Goal: Task Accomplishment & Management: Manage account settings

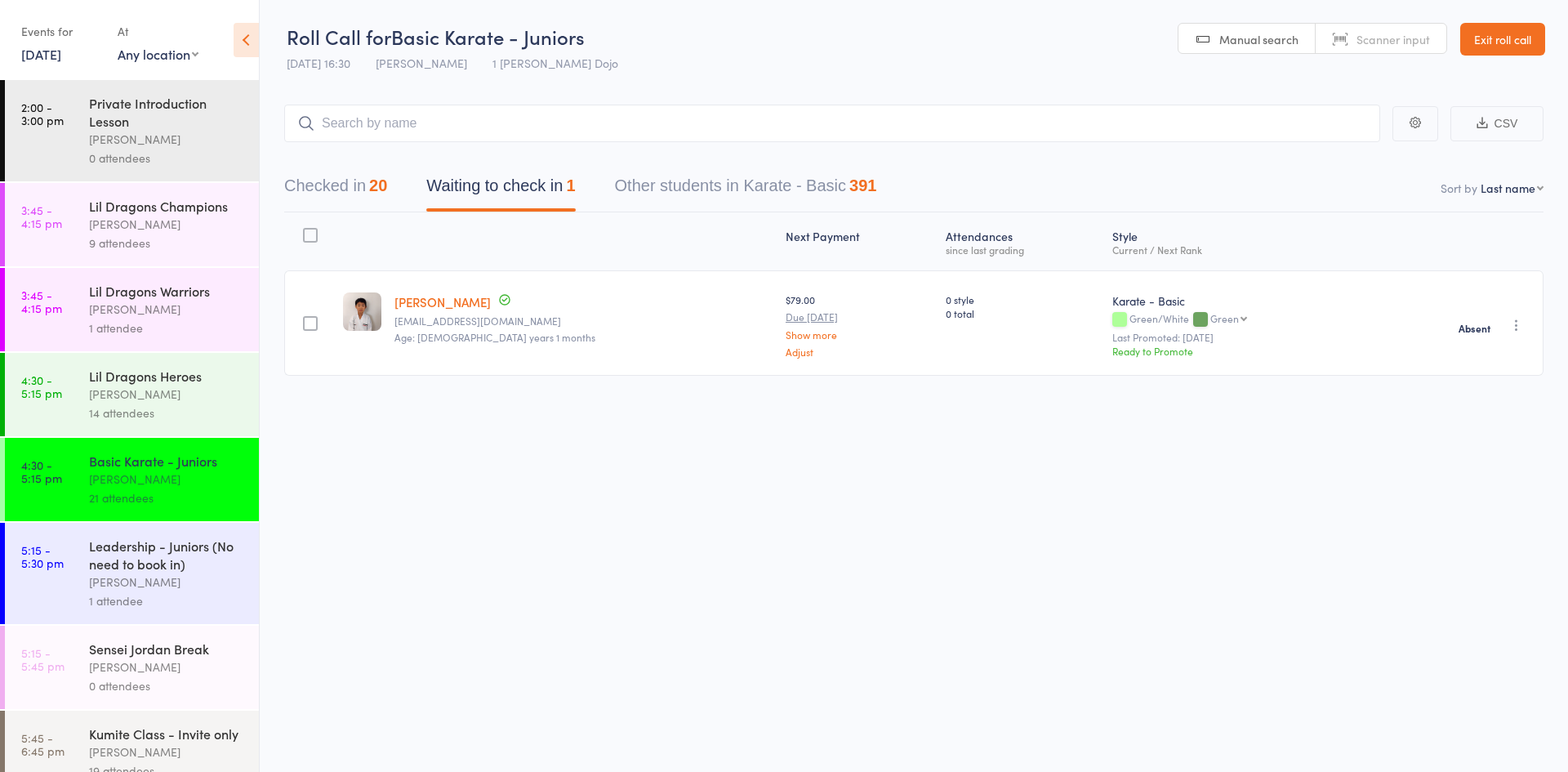
scroll to position [269, 0]
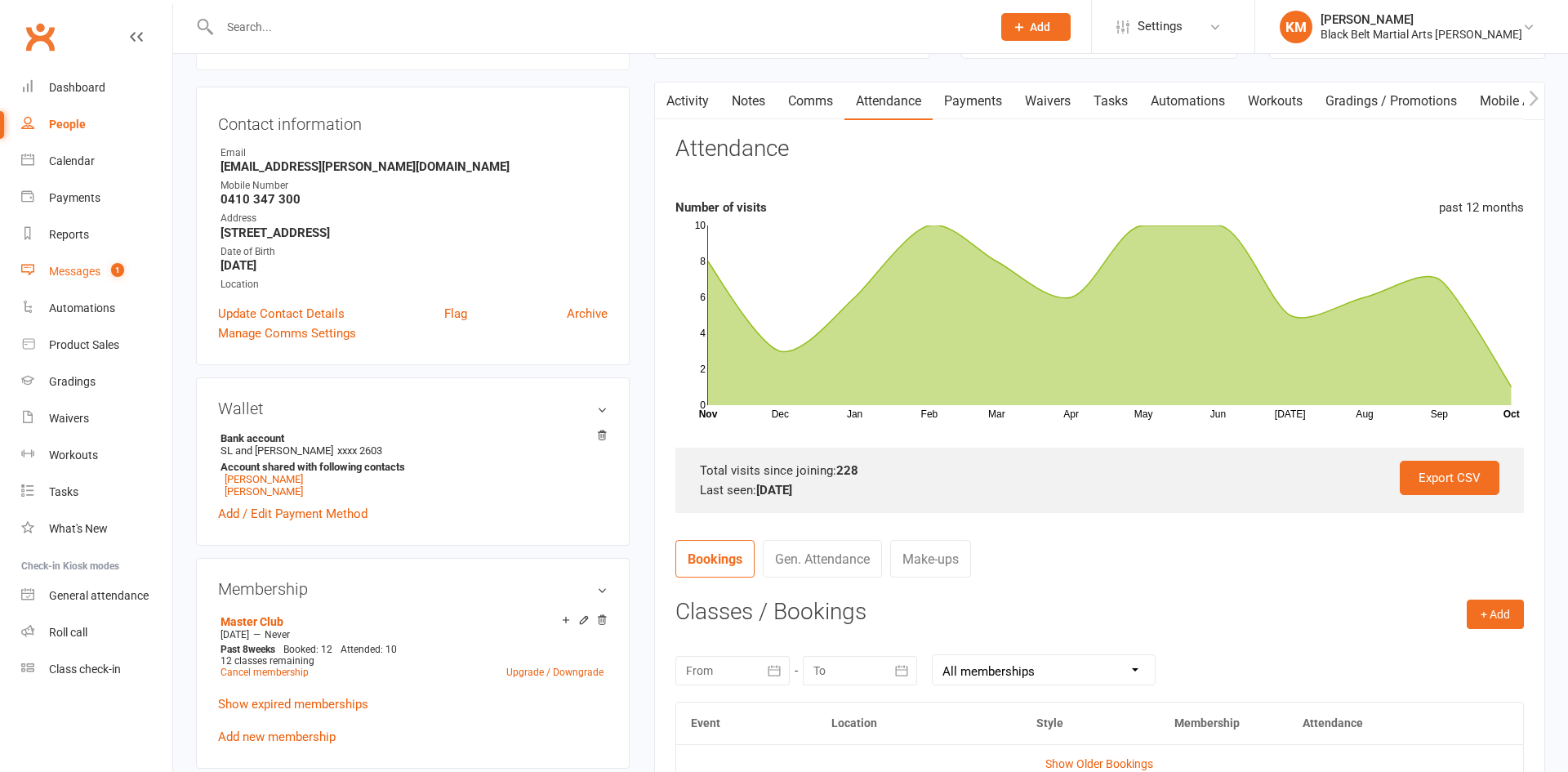
click at [112, 272] on span "1" at bounding box center [117, 269] width 13 height 14
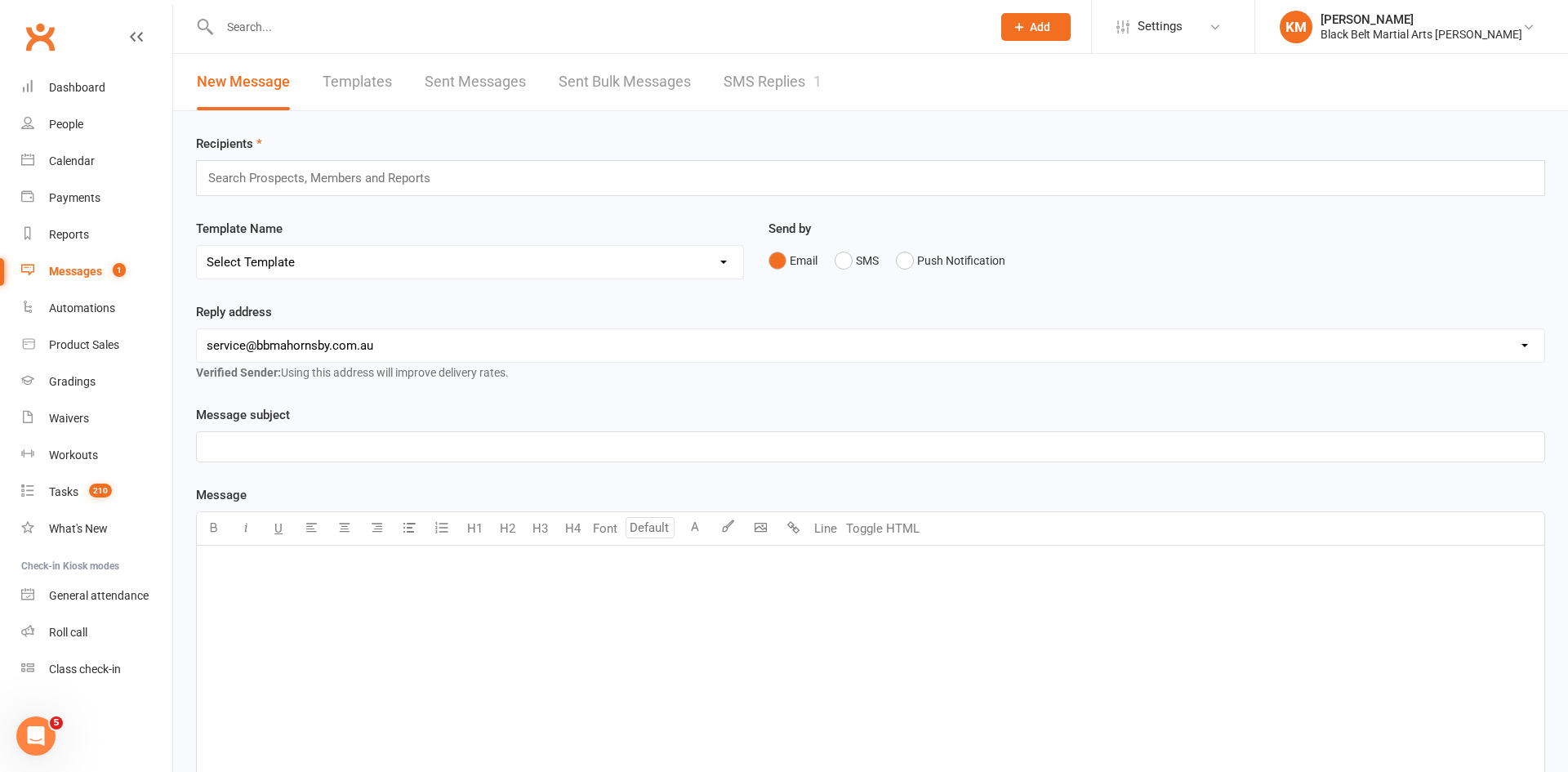
click at [271, 26] on input "text" at bounding box center [598, 27] width 765 height 22
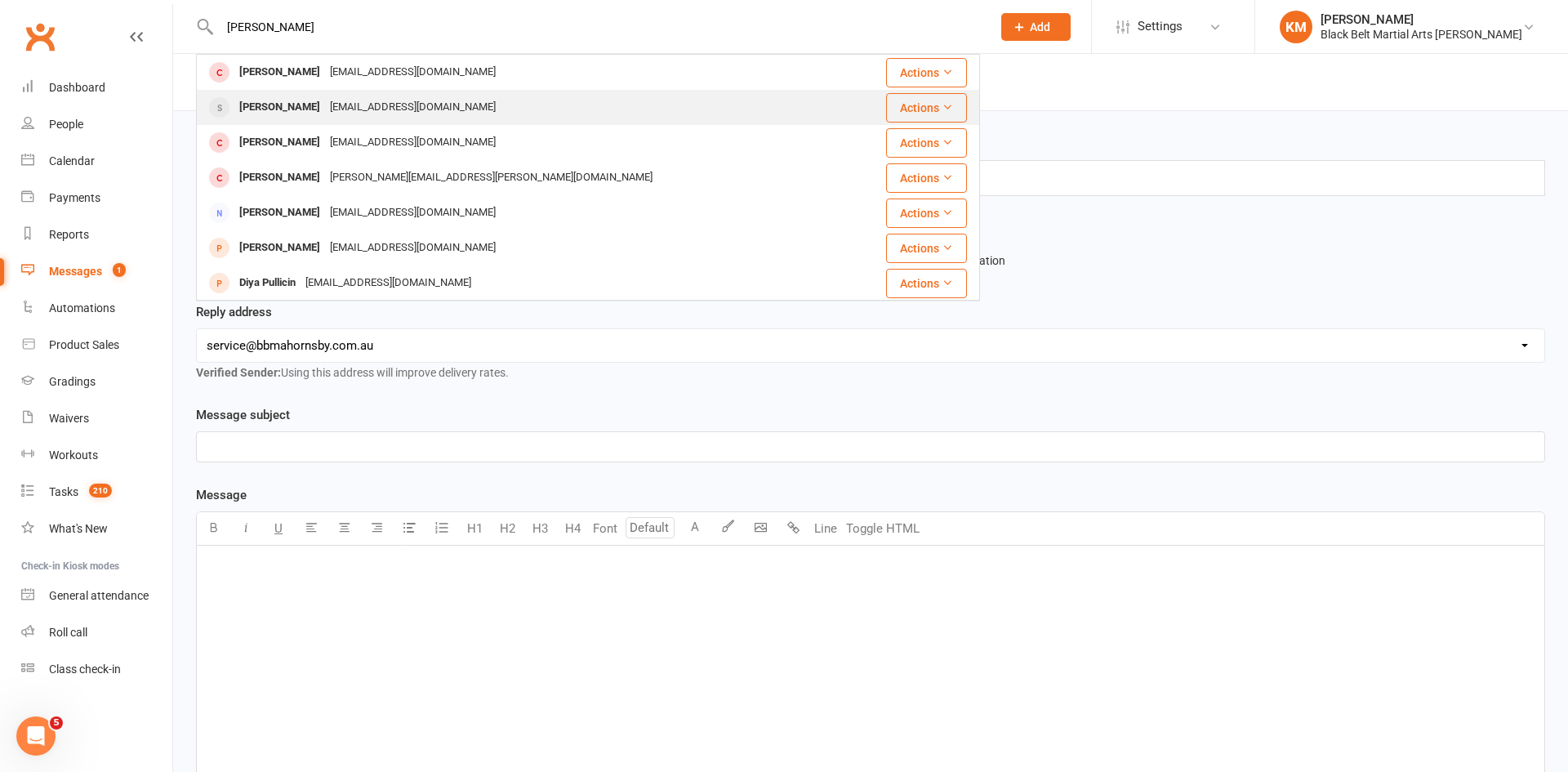
type input "james pullin"
click at [284, 101] on div "James Pullen" at bounding box center [279, 107] width 91 height 23
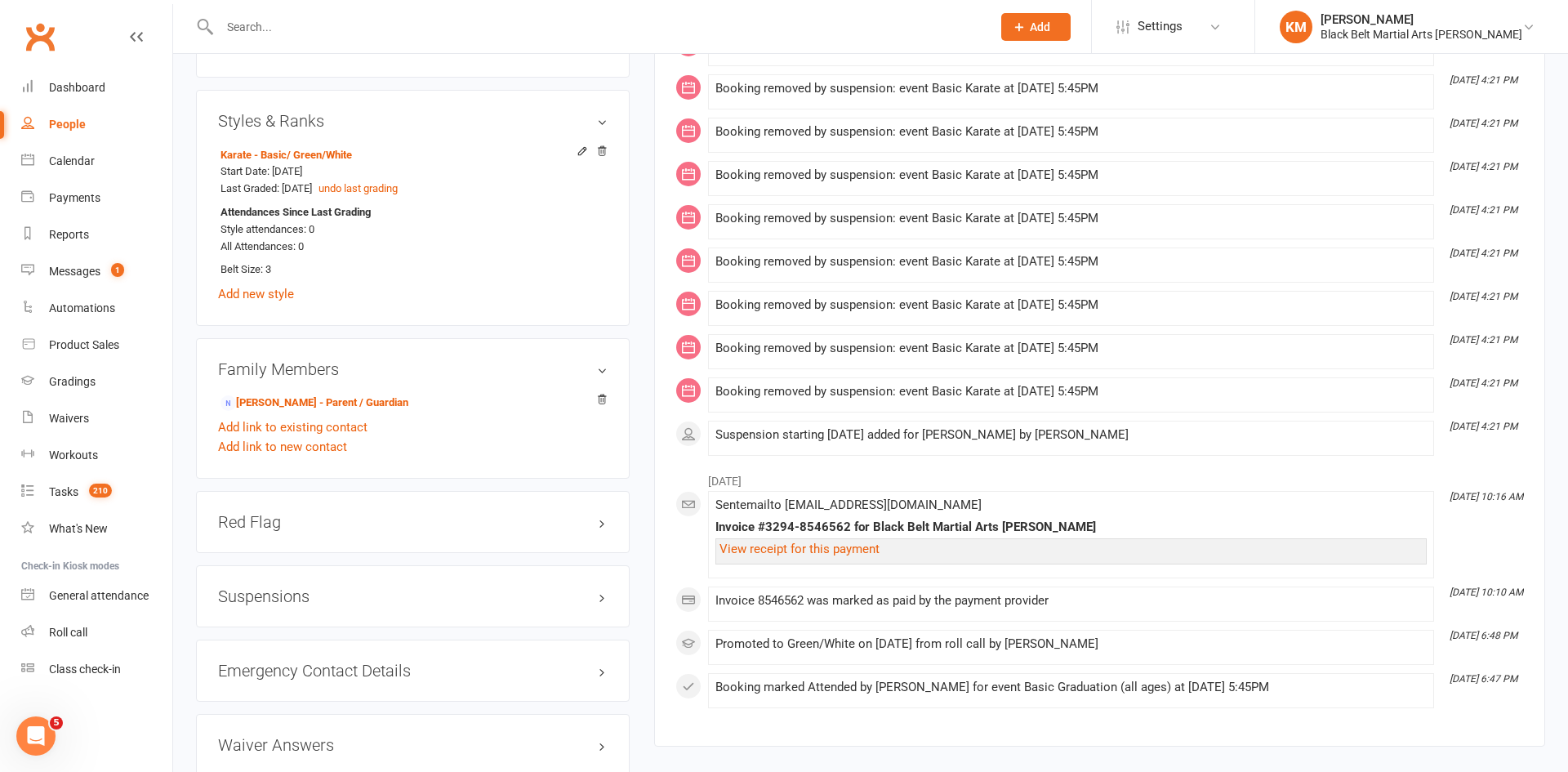
scroll to position [1082, 0]
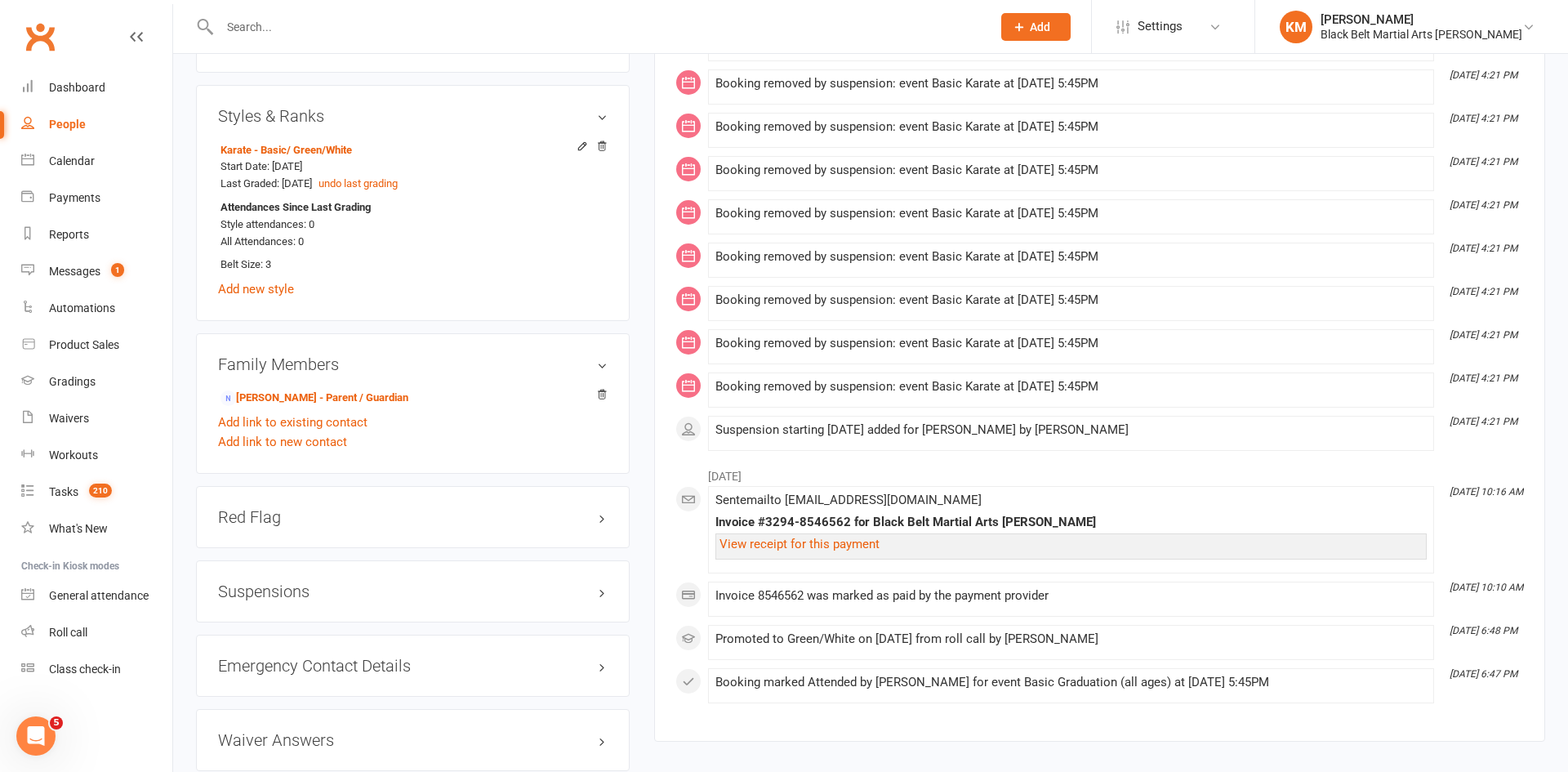
click at [388, 584] on h3 "Suspensions" at bounding box center [412, 591] width 390 height 18
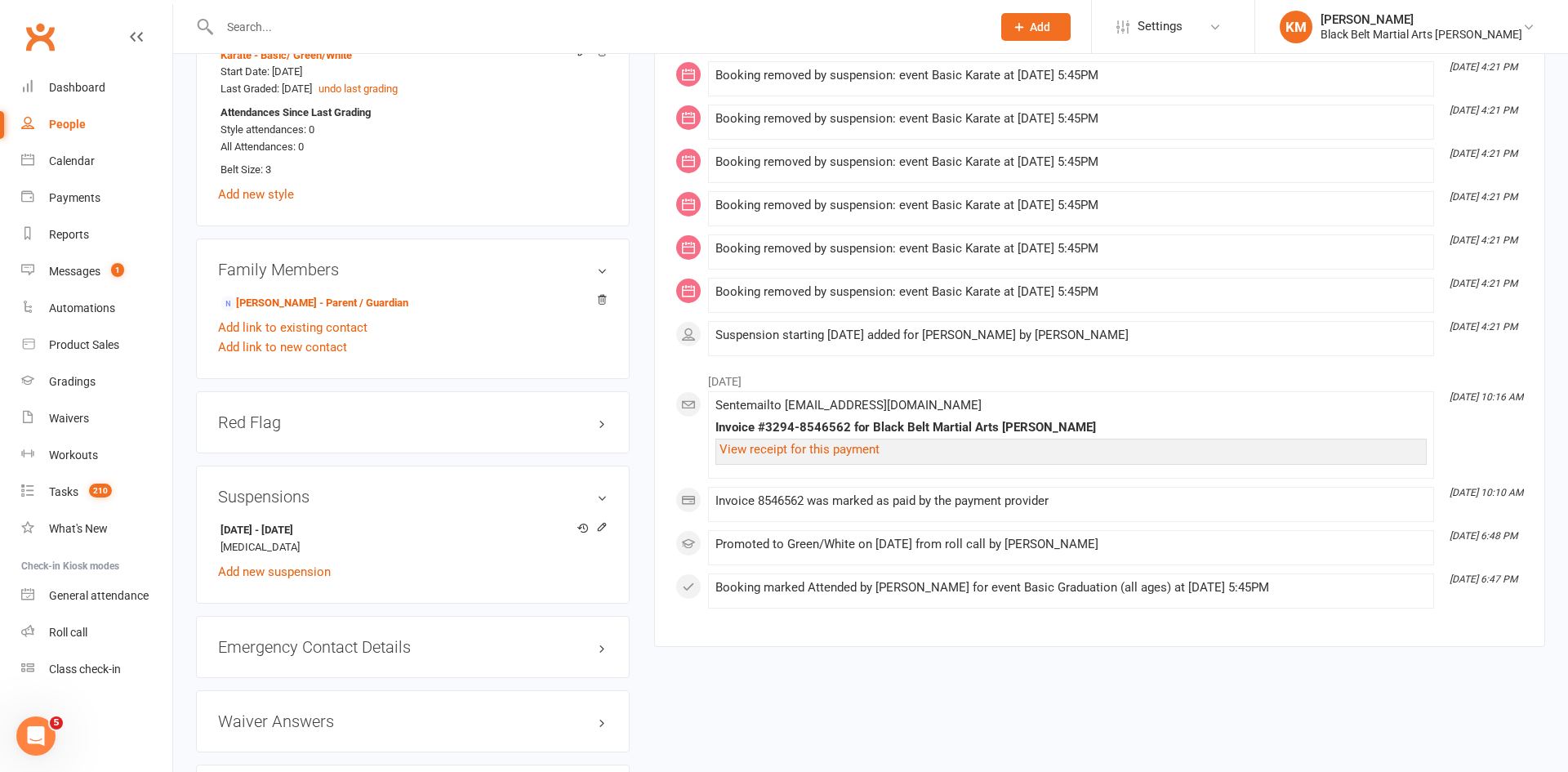
scroll to position [1180, 0]
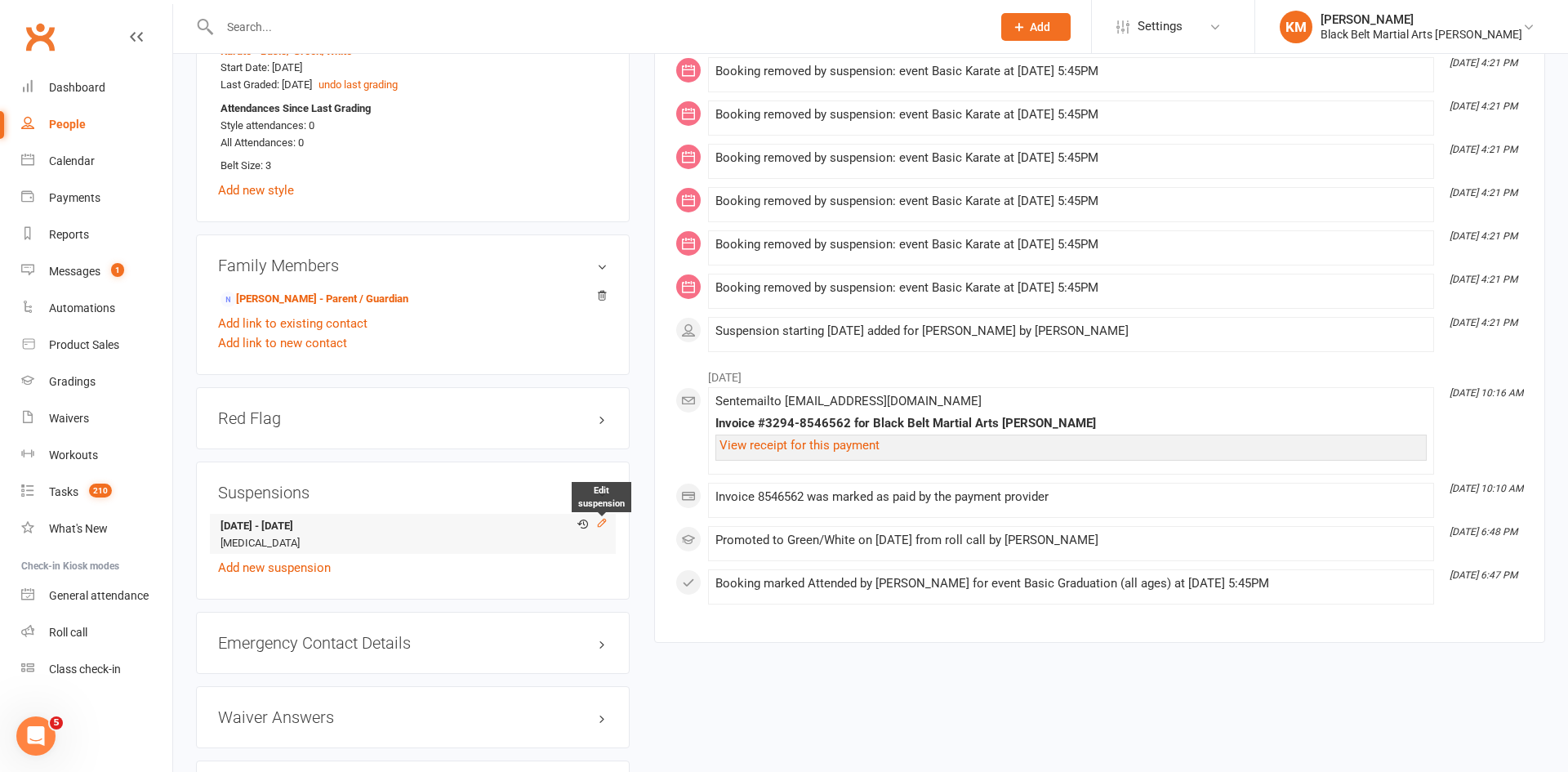
click at [603, 522] on icon at bounding box center [601, 522] width 11 height 11
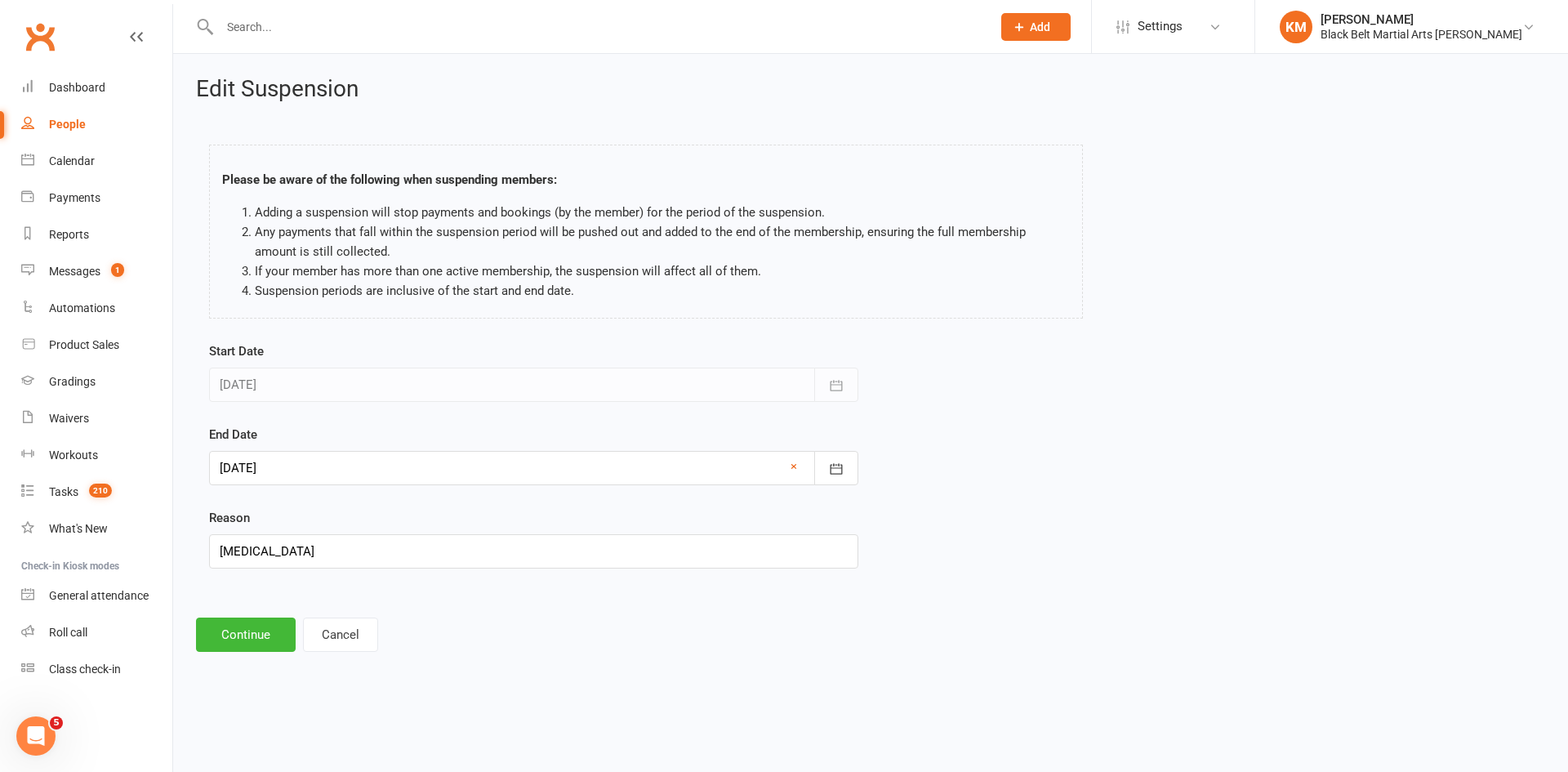
click at [342, 468] on div at bounding box center [534, 468] width 650 height 35
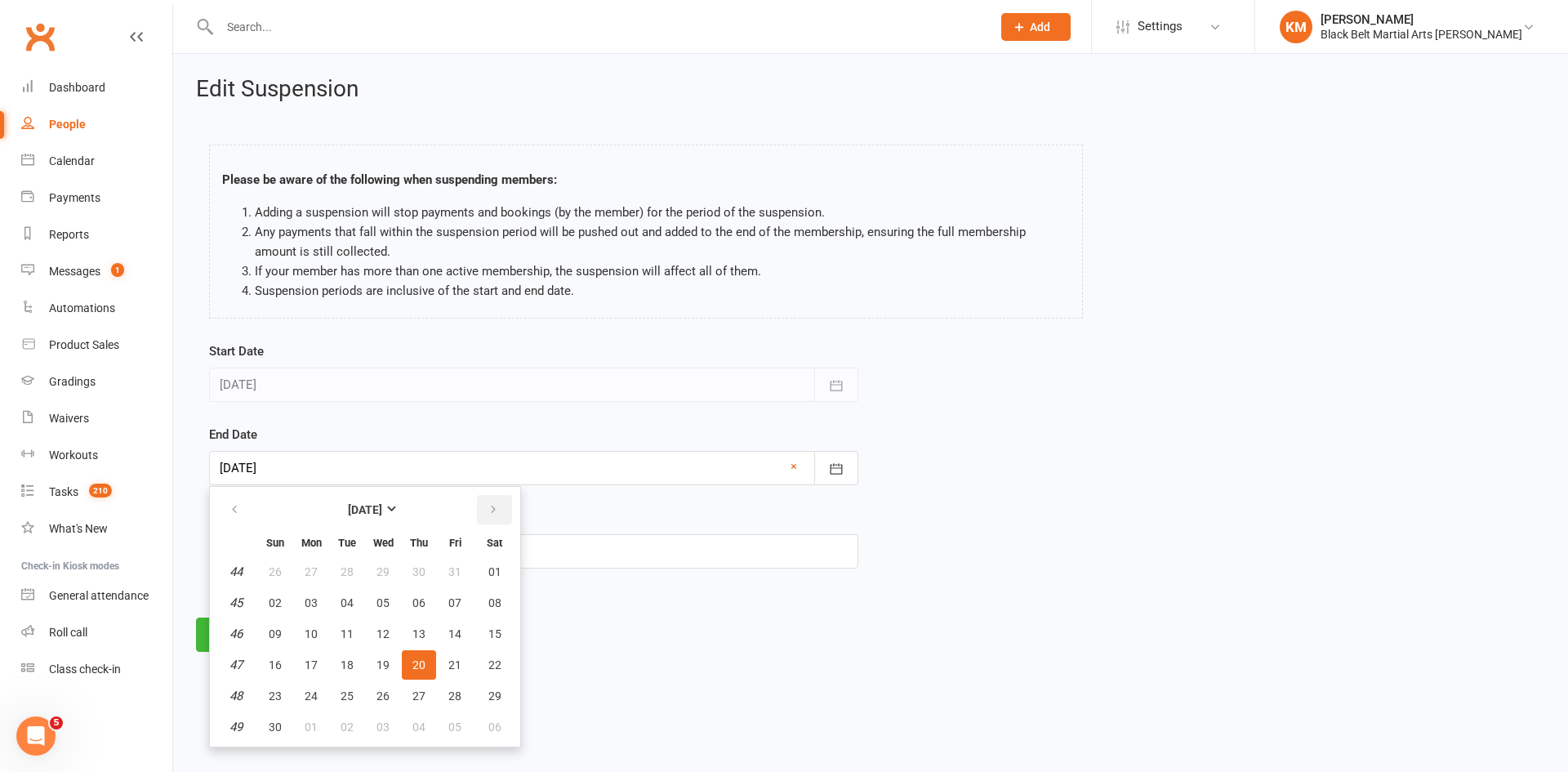
click at [488, 513] on icon "button" at bounding box center [493, 509] width 11 height 13
click at [352, 693] on span "27" at bounding box center [346, 695] width 13 height 13
type input "27 Jan 2026"
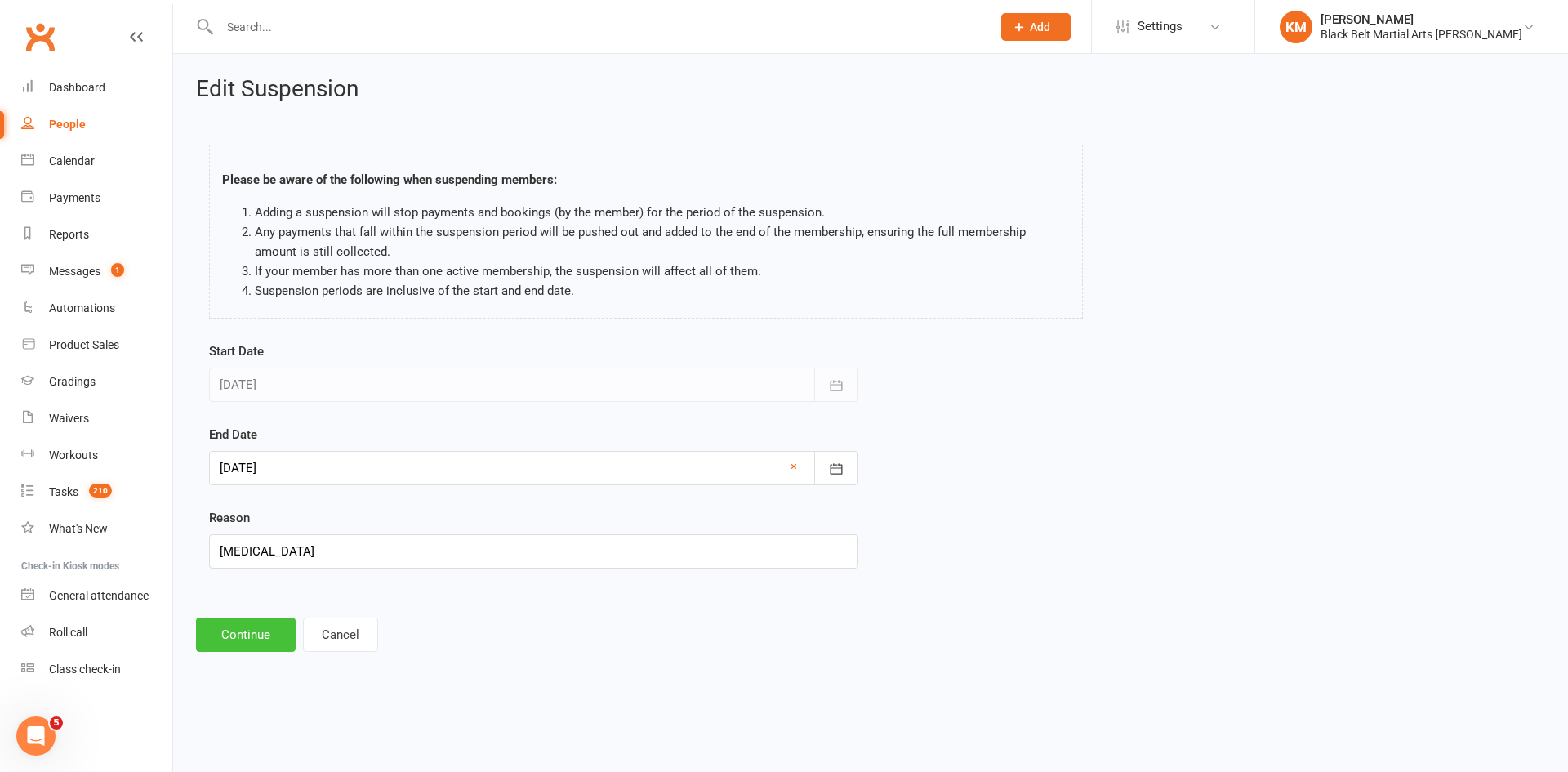
click at [251, 647] on button "Continue" at bounding box center [245, 635] width 99 height 35
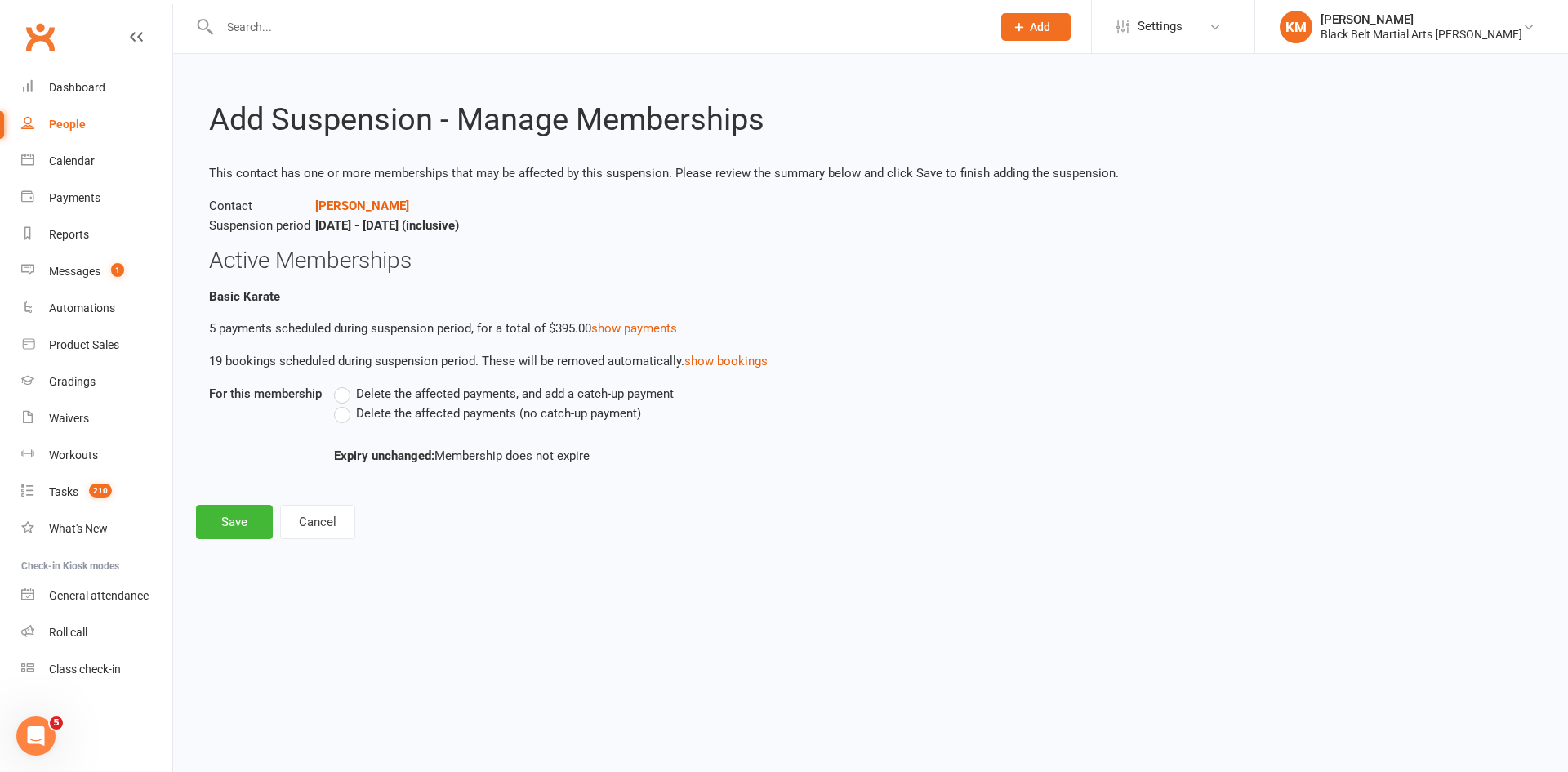
click at [462, 414] on span "Delete the affected payments (no catch-up payment)" at bounding box center [498, 412] width 285 height 17
click at [345, 403] on input "Delete the affected payments (no catch-up payment)" at bounding box center [340, 403] width 10 height 0
click at [226, 537] on button "Save" at bounding box center [234, 522] width 77 height 35
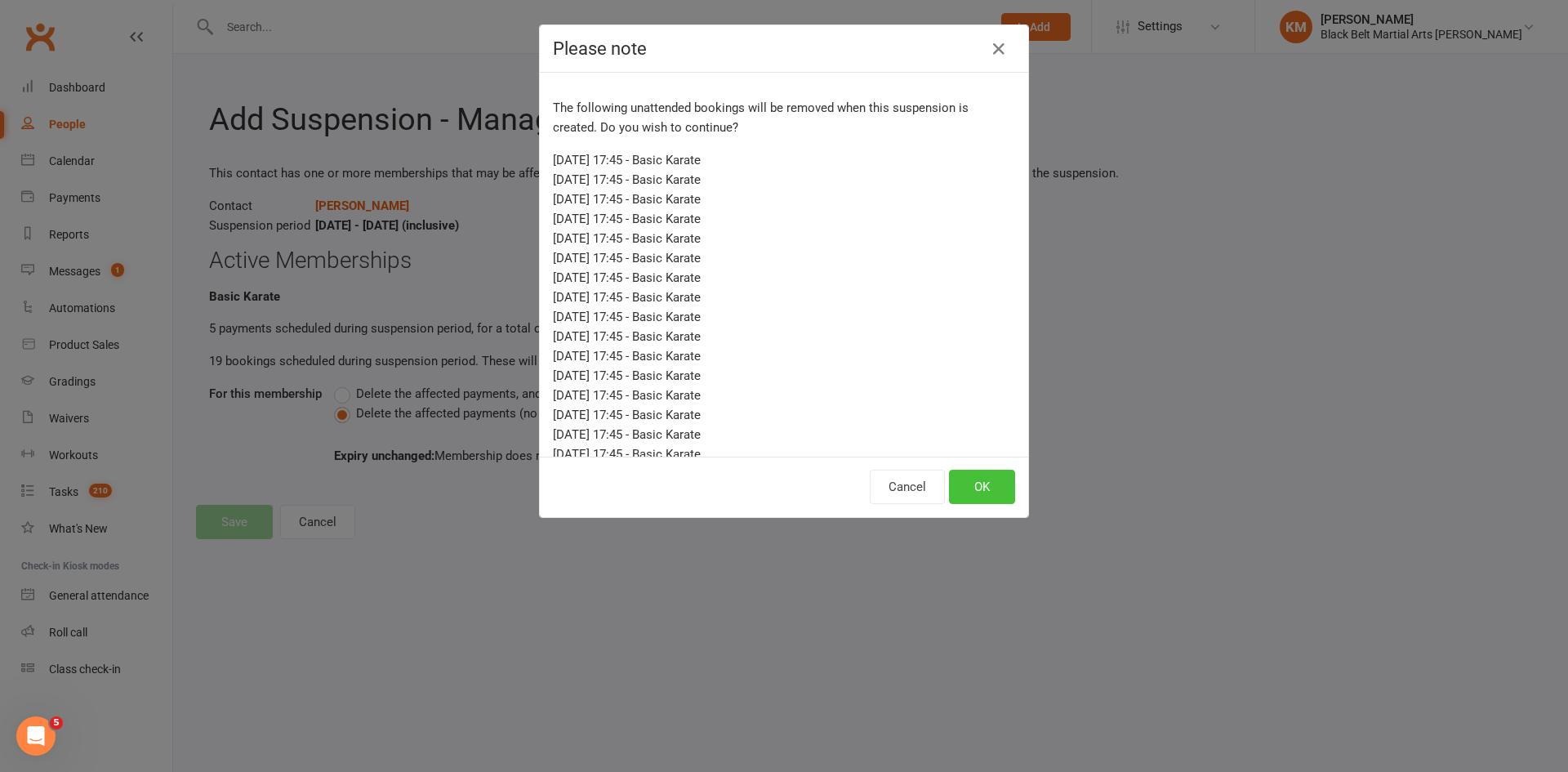
click at [987, 495] on button "OK" at bounding box center [982, 487] width 67 height 35
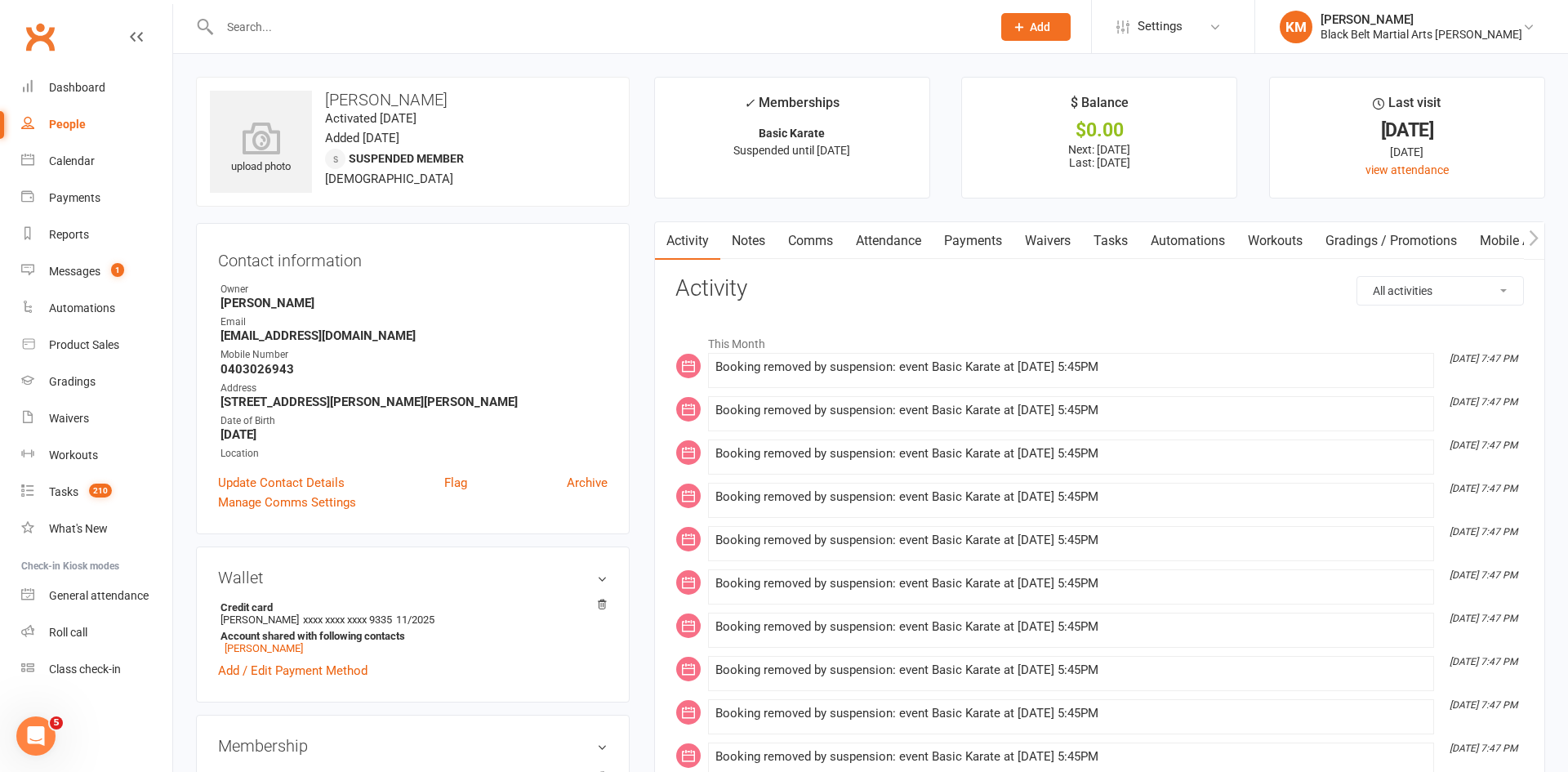
click at [754, 249] on link "Notes" at bounding box center [748, 240] width 56 height 37
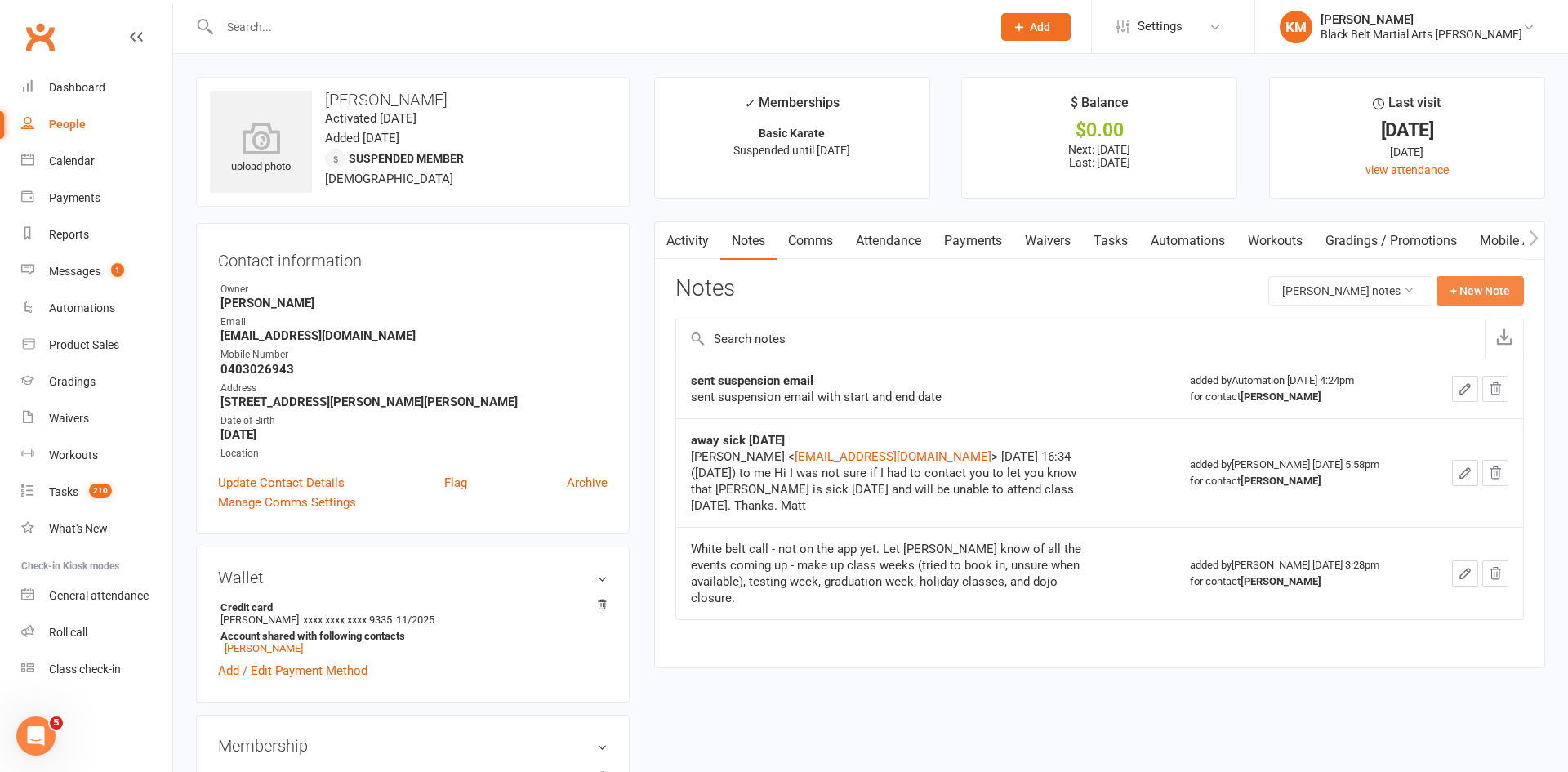
click at [1486, 293] on button "+ New Note" at bounding box center [1480, 291] width 87 height 29
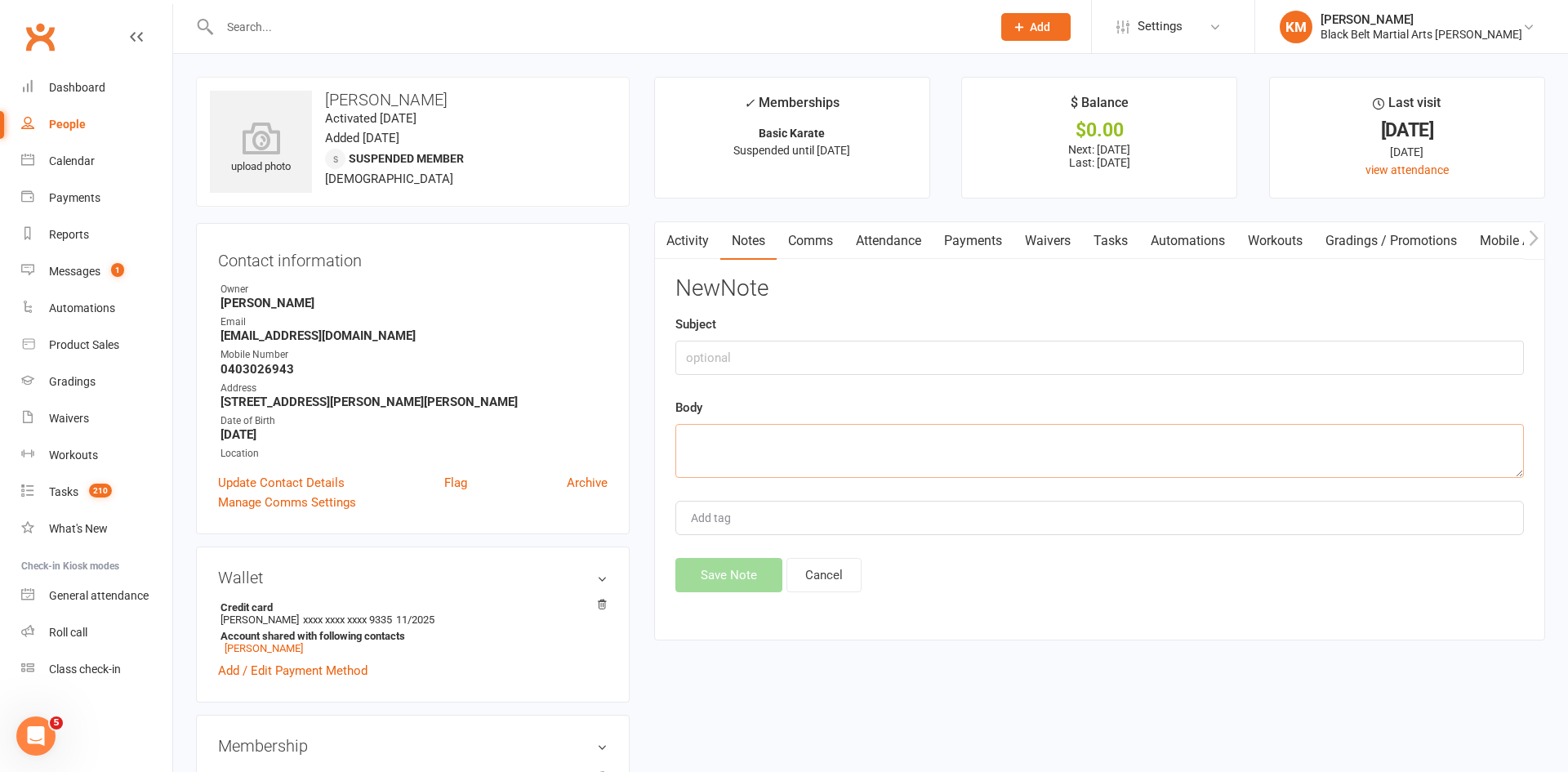
click at [1030, 449] on textarea at bounding box center [1100, 451] width 848 height 54
paste textarea "Matt Pullen 7:44 PM (0 minutes ago) to Kaye, me Hi, Thanks for your help and ad…"
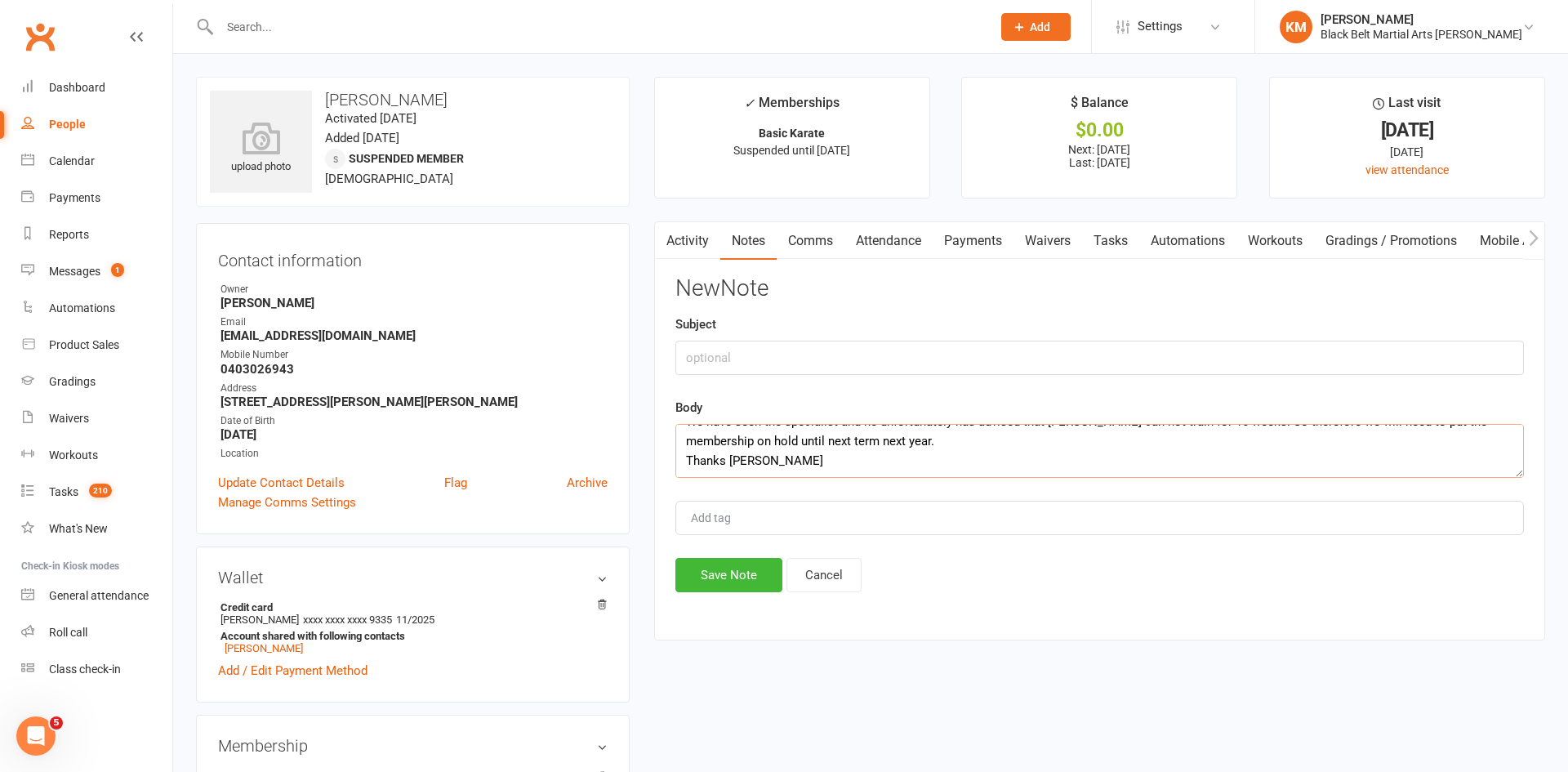
type textarea "Matt Pullen 7:44 PM (0 minutes ago) to Kaye, me Hi, Thanks for your help and ad…"
click at [824, 359] on input "text" at bounding box center [1100, 358] width 848 height 35
type input "extended hold"
click at [744, 573] on button "Save Note" at bounding box center [729, 575] width 107 height 35
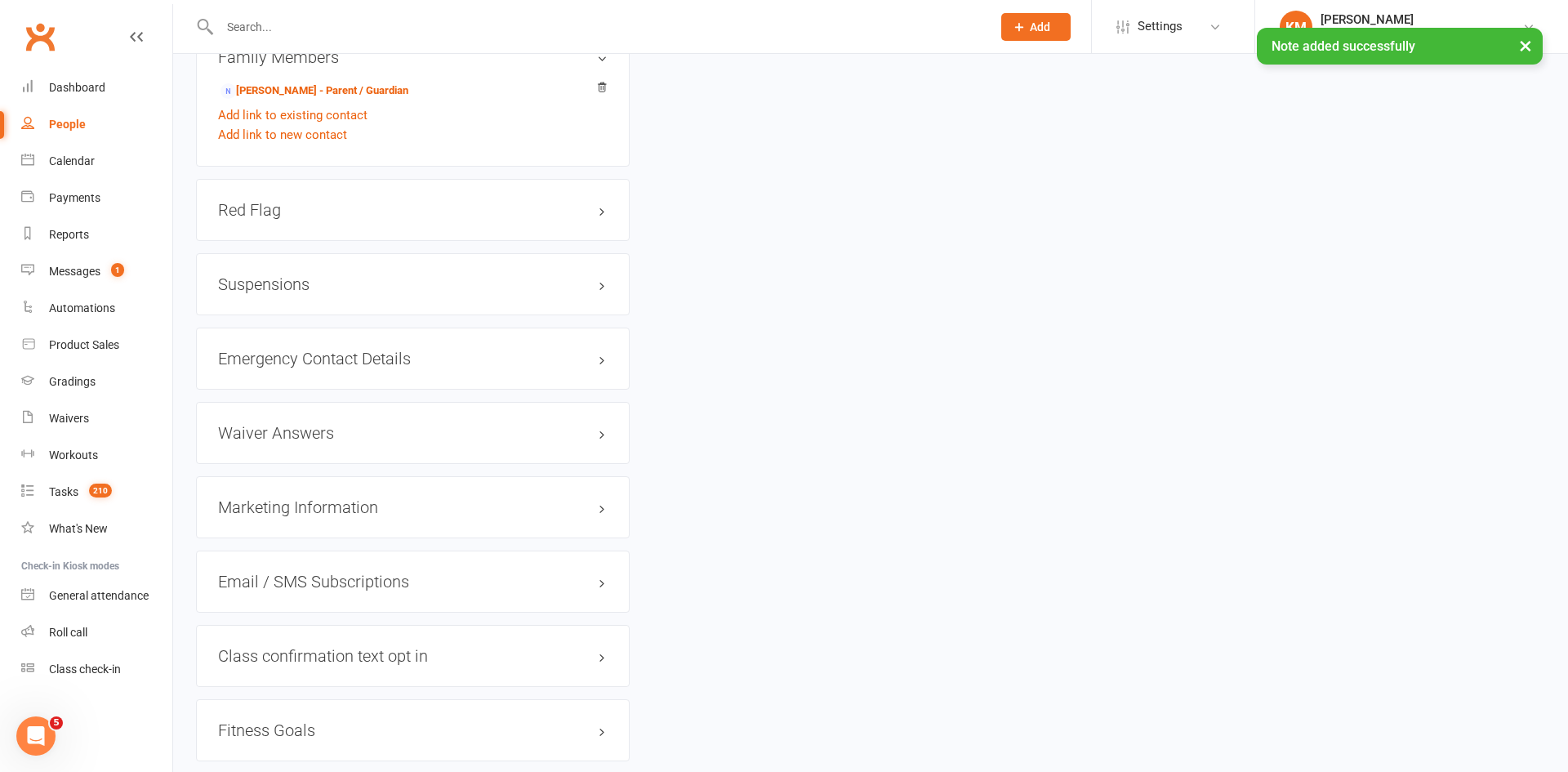
scroll to position [1380, 0]
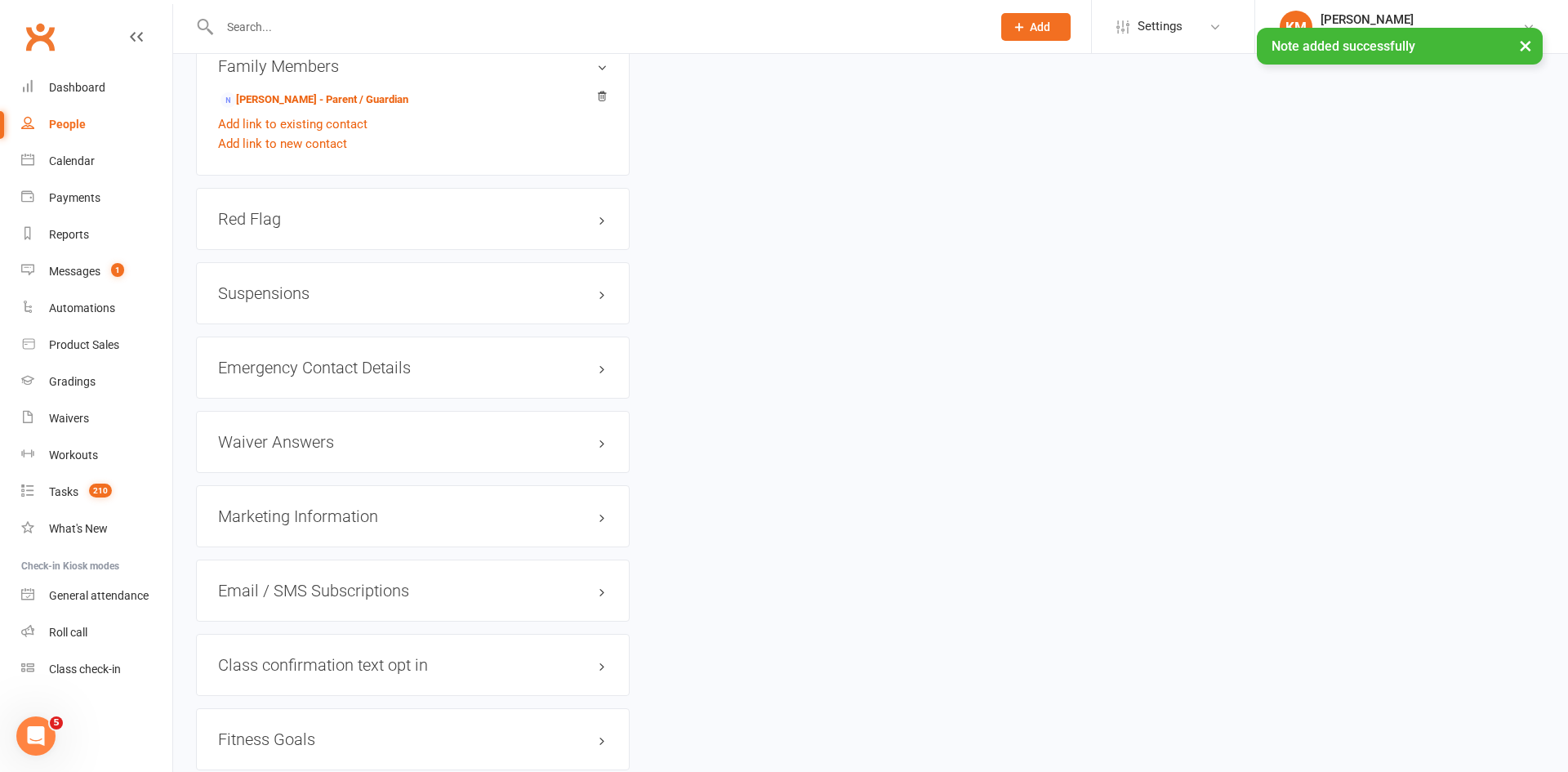
click at [352, 280] on div "Suspensions" at bounding box center [413, 294] width 434 height 62
click at [348, 288] on h3 "Suspensions" at bounding box center [412, 293] width 390 height 18
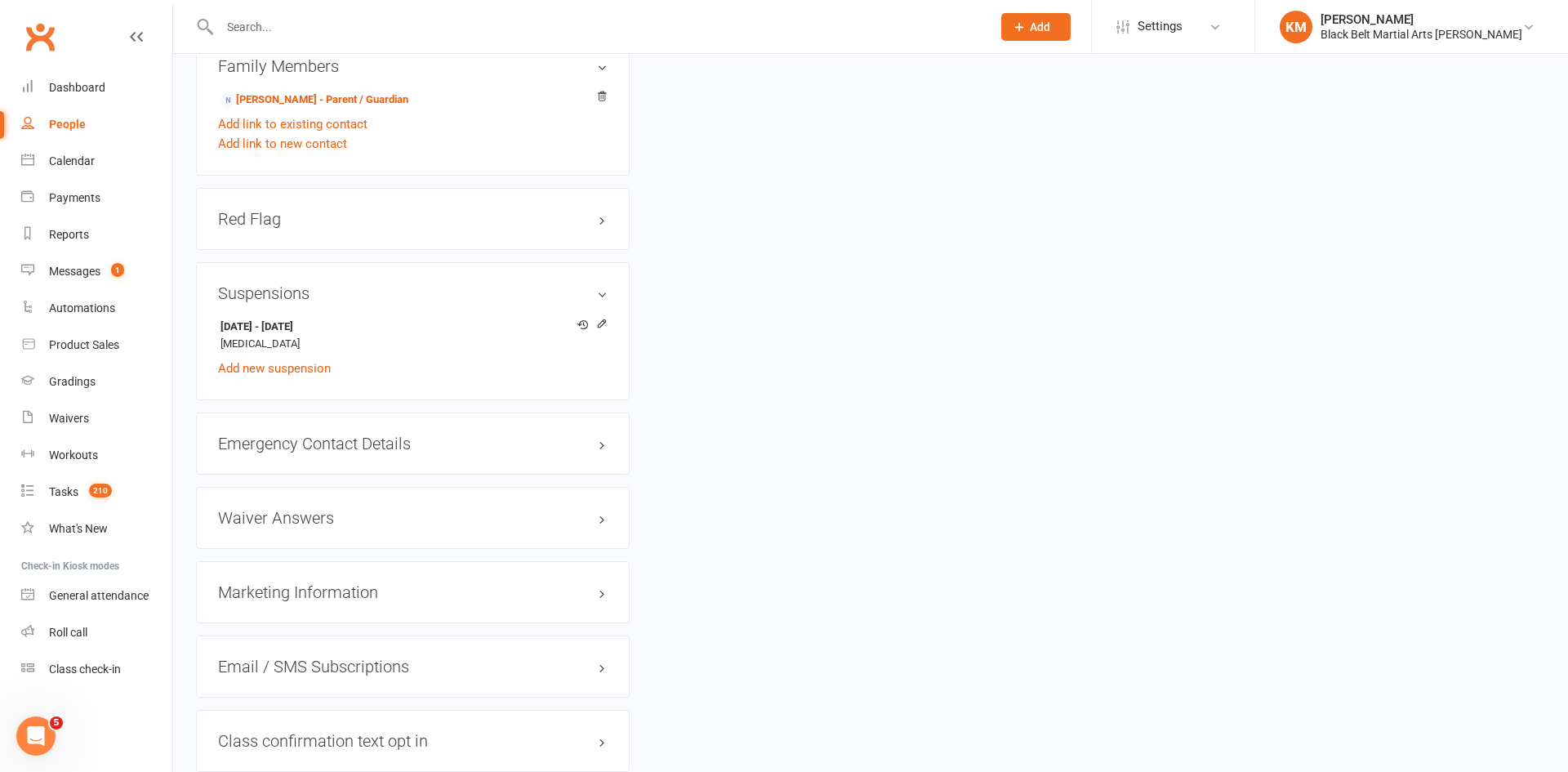
click at [310, 16] on input "text" at bounding box center [598, 27] width 765 height 22
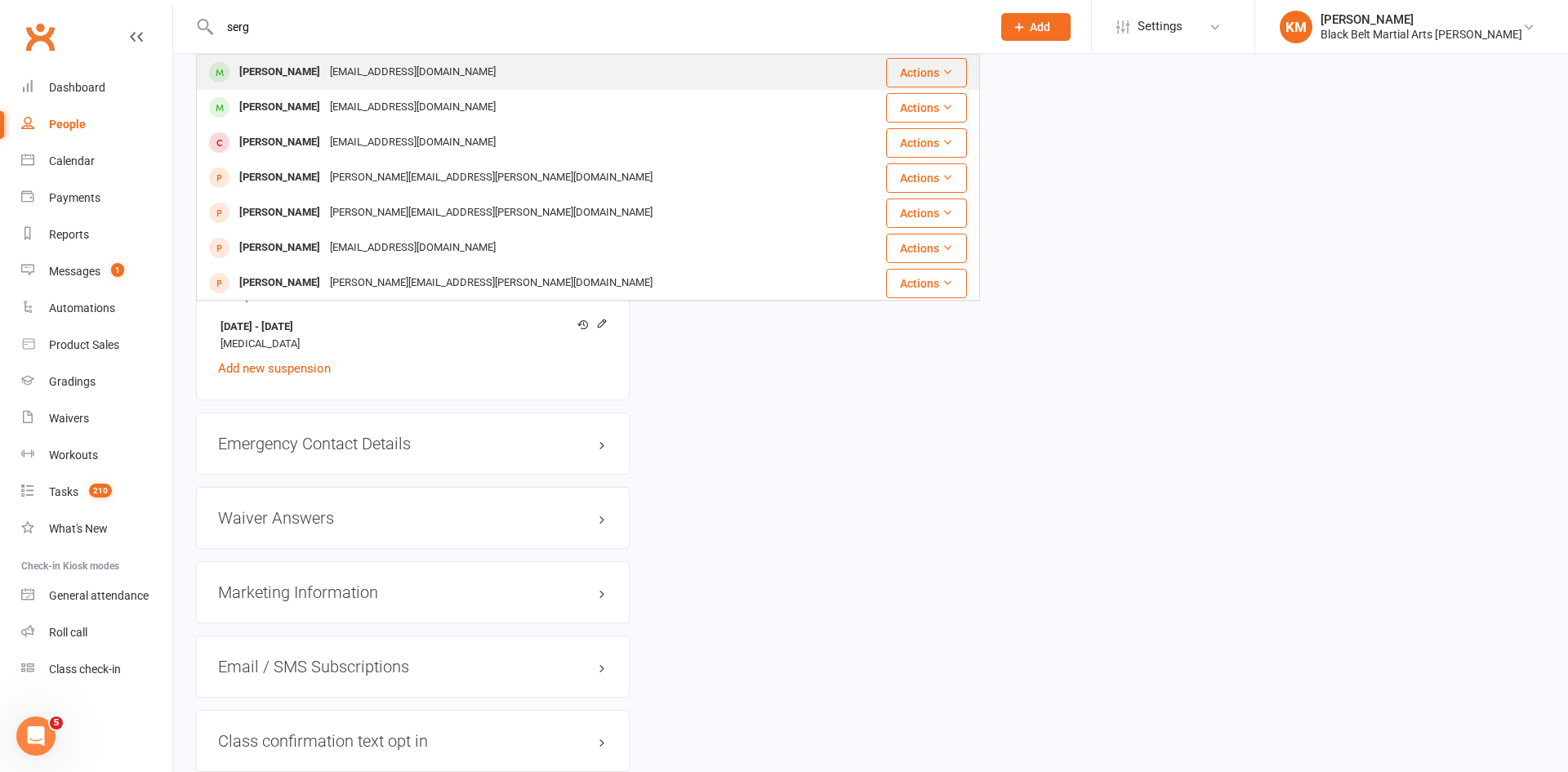
type input "serg"
click at [325, 66] on div "serg.nechaev@gmail.com" at bounding box center [412, 72] width 175 height 23
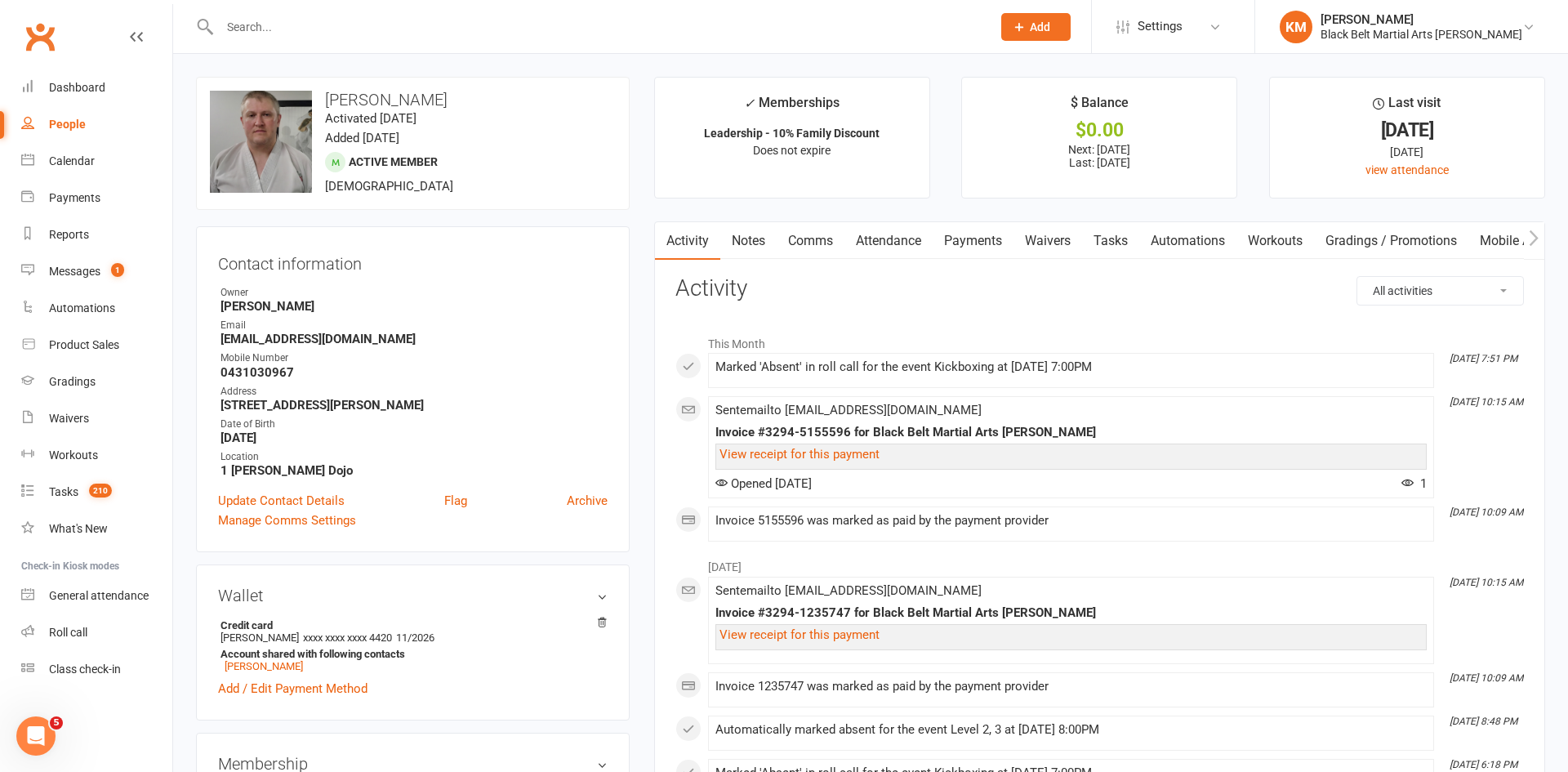
click at [884, 247] on link "Attendance" at bounding box center [889, 240] width 88 height 37
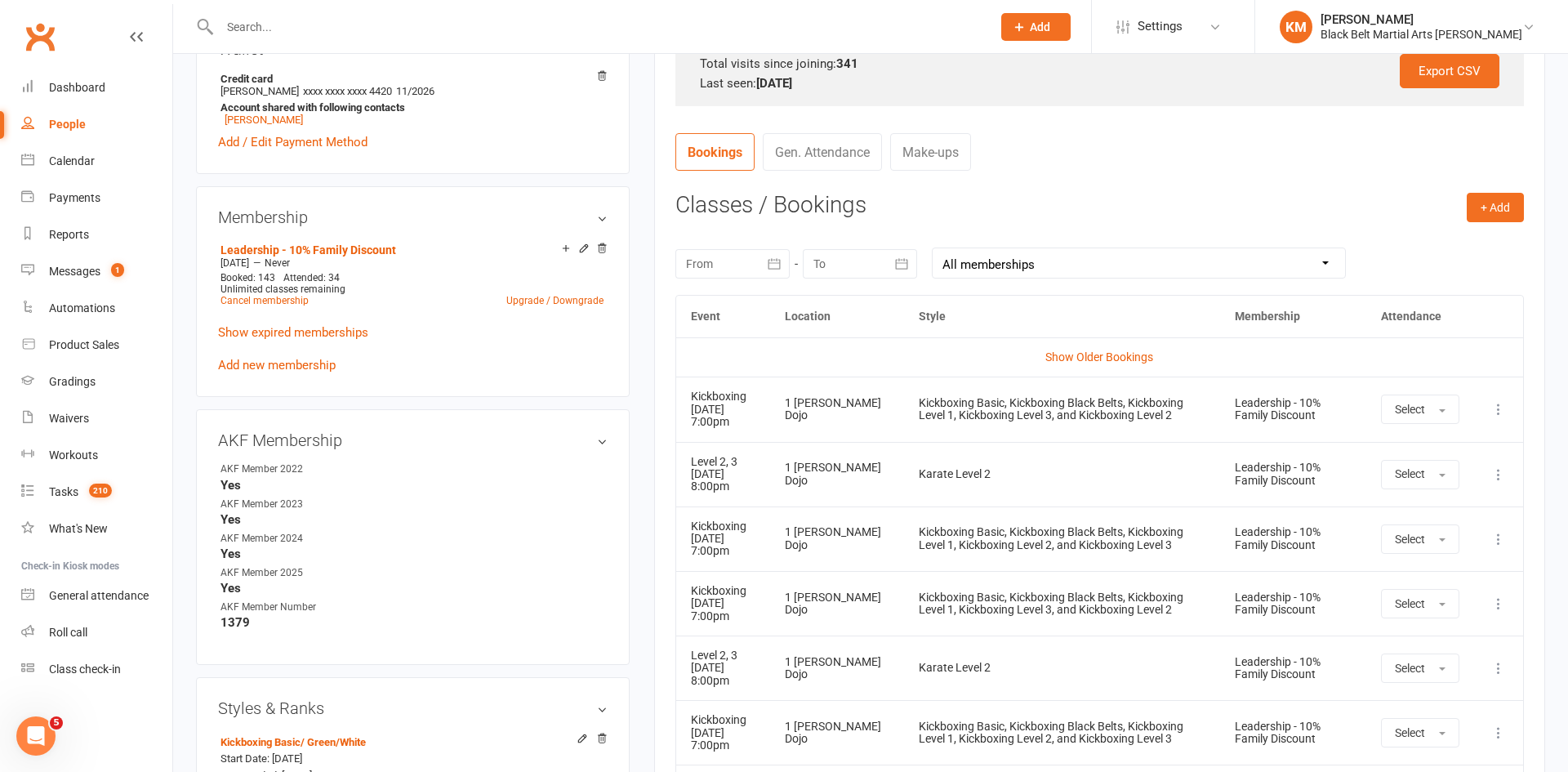
scroll to position [547, 0]
click at [1523, 211] on button "+ Add" at bounding box center [1495, 206] width 57 height 29
click at [1473, 249] on link "Book Event" at bounding box center [1442, 244] width 162 height 33
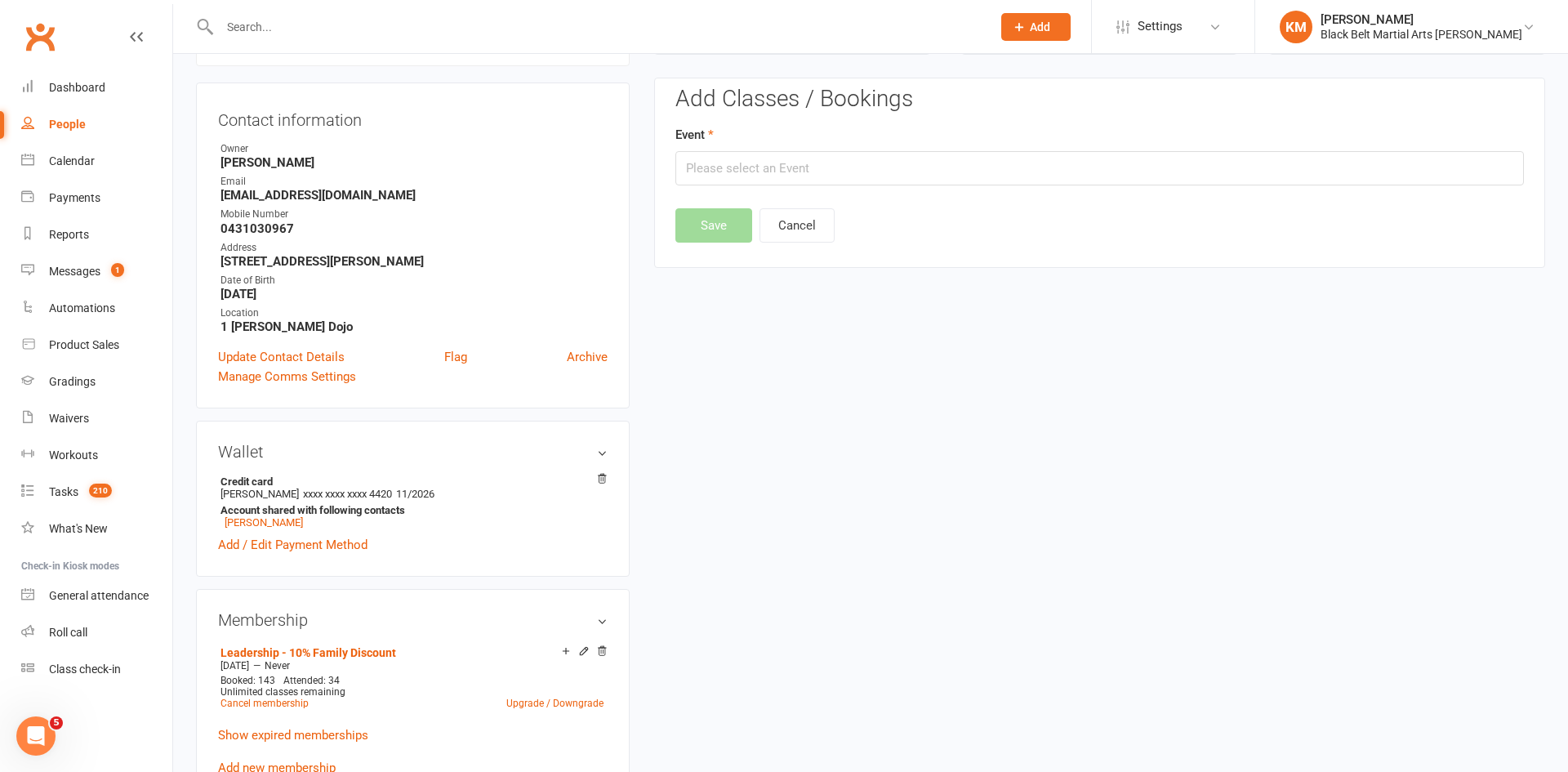
scroll to position [140, 0]
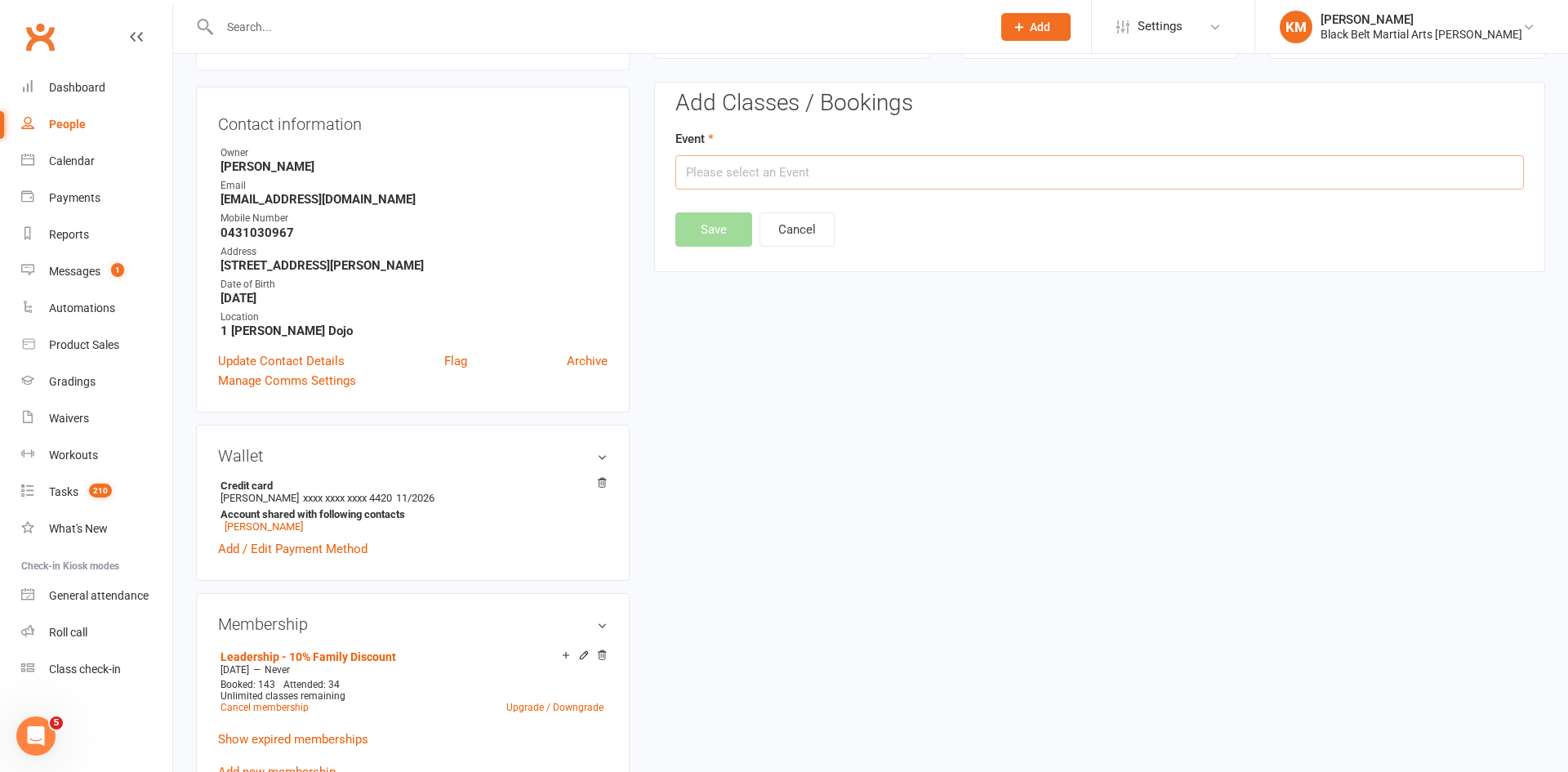
click at [1352, 188] on input "text" at bounding box center [1100, 173] width 848 height 35
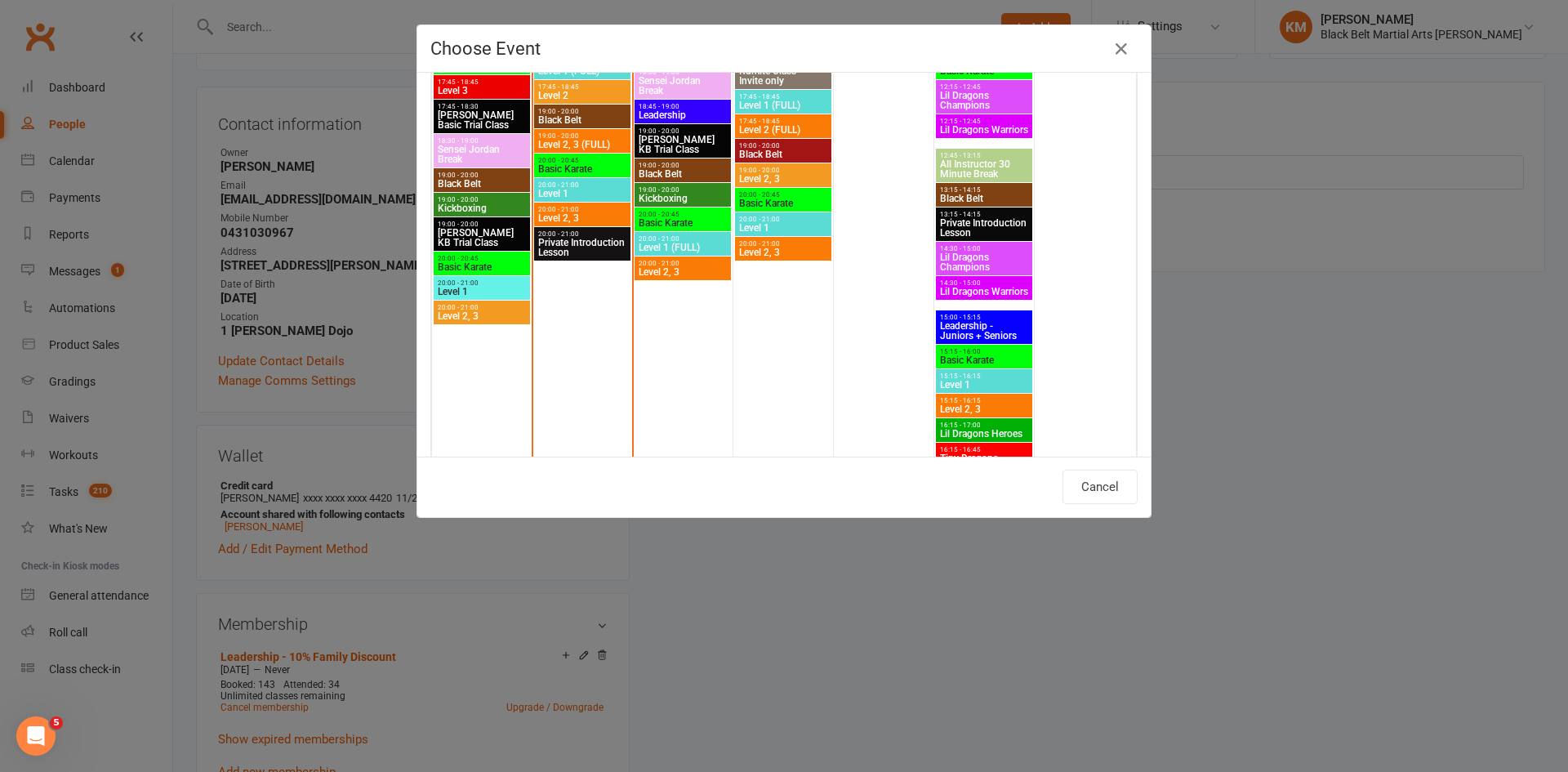
scroll to position [928, 0]
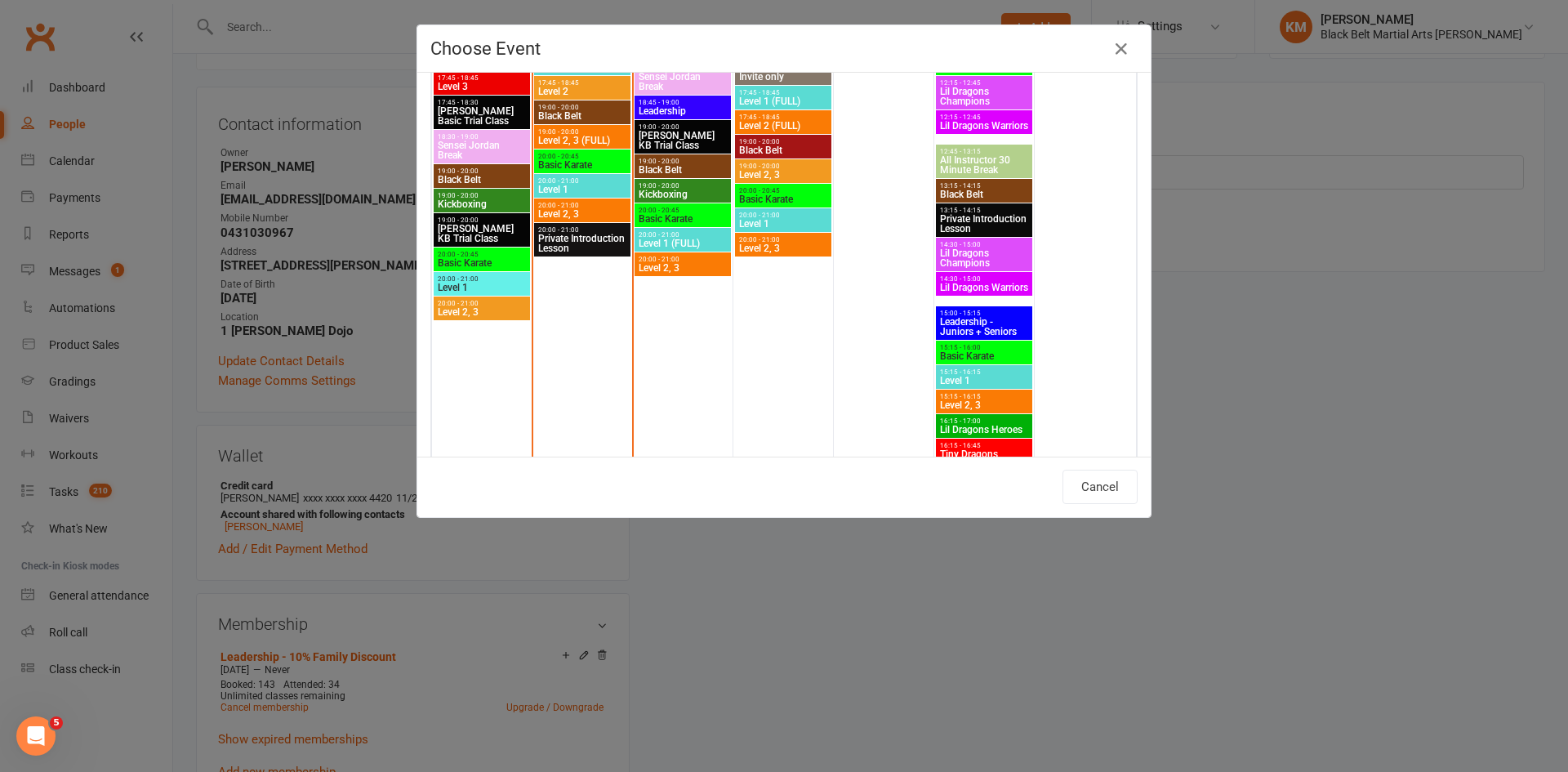
click at [562, 204] on span "20:00 - 21:00" at bounding box center [582, 206] width 90 height 8
type input "Level 2, 3 - Oct 14, 2025 8:00:00 PM"
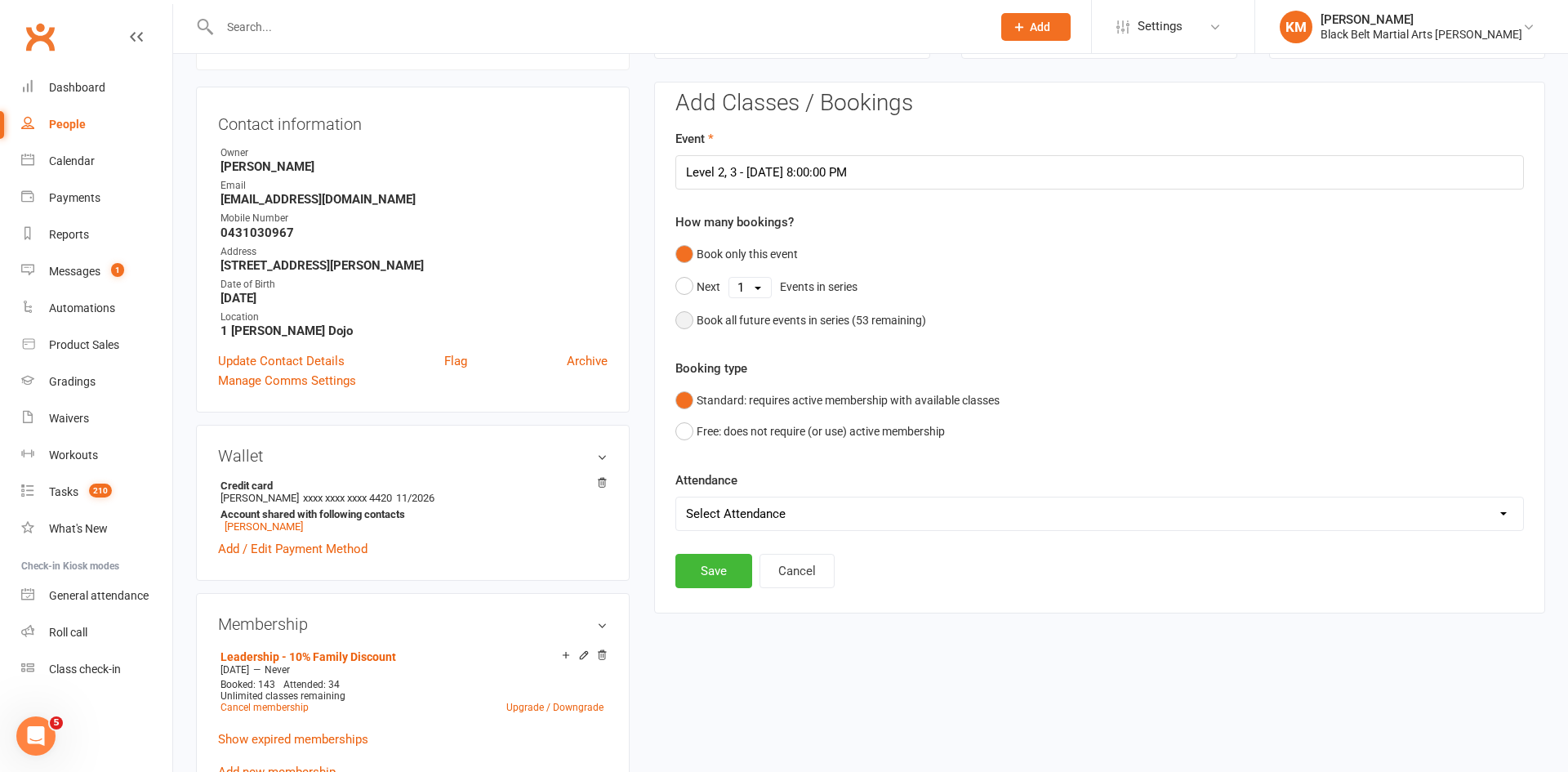
click at [717, 320] on div "Book all future events in series ( 53 remaining)" at bounding box center [812, 320] width 230 height 18
click at [711, 489] on button "Save" at bounding box center [714, 488] width 77 height 35
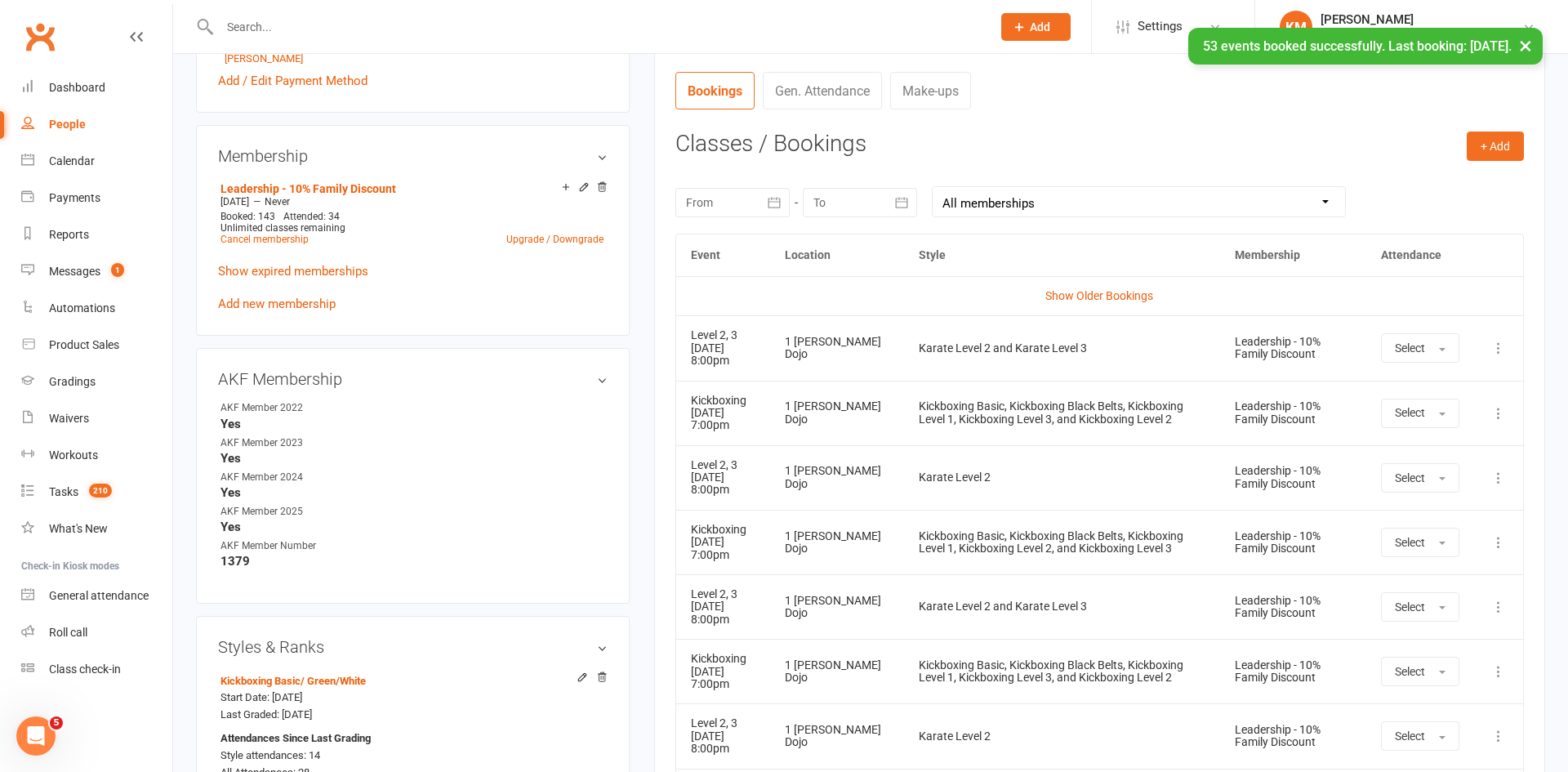
scroll to position [609, 0]
click at [1405, 344] on span "Select" at bounding box center [1410, 345] width 30 height 13
click at [1400, 377] on span "Attended" at bounding box center [1419, 383] width 49 height 15
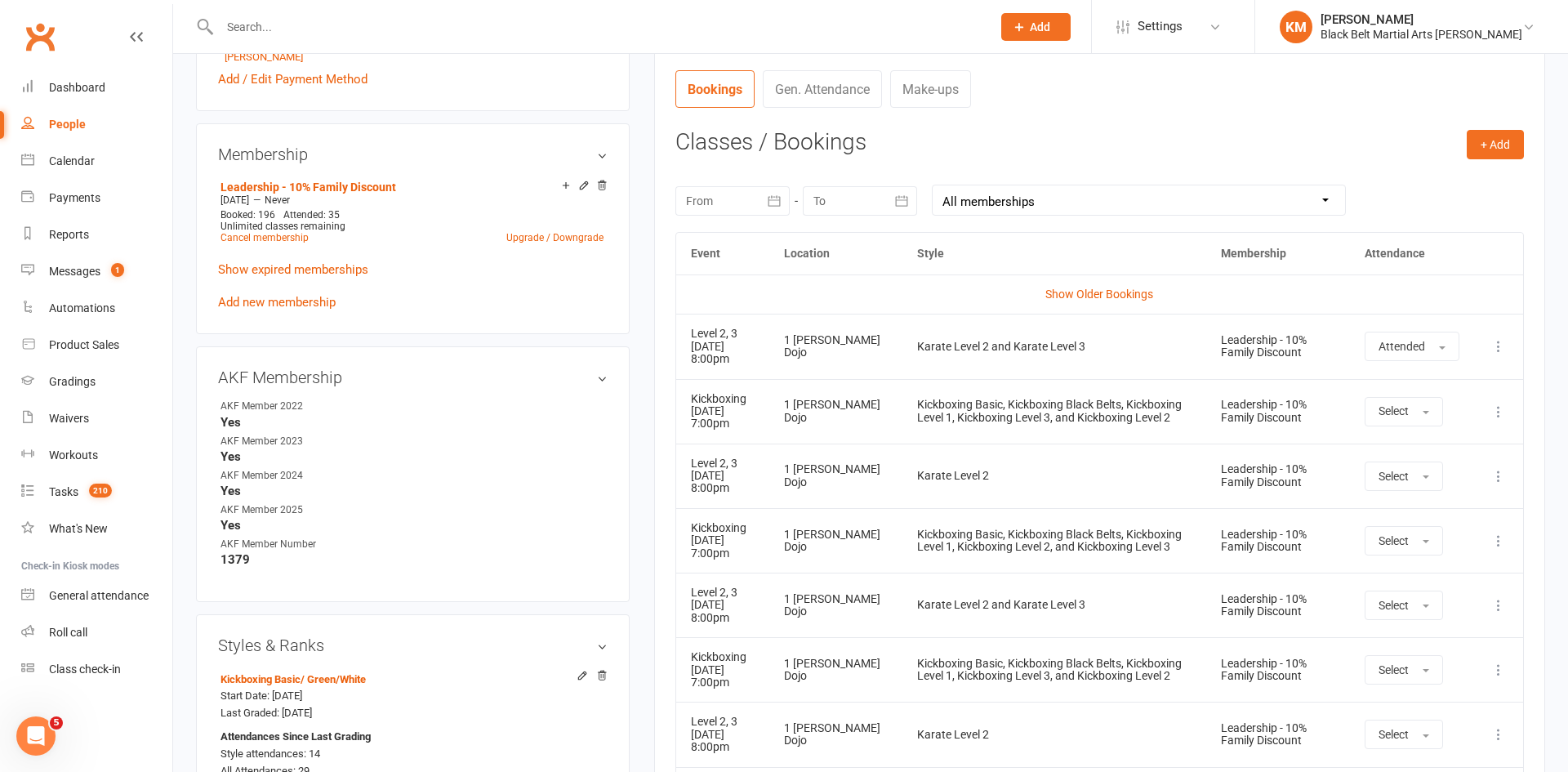
click at [244, 26] on input "text" at bounding box center [598, 27] width 765 height 22
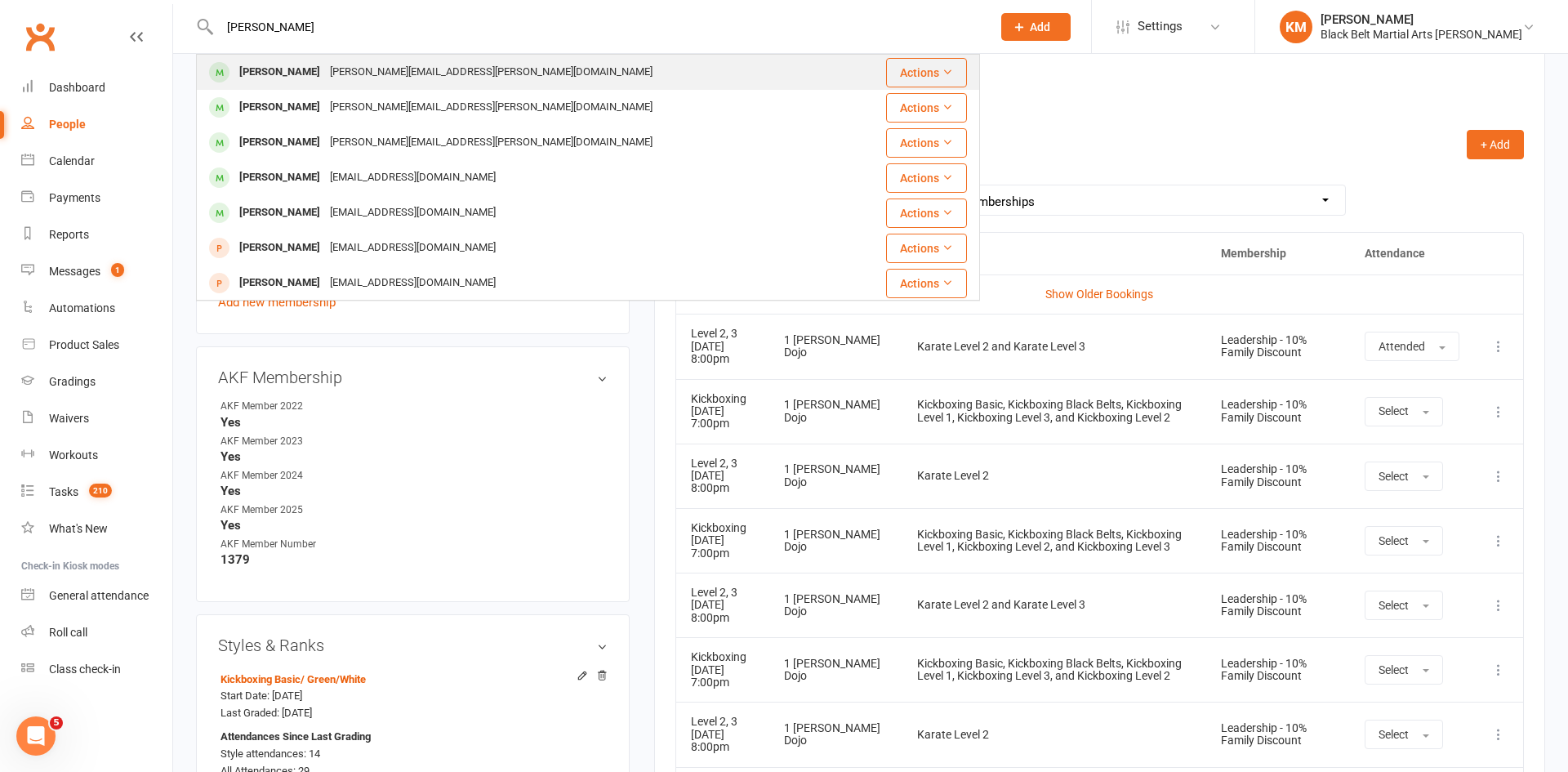
type input "Akhil"
click at [303, 80] on div "Akhil Karamil" at bounding box center [279, 72] width 91 height 23
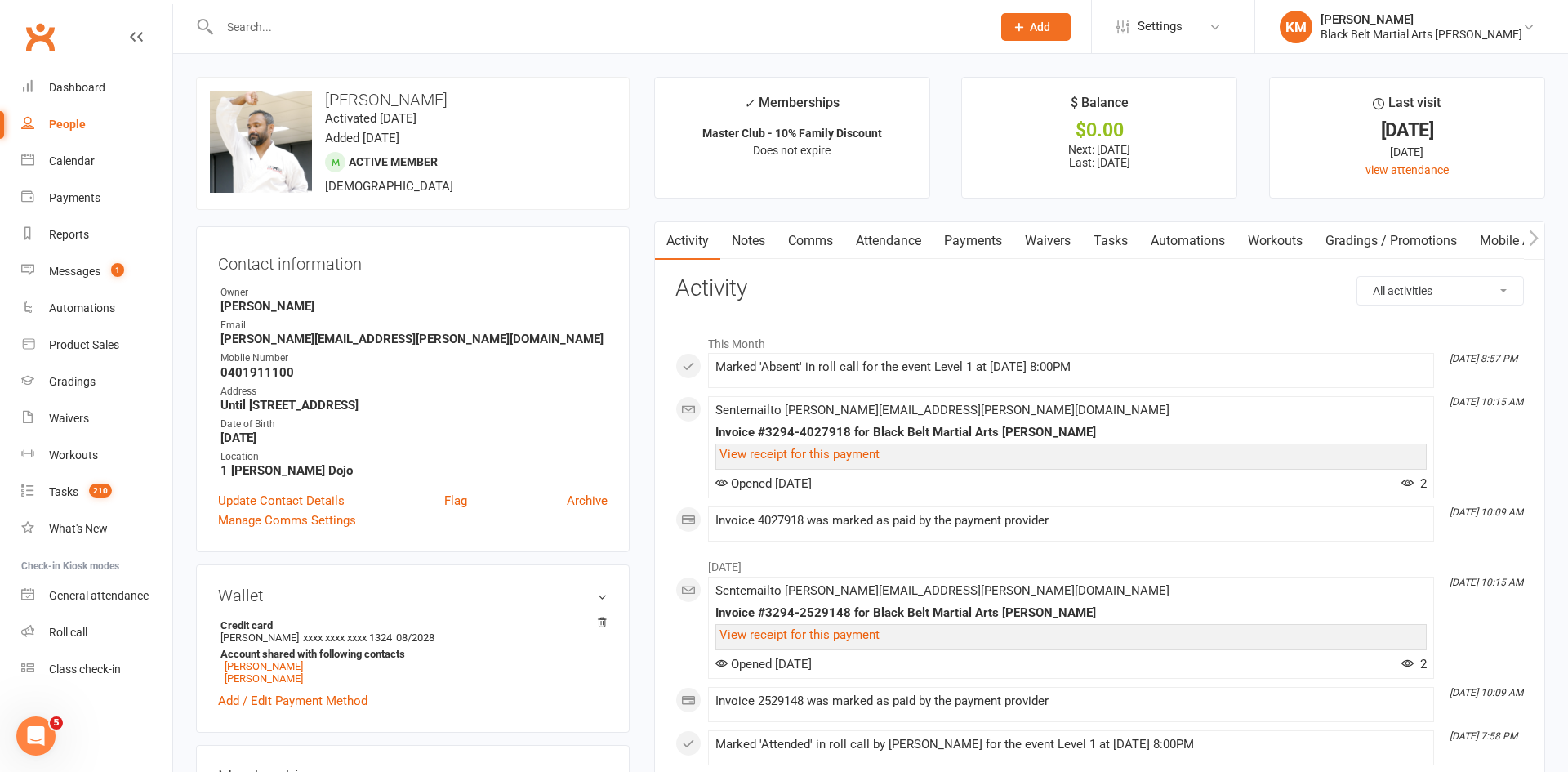
click at [751, 243] on link "Notes" at bounding box center [748, 240] width 56 height 37
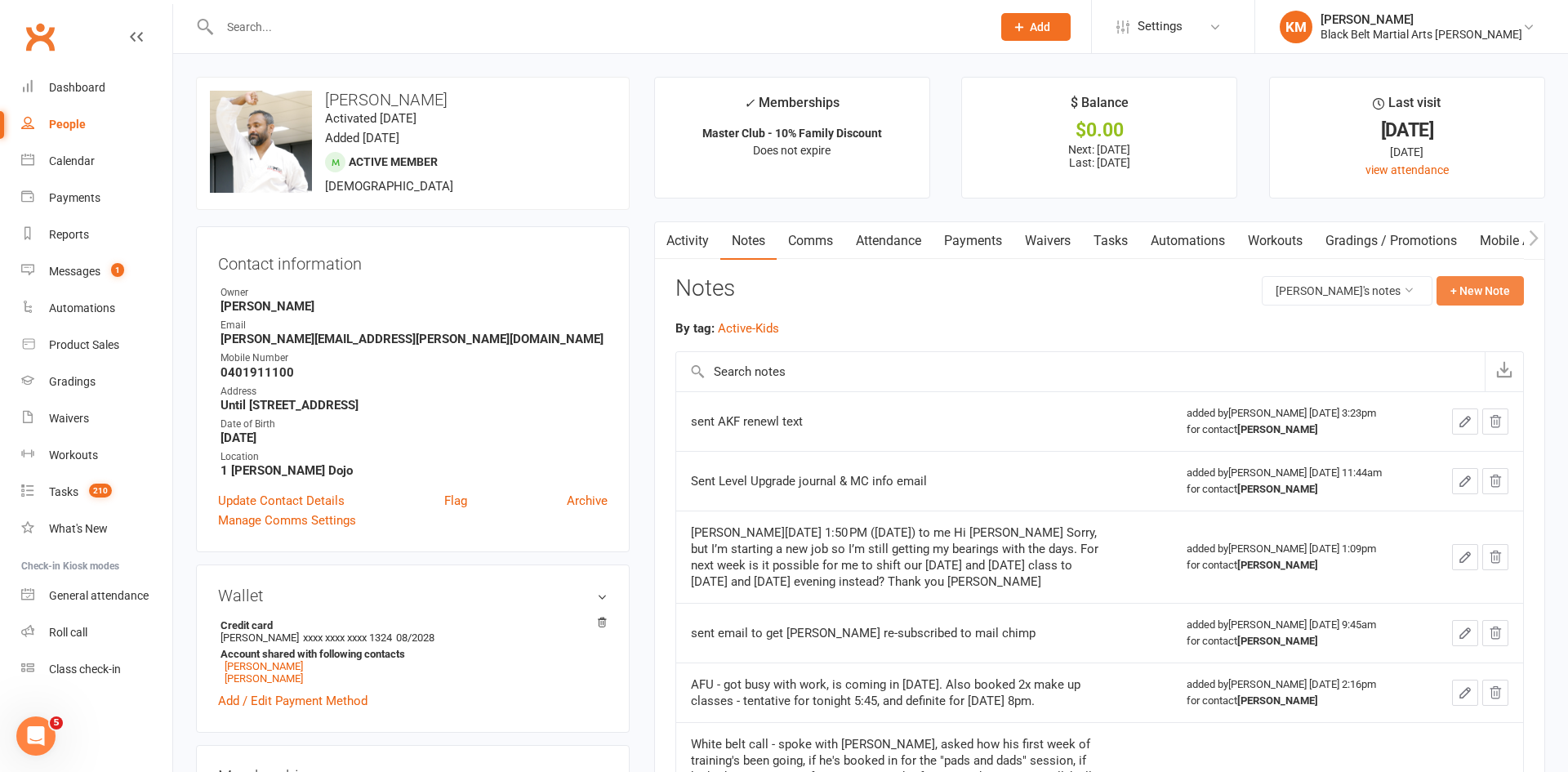
click at [1502, 292] on button "+ New Note" at bounding box center [1480, 291] width 87 height 29
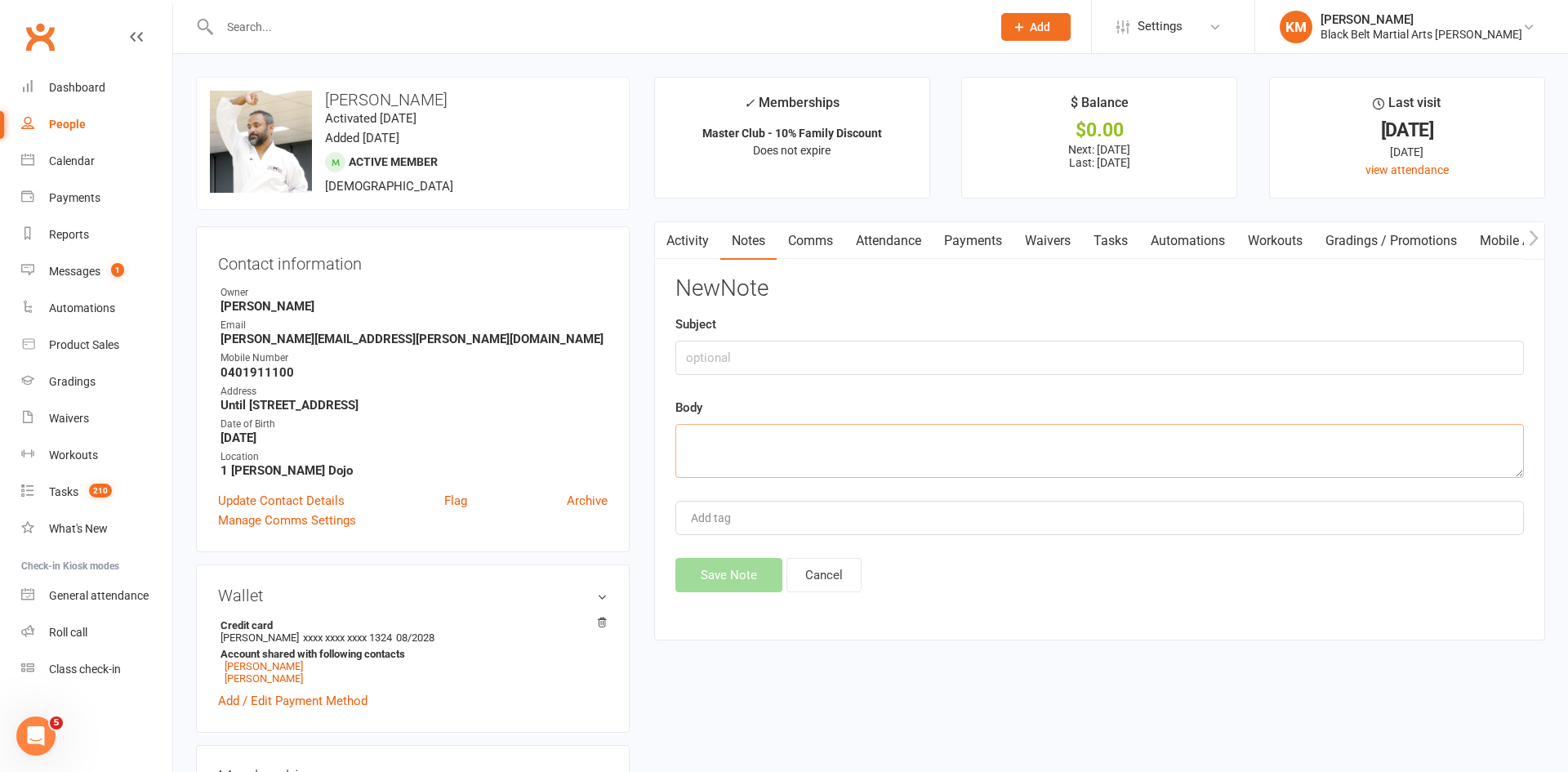
click at [1298, 458] on textarea at bounding box center [1100, 451] width 848 height 54
paste textarea "Akhil Karamil 7:25 PM (29 minutes ago) to me Hi Kathryn Hope you've been well. …"
type textarea "Akhil Karamil 7:25 PM (29 minutes ago) to me Hi Kathryn Hope you've been well. …"
click at [924, 357] on input "text" at bounding box center [1100, 358] width 848 height 35
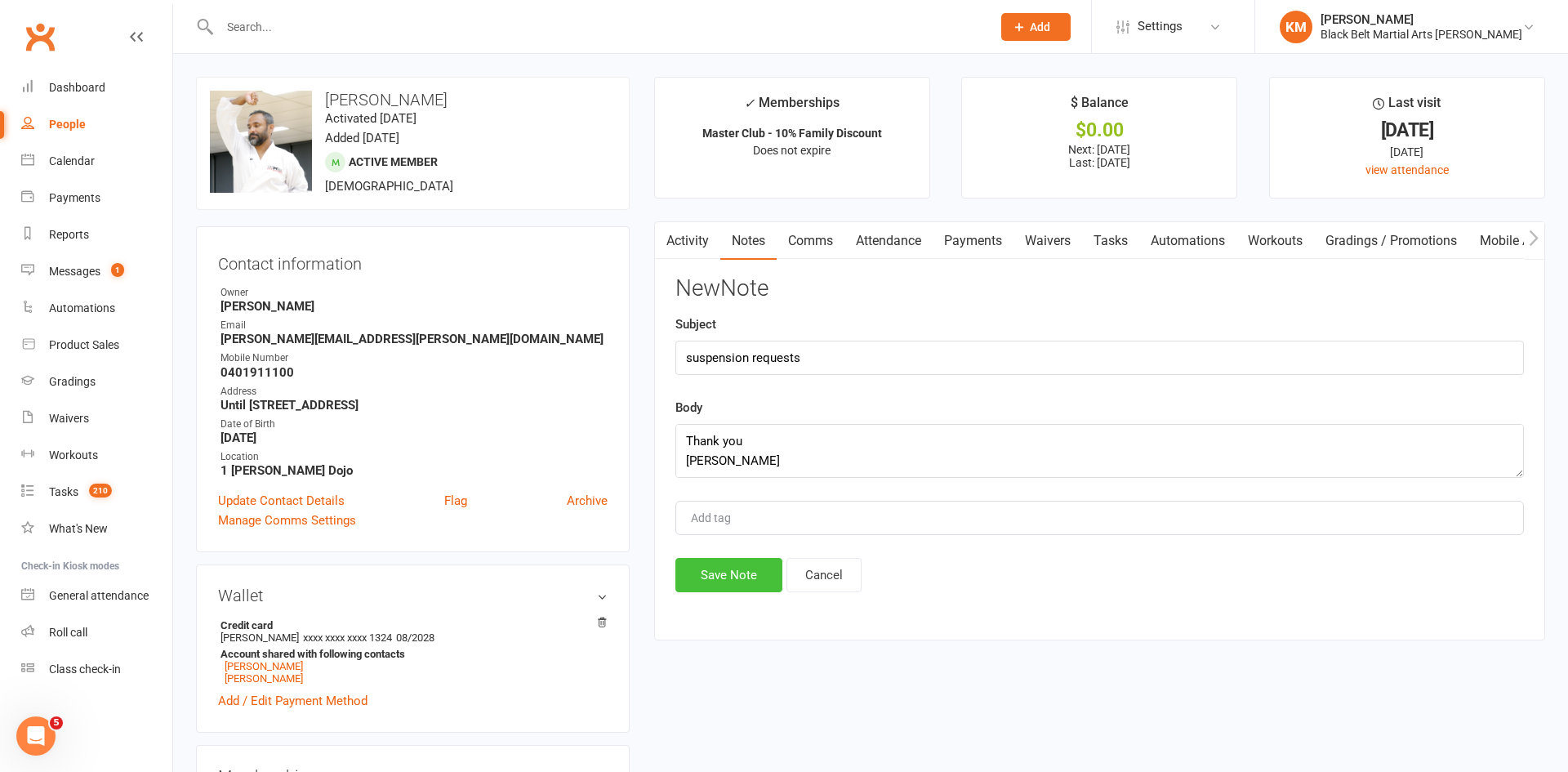
drag, startPoint x: 738, startPoint y: 585, endPoint x: 849, endPoint y: 383, distance: 230.5
click at [849, 383] on div "New Note Subject suspension requests Body Akhil Karamil 7:25 PM (29 minutes ago…" at bounding box center [1100, 434] width 848 height 316
click at [813, 353] on input "suspension requests" at bounding box center [1100, 358] width 848 height 35
type input "suspension request only for Akhil"
click at [735, 566] on button "Save Note" at bounding box center [729, 575] width 107 height 35
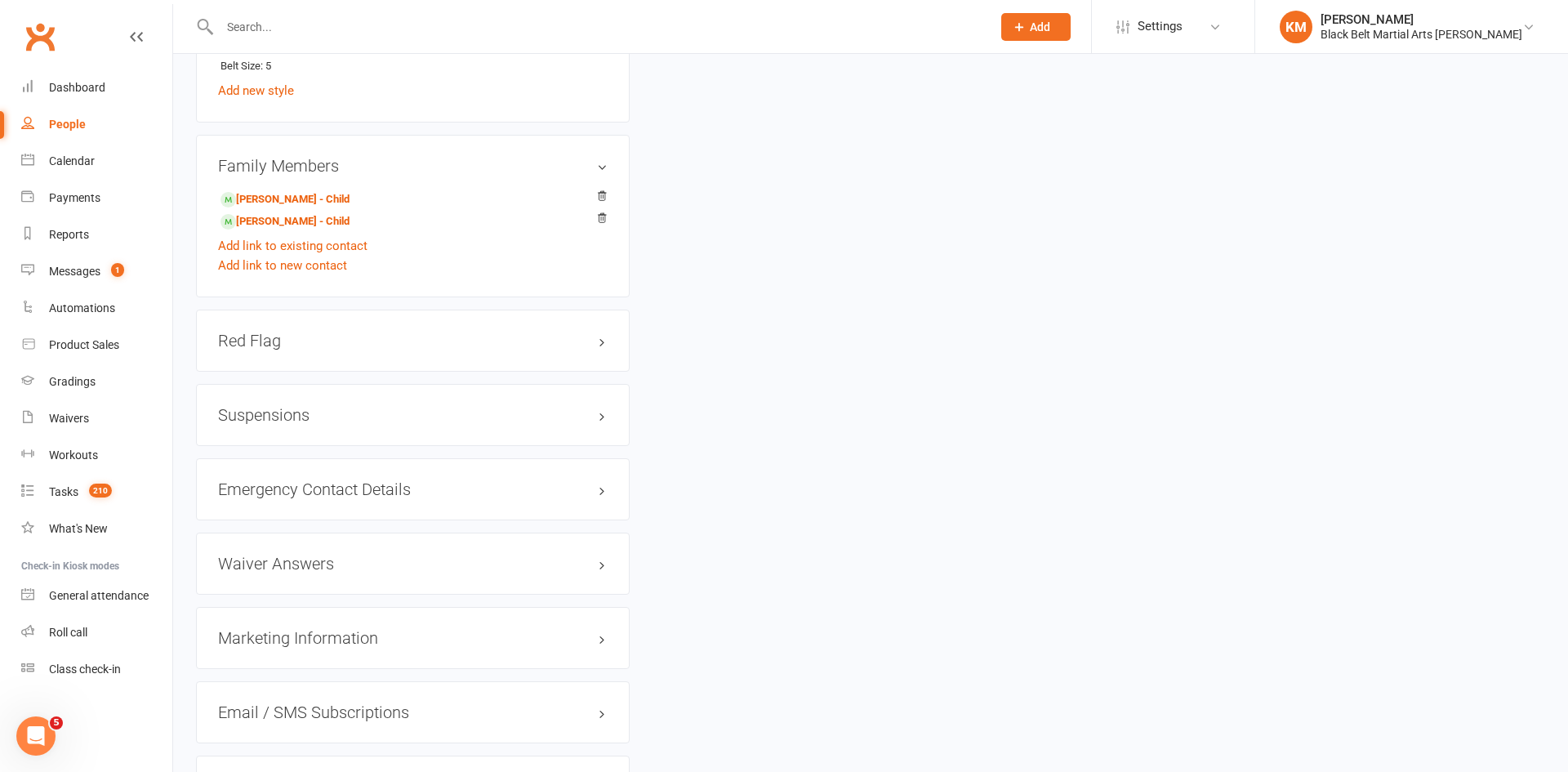
scroll to position [1351, 0]
click at [299, 28] on input "text" at bounding box center [598, 27] width 765 height 22
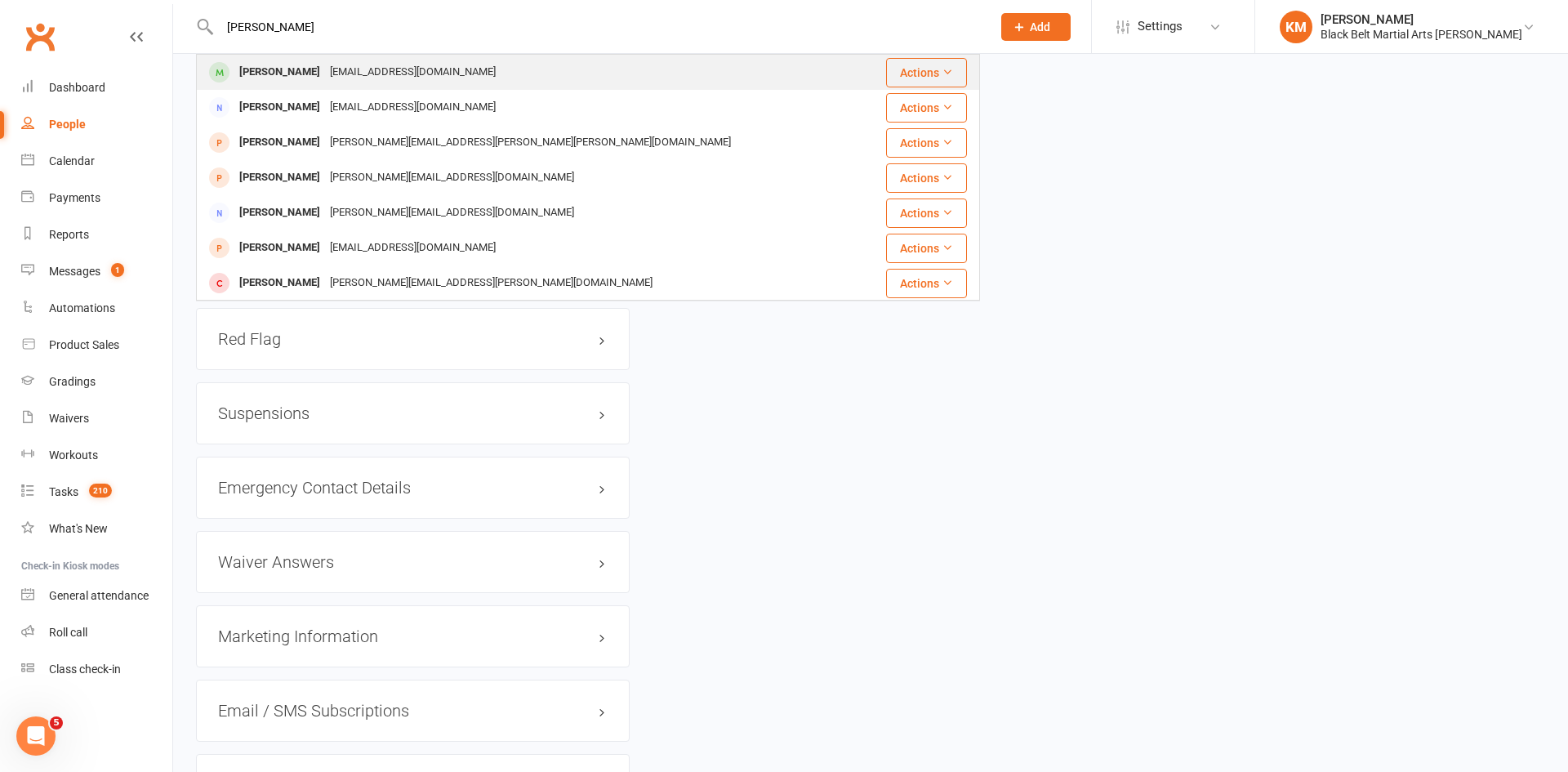
type input "adrian johnson"
click at [303, 59] on div "Adrian Johnson nettymjohnson@gmail.com" at bounding box center [530, 72] width 666 height 34
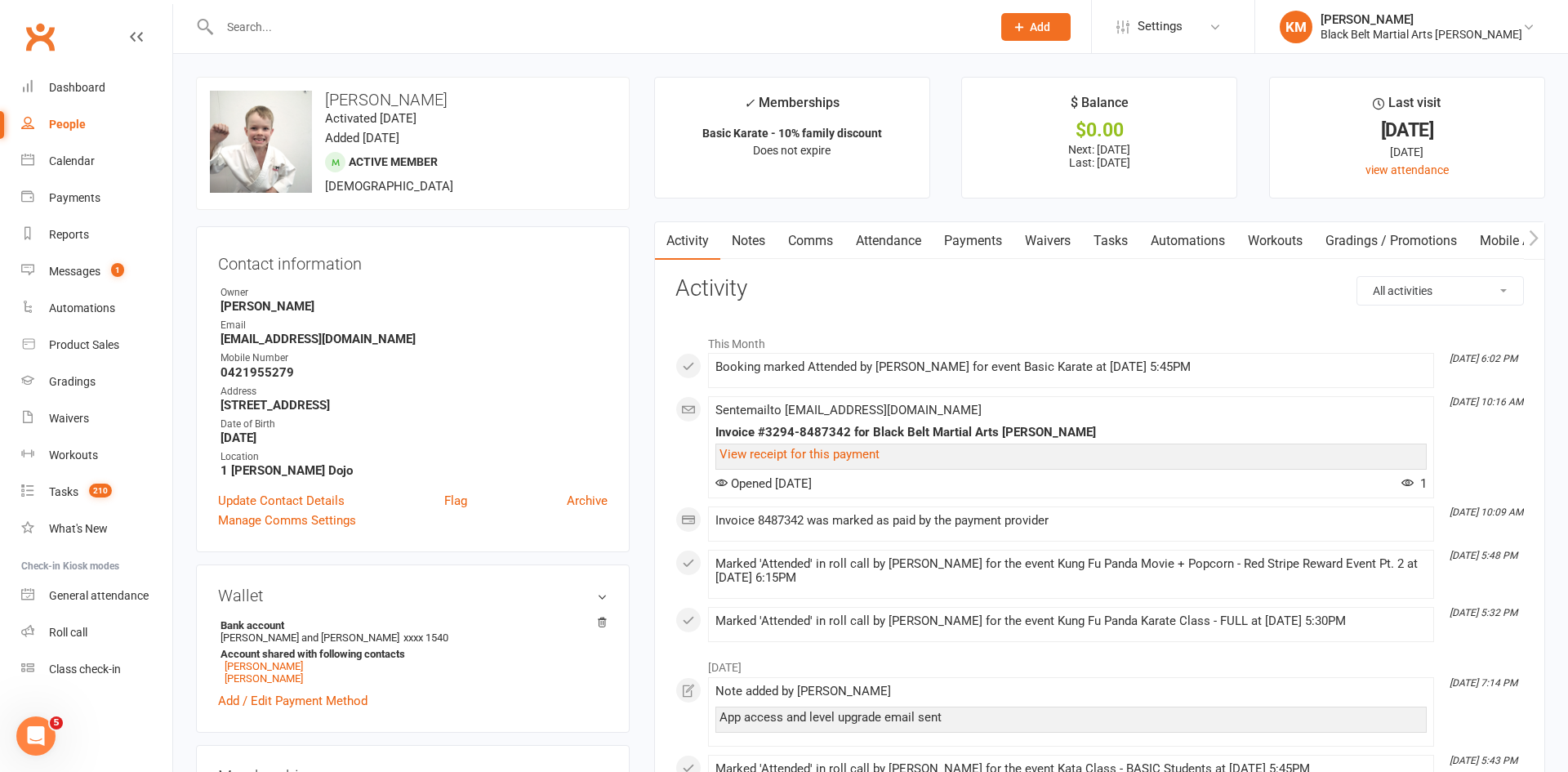
click at [885, 237] on link "Attendance" at bounding box center [889, 240] width 88 height 37
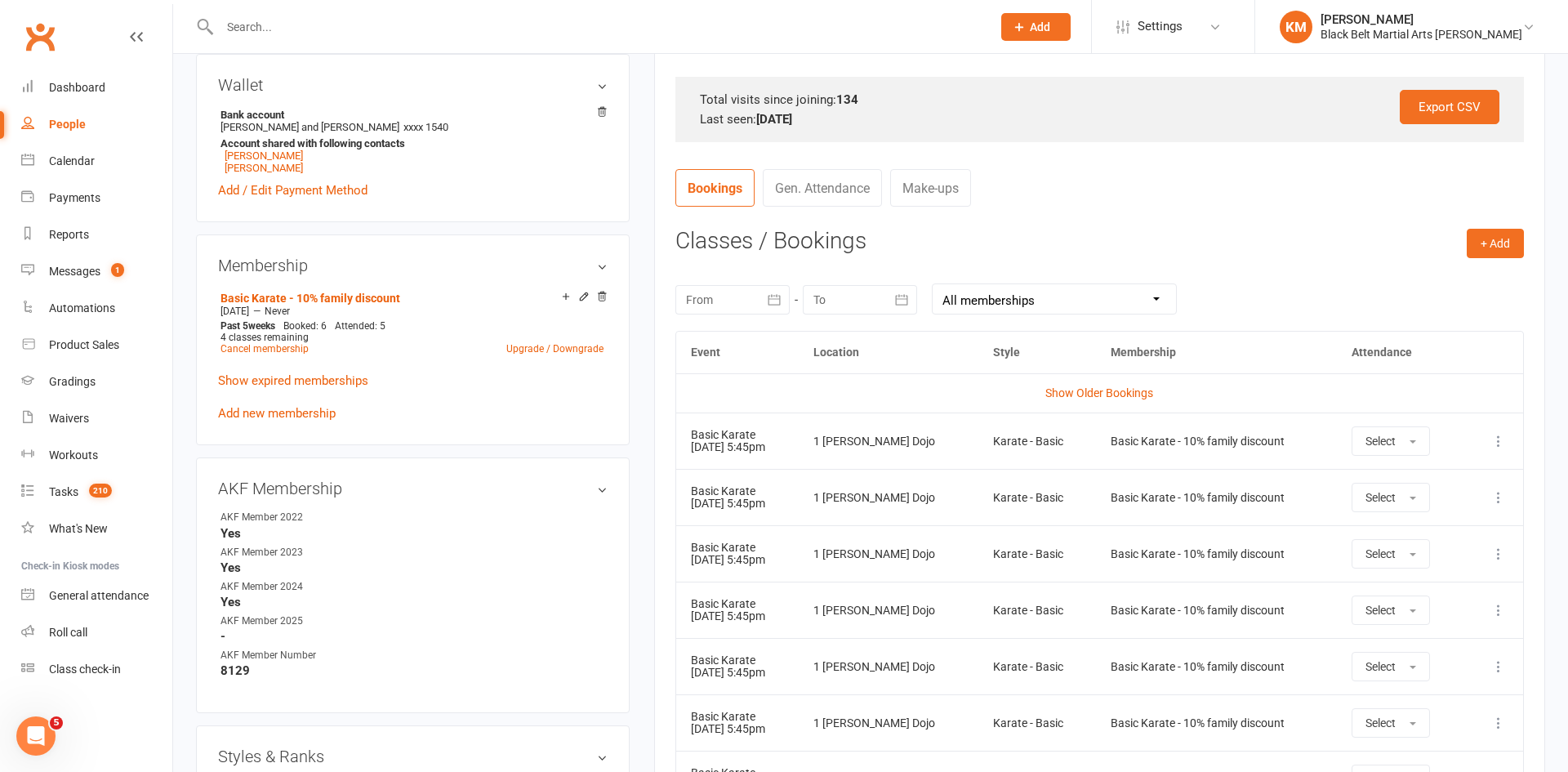
scroll to position [511, 0]
click at [1505, 442] on icon at bounding box center [1499, 440] width 16 height 16
click at [1436, 533] on link "Remove booking" at bounding box center [1426, 537] width 162 height 33
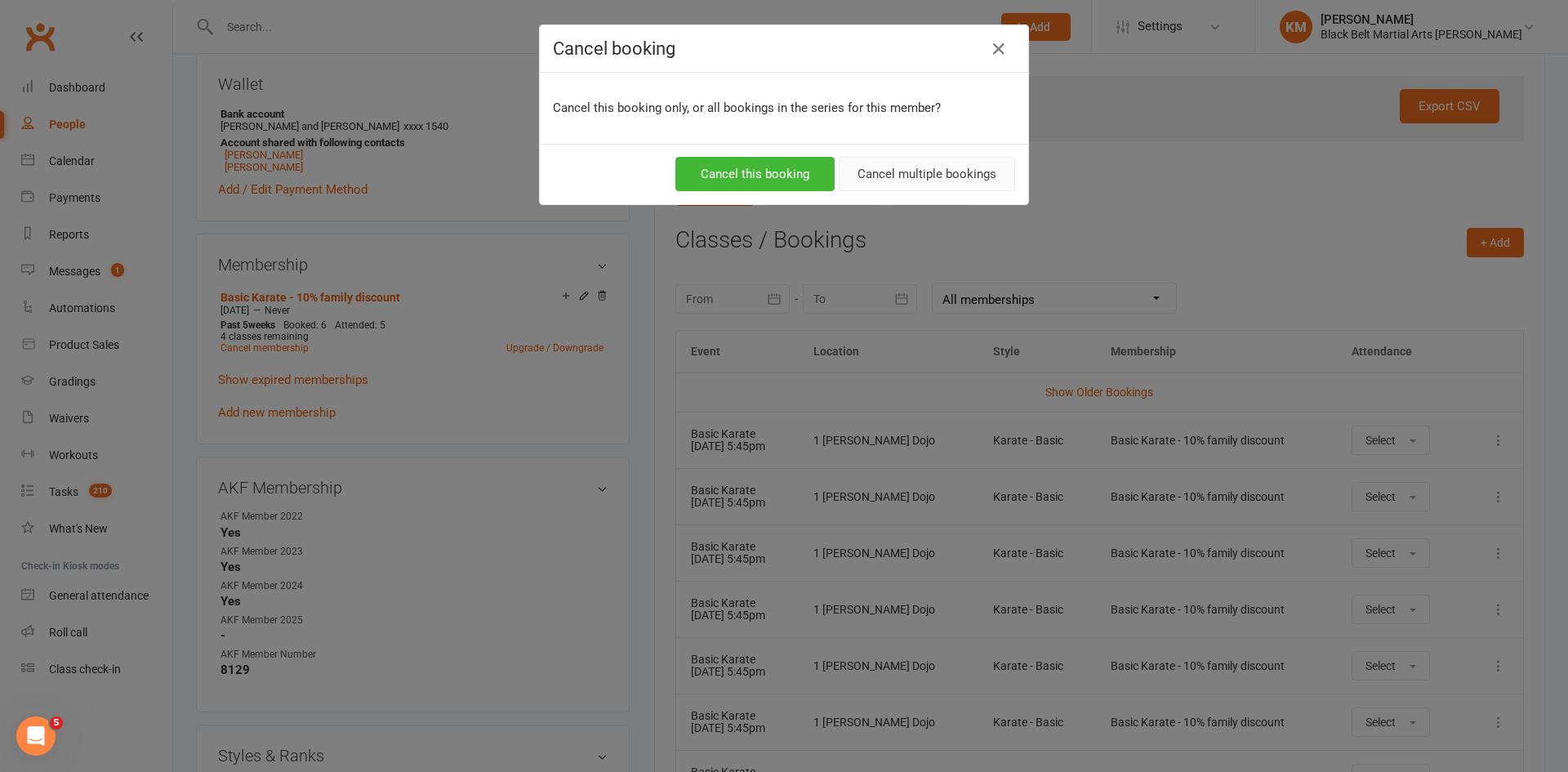
click at [920, 174] on button "Cancel multiple bookings" at bounding box center [927, 174] width 176 height 35
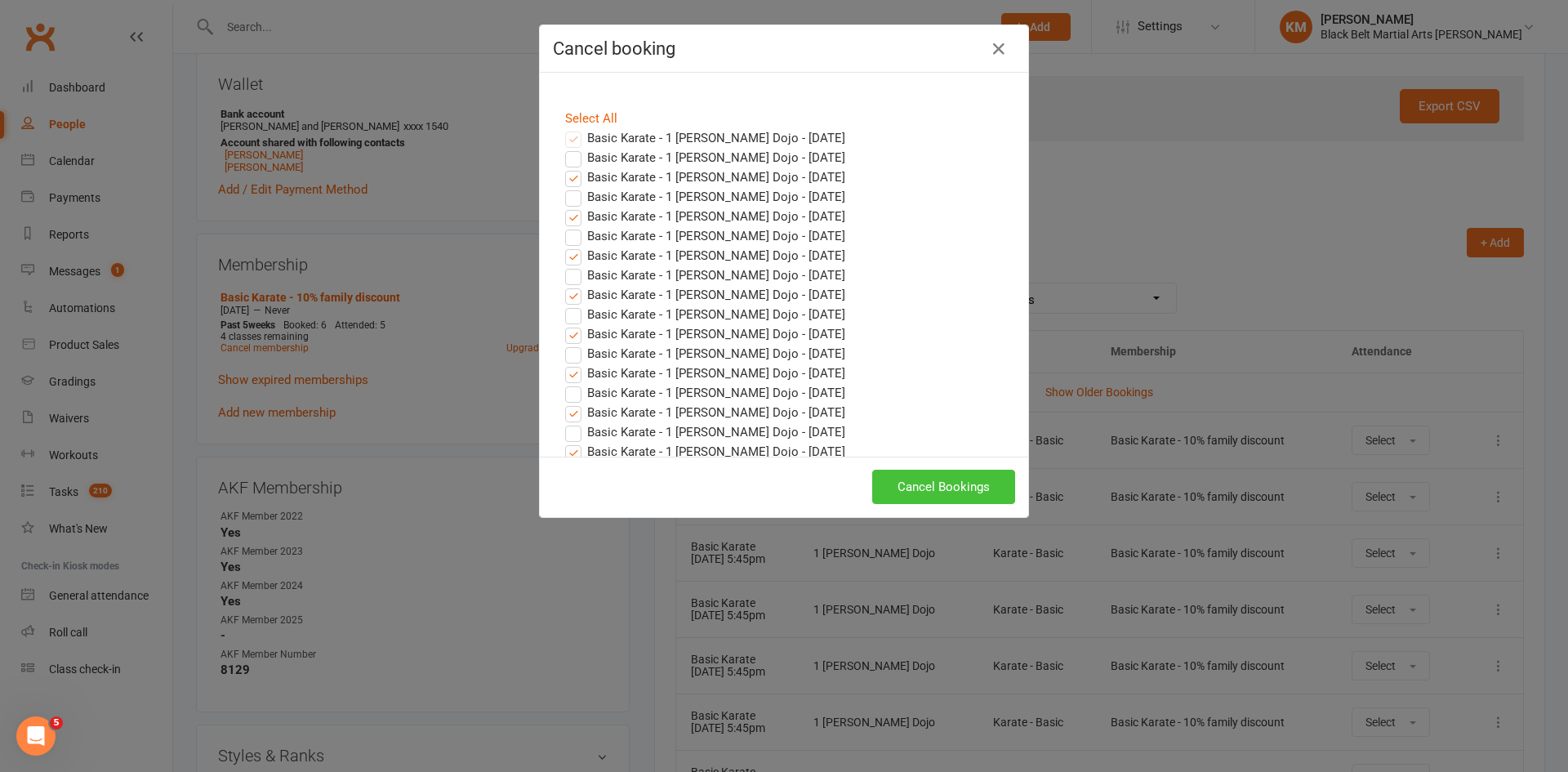
click at [952, 489] on button "Cancel Bookings" at bounding box center [943, 487] width 143 height 35
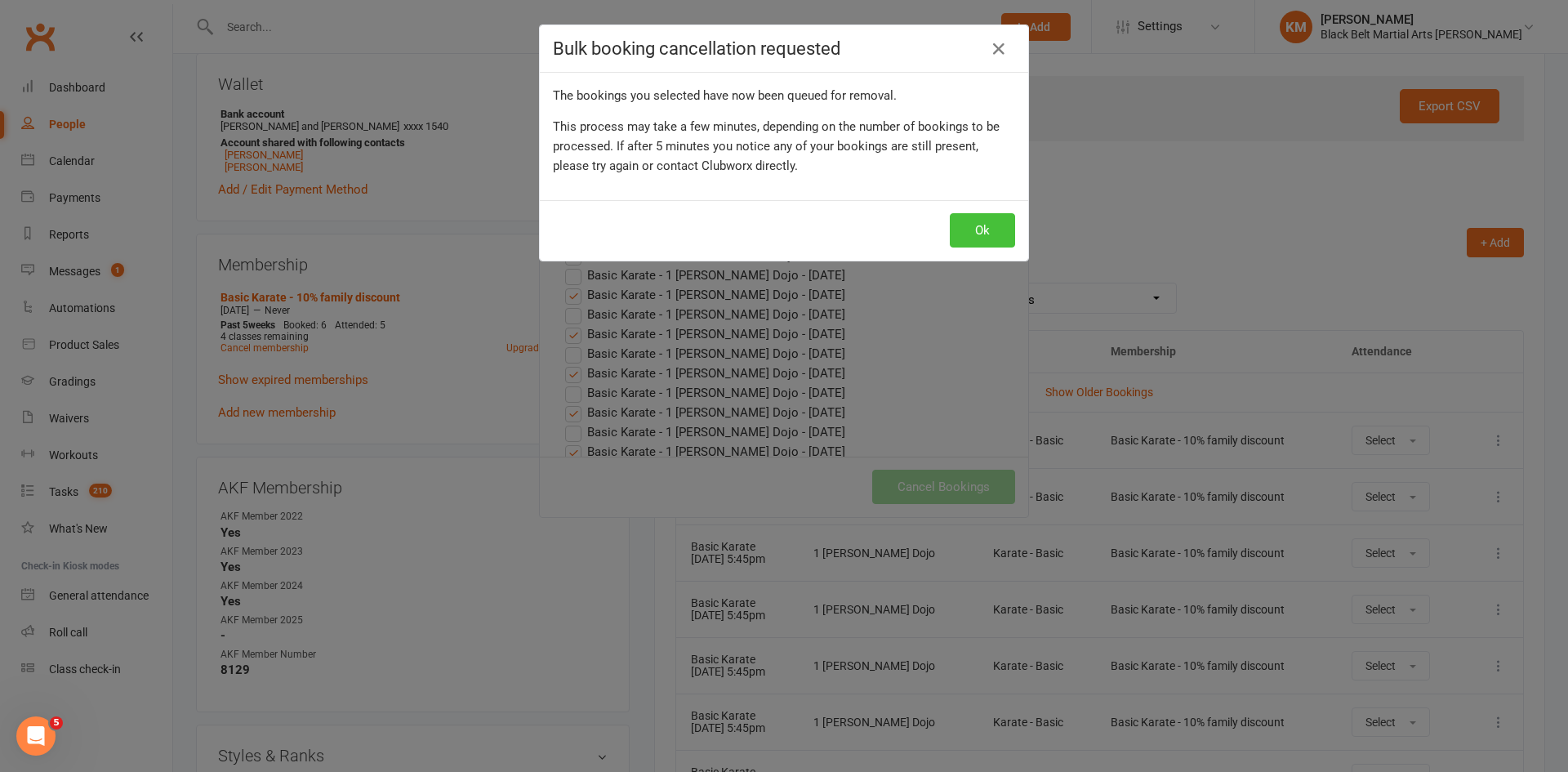
click at [990, 244] on button "Ok" at bounding box center [983, 231] width 66 height 35
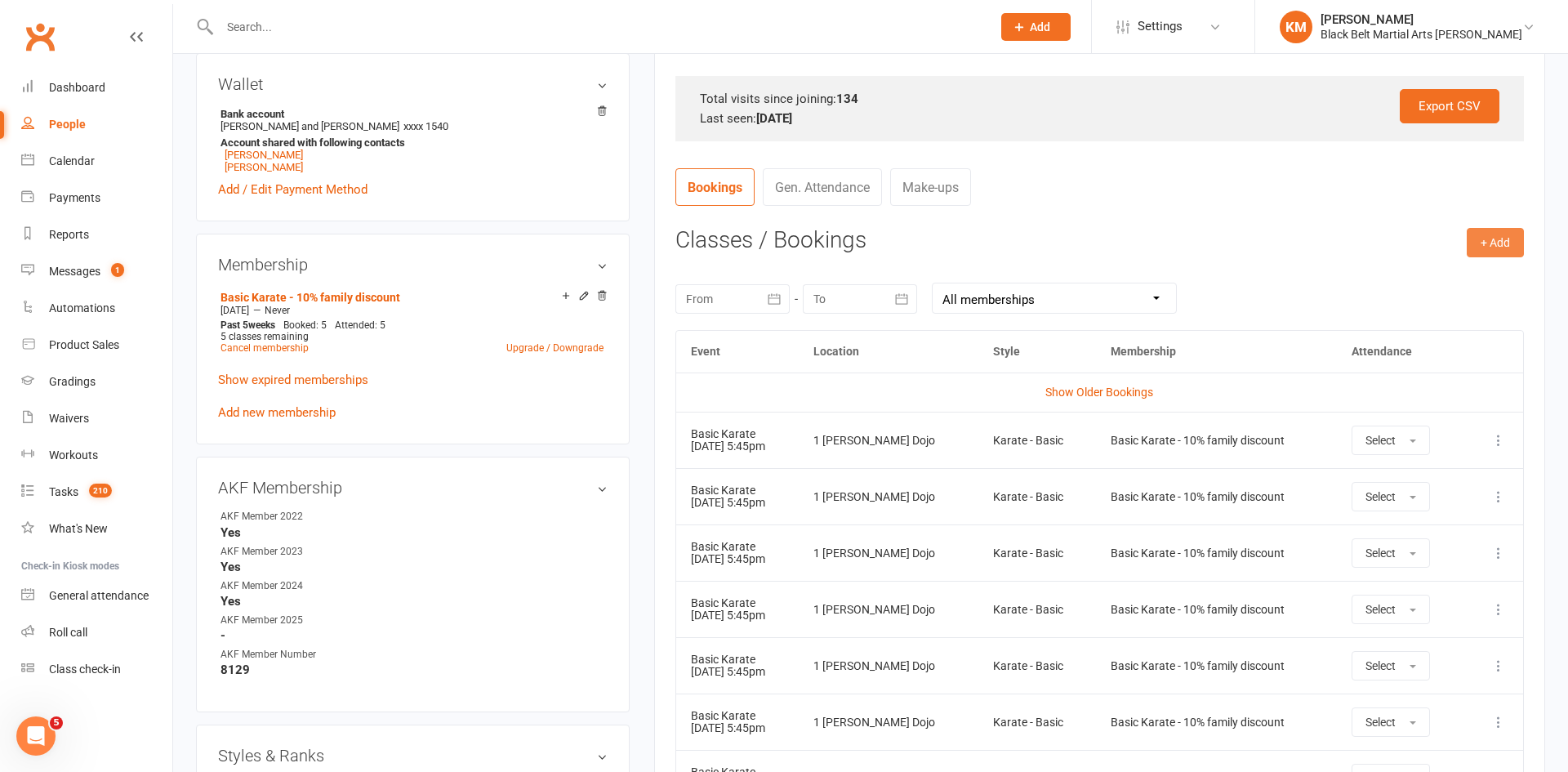
click at [1493, 229] on button "+ Add" at bounding box center [1495, 243] width 57 height 29
click at [1450, 267] on link "Book Event" at bounding box center [1442, 279] width 162 height 33
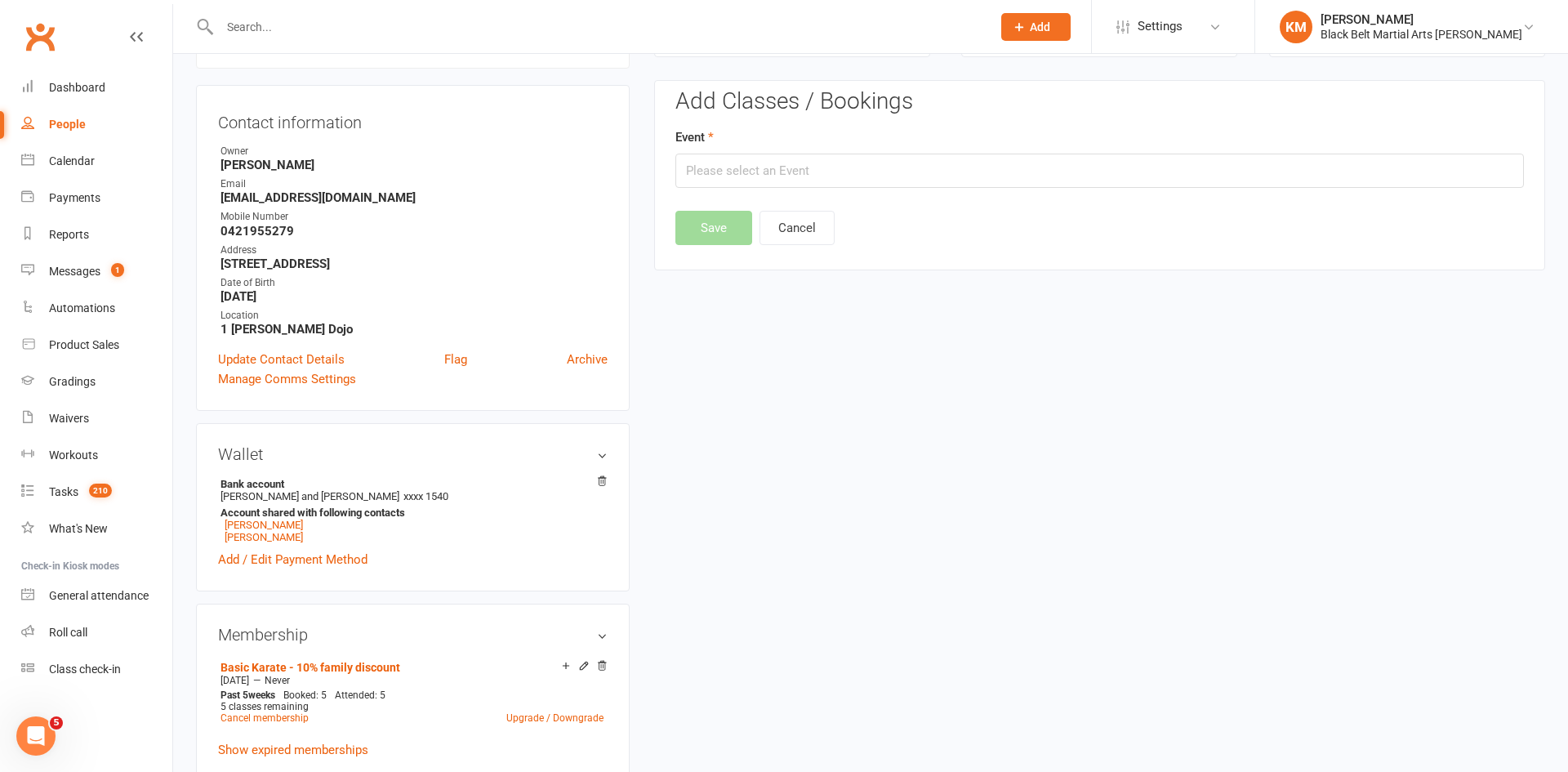
scroll to position [140, 0]
click at [1319, 169] on input "text" at bounding box center [1100, 173] width 848 height 35
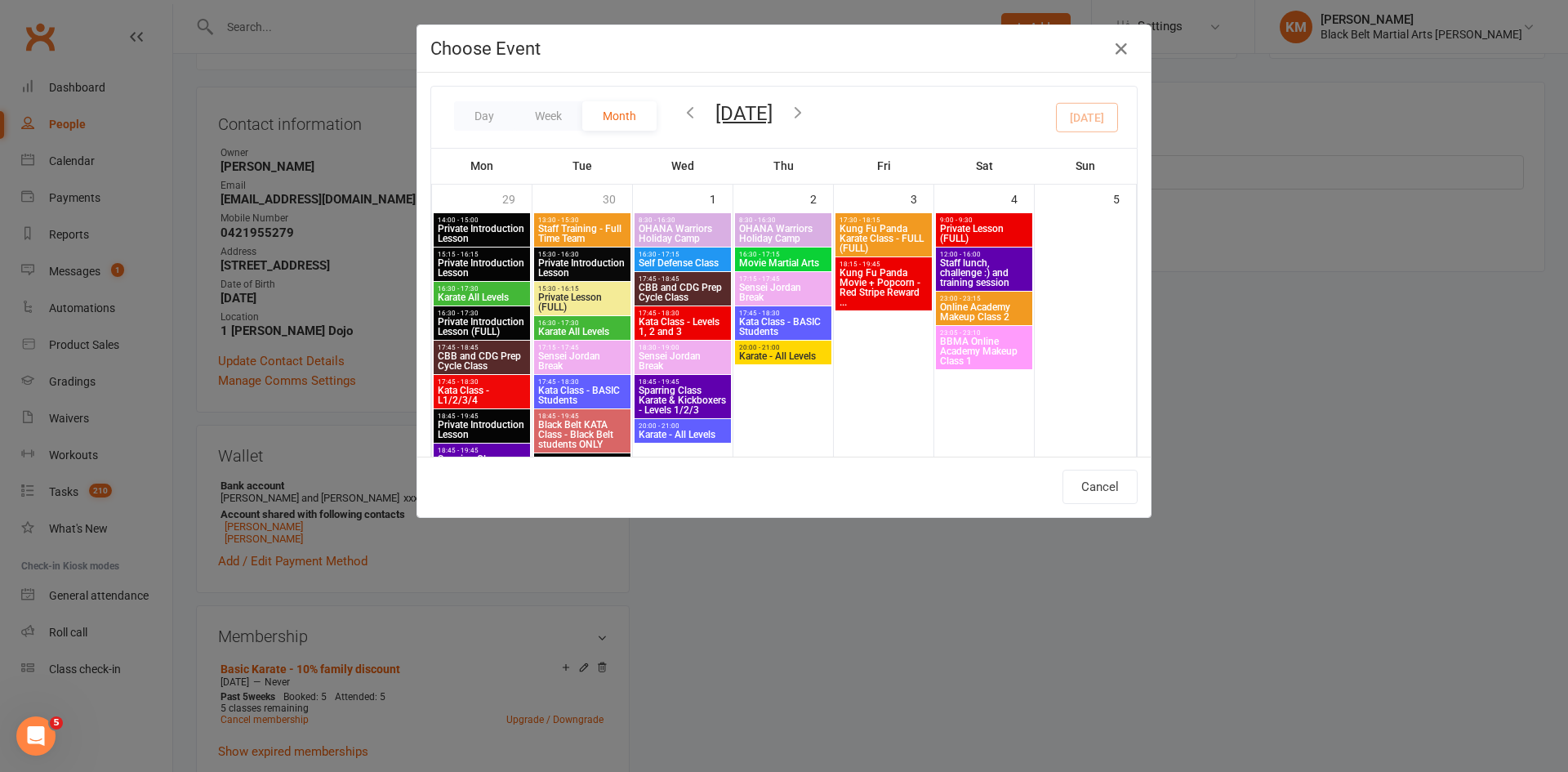
scroll to position [660, 0]
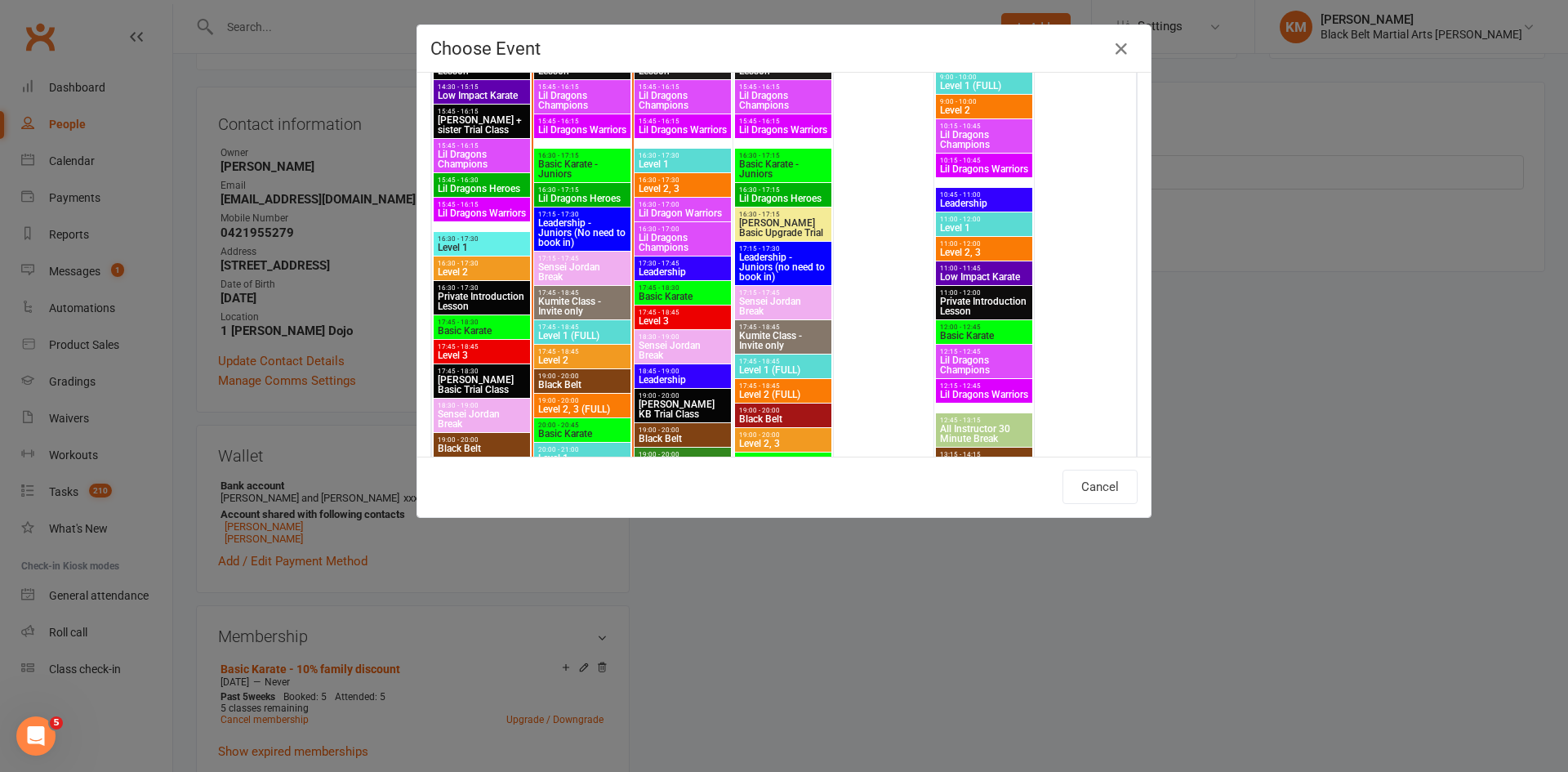
click at [755, 161] on span "Basic Karate - Juniors" at bounding box center [784, 168] width 90 height 20
type input "Basic Karate - Juniors - Oct 16, 2025 4:30:00 PM"
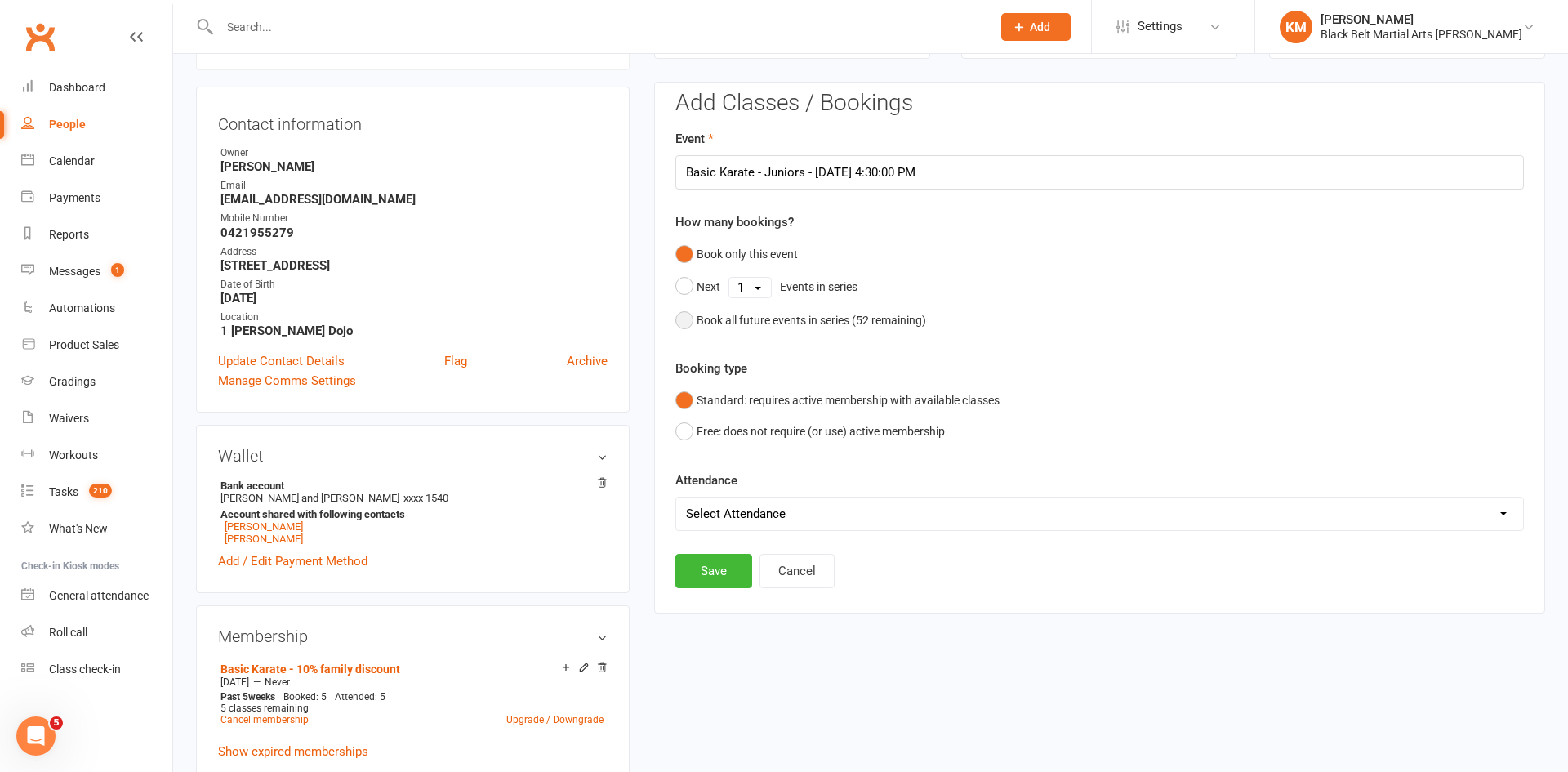
click at [724, 324] on div "Book all future events in series ( 52 remaining)" at bounding box center [812, 320] width 230 height 18
click at [707, 478] on button "Save" at bounding box center [714, 488] width 77 height 35
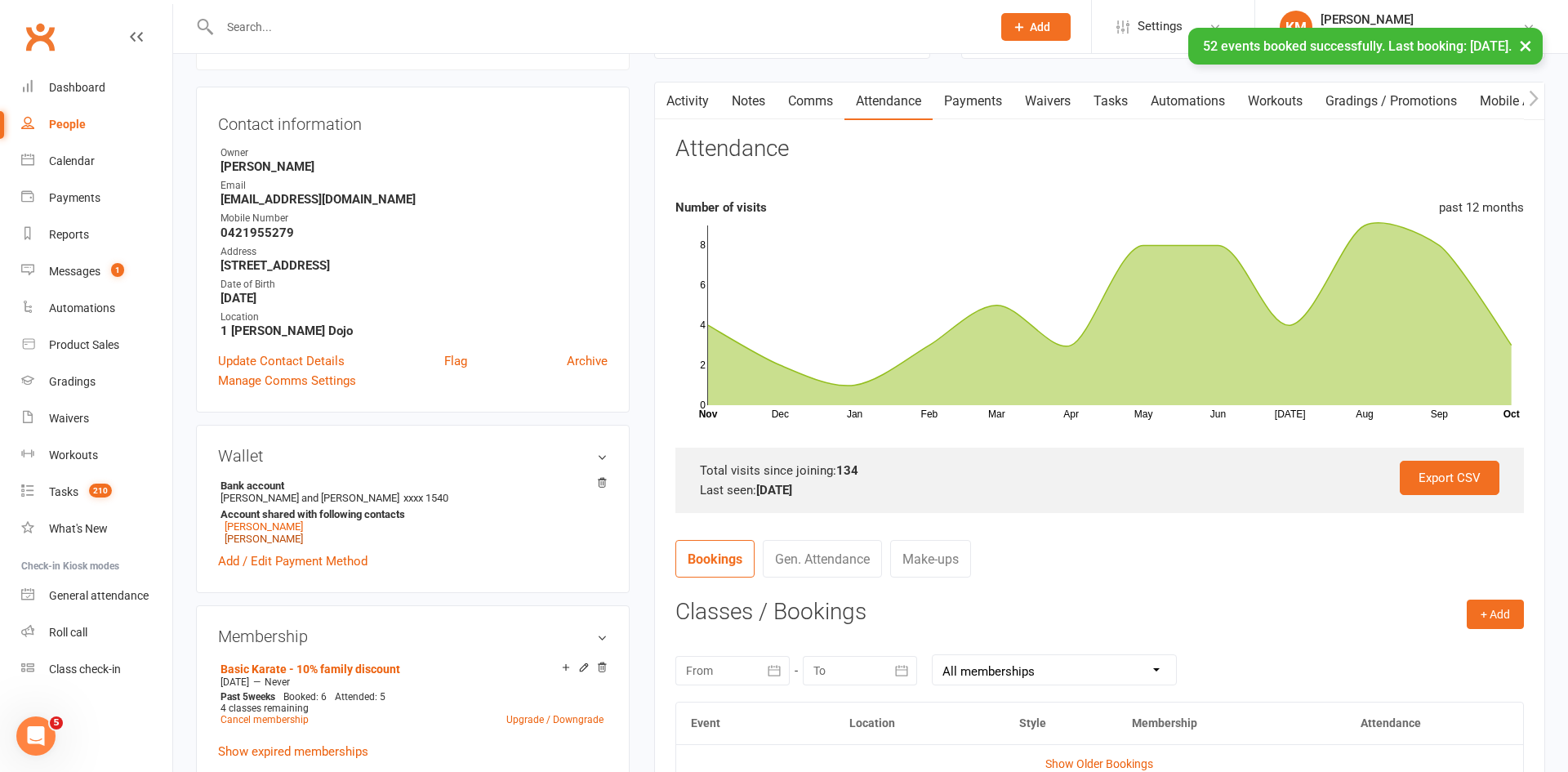
click at [275, 539] on link "Hamish Johnson" at bounding box center [263, 539] width 79 height 12
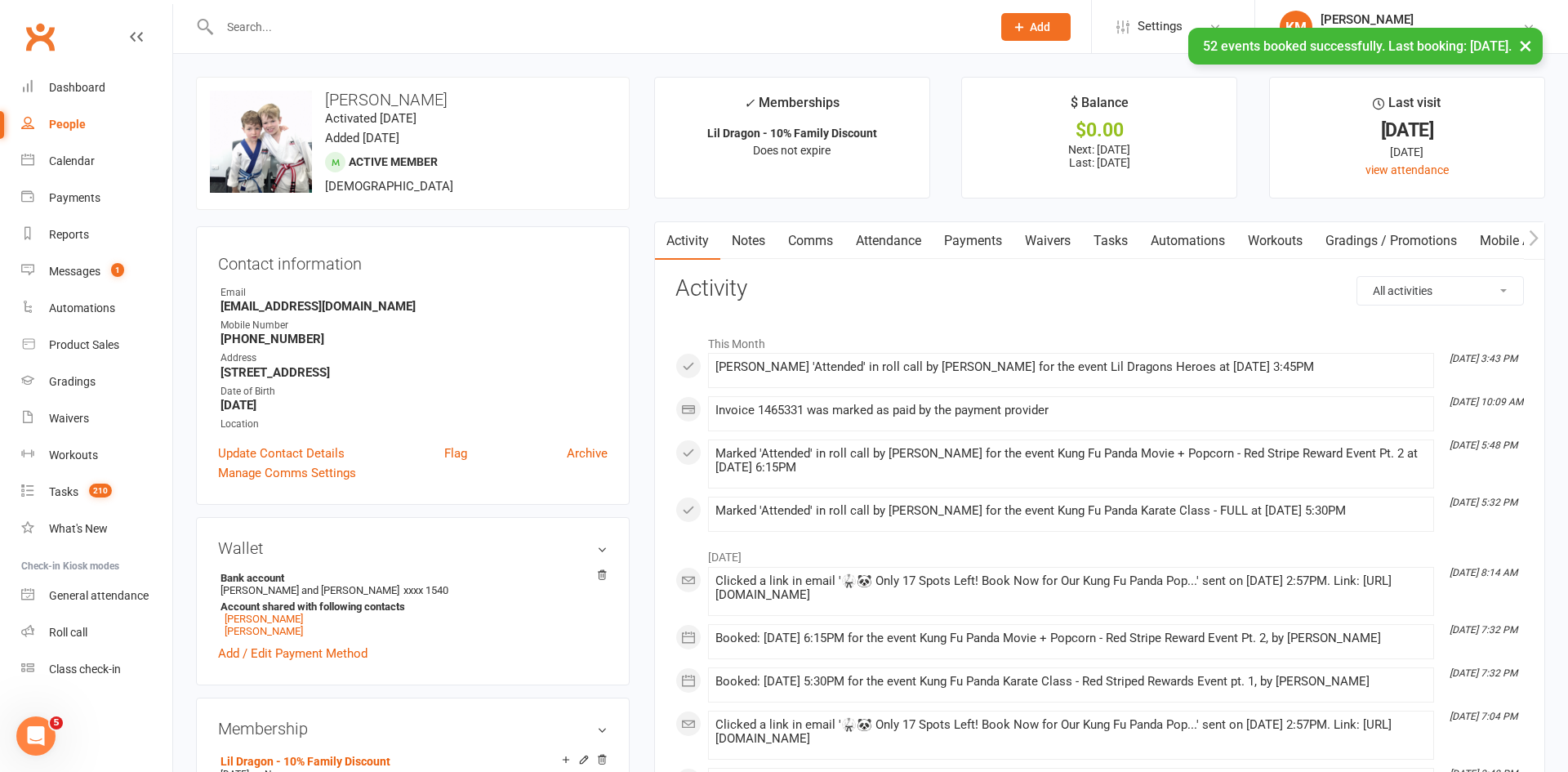
click at [886, 230] on link "Attendance" at bounding box center [889, 240] width 88 height 37
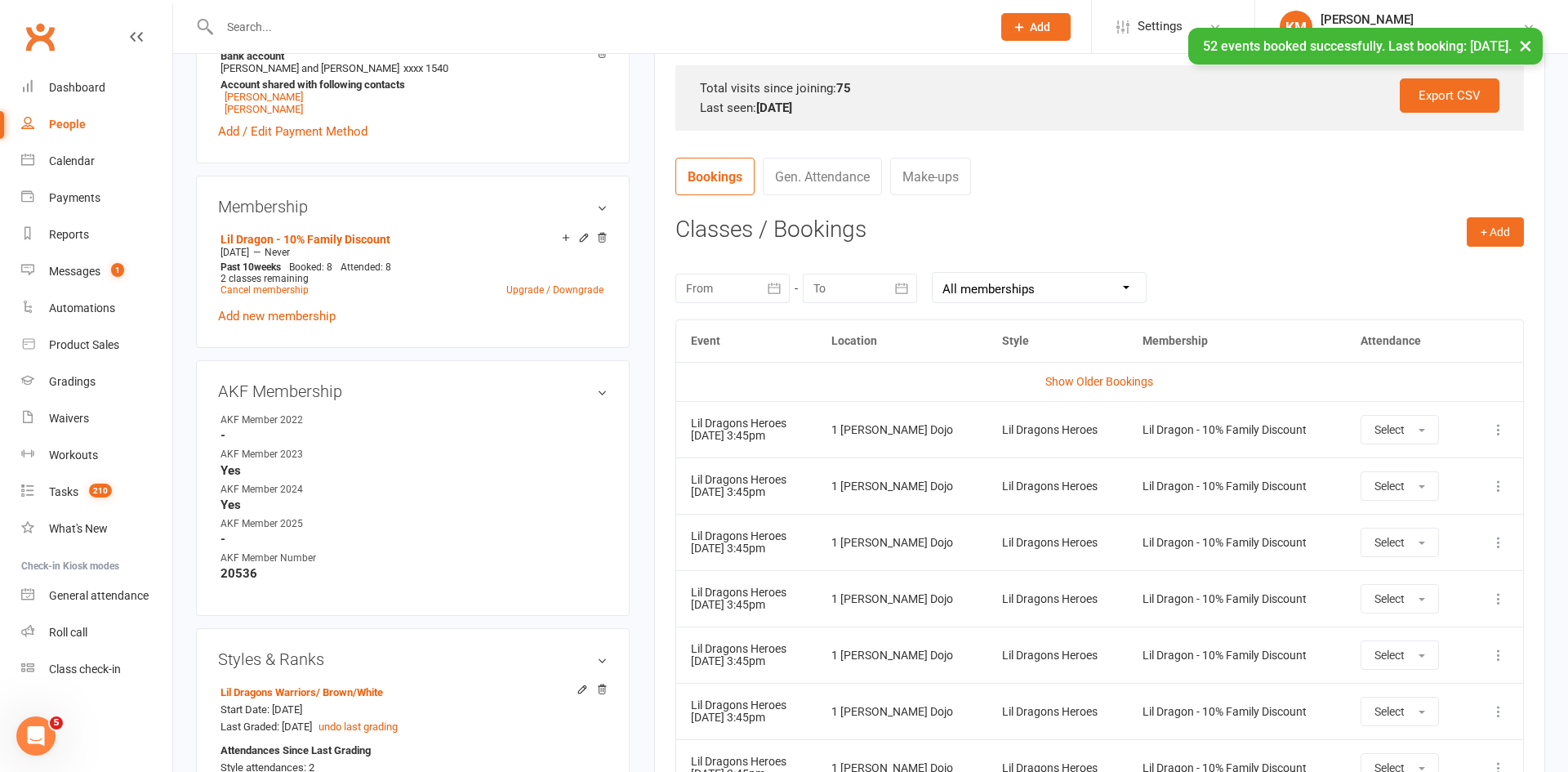
scroll to position [524, 0]
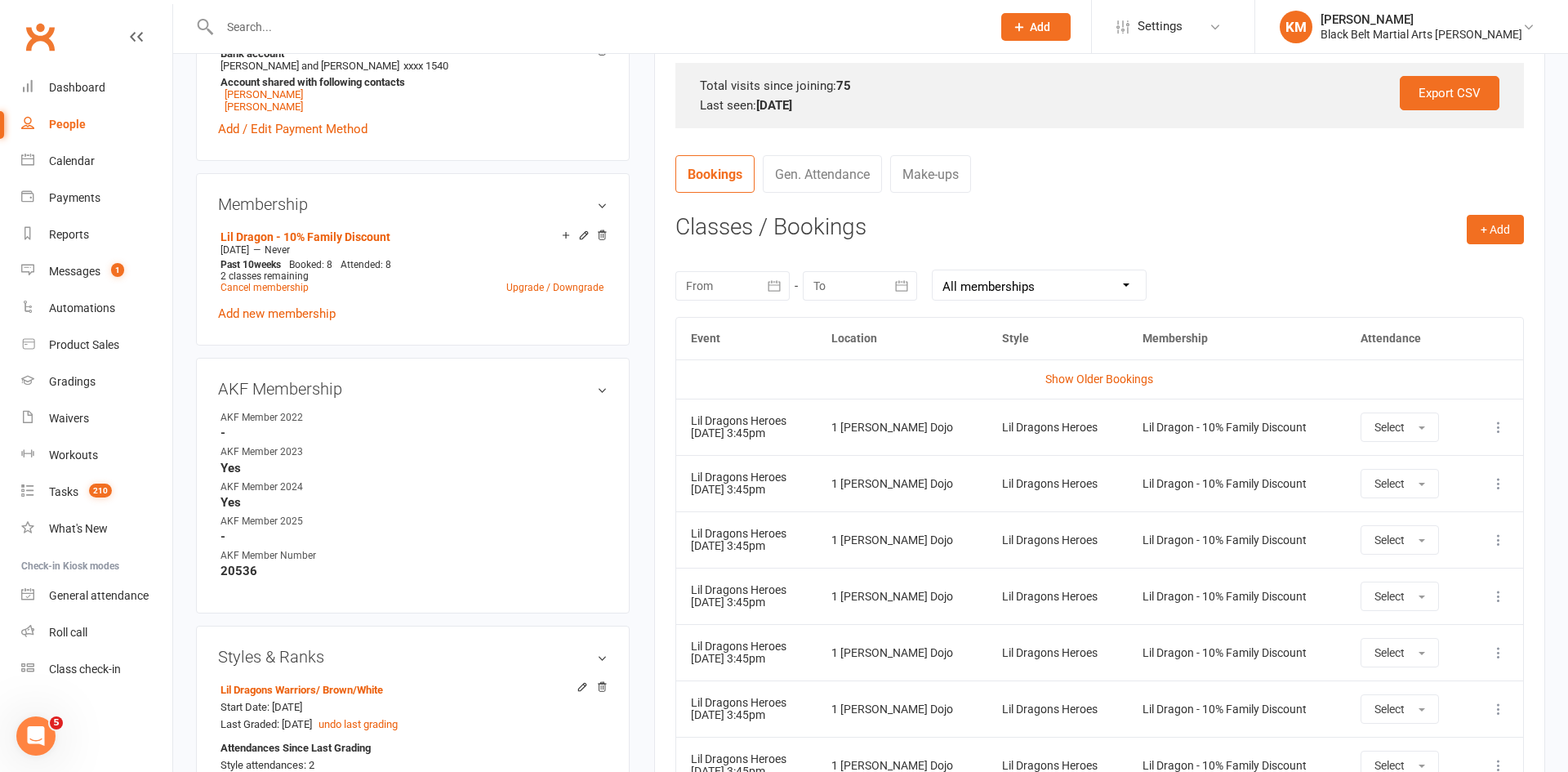
click at [1498, 426] on icon at bounding box center [1499, 427] width 16 height 16
click at [1393, 520] on link "Remove booking" at bounding box center [1426, 524] width 162 height 33
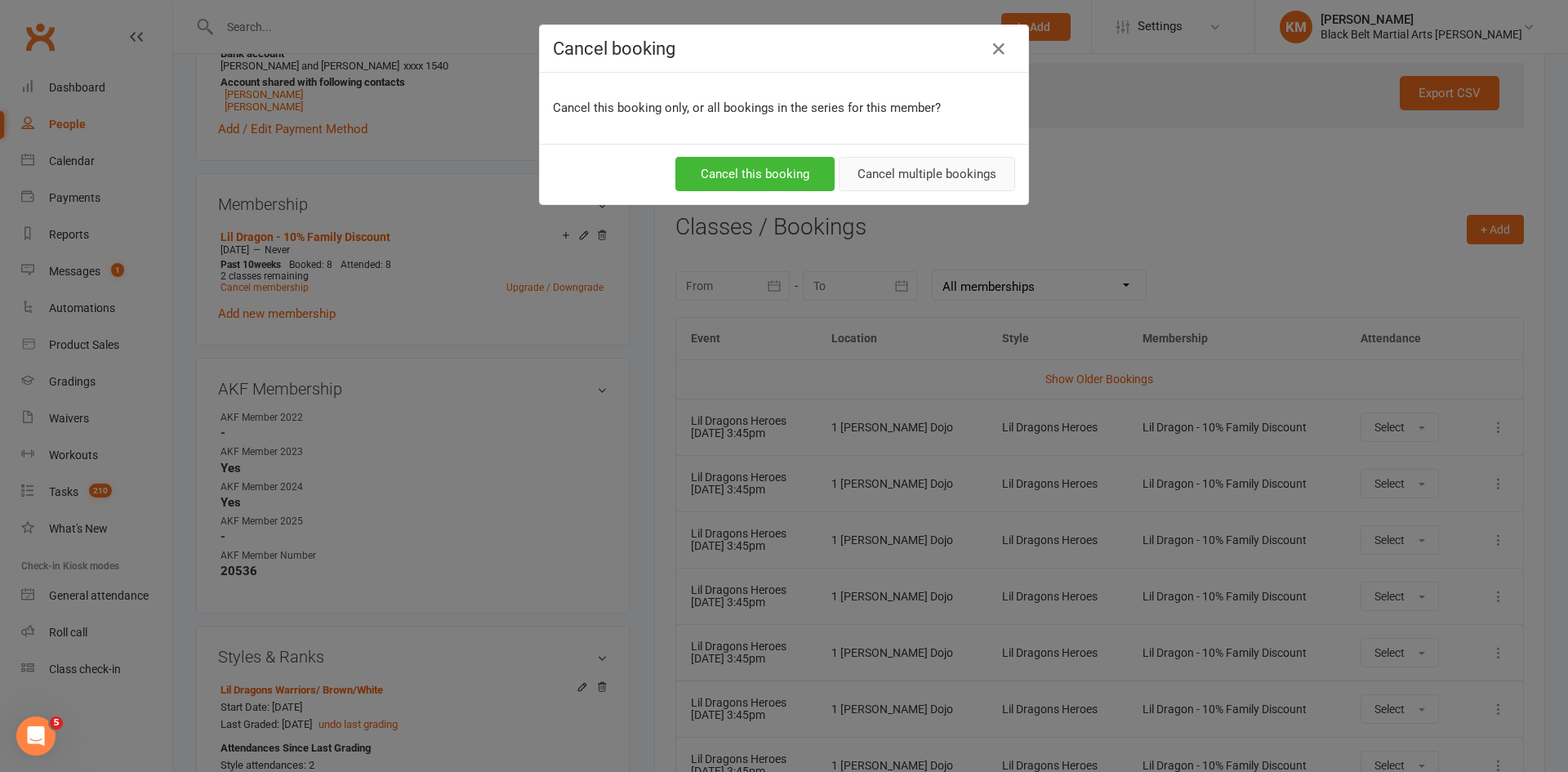
click at [980, 177] on button "Cancel multiple bookings" at bounding box center [927, 174] width 176 height 35
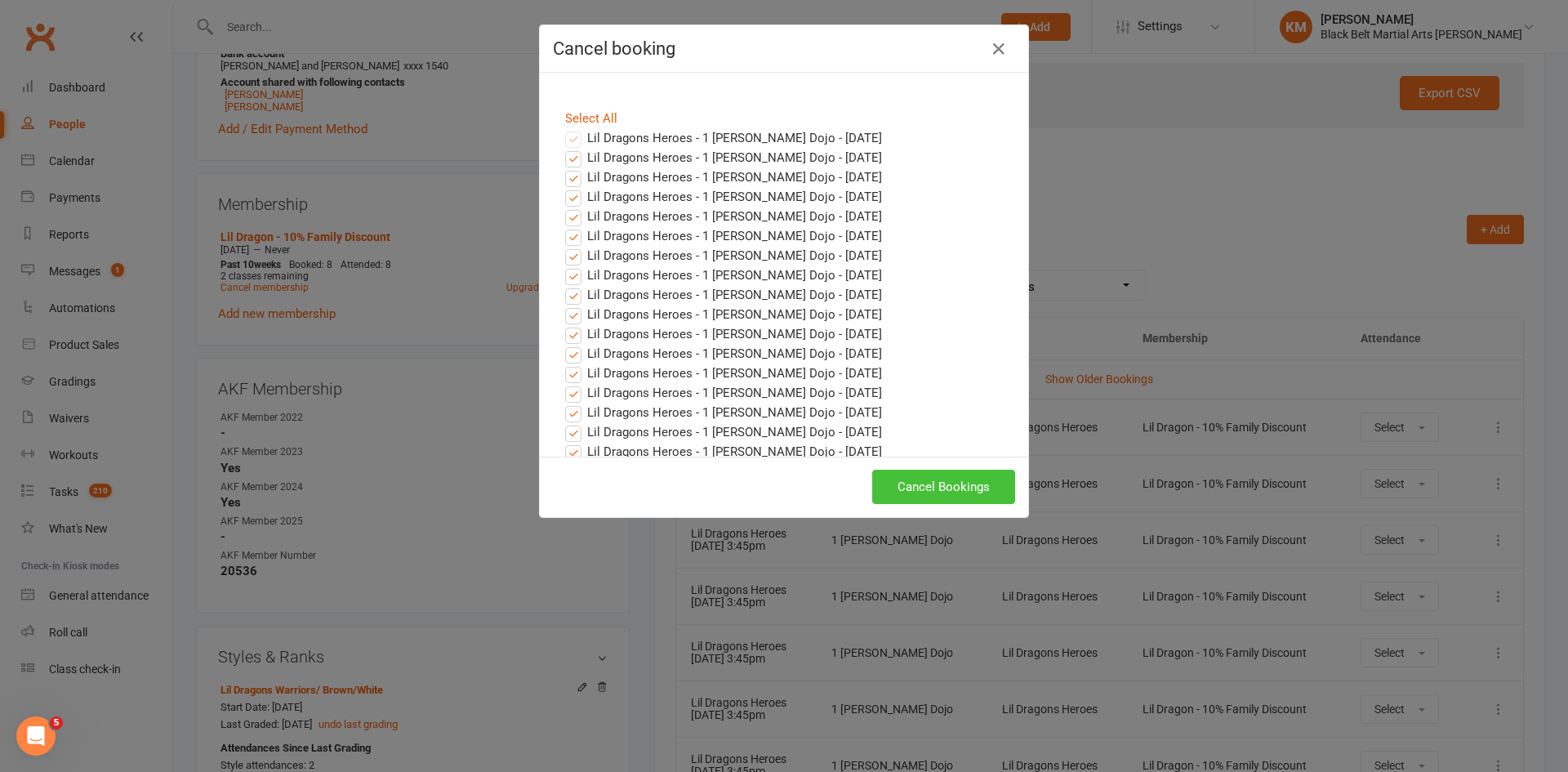
click at [934, 487] on button "Cancel Bookings" at bounding box center [943, 487] width 143 height 35
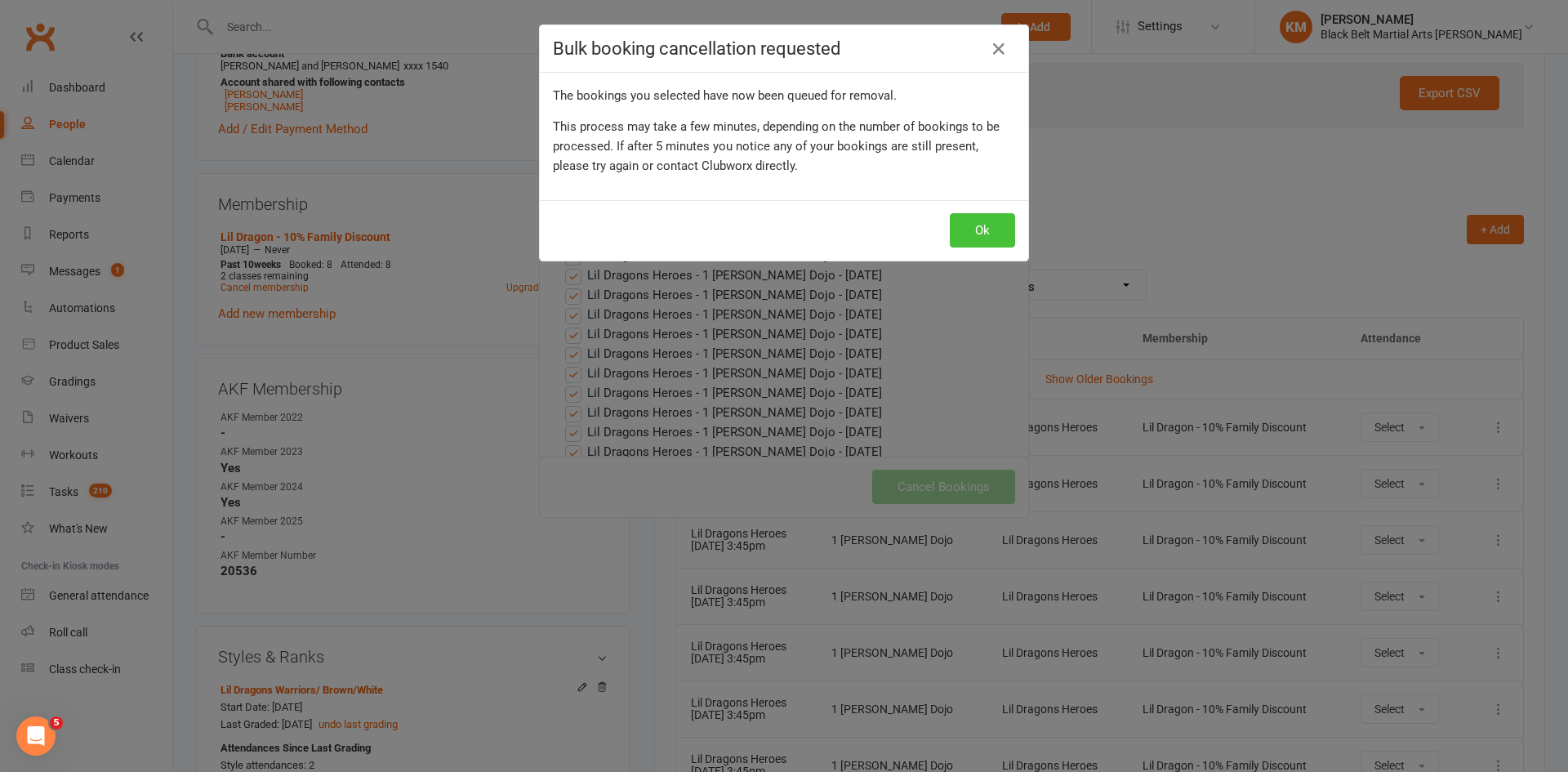
click at [999, 232] on button "Ok" at bounding box center [983, 231] width 66 height 35
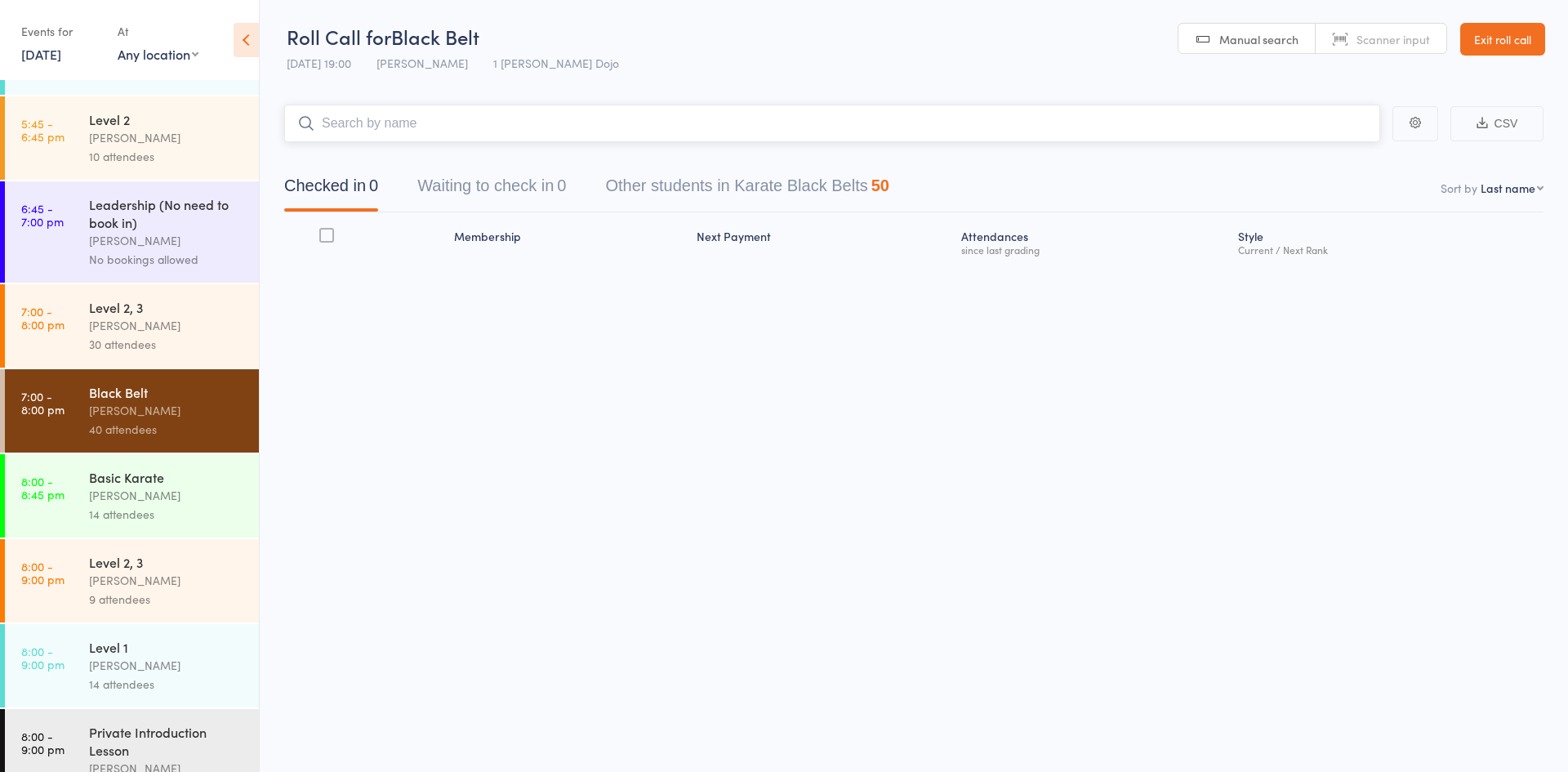
scroll to position [824, 0]
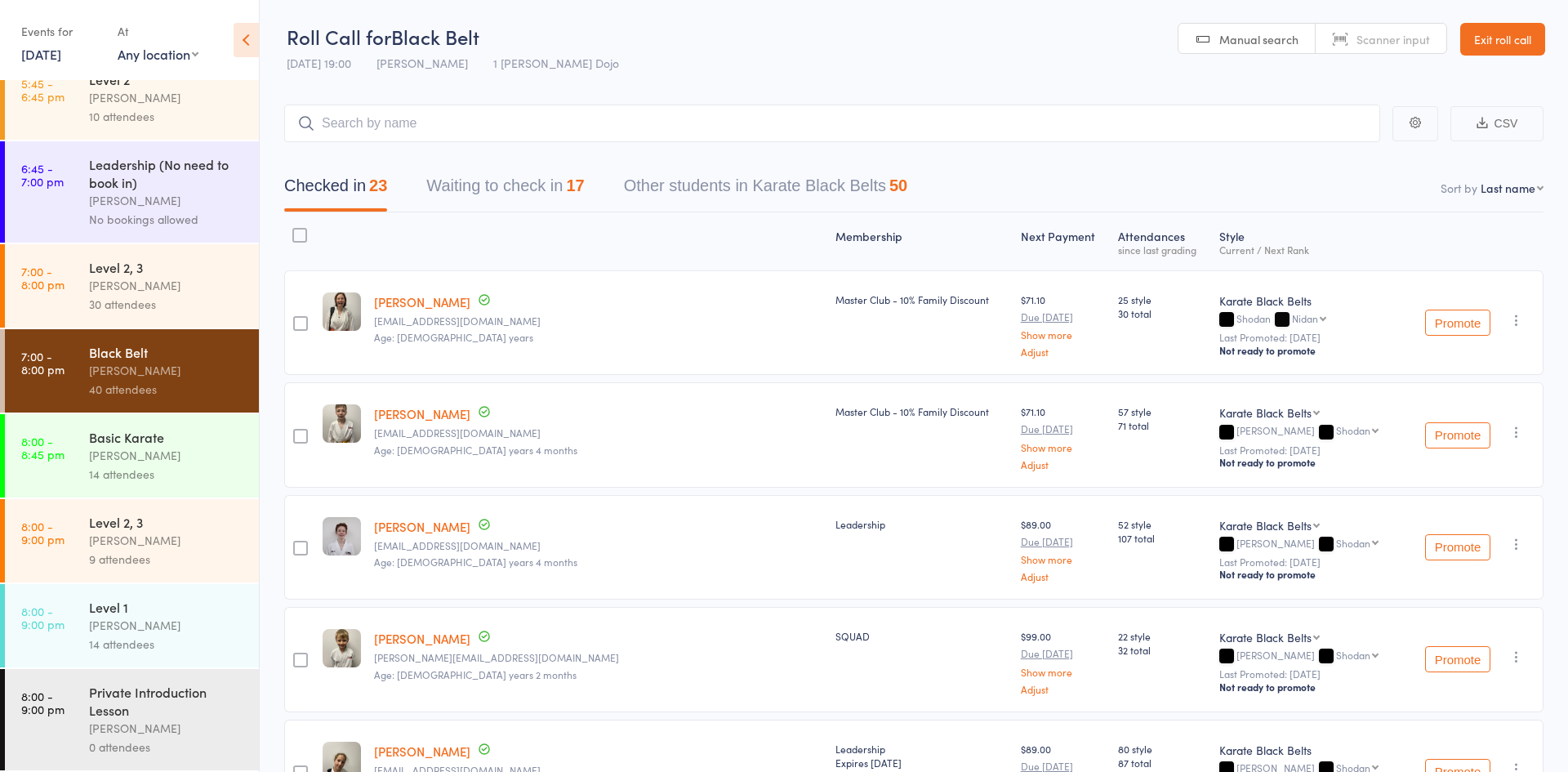
click at [111, 462] on div "[PERSON_NAME]" at bounding box center [167, 455] width 156 height 19
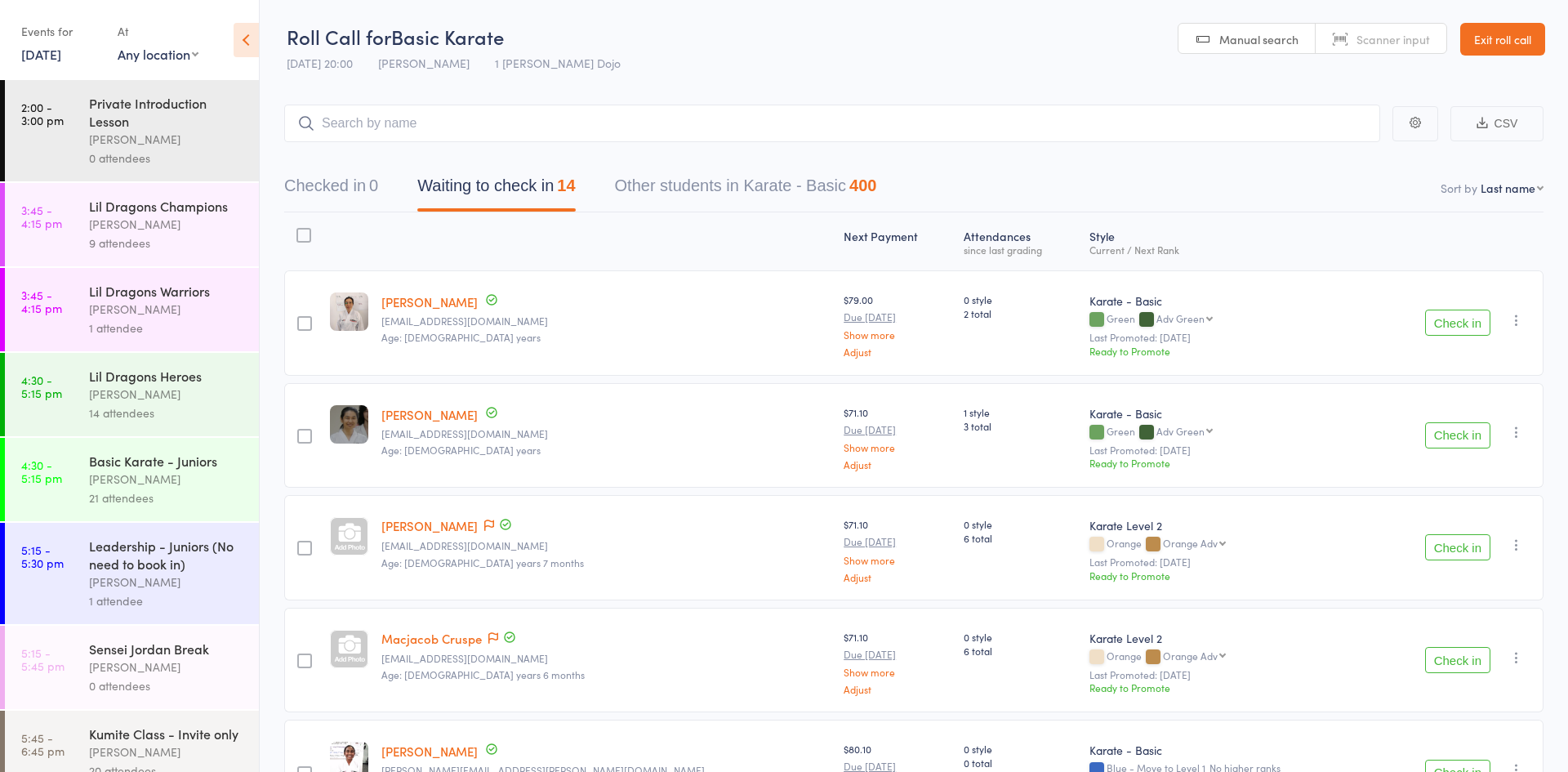
click at [500, 196] on button "Waiting to check in 14" at bounding box center [496, 190] width 157 height 43
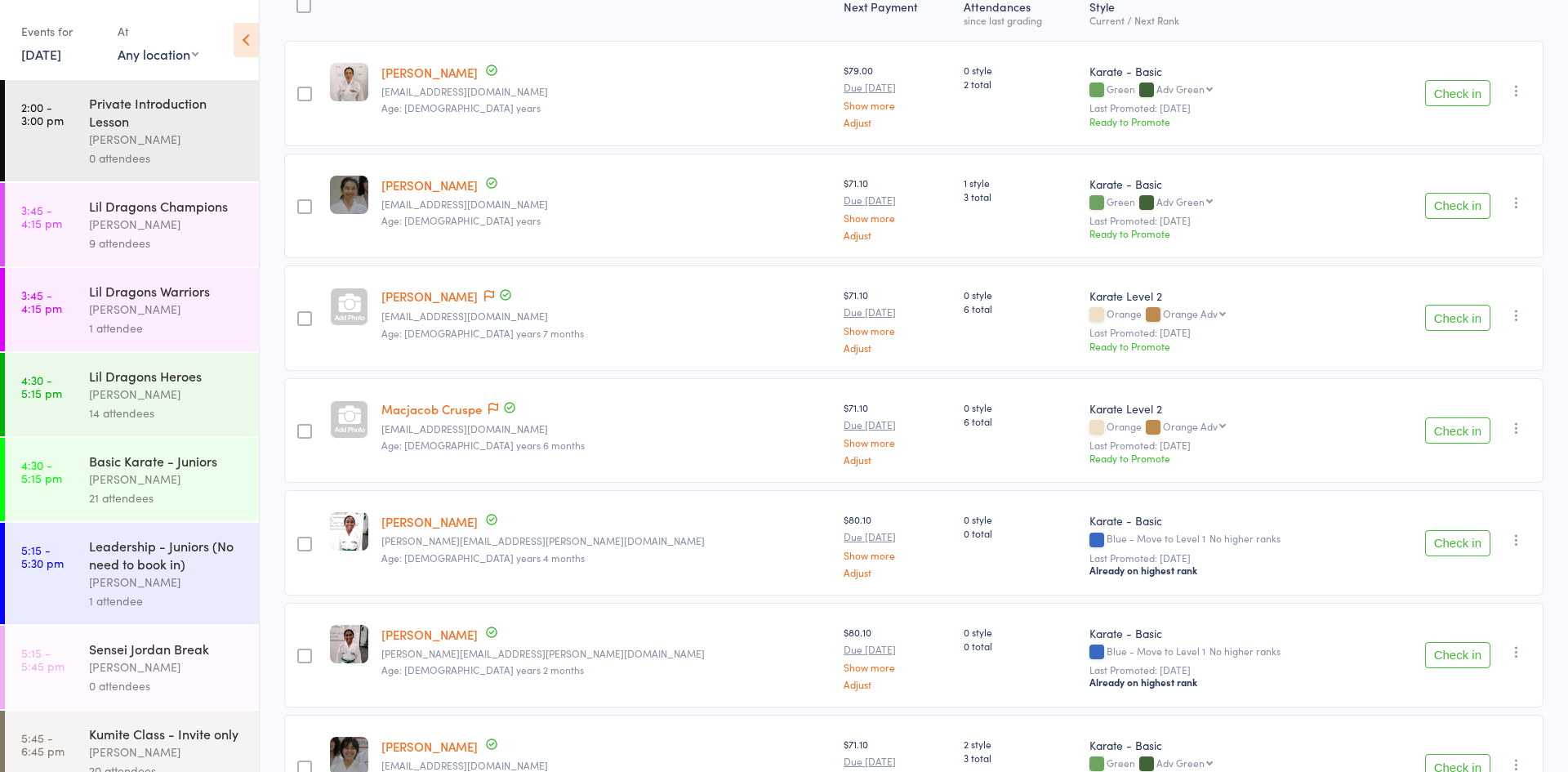
scroll to position [231, 0]
click at [1444, 313] on button "Check in" at bounding box center [1458, 316] width 66 height 26
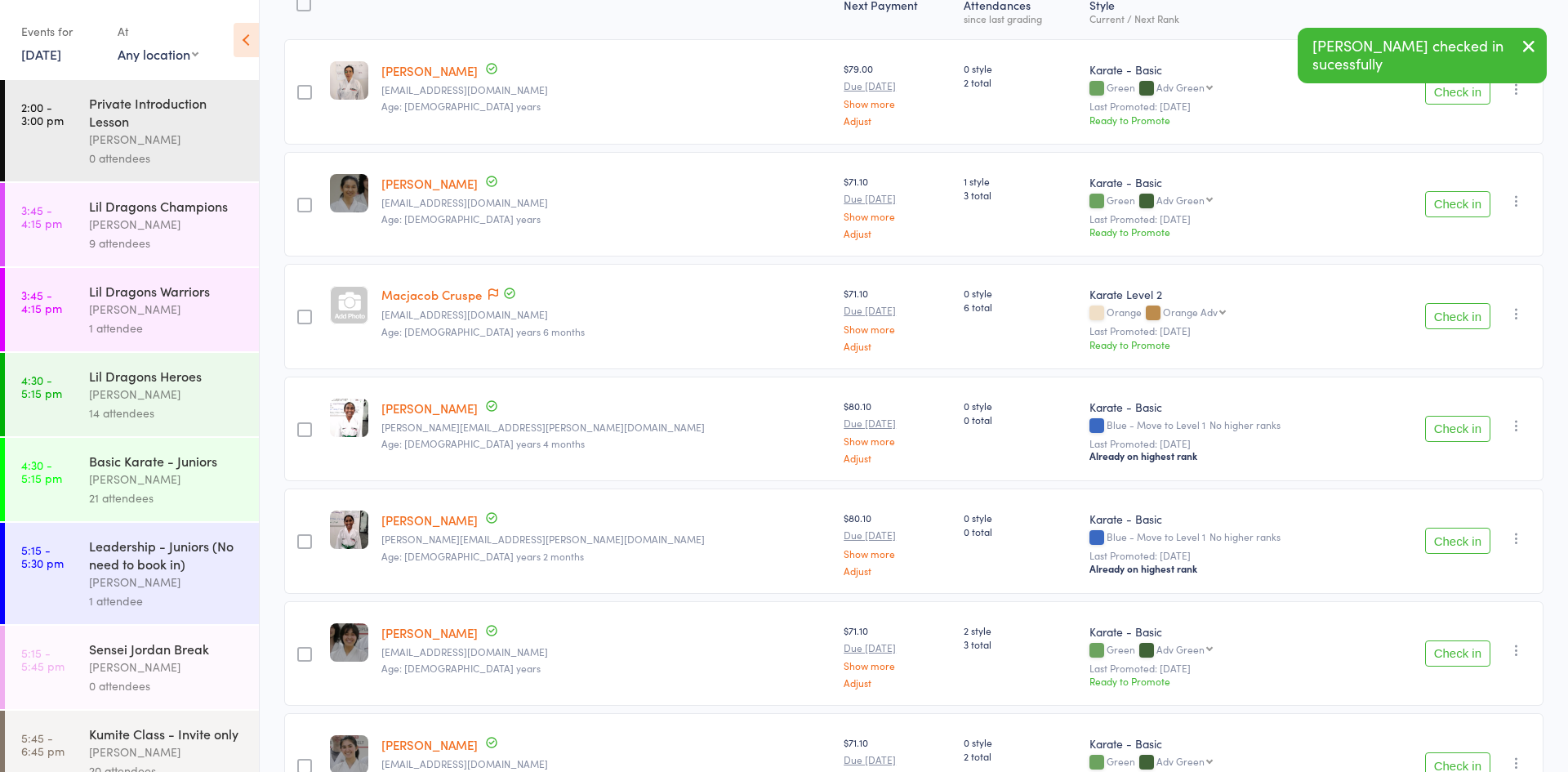
click at [1444, 313] on button "Check in" at bounding box center [1458, 316] width 66 height 26
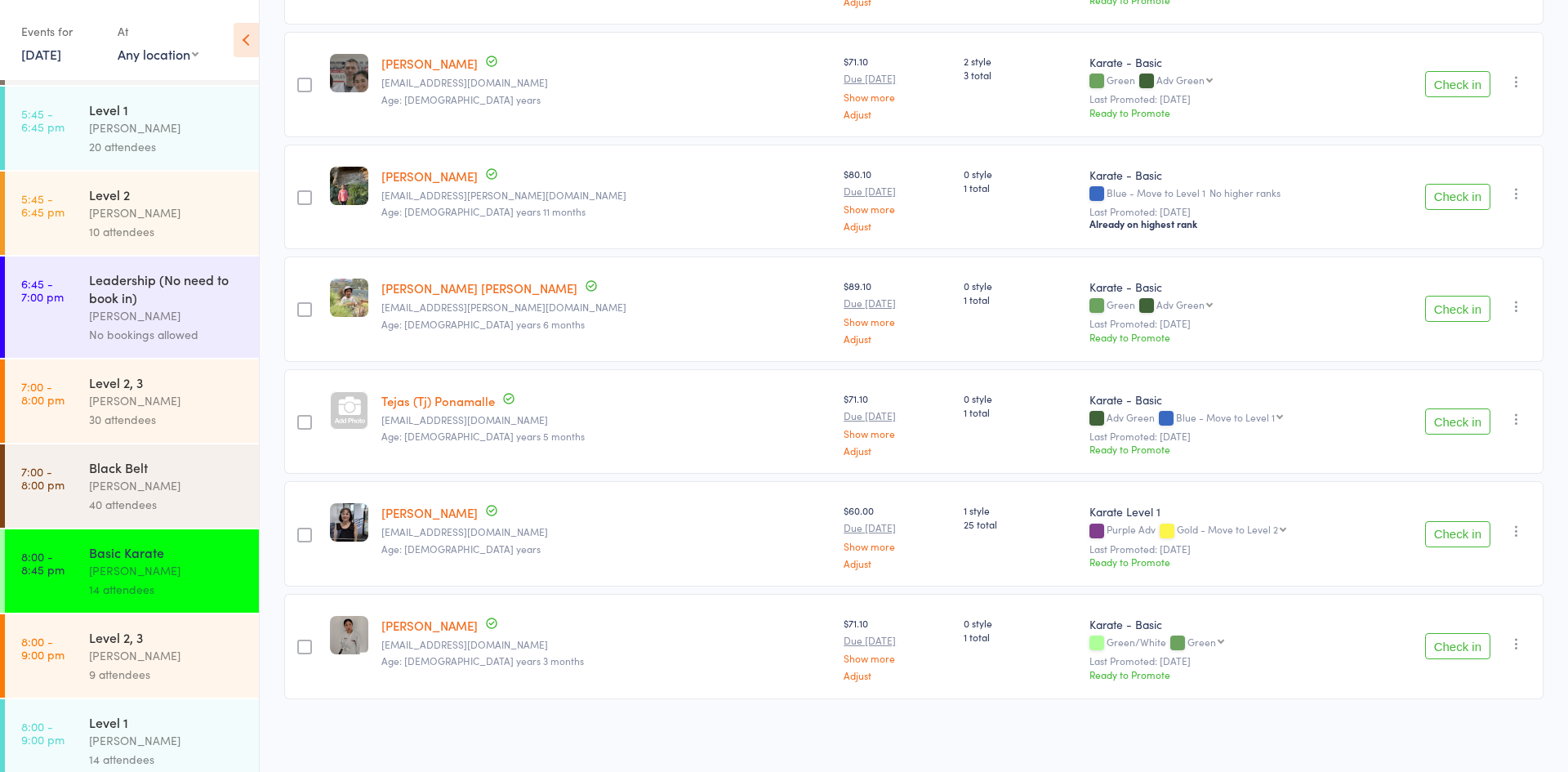
scroll to position [710, 0]
click at [183, 652] on div "[PERSON_NAME]" at bounding box center [167, 655] width 156 height 19
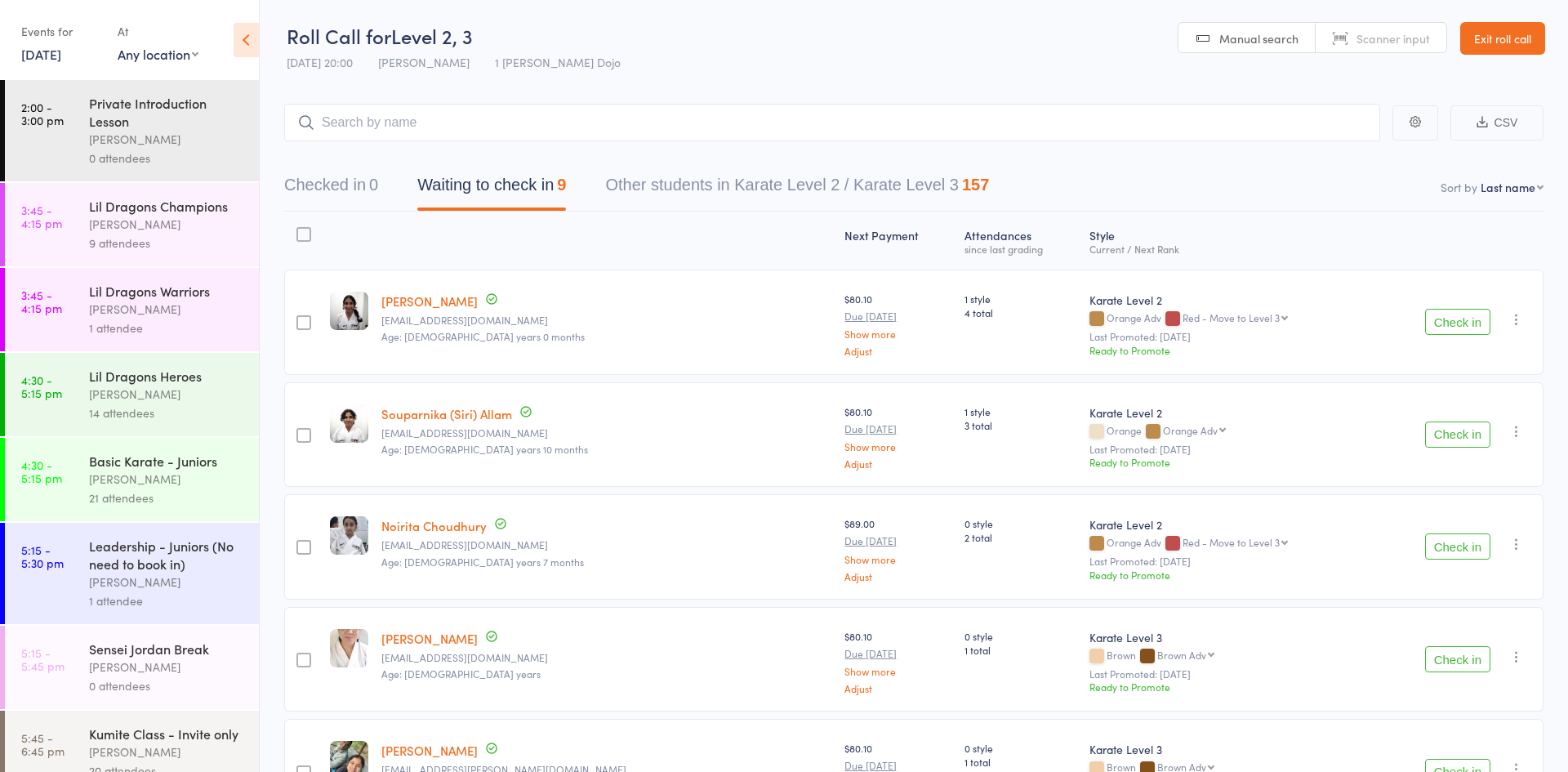
click at [534, 174] on button "Waiting to check in 9" at bounding box center [492, 189] width 149 height 43
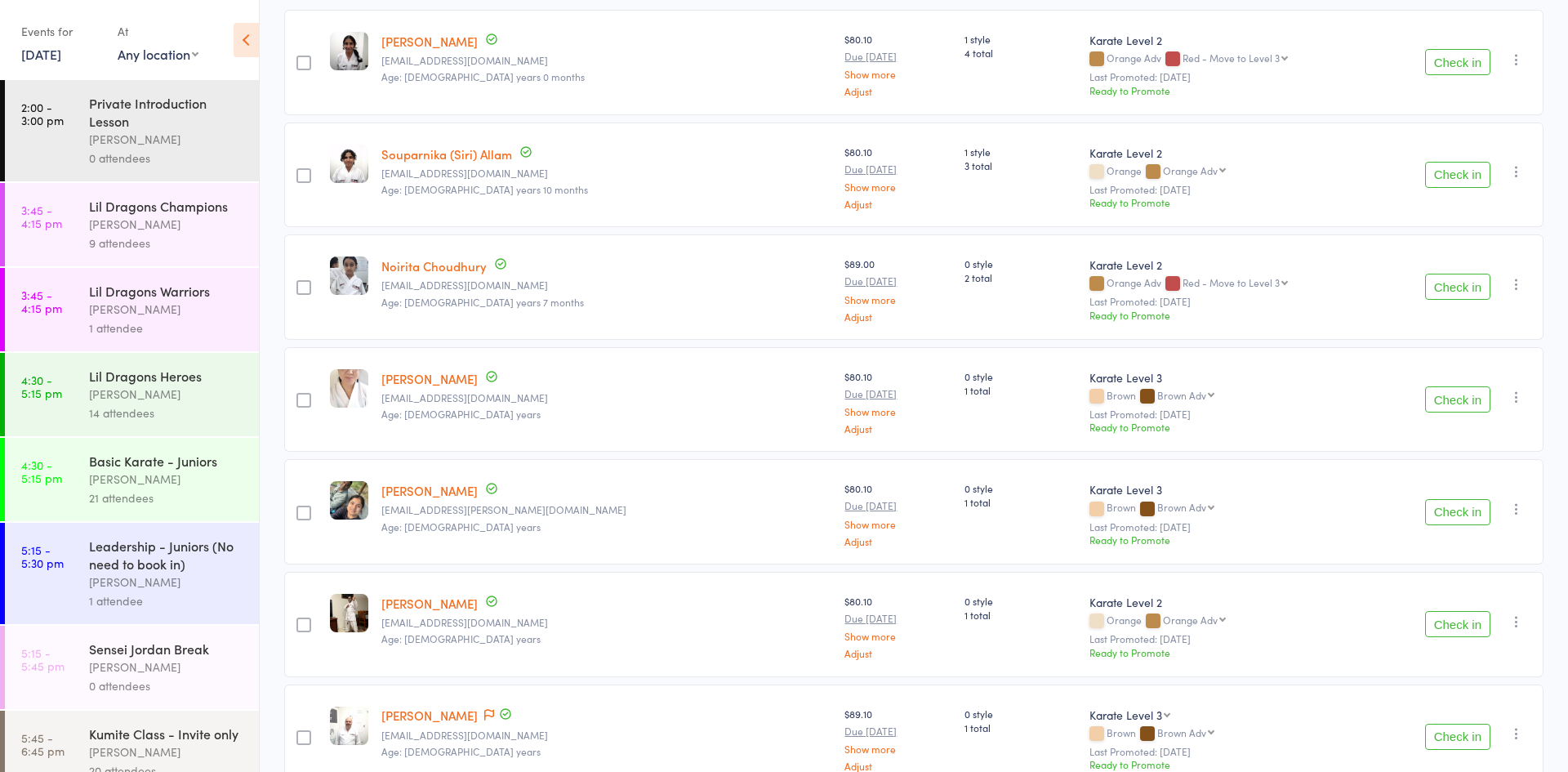
scroll to position [269, 0]
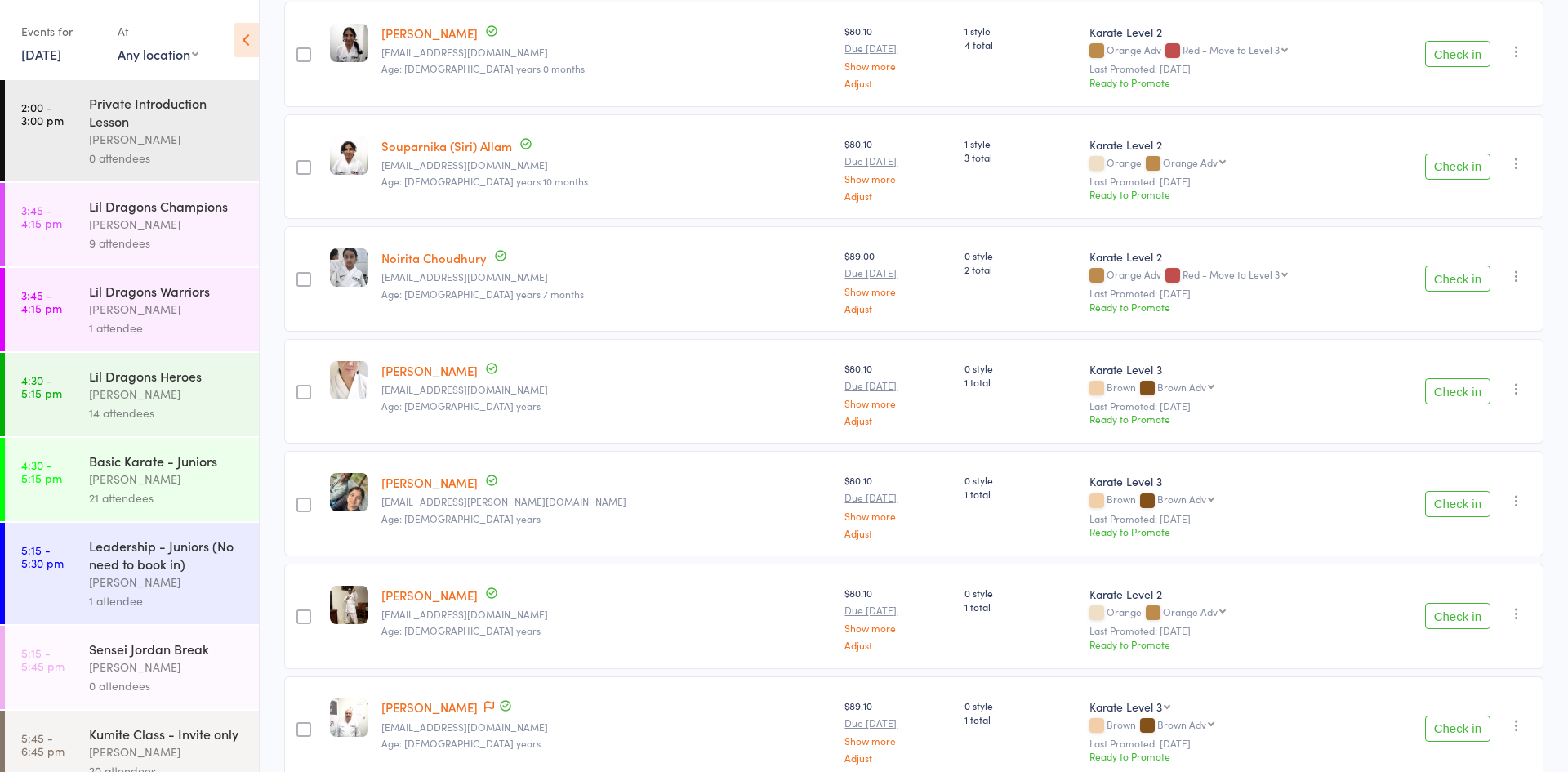
click at [1443, 395] on button "Check in" at bounding box center [1458, 391] width 66 height 26
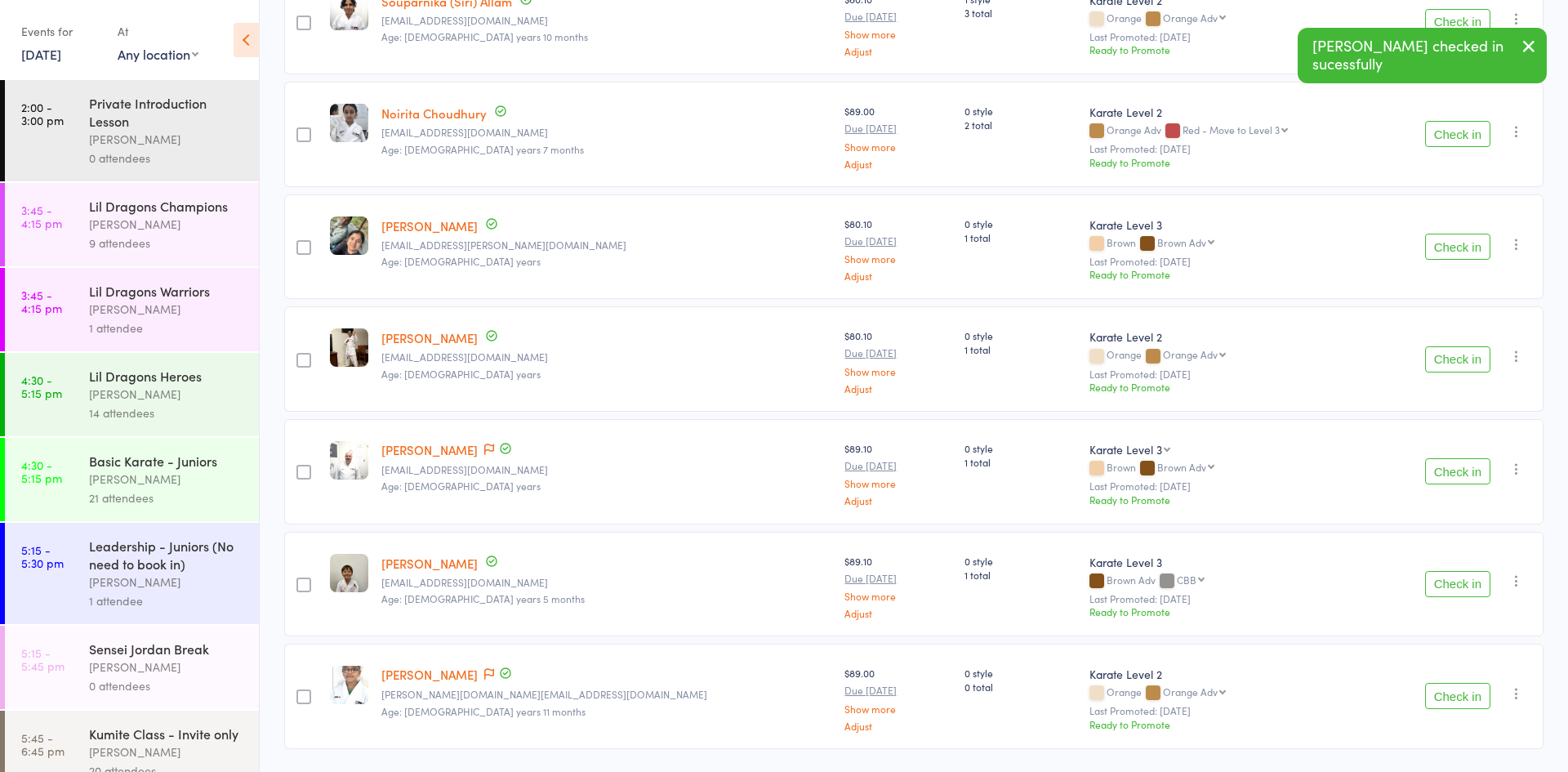
scroll to position [465, 0]
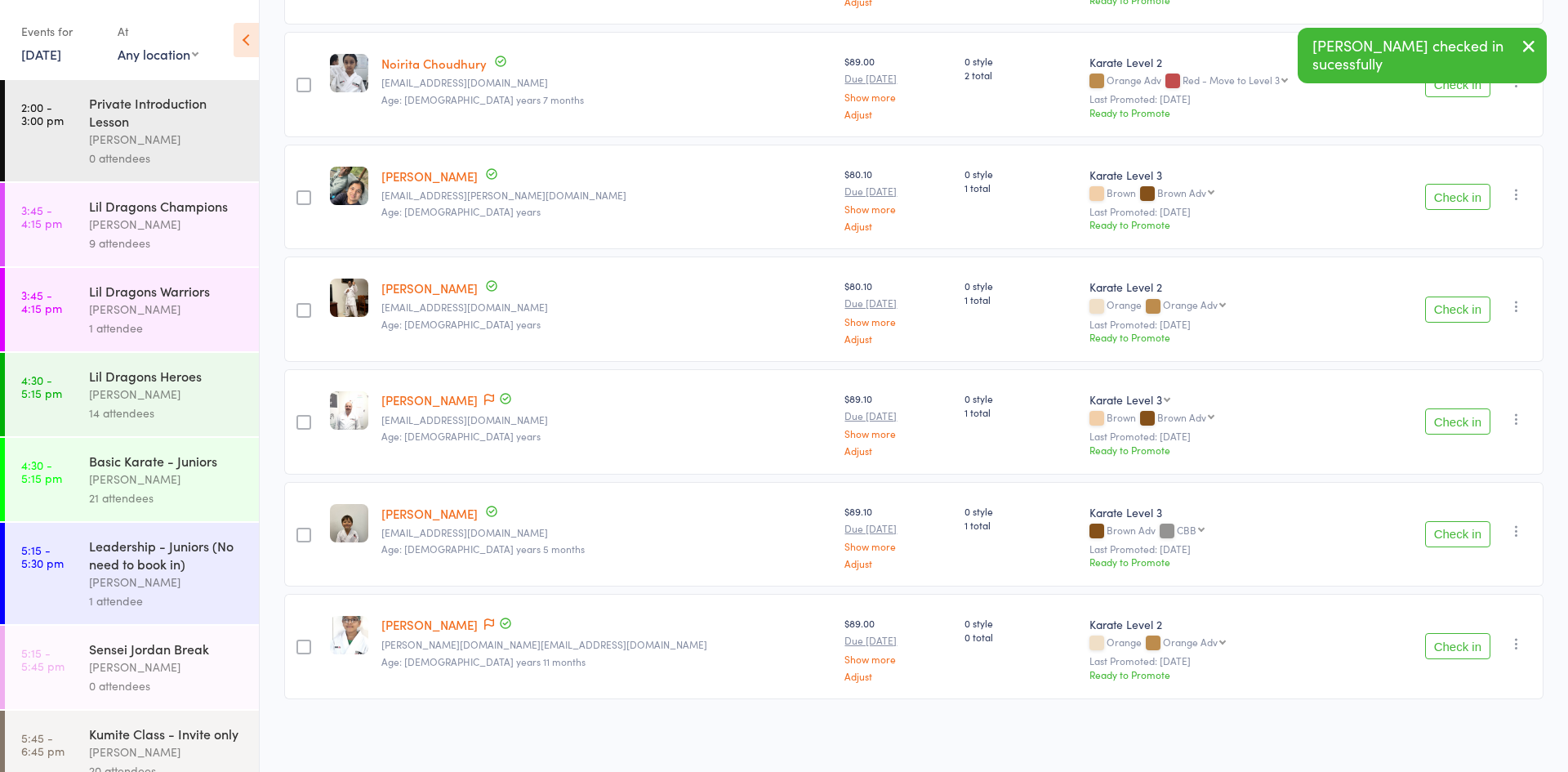
click at [1445, 421] on button "Check in" at bounding box center [1458, 421] width 66 height 26
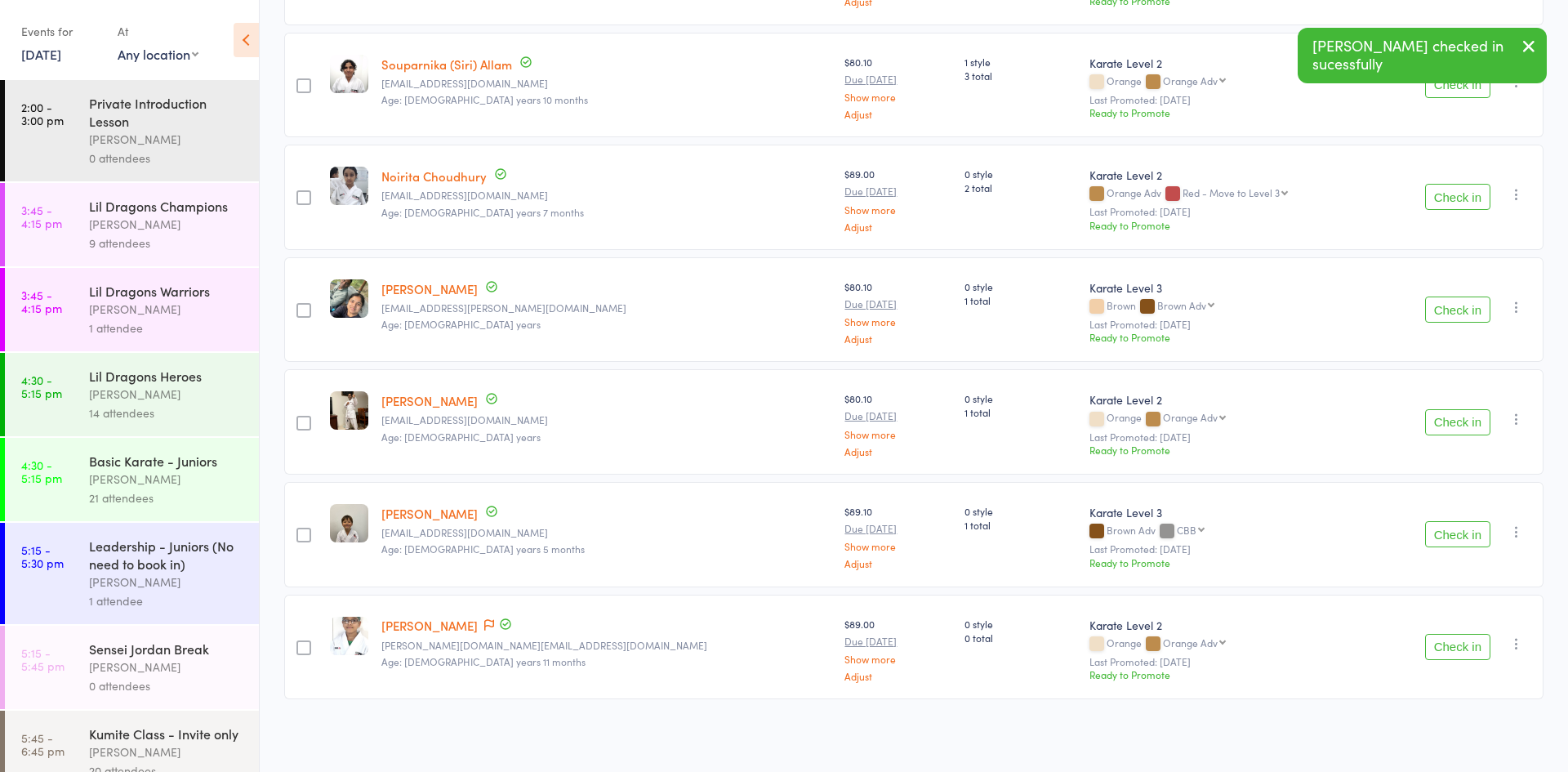
click at [1440, 526] on button "Check in" at bounding box center [1458, 534] width 66 height 26
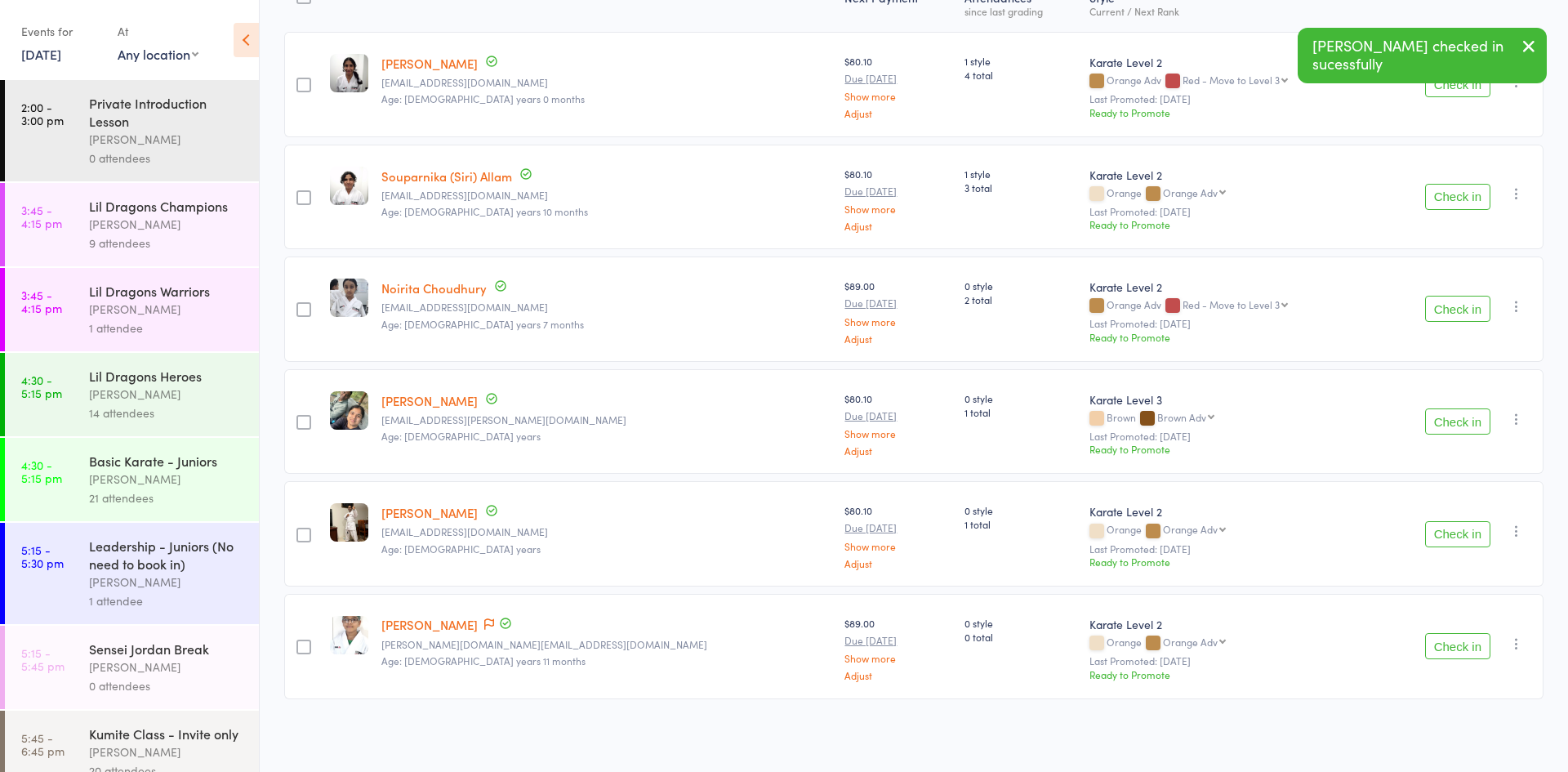
click at [1441, 649] on button "Check in" at bounding box center [1458, 646] width 66 height 26
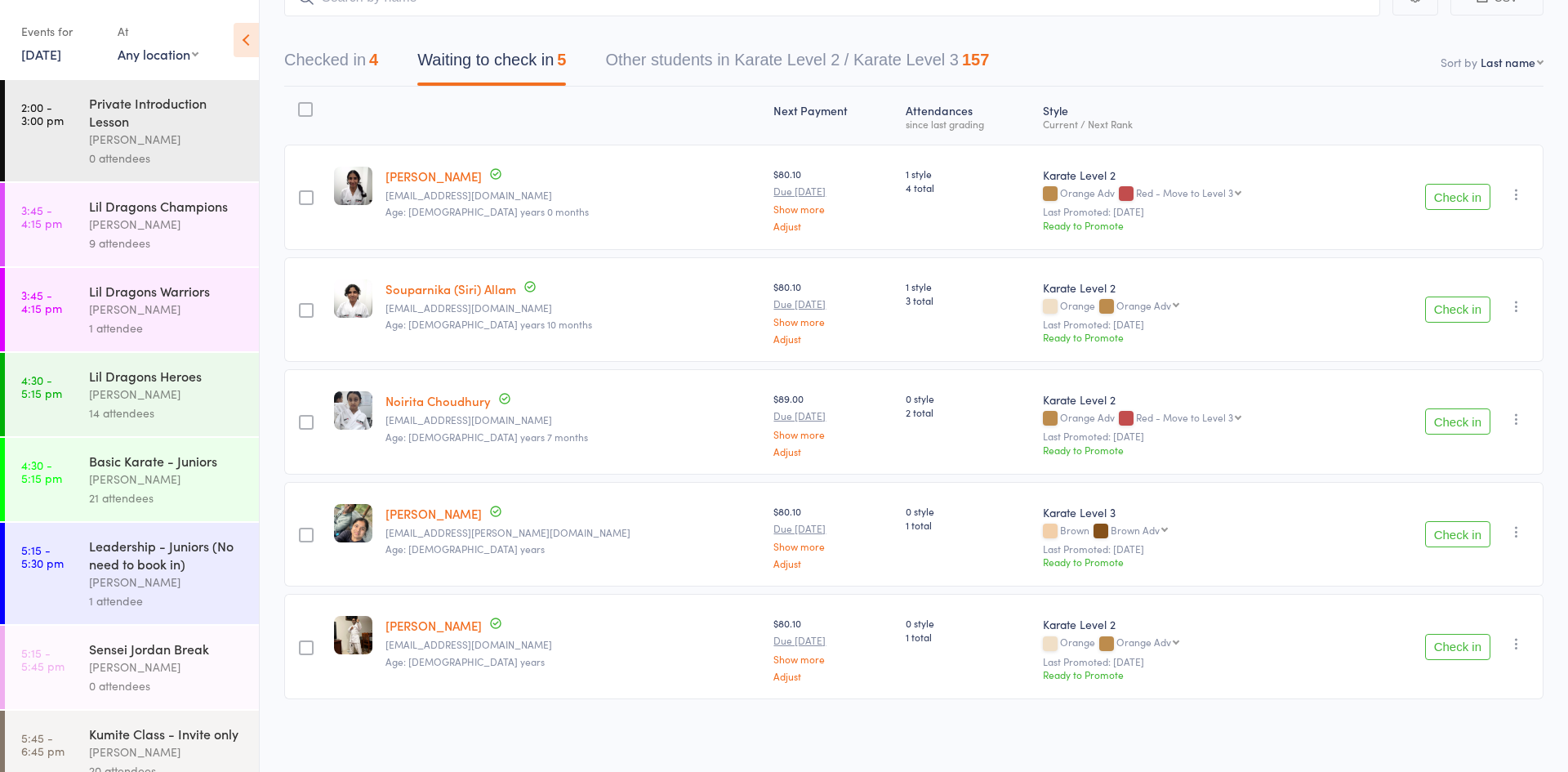
scroll to position [824, 0]
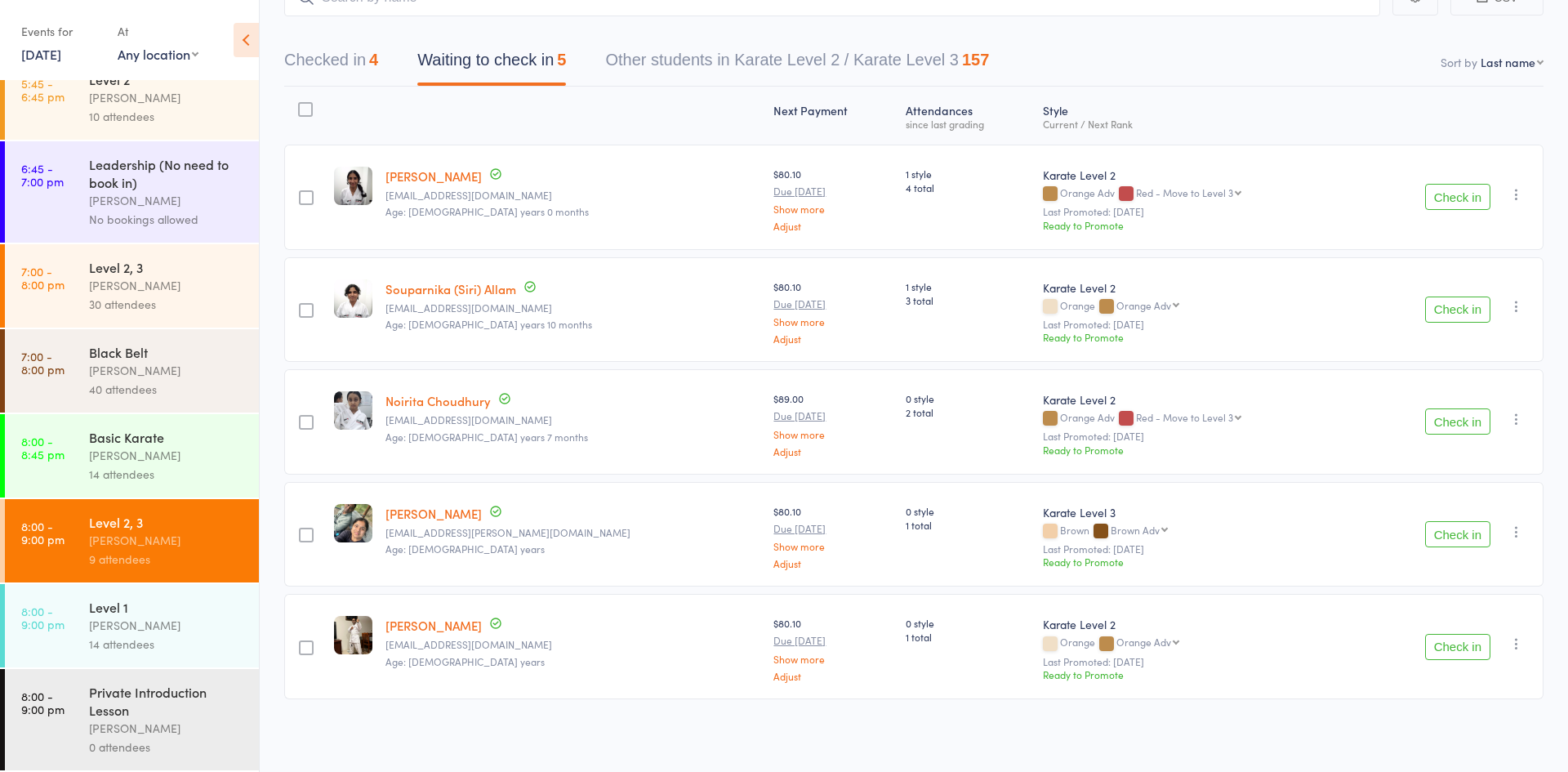
click at [106, 642] on div "14 attendees" at bounding box center [167, 644] width 156 height 19
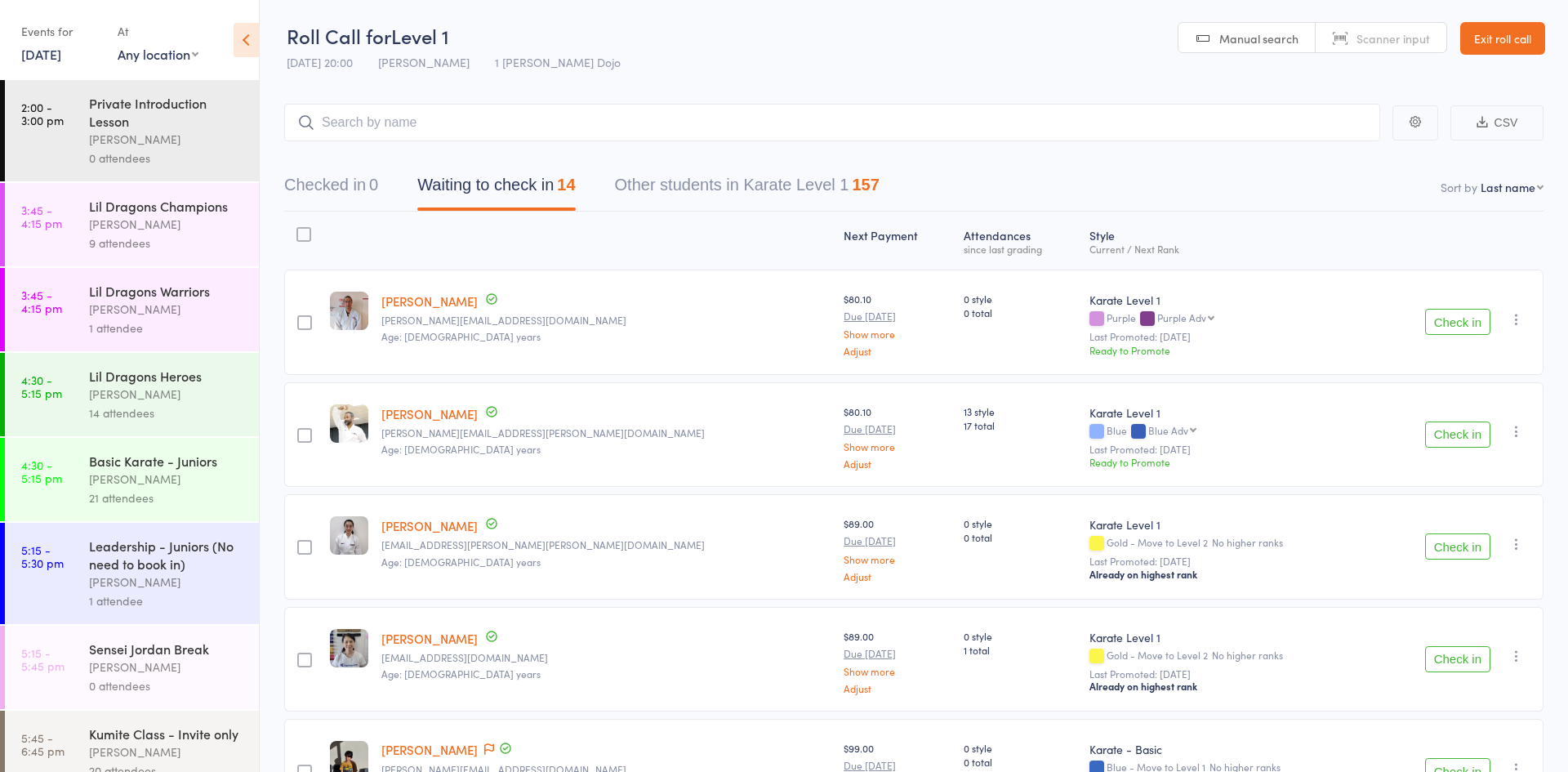
click at [524, 203] on button "Waiting to check in 14" at bounding box center [496, 189] width 157 height 43
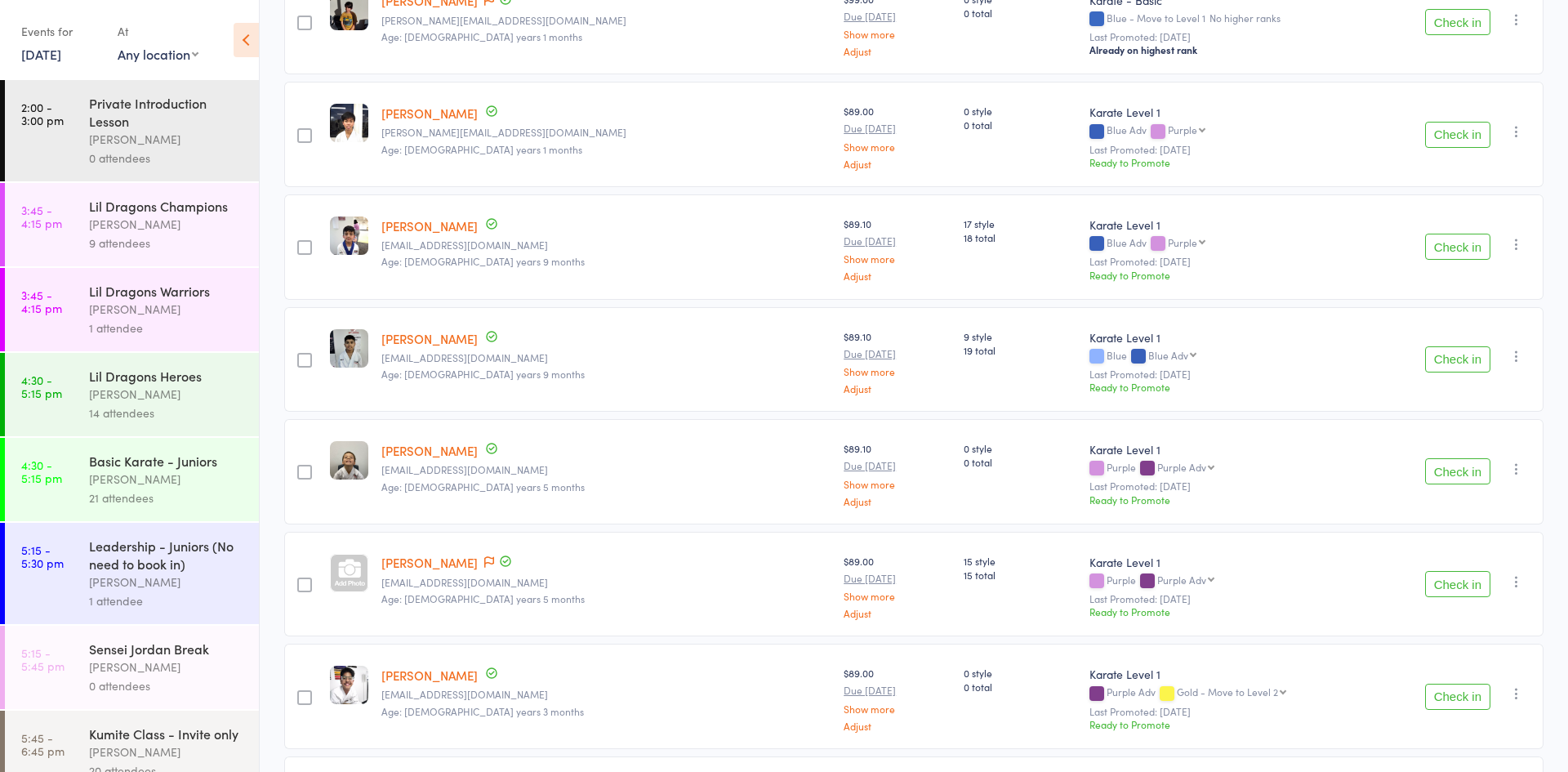
scroll to position [753, 0]
click at [1449, 471] on button "Check in" at bounding box center [1458, 468] width 66 height 26
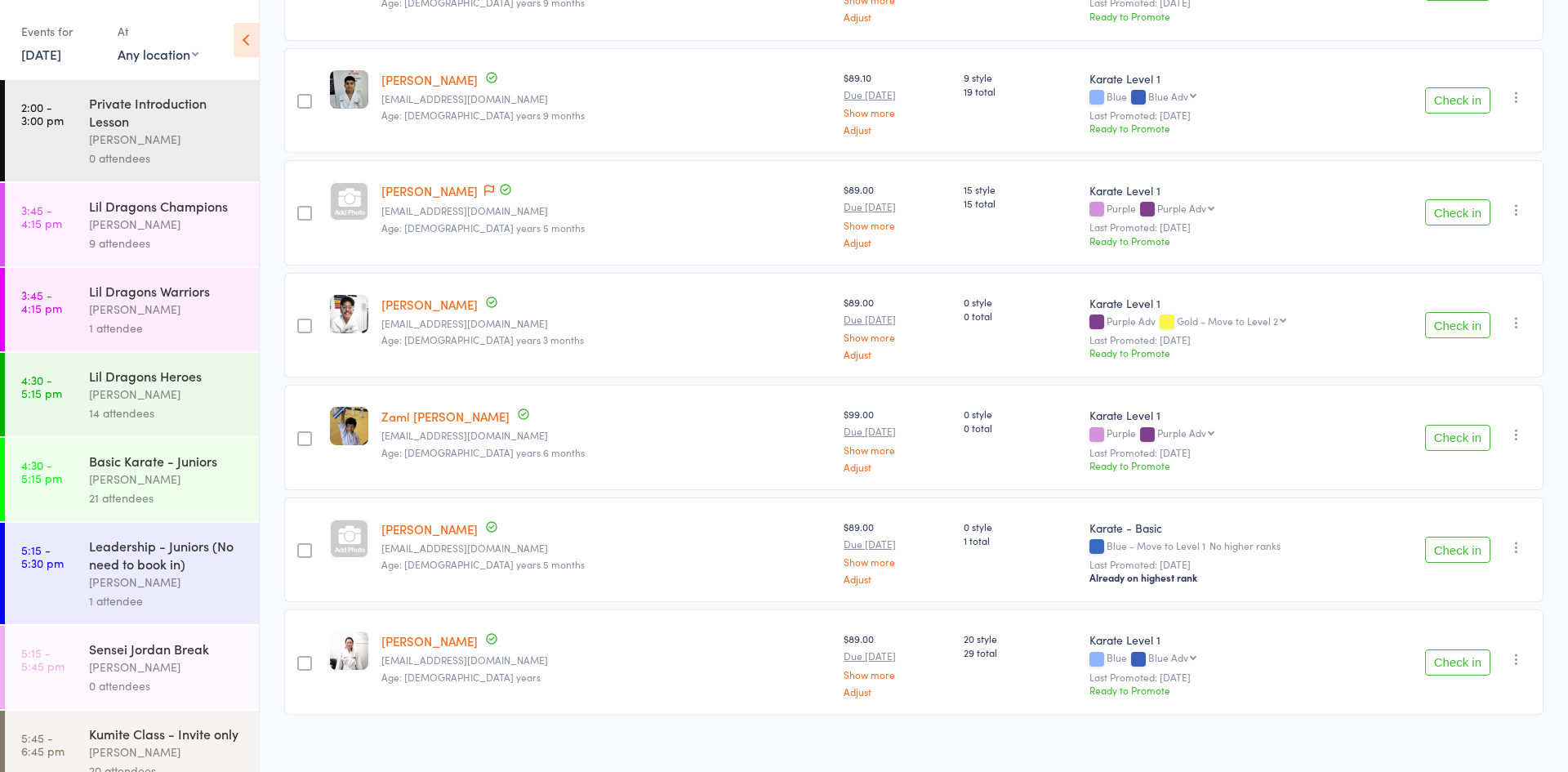
scroll to position [824, 0]
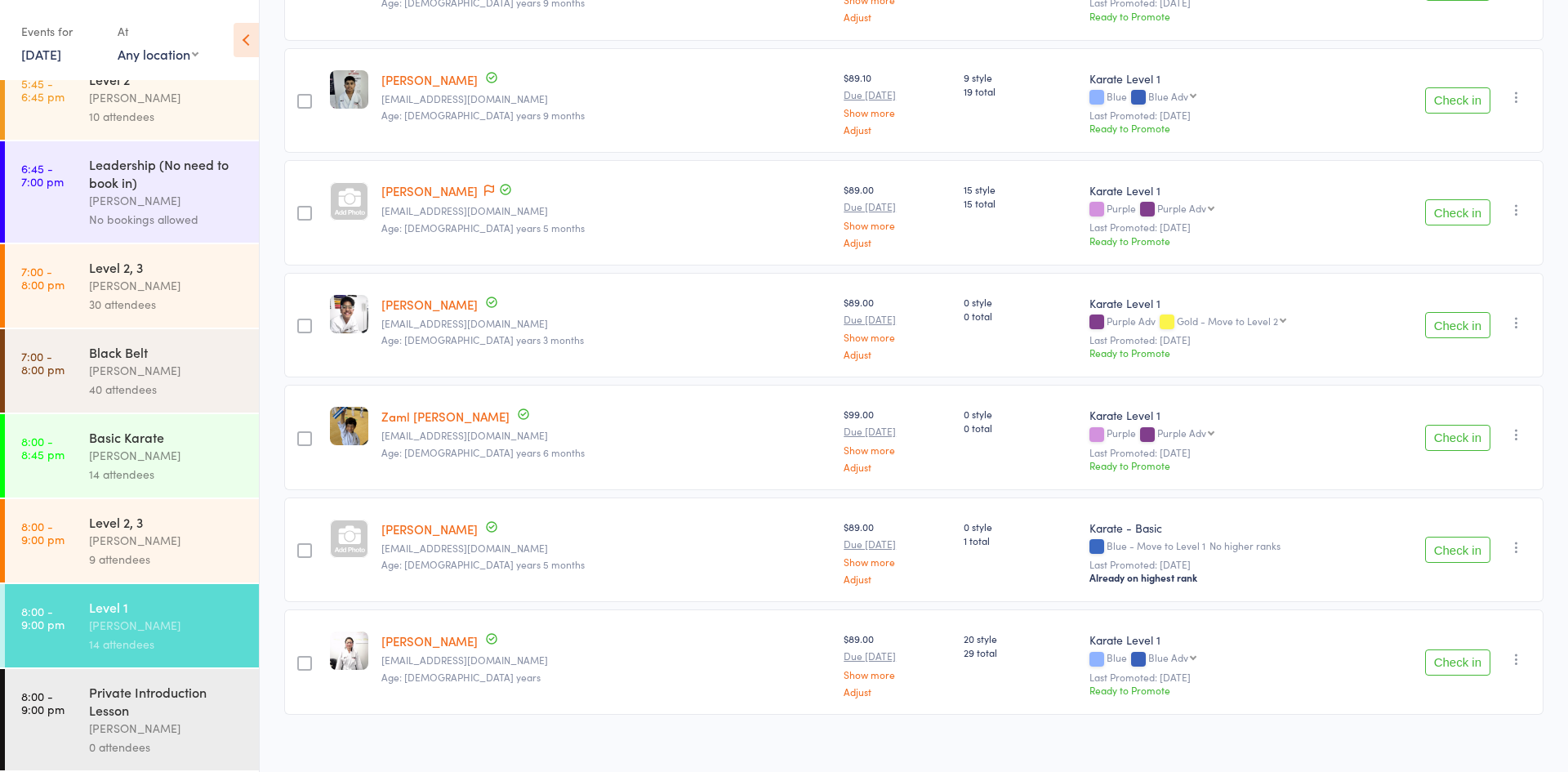
click at [89, 547] on div "[PERSON_NAME]" at bounding box center [167, 541] width 156 height 19
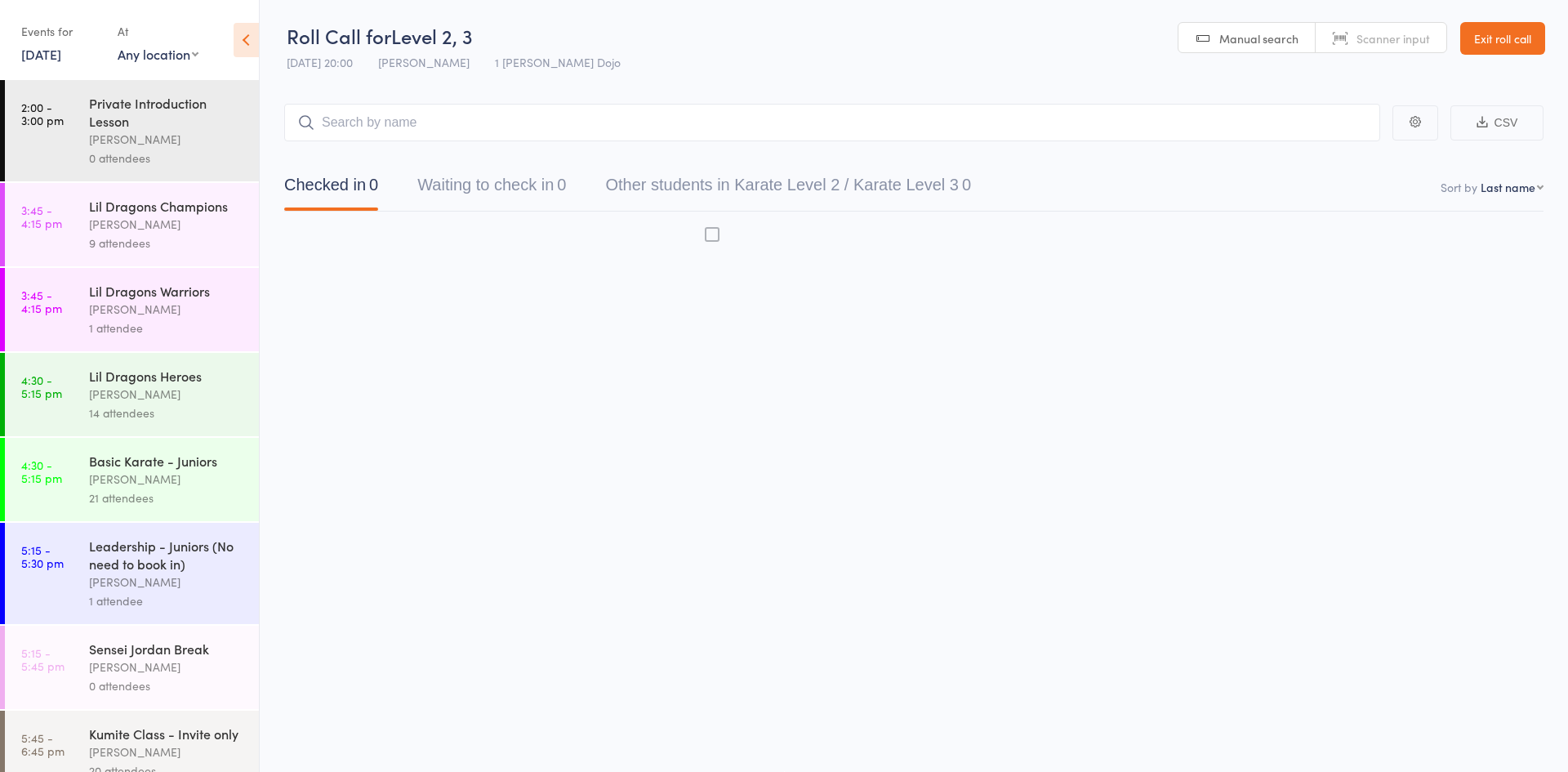
scroll to position [1, 0]
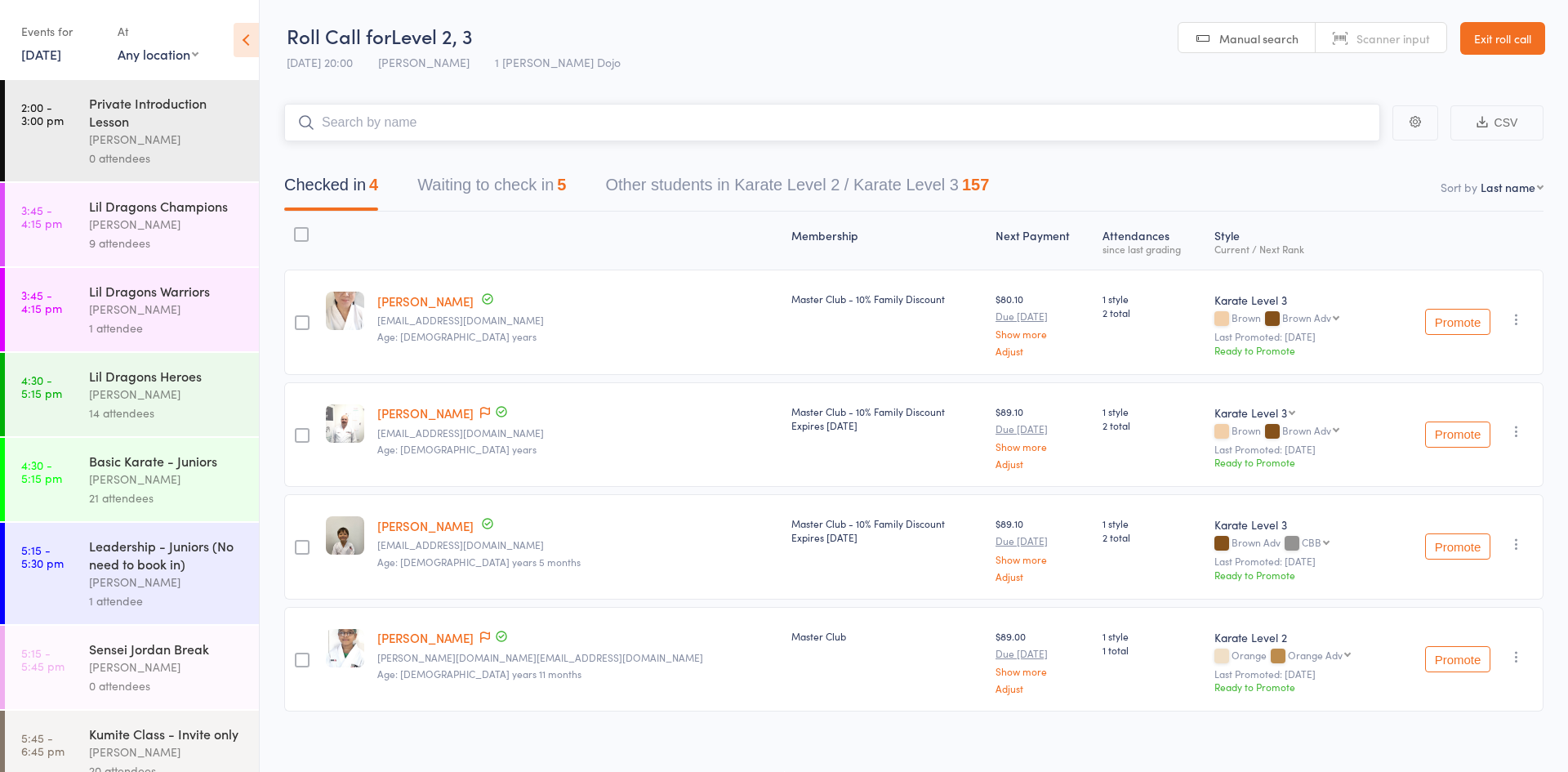
click at [504, 193] on button "Waiting to check in 5" at bounding box center [492, 189] width 149 height 43
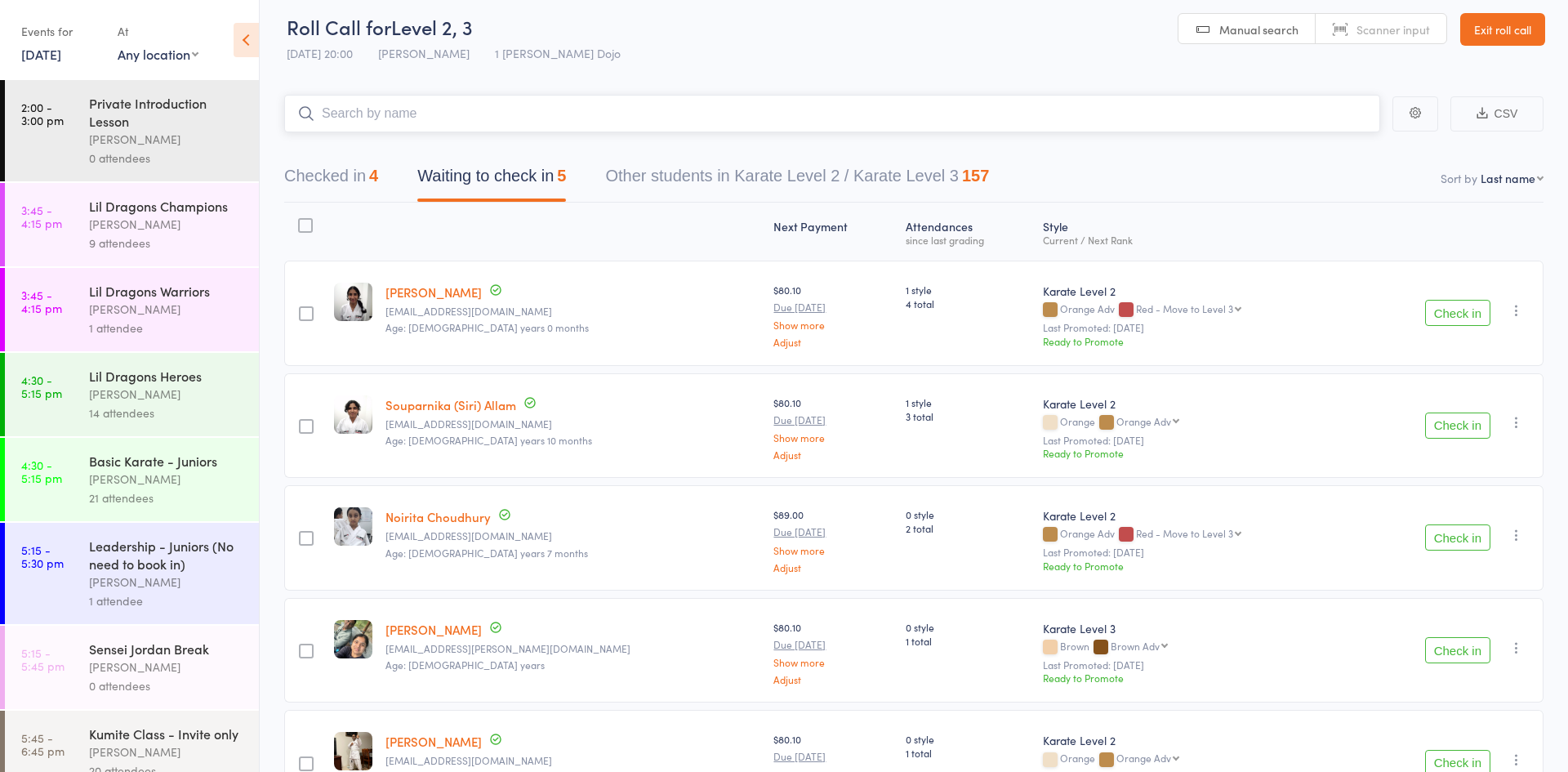
scroll to position [0, 0]
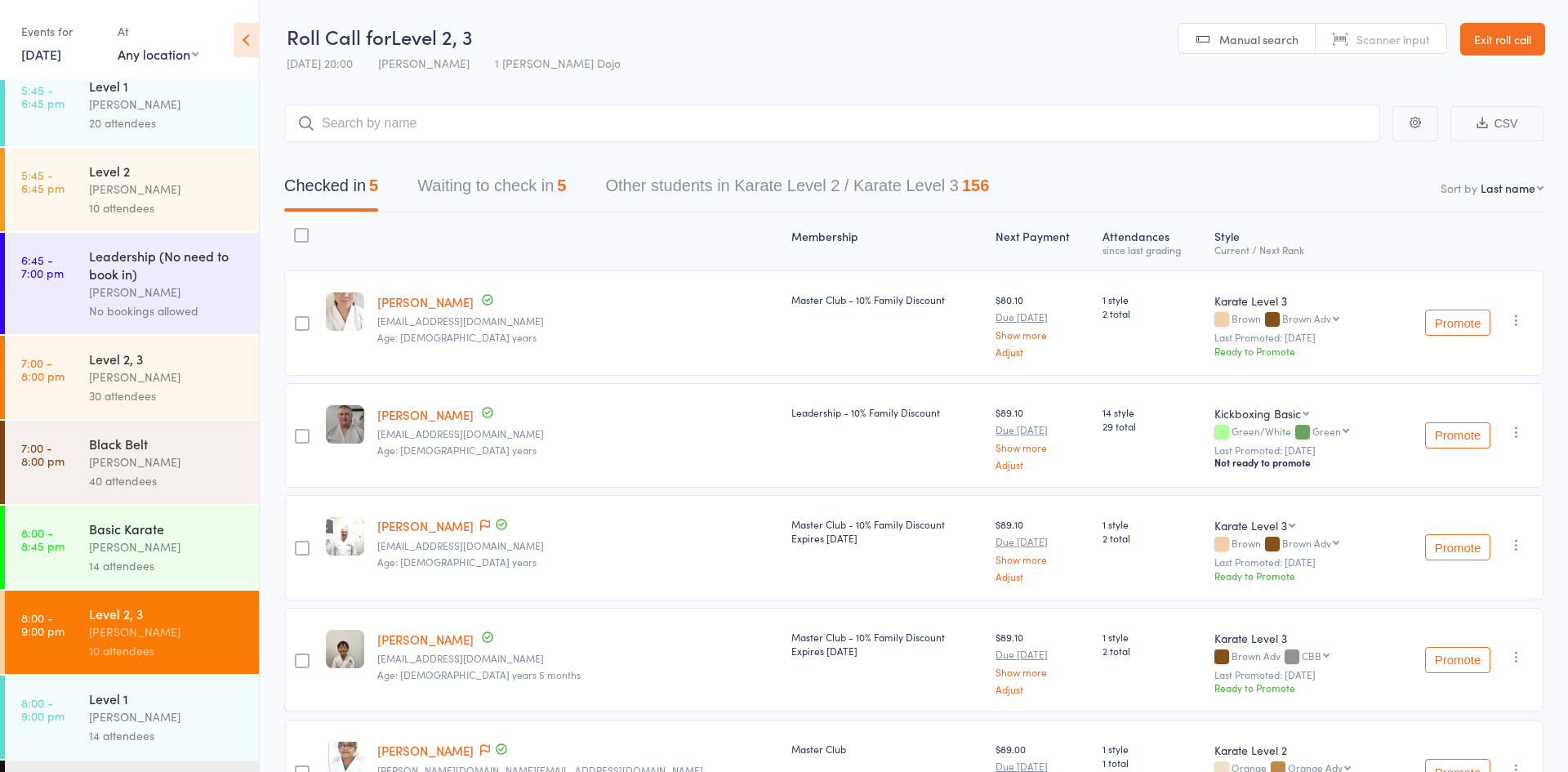
scroll to position [824, 0]
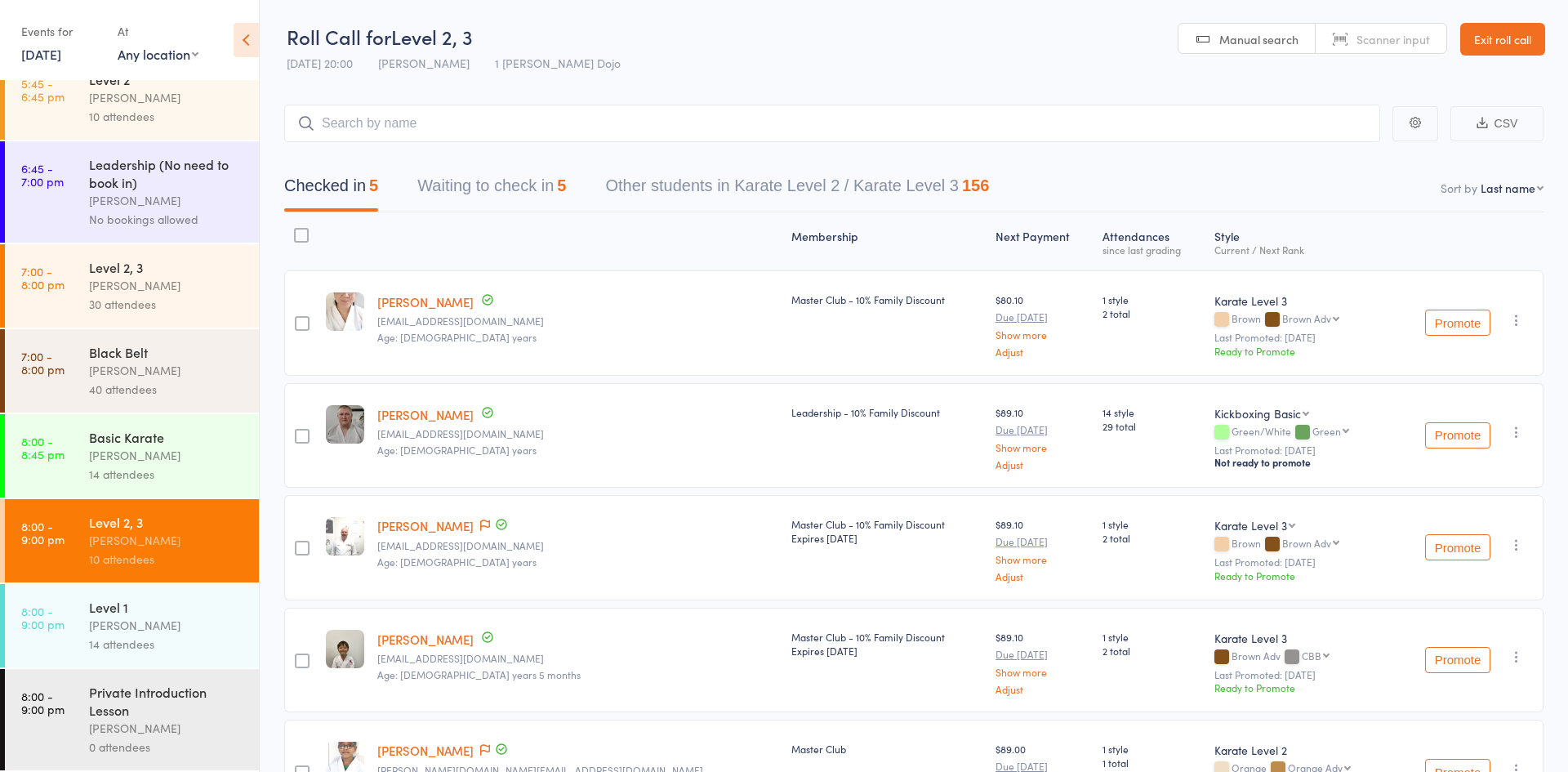
click at [203, 446] on div "[PERSON_NAME]" at bounding box center [167, 455] width 156 height 19
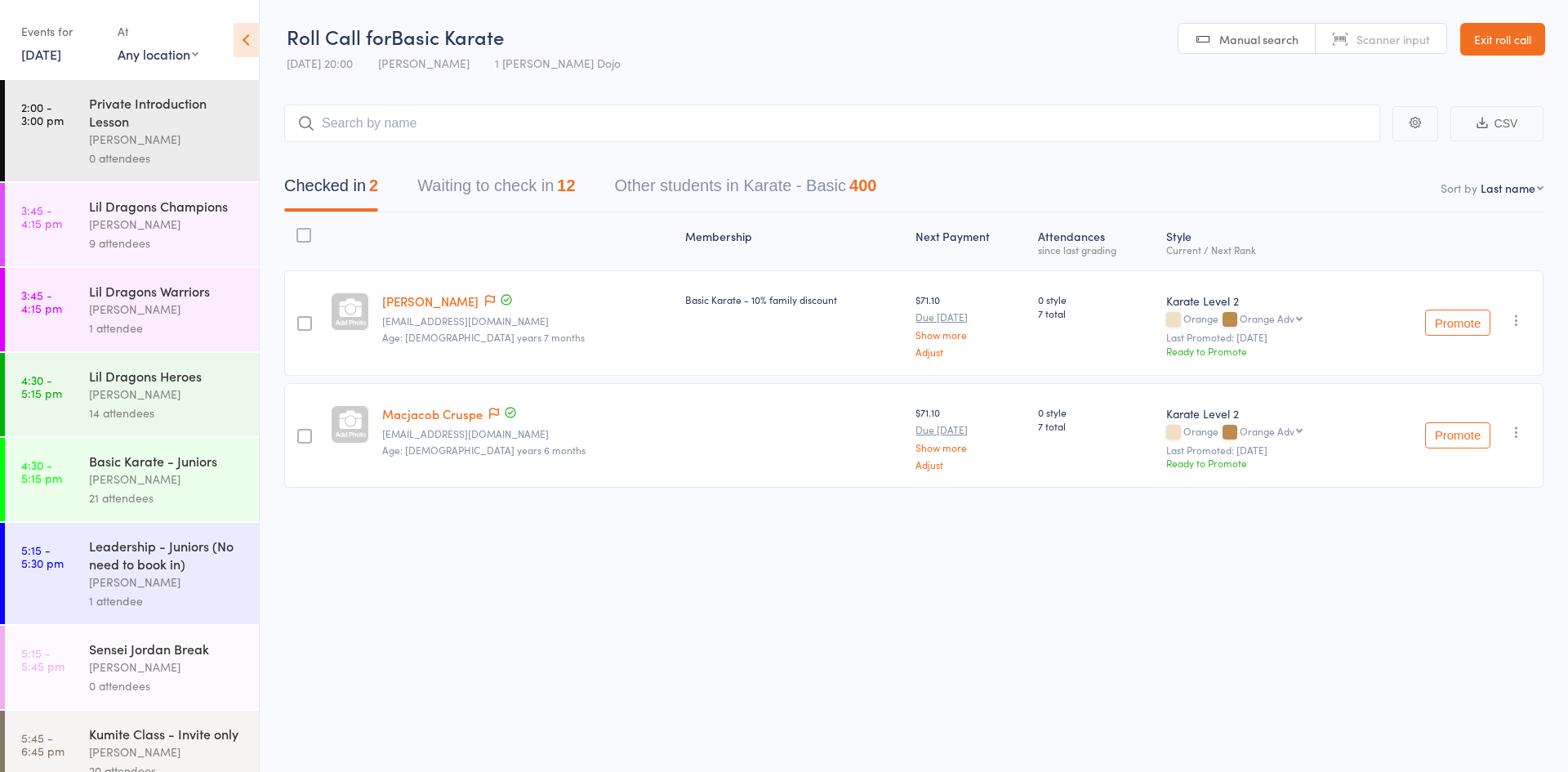
click at [513, 180] on button "Waiting to check in 12" at bounding box center [496, 190] width 157 height 43
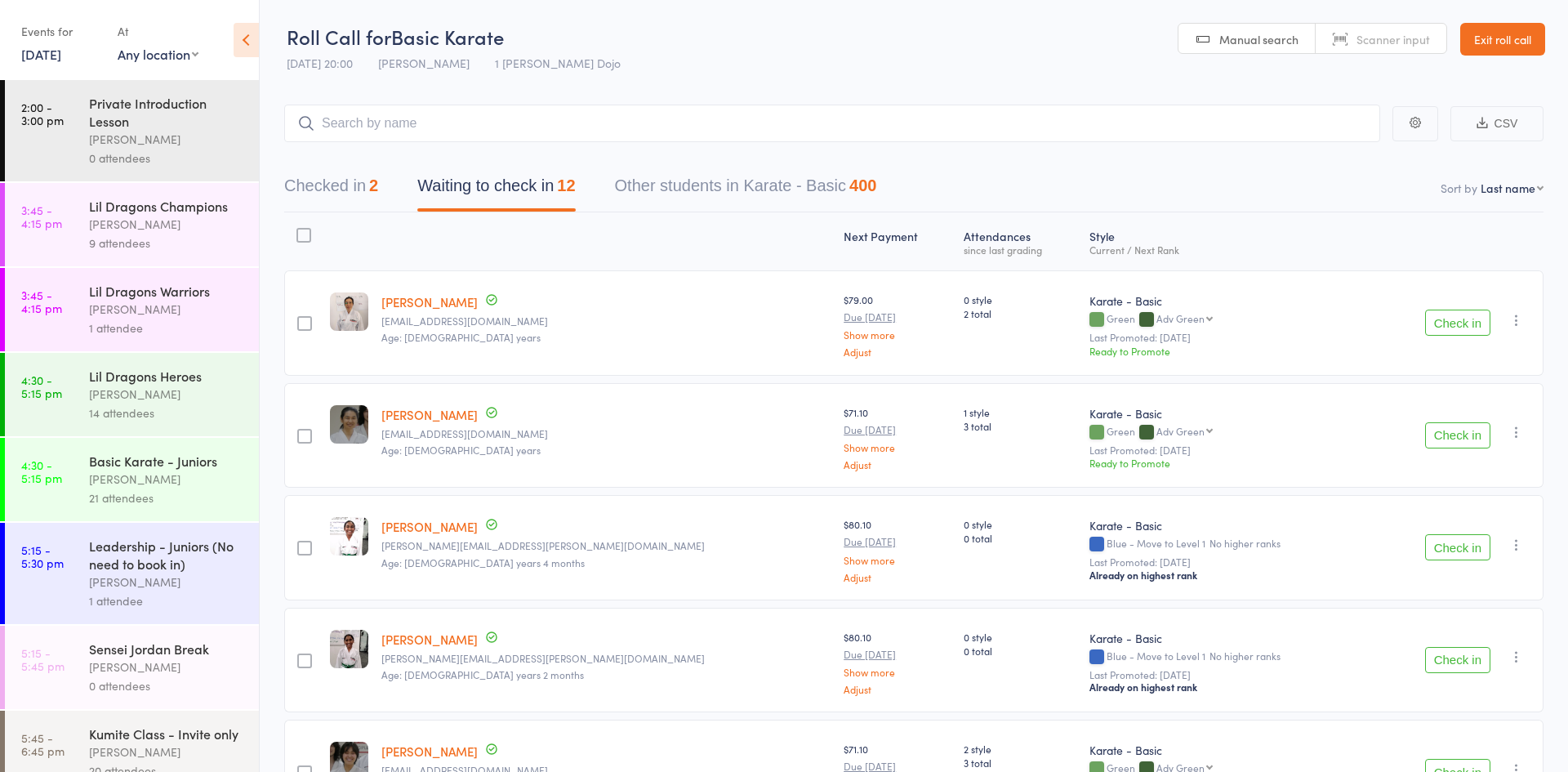
click at [1444, 316] on button "Check in" at bounding box center [1458, 322] width 66 height 26
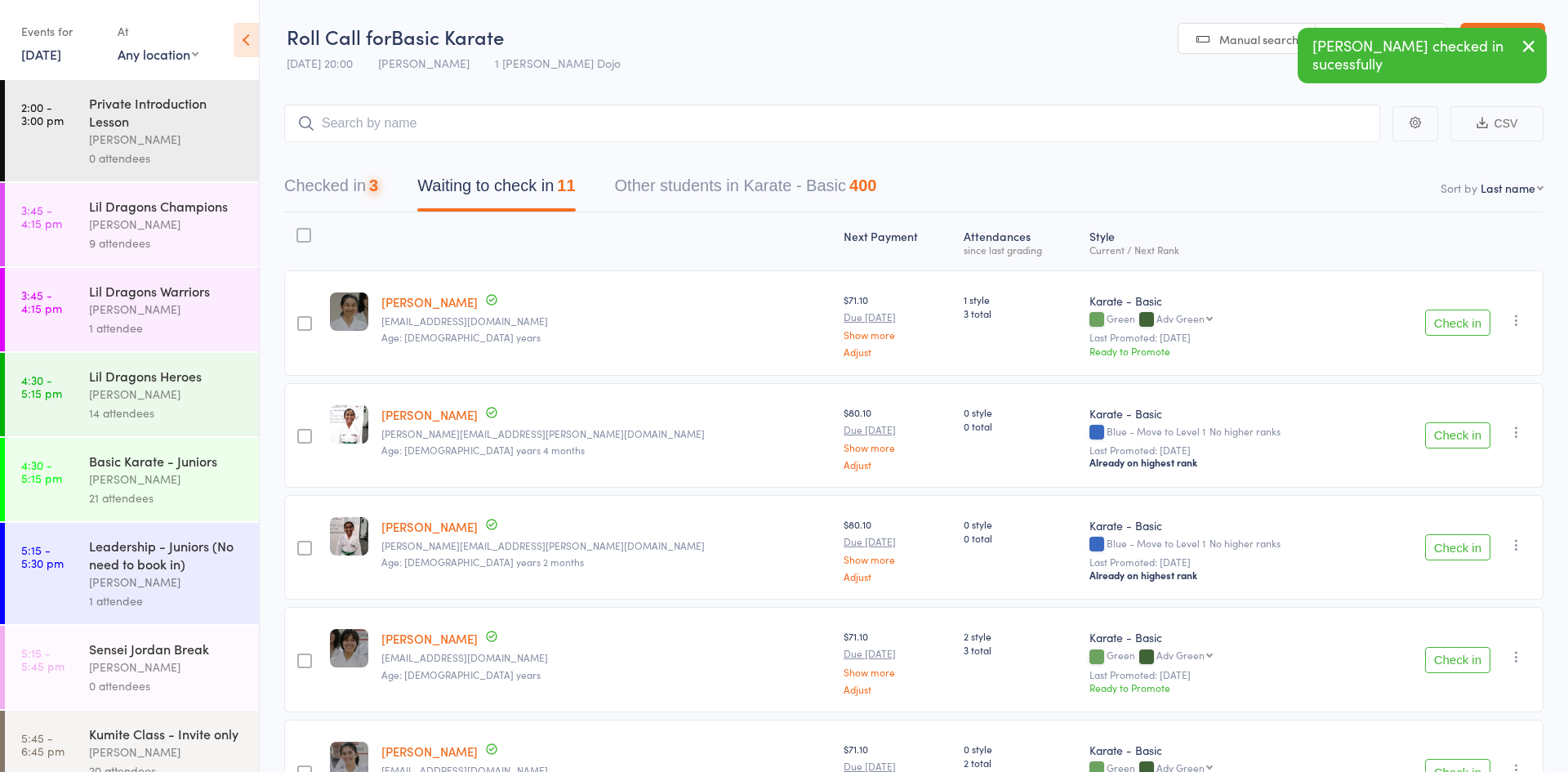
click at [1444, 316] on button "Check in" at bounding box center [1458, 322] width 66 height 26
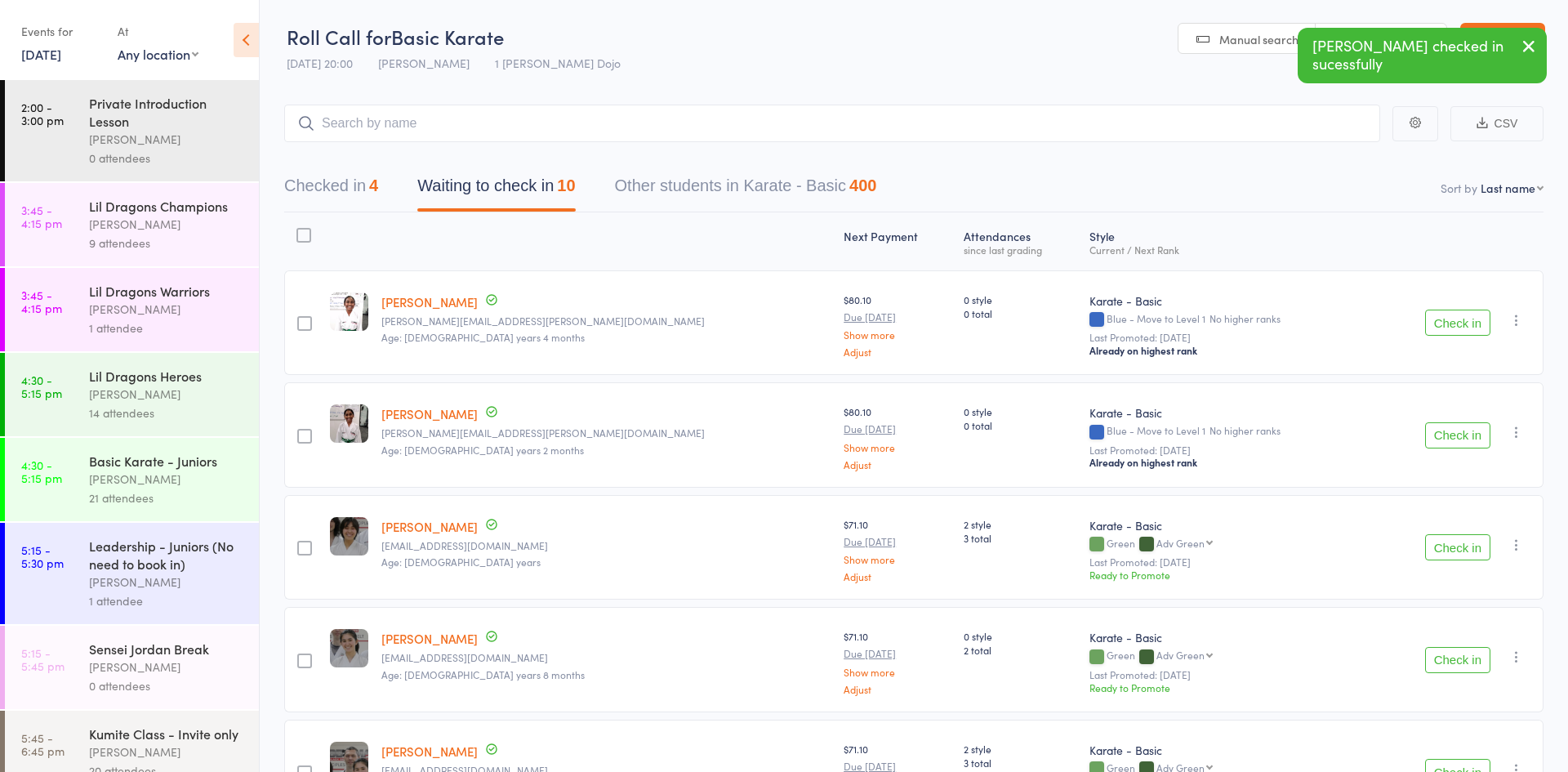
click at [1473, 546] on button "Check in" at bounding box center [1458, 547] width 66 height 26
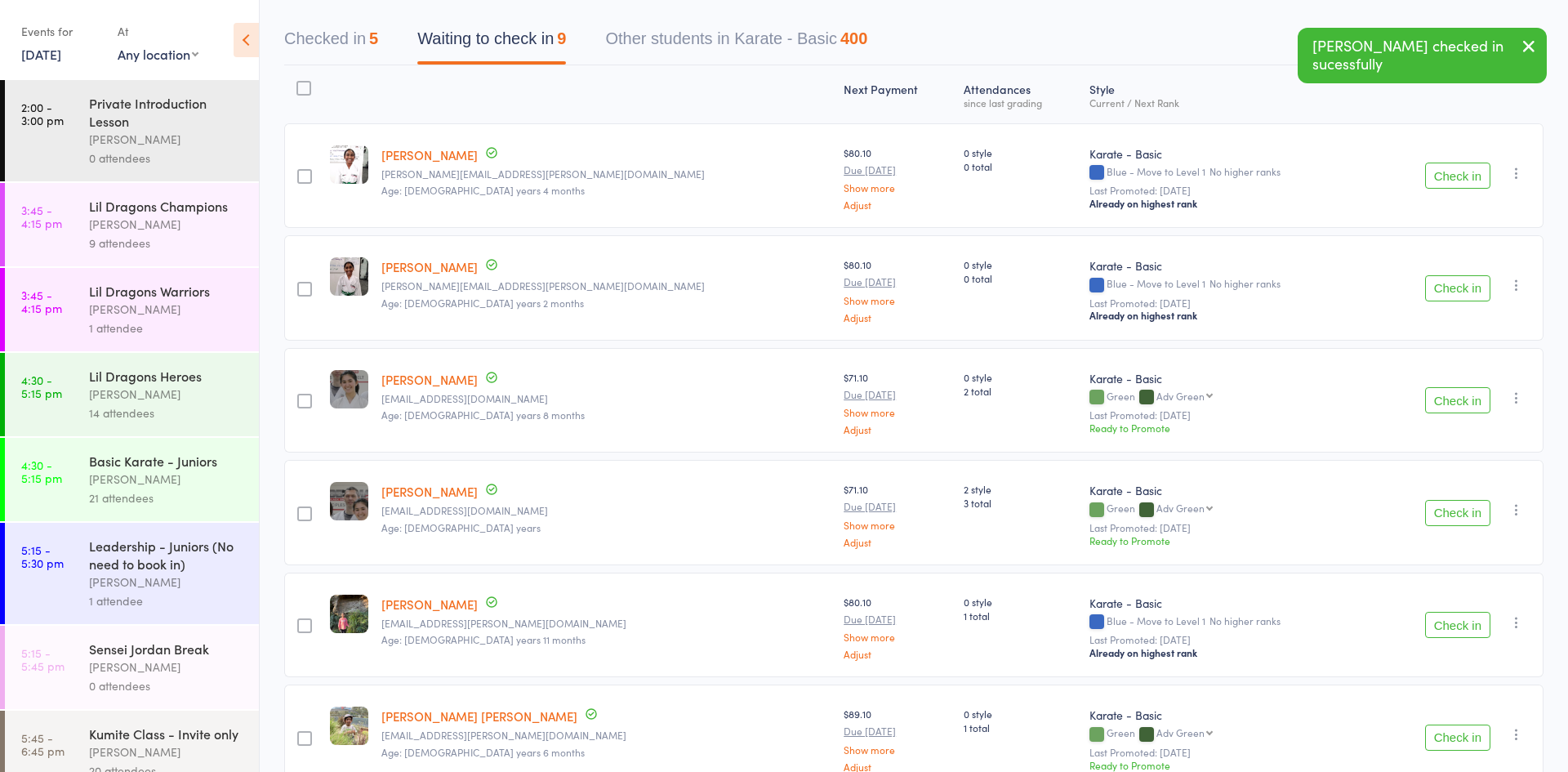
scroll to position [149, 0]
click at [1461, 515] on button "Check in" at bounding box center [1458, 510] width 66 height 26
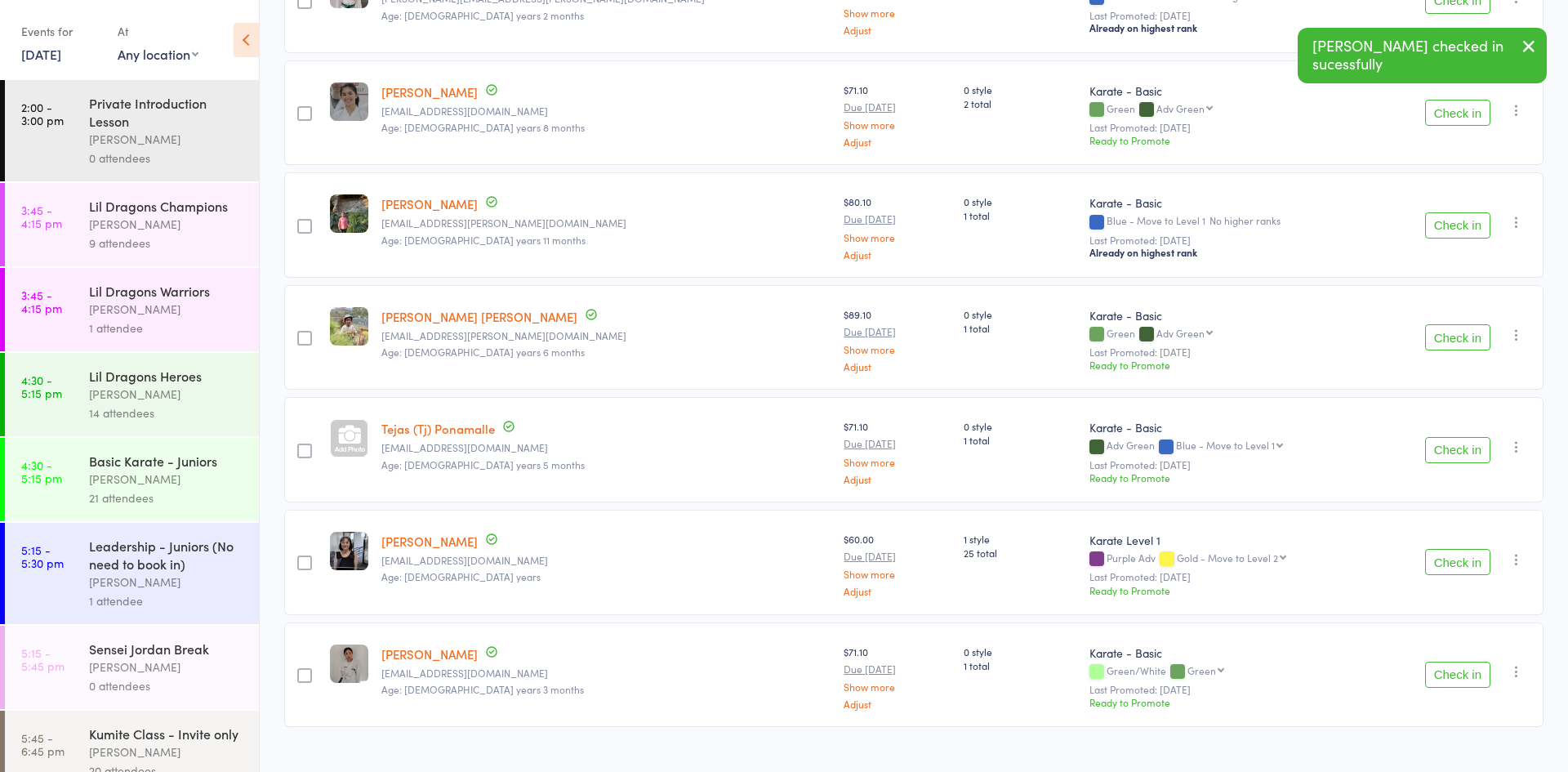
scroll to position [465, 0]
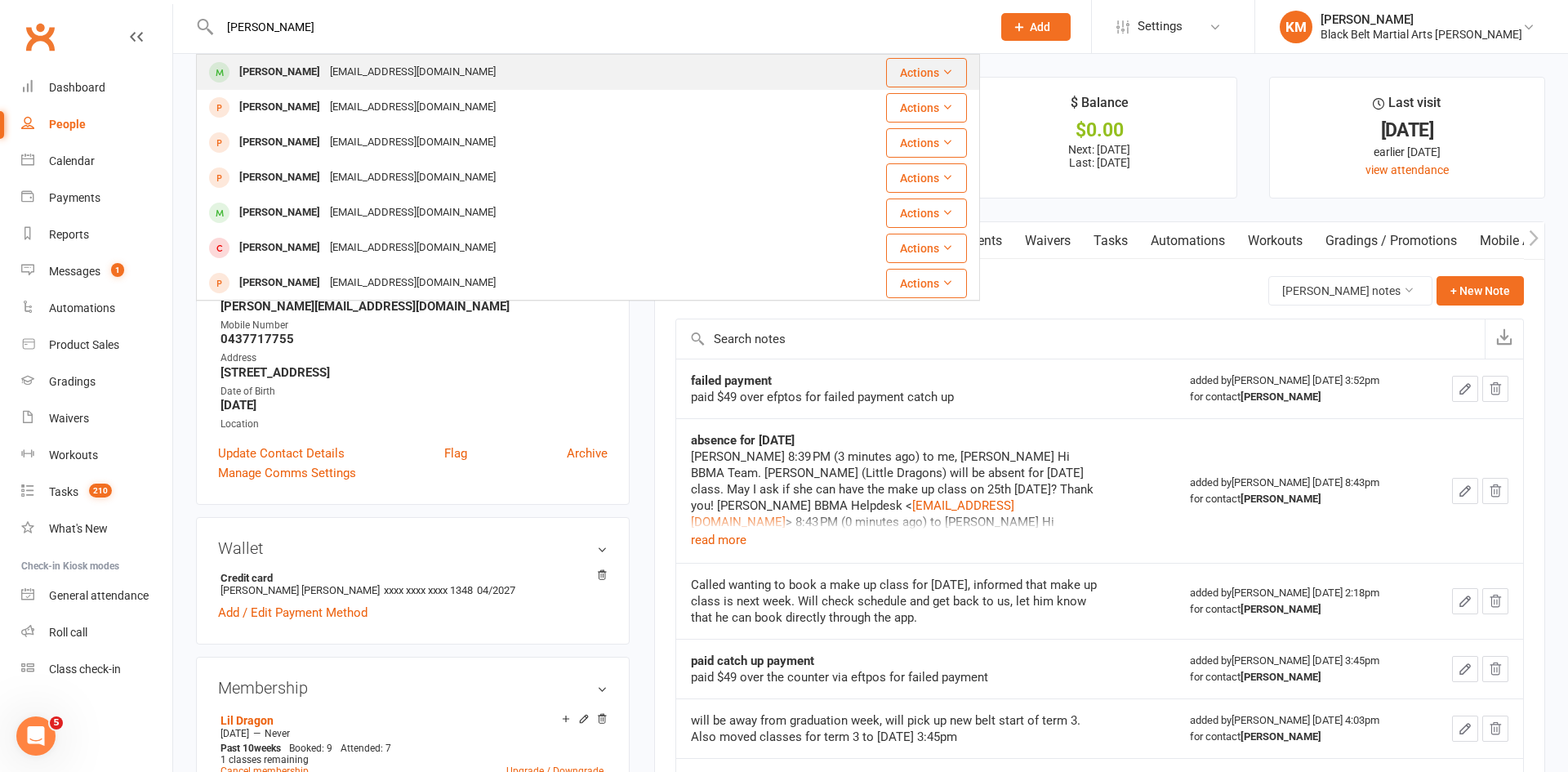
type input "venna zhang"
click at [267, 69] on div "Venna Zhang" at bounding box center [279, 72] width 91 height 23
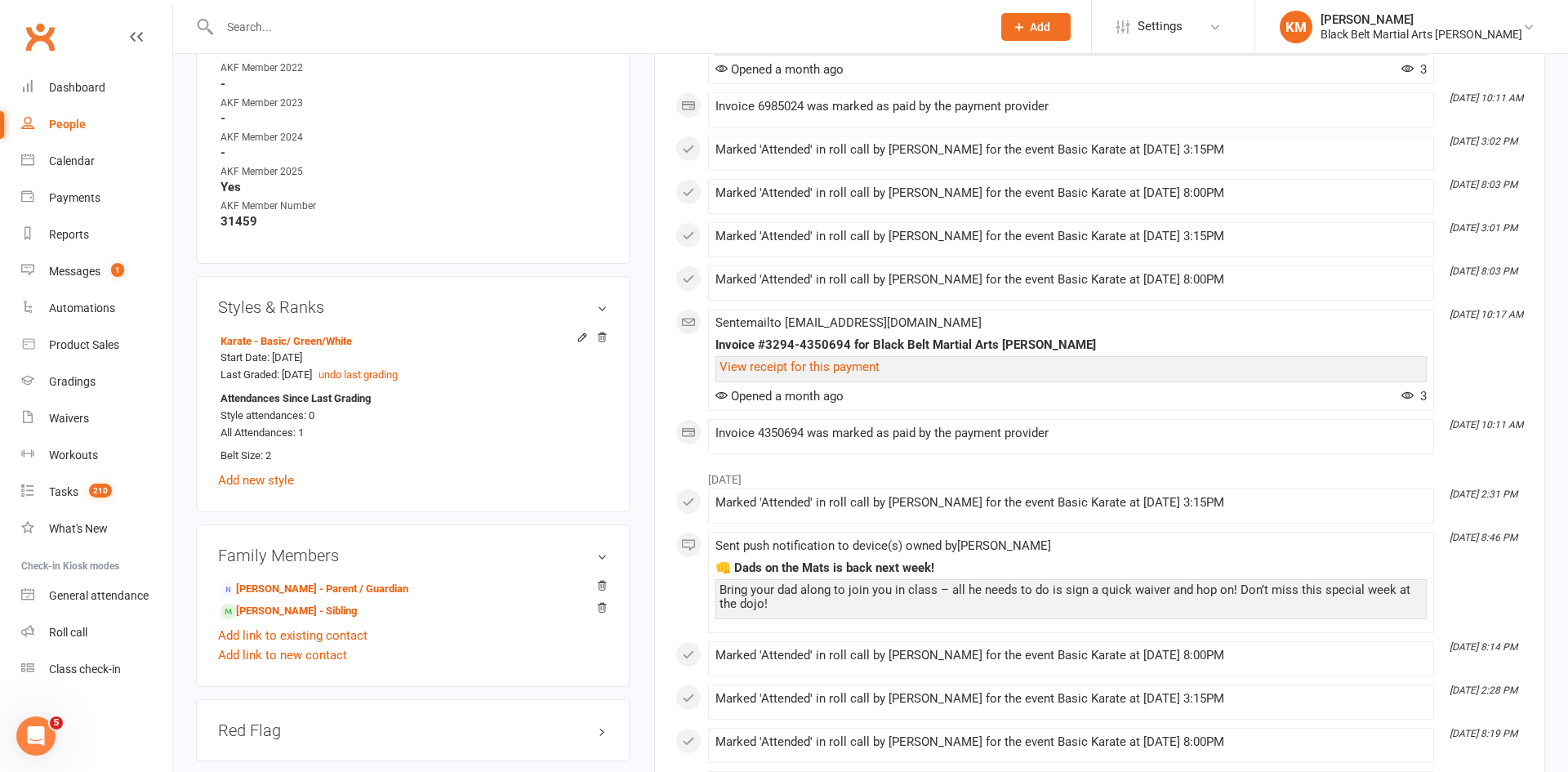
scroll to position [923, 0]
drag, startPoint x: 279, startPoint y: 458, endPoint x: 264, endPoint y: 458, distance: 15.0
click at [264, 458] on li "Karate - Basic / Green/White Start Date: 30 Jun 2025 Last Graded: 25 Sep 2025 u…" at bounding box center [412, 395] width 390 height 138
click at [649, 417] on main "✓ Memberships Basic Karate - 10% family discount Does not expire $ Balance $0.0…" at bounding box center [1100, 82] width 916 height 1858
click at [579, 330] on icon at bounding box center [582, 334] width 11 height 11
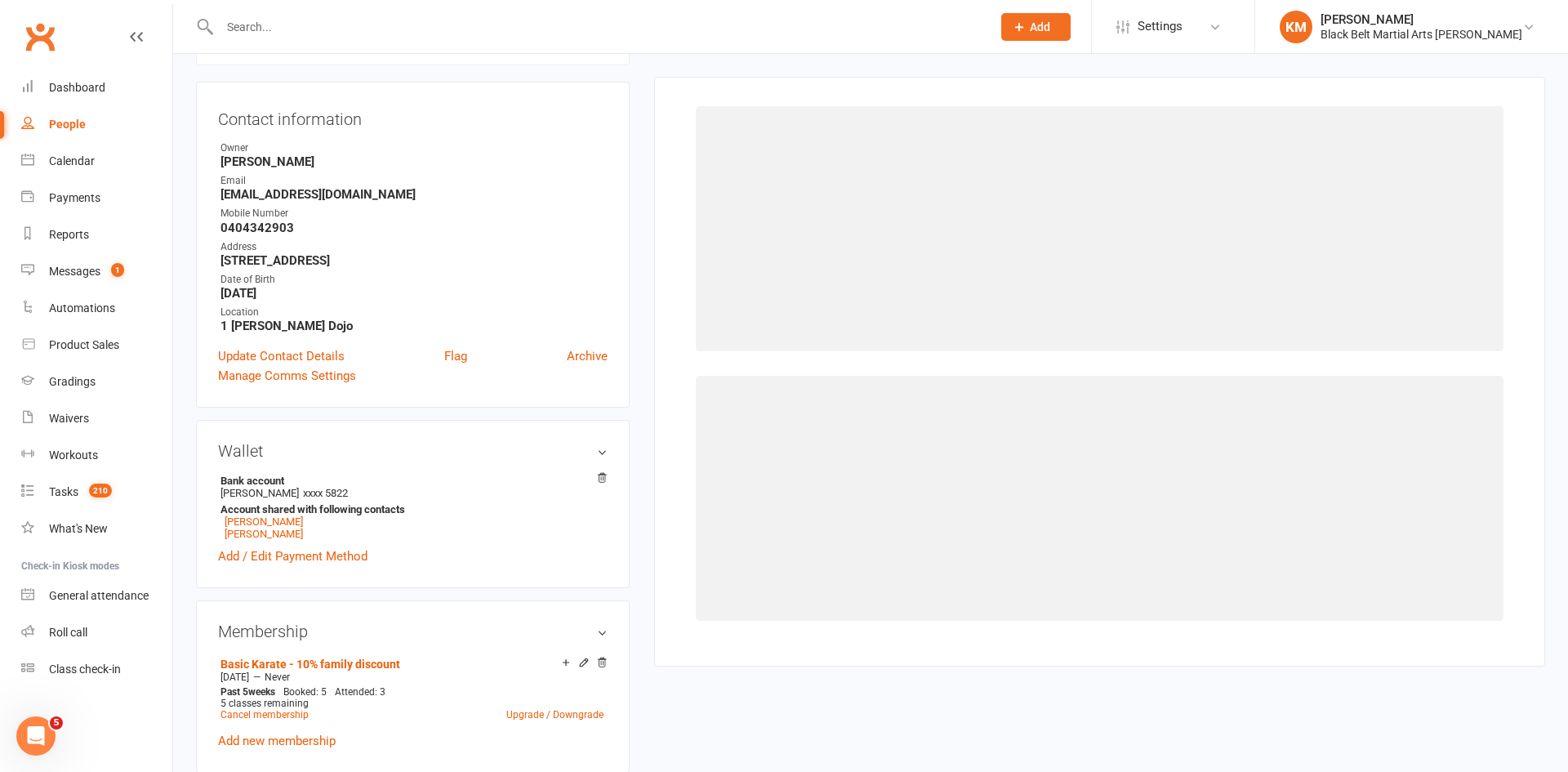
scroll to position [140, 0]
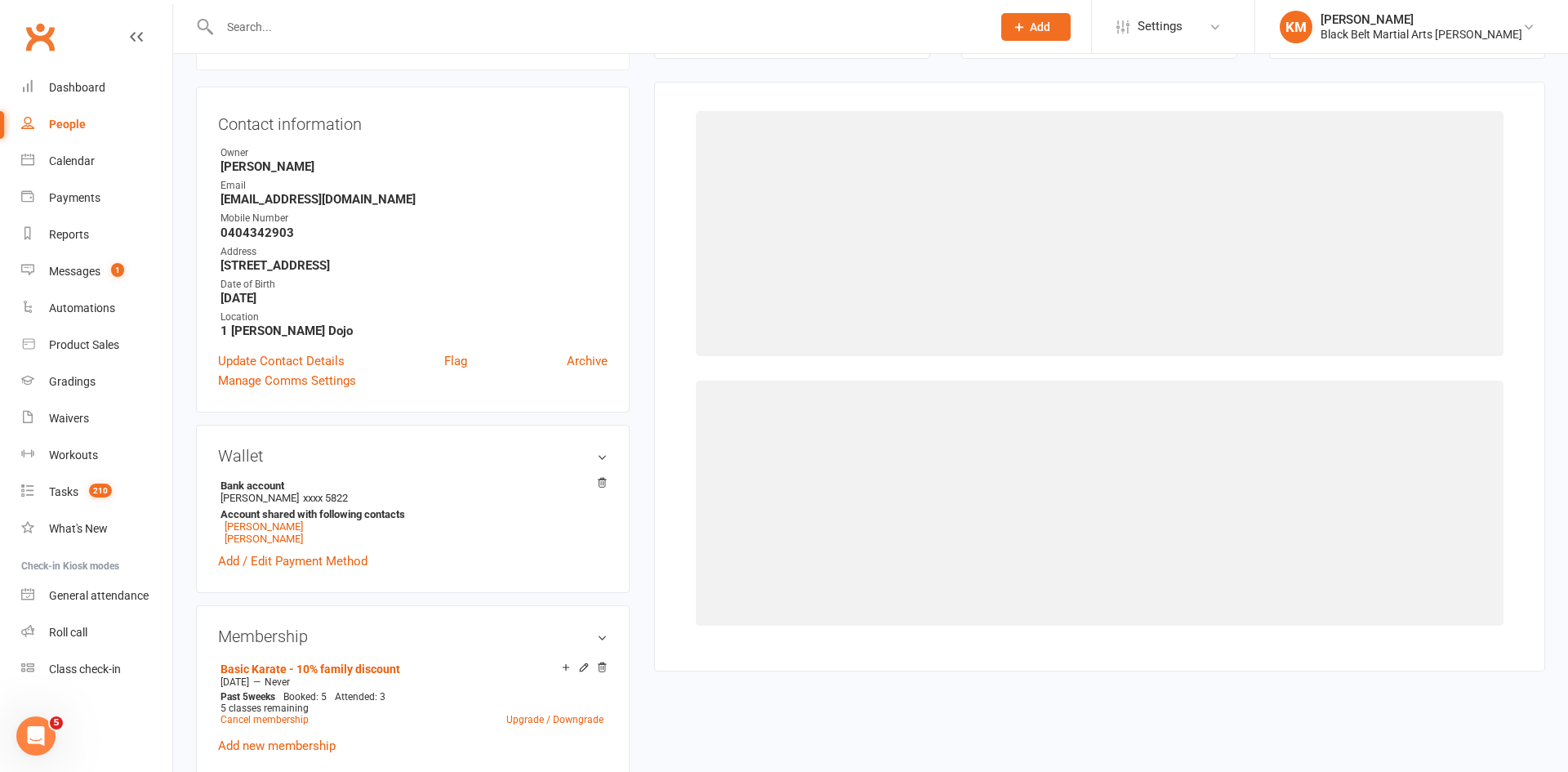
select select "892"
select select "8204"
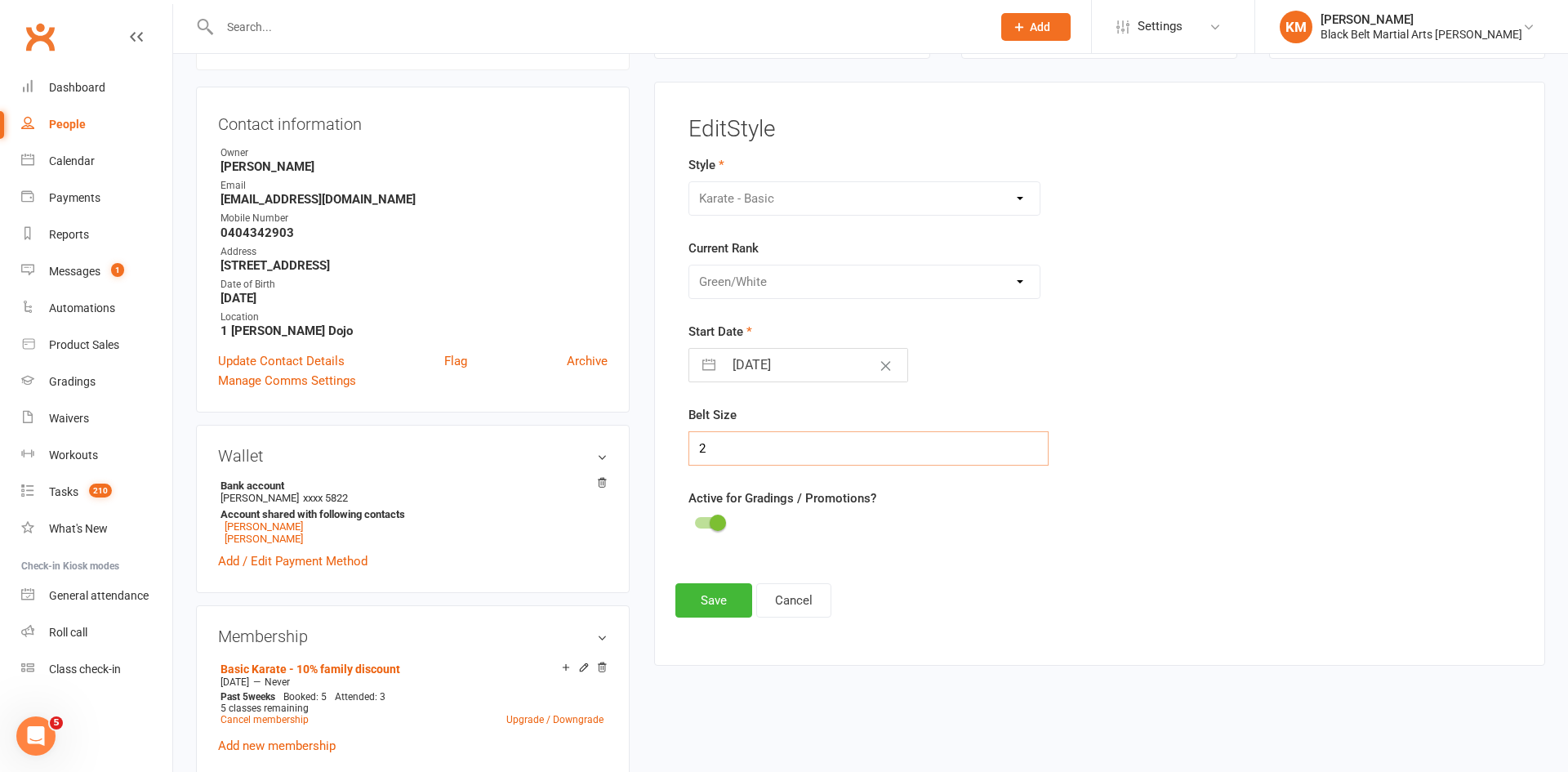
drag, startPoint x: 740, startPoint y: 457, endPoint x: 581, endPoint y: 452, distance: 159.1
type input "3"
click at [714, 611] on button "Save" at bounding box center [714, 600] width 77 height 35
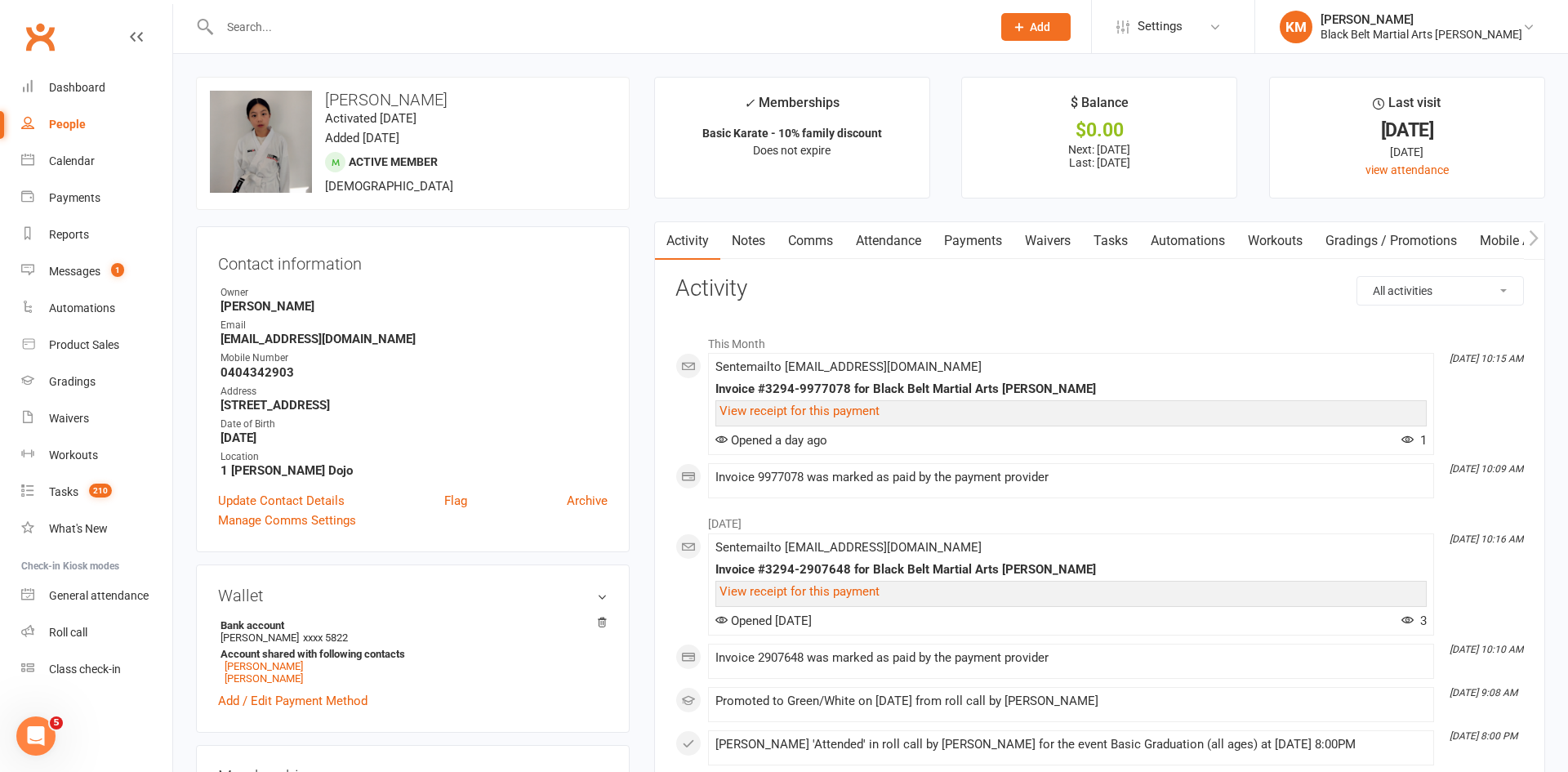
click at [428, 30] on input "text" at bounding box center [598, 27] width 765 height 22
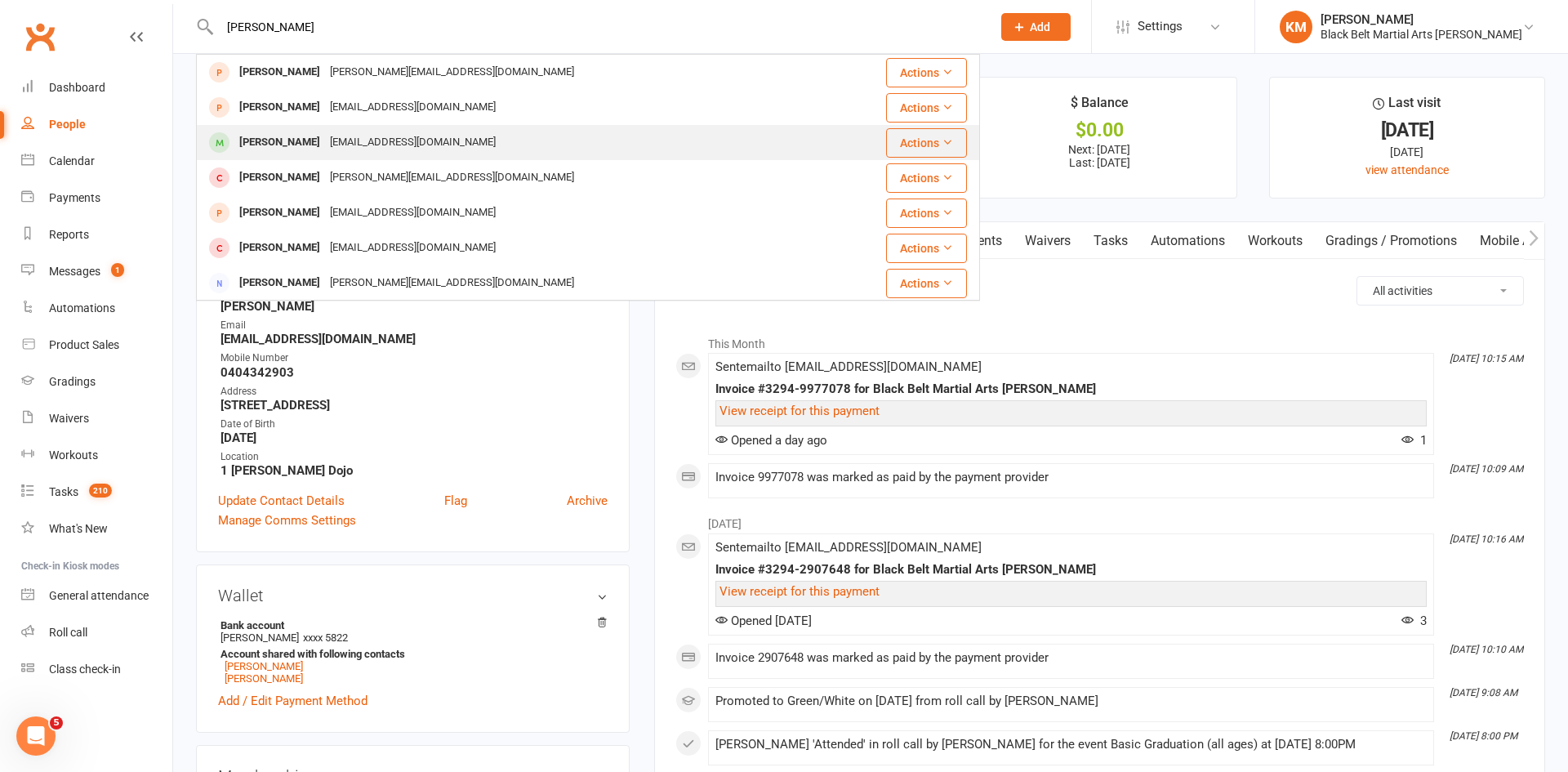
type input "Angelo"
click at [432, 135] on div "RonaldoPerez27@yahoo.com" at bounding box center [412, 142] width 175 height 23
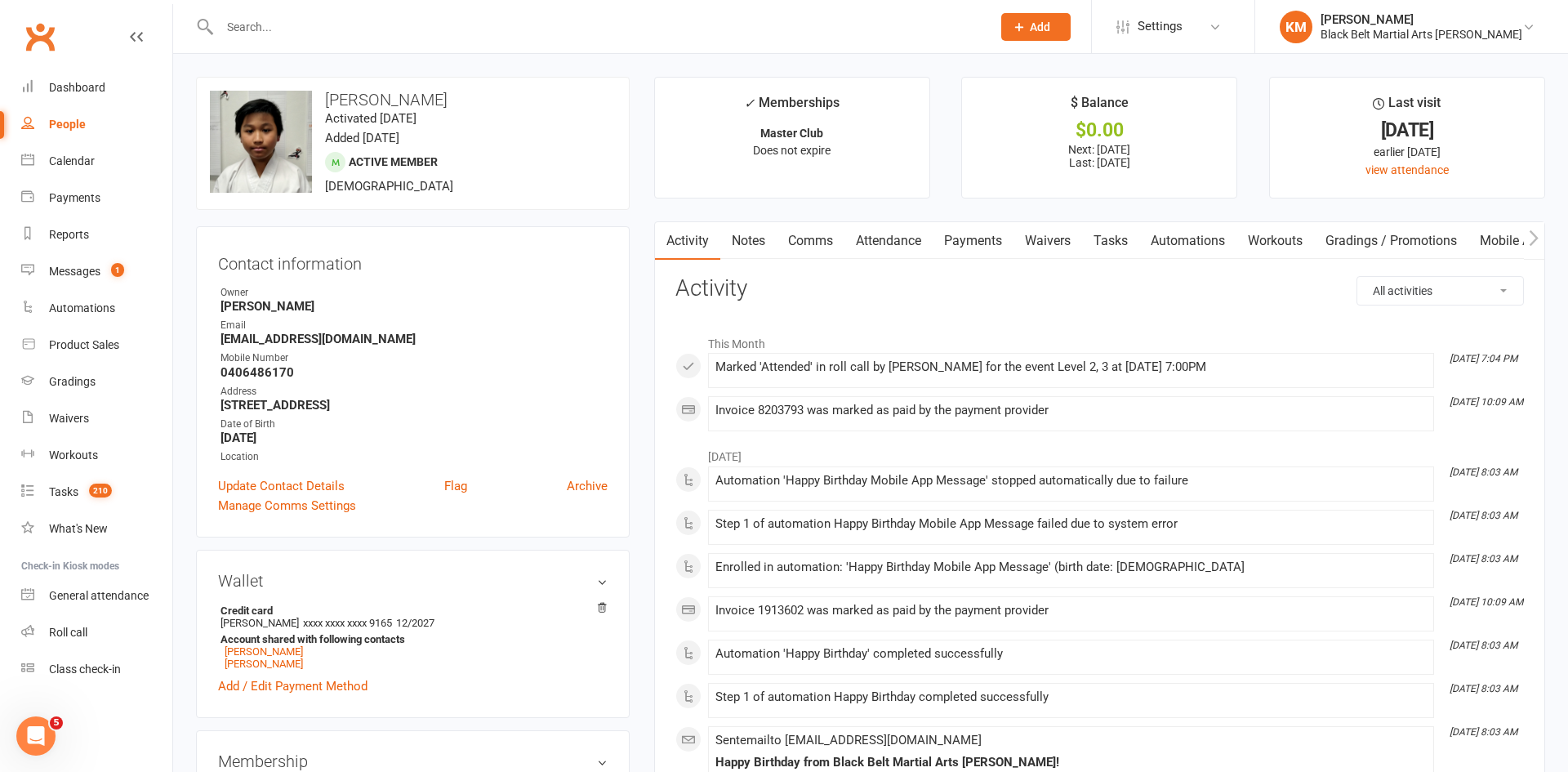
click at [228, 37] on input "text" at bounding box center [598, 27] width 765 height 22
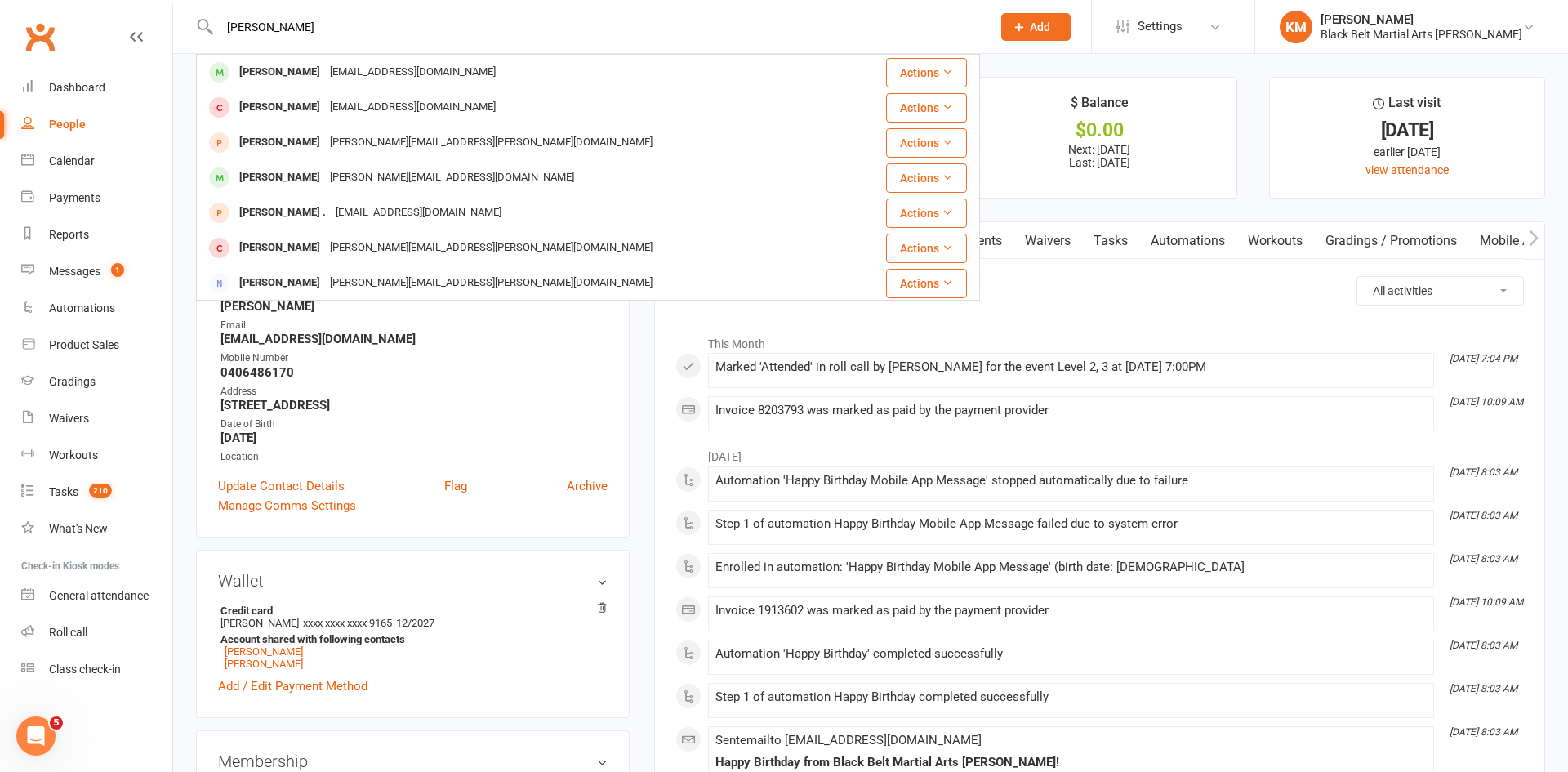
type input "andrew king"
click at [256, 73] on div "Andrew King" at bounding box center [279, 72] width 91 height 23
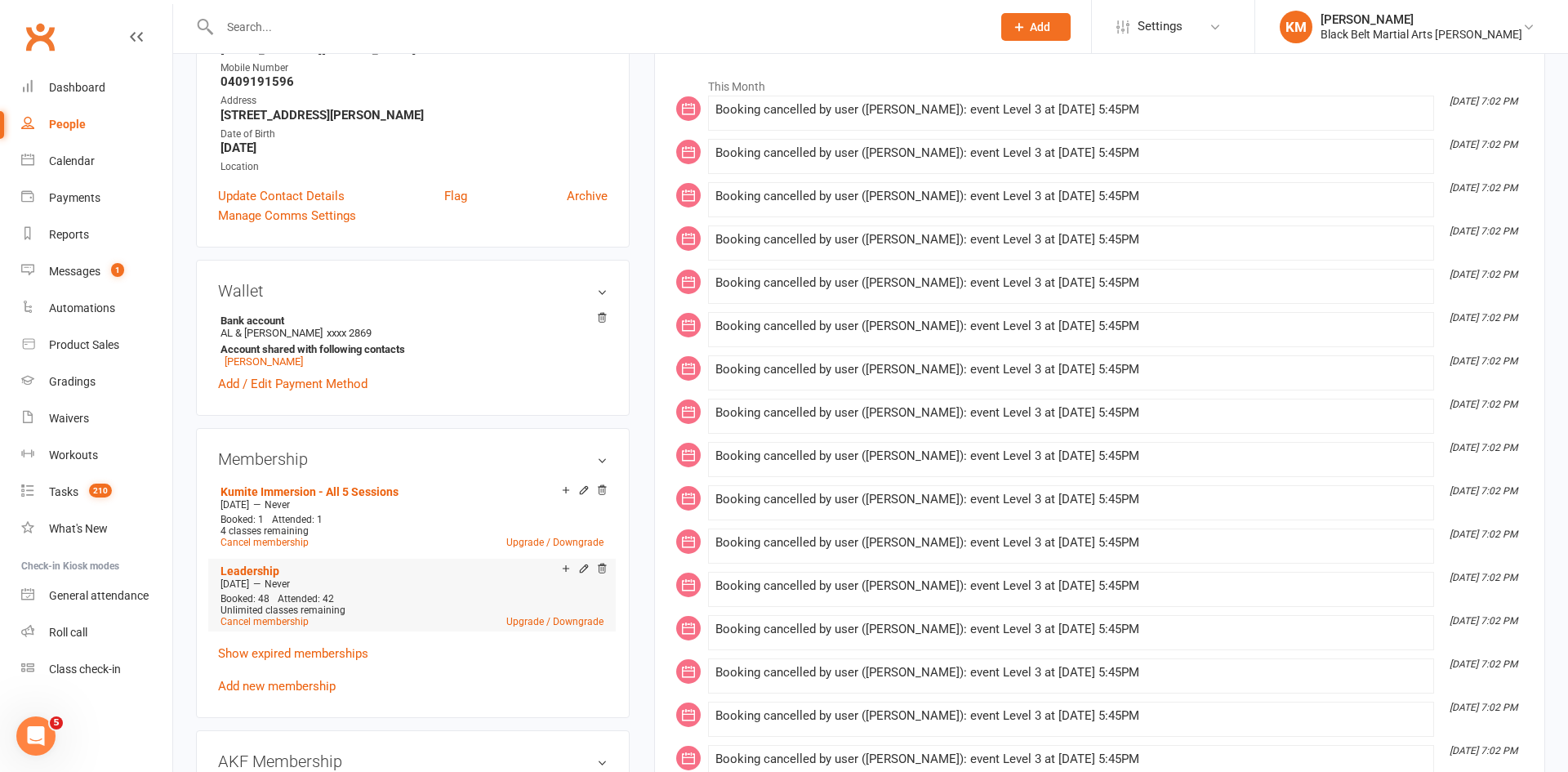
scroll to position [250, 0]
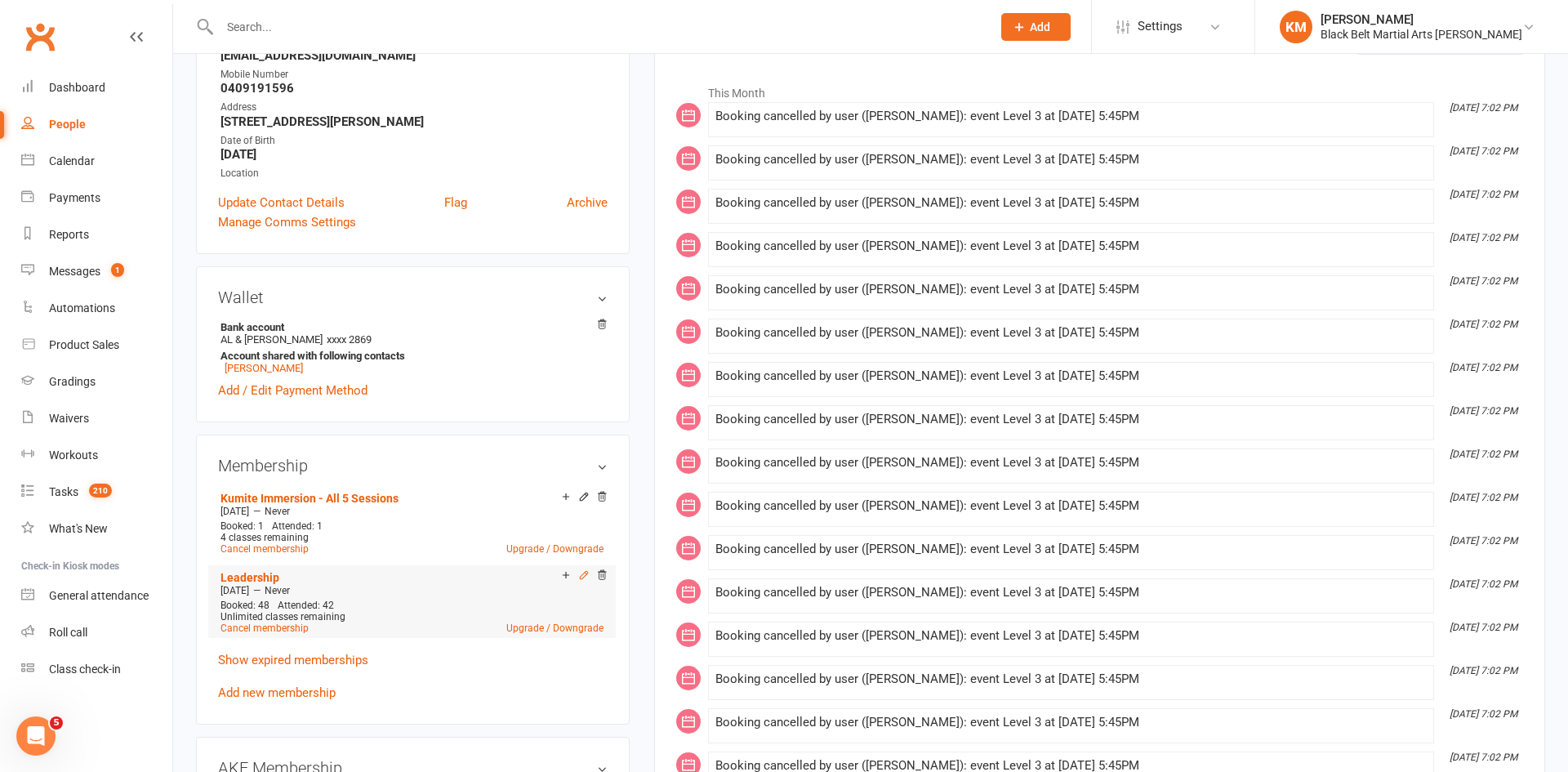
click at [584, 577] on icon at bounding box center [583, 574] width 11 height 11
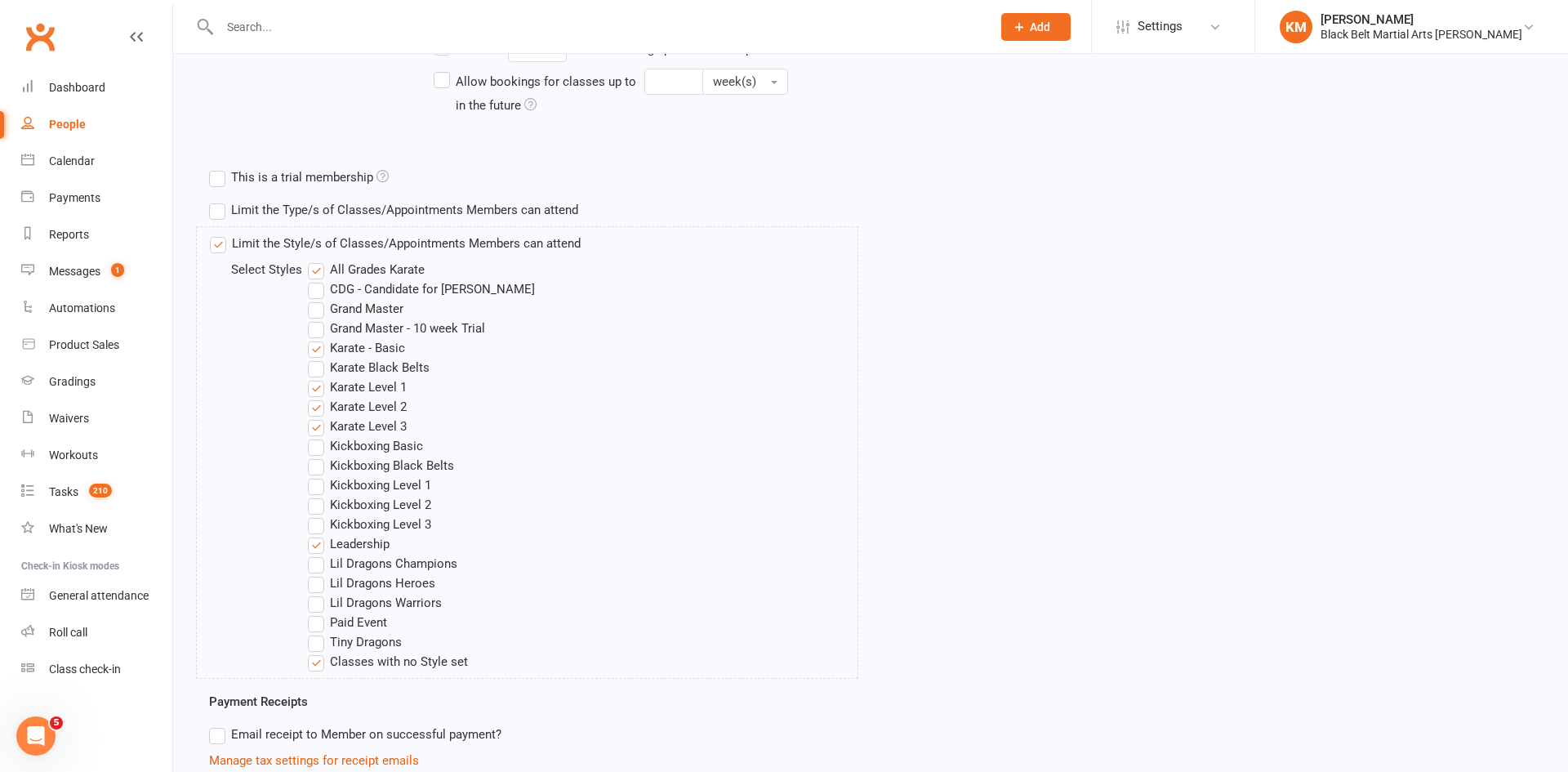
scroll to position [527, 0]
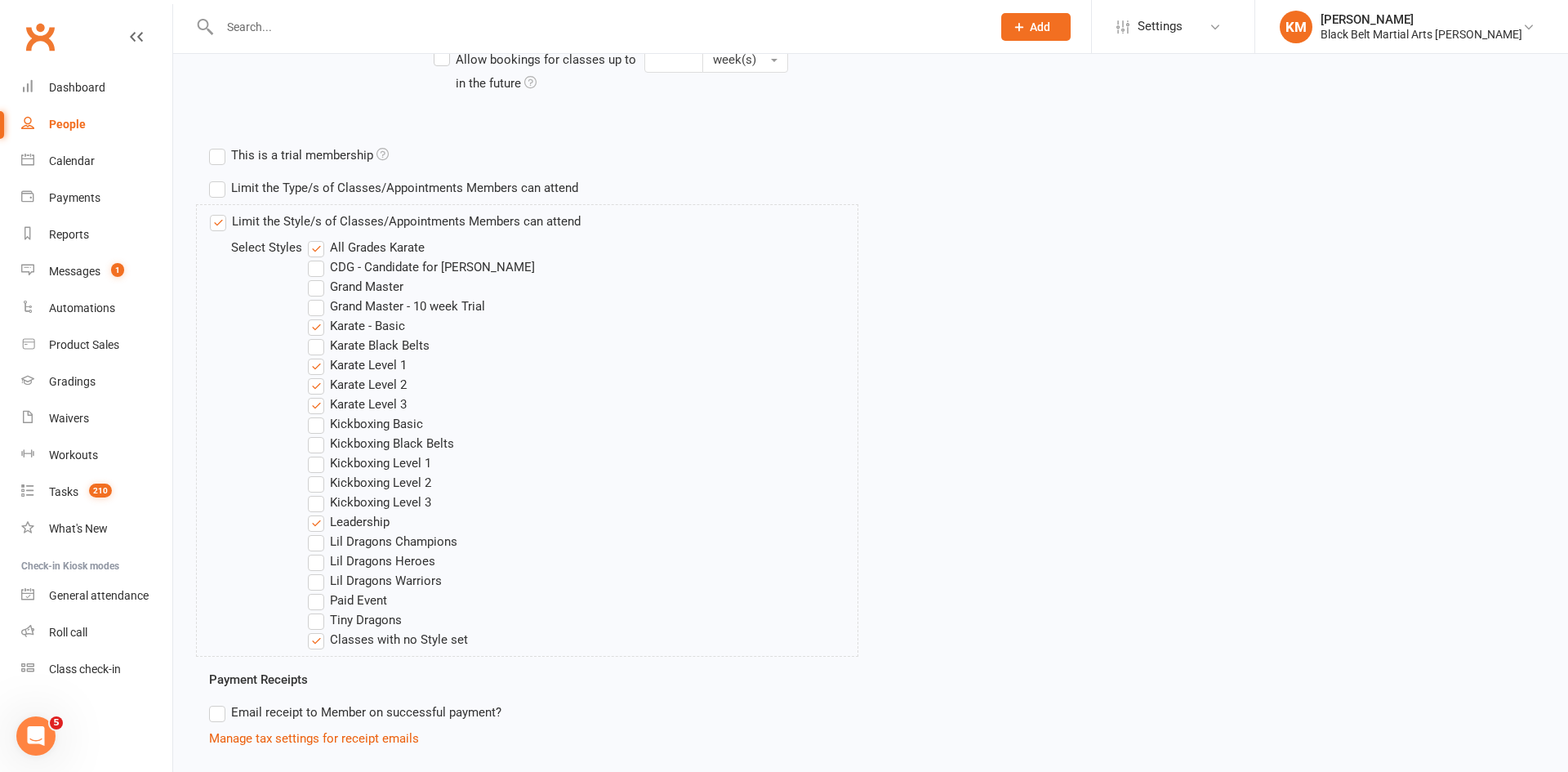
click at [371, 346] on label "Karate Black Belts" at bounding box center [368, 345] width 122 height 20
click at [319, 336] on input "Karate Black Belts" at bounding box center [313, 336] width 10 height 0
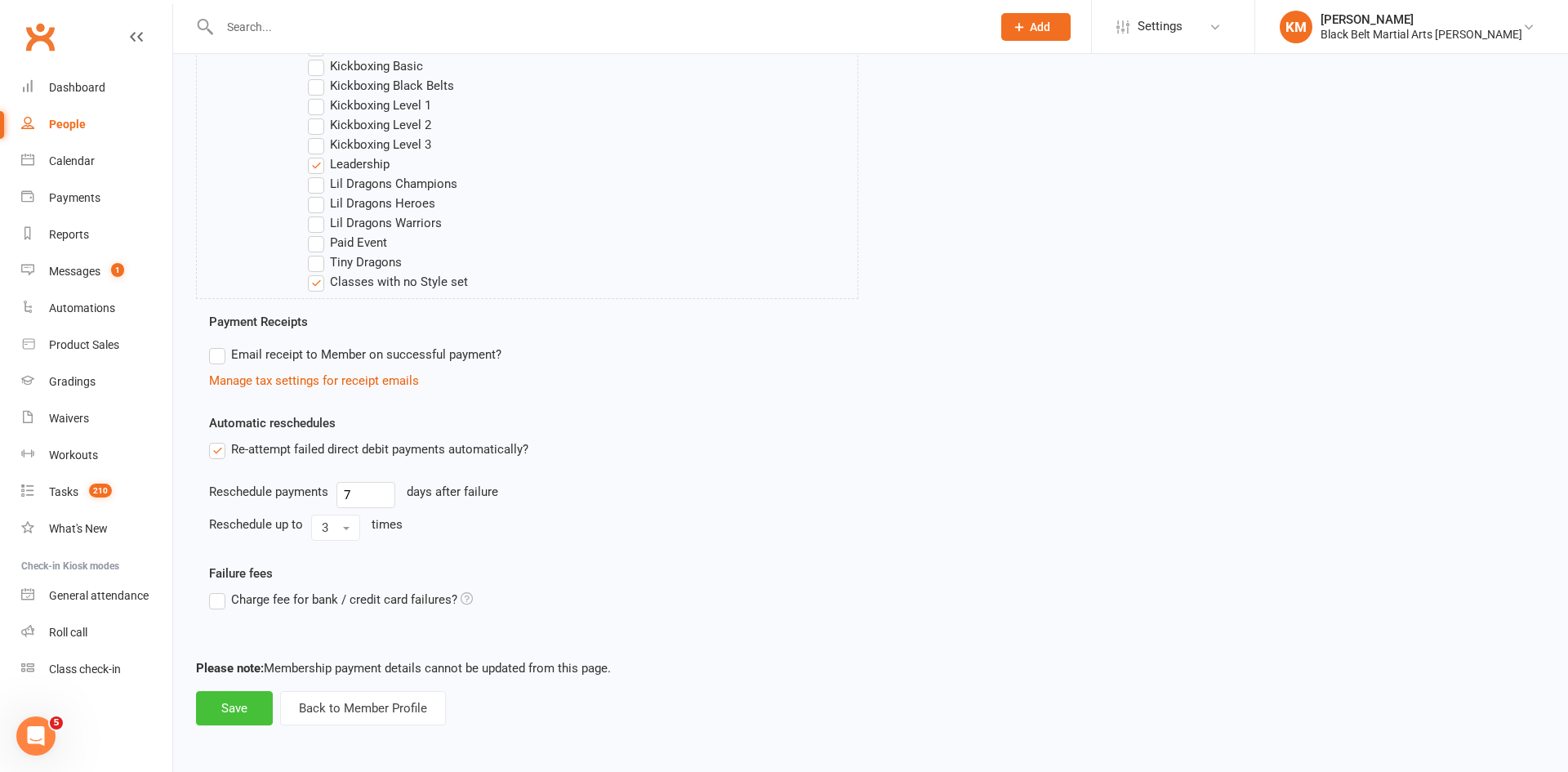
click at [246, 704] on button "Save" at bounding box center [234, 708] width 77 height 35
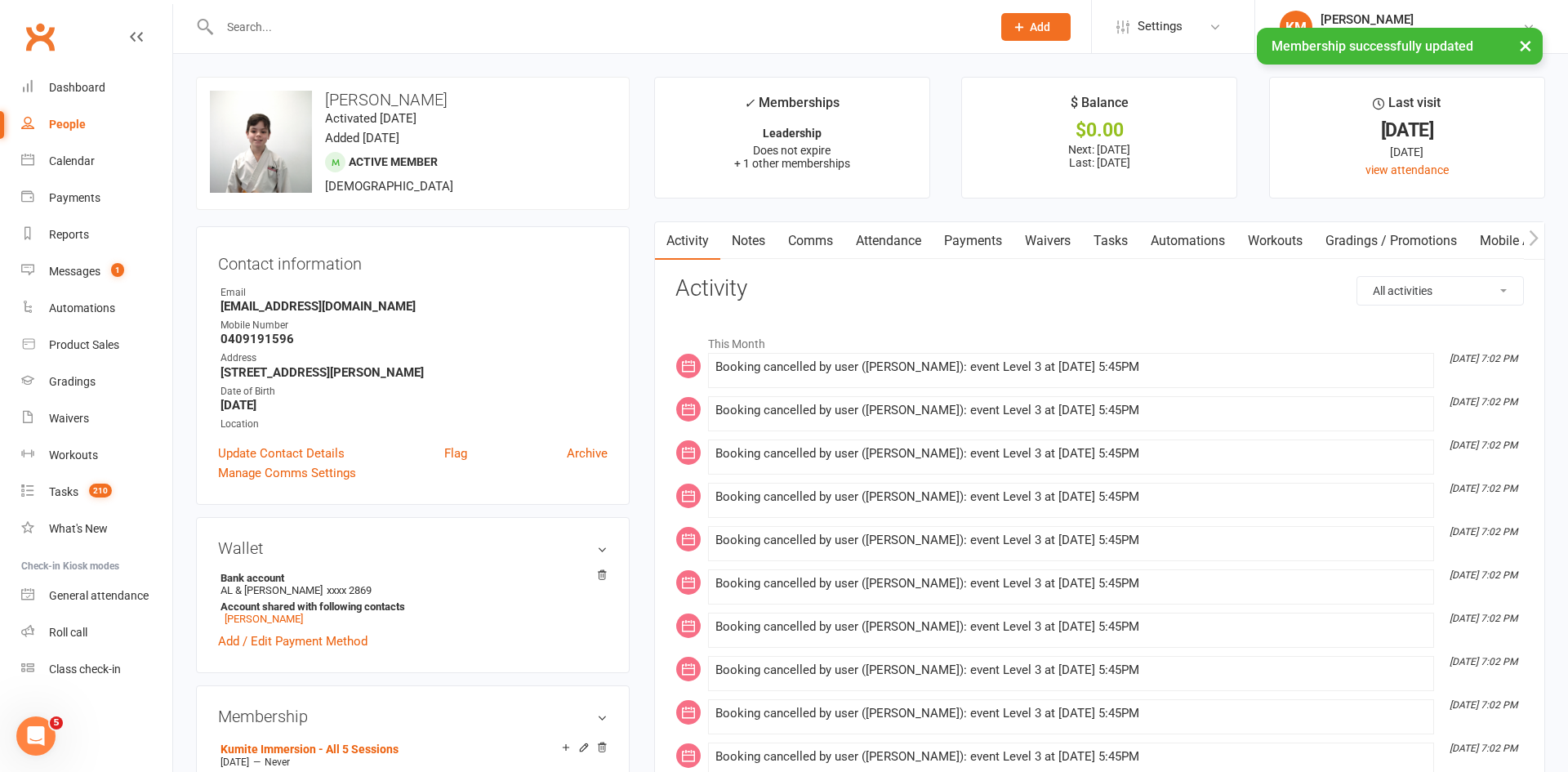
click at [892, 240] on link "Attendance" at bounding box center [889, 240] width 88 height 37
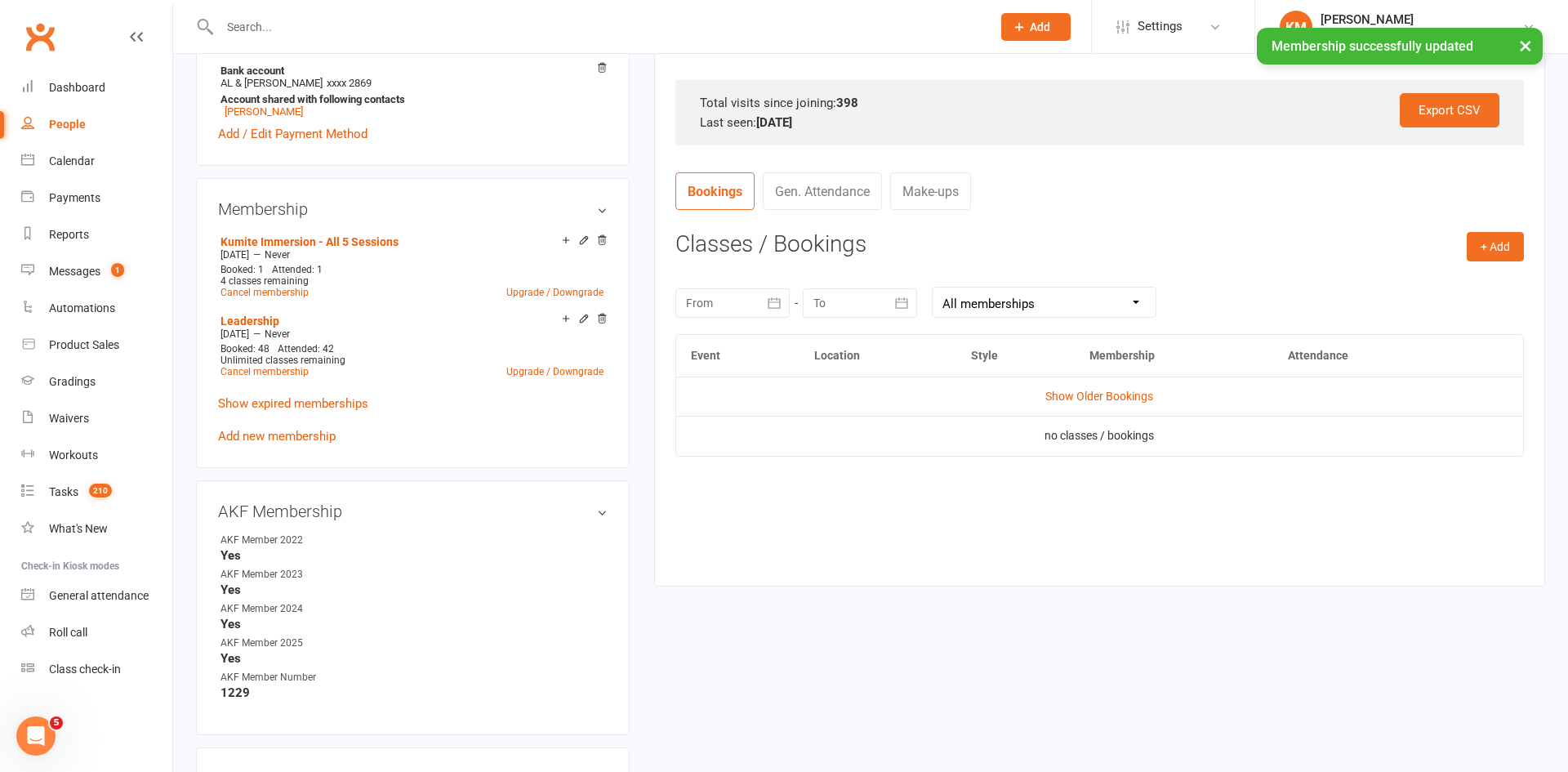
scroll to position [503, 0]
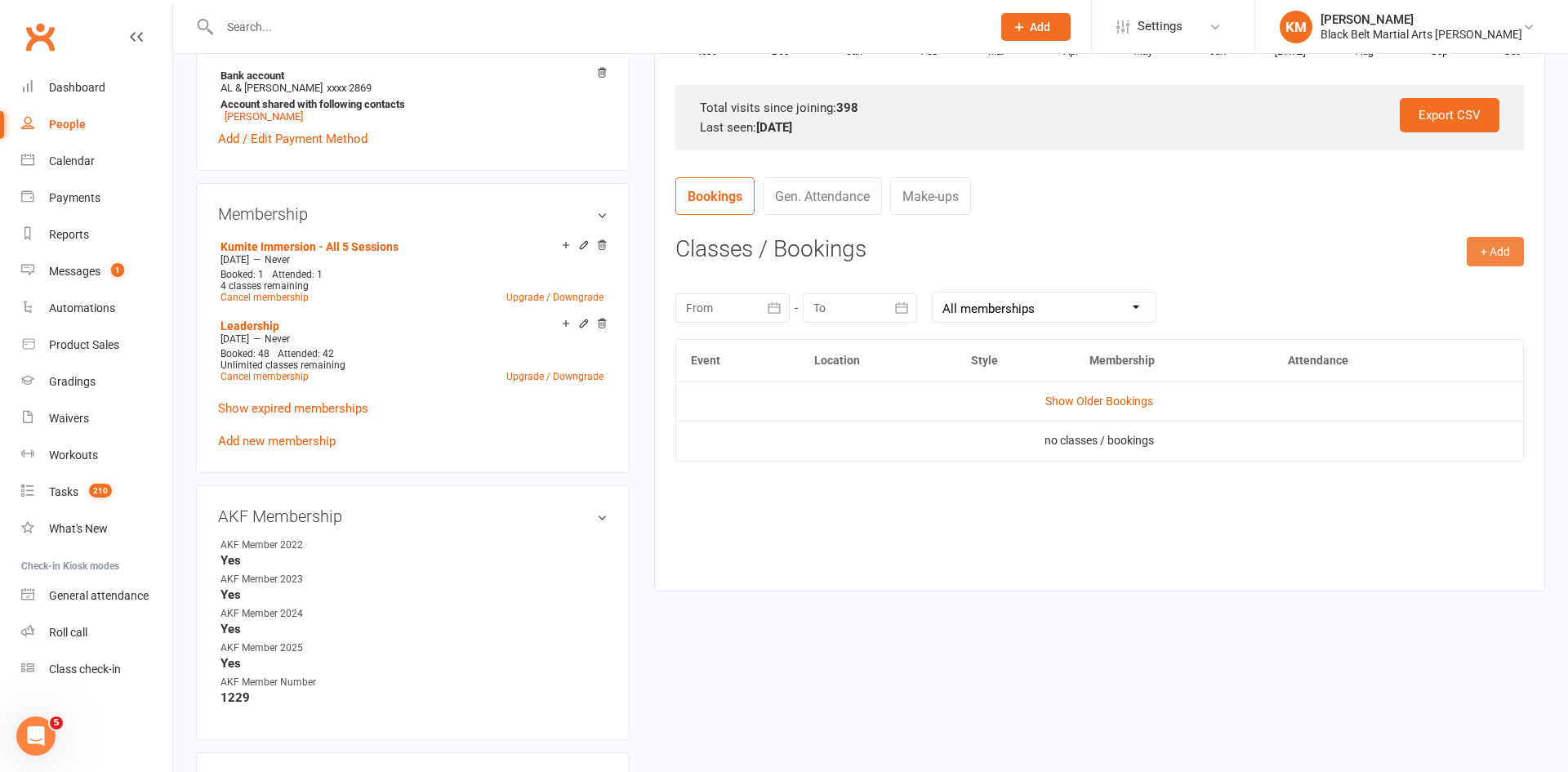
click at [1485, 256] on button "+ Add" at bounding box center [1495, 251] width 57 height 29
click at [1448, 285] on link "Book Event" at bounding box center [1442, 288] width 162 height 33
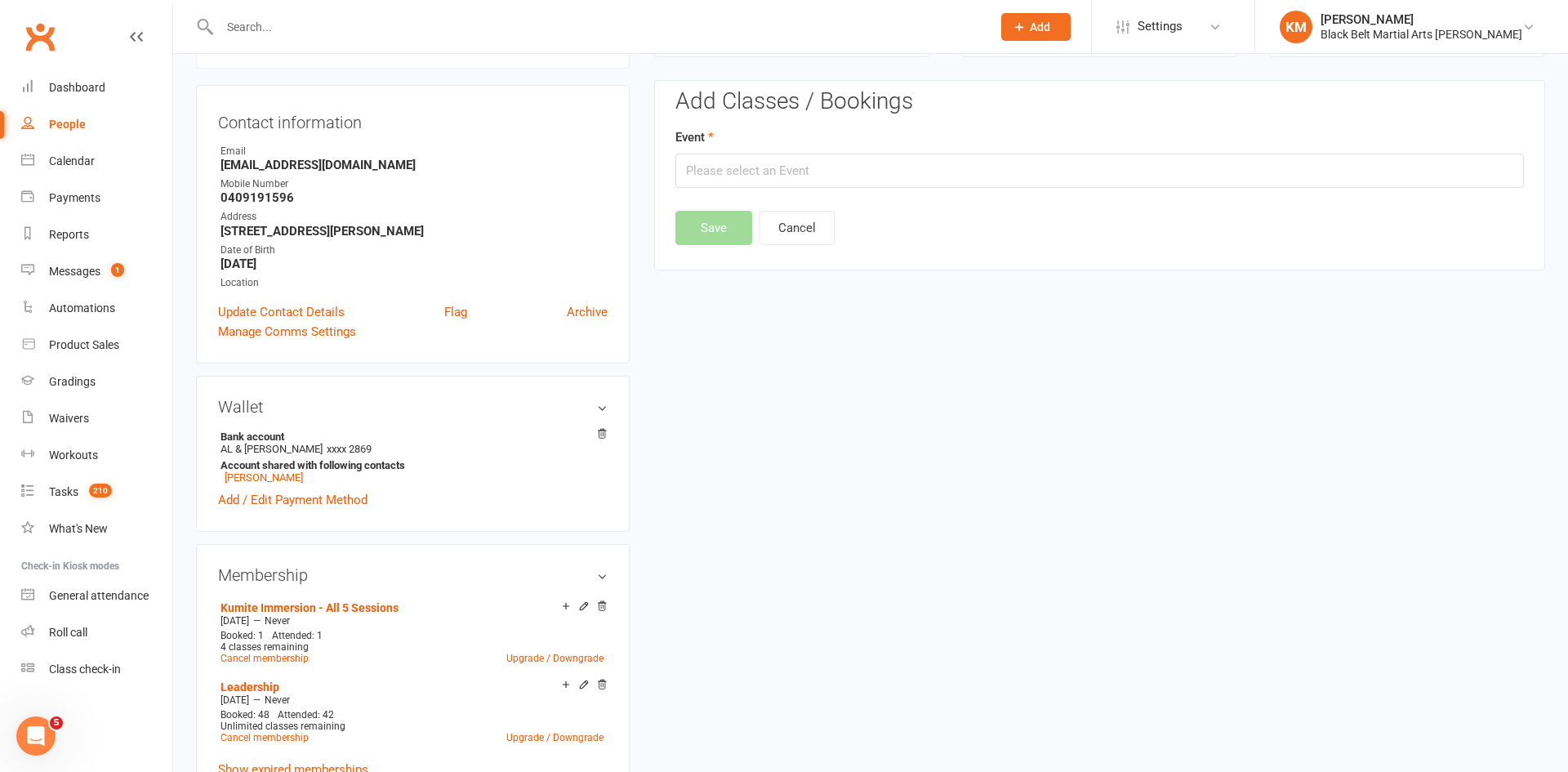
scroll to position [140, 0]
click at [1316, 176] on input "text" at bounding box center [1100, 173] width 848 height 35
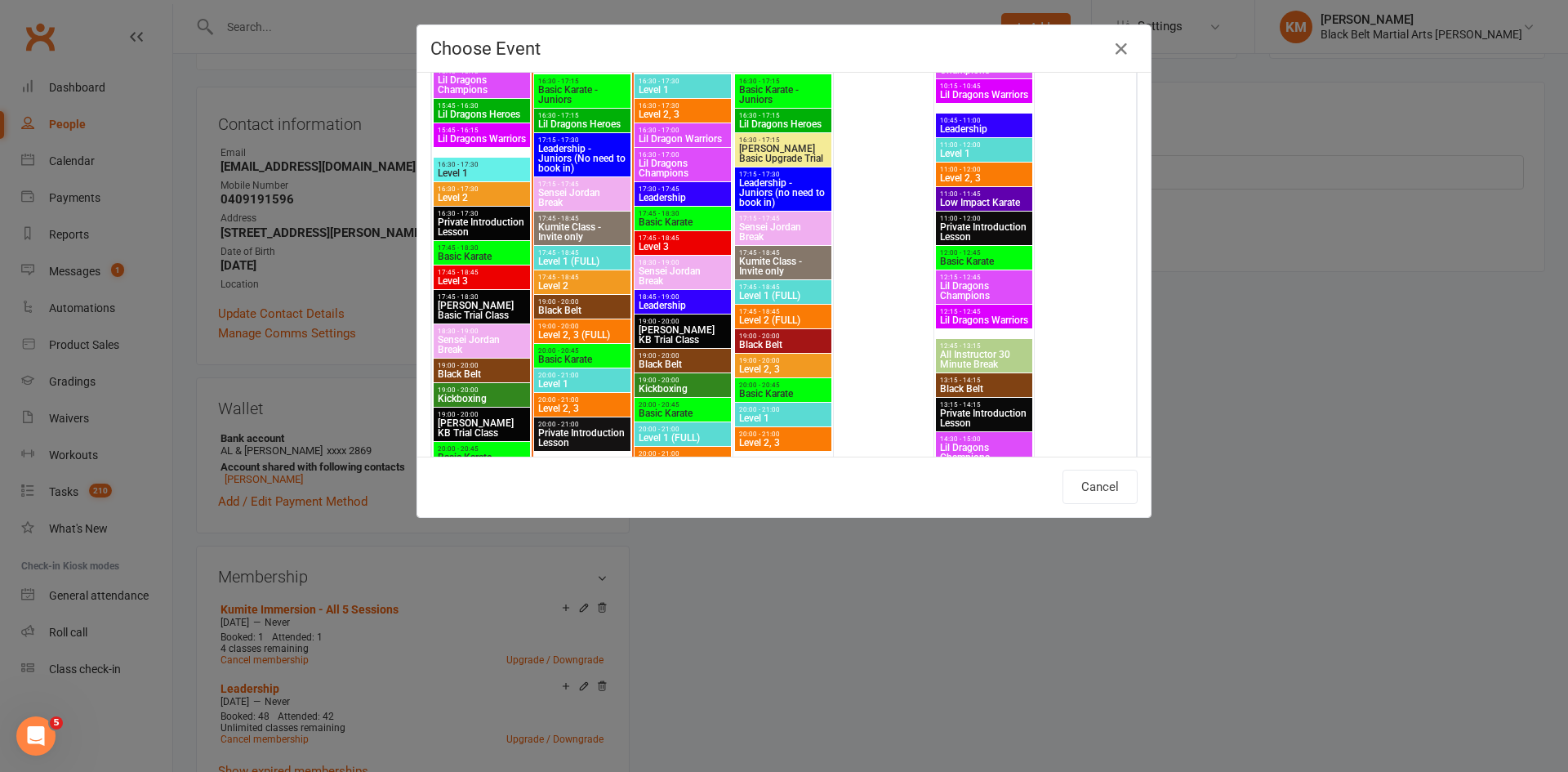
scroll to position [736, 0]
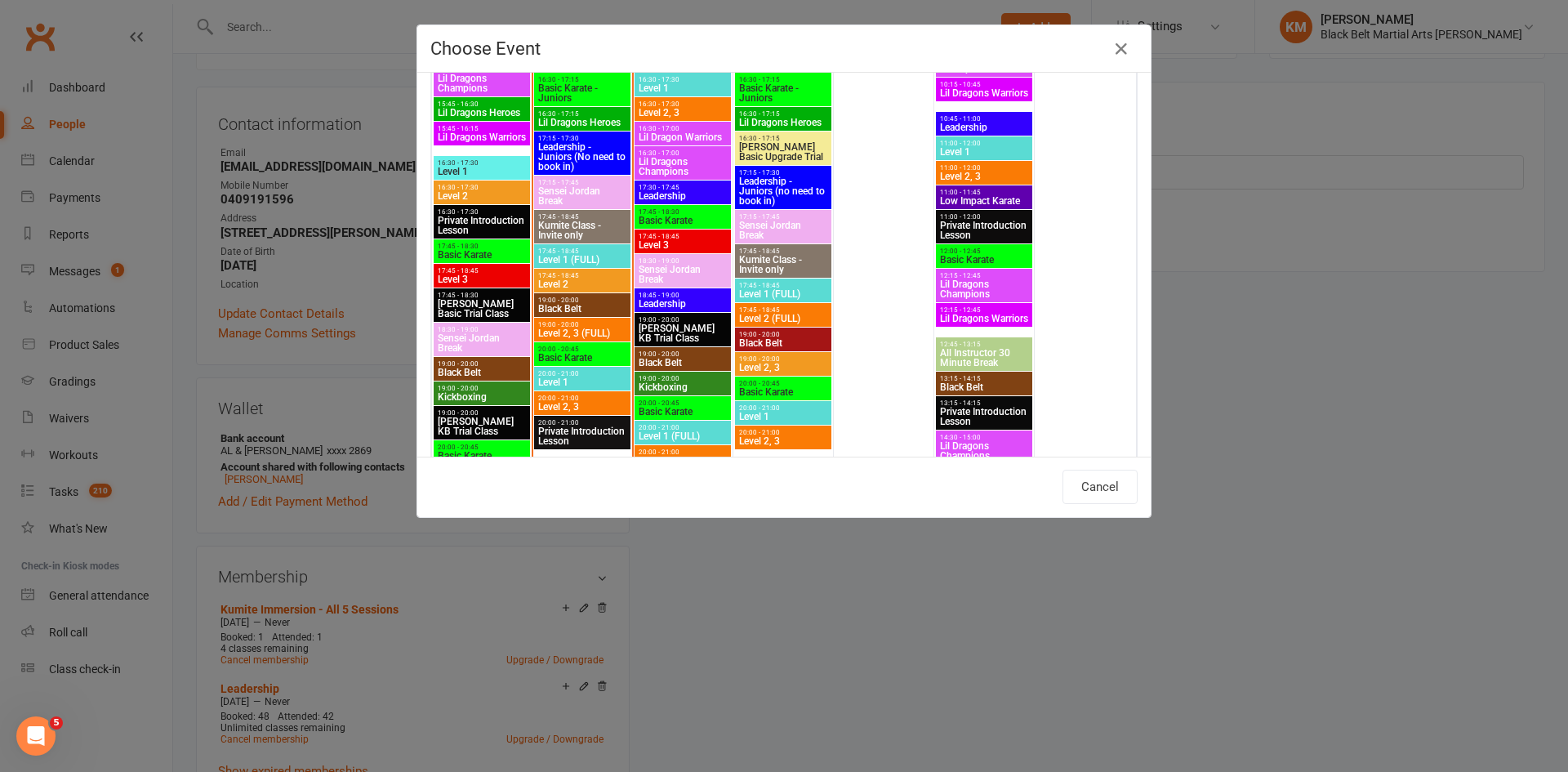
click at [468, 369] on span "Black Belt" at bounding box center [482, 372] width 90 height 9
type input "Black Belt - Oct 13, 2025 7:00:00 PM"
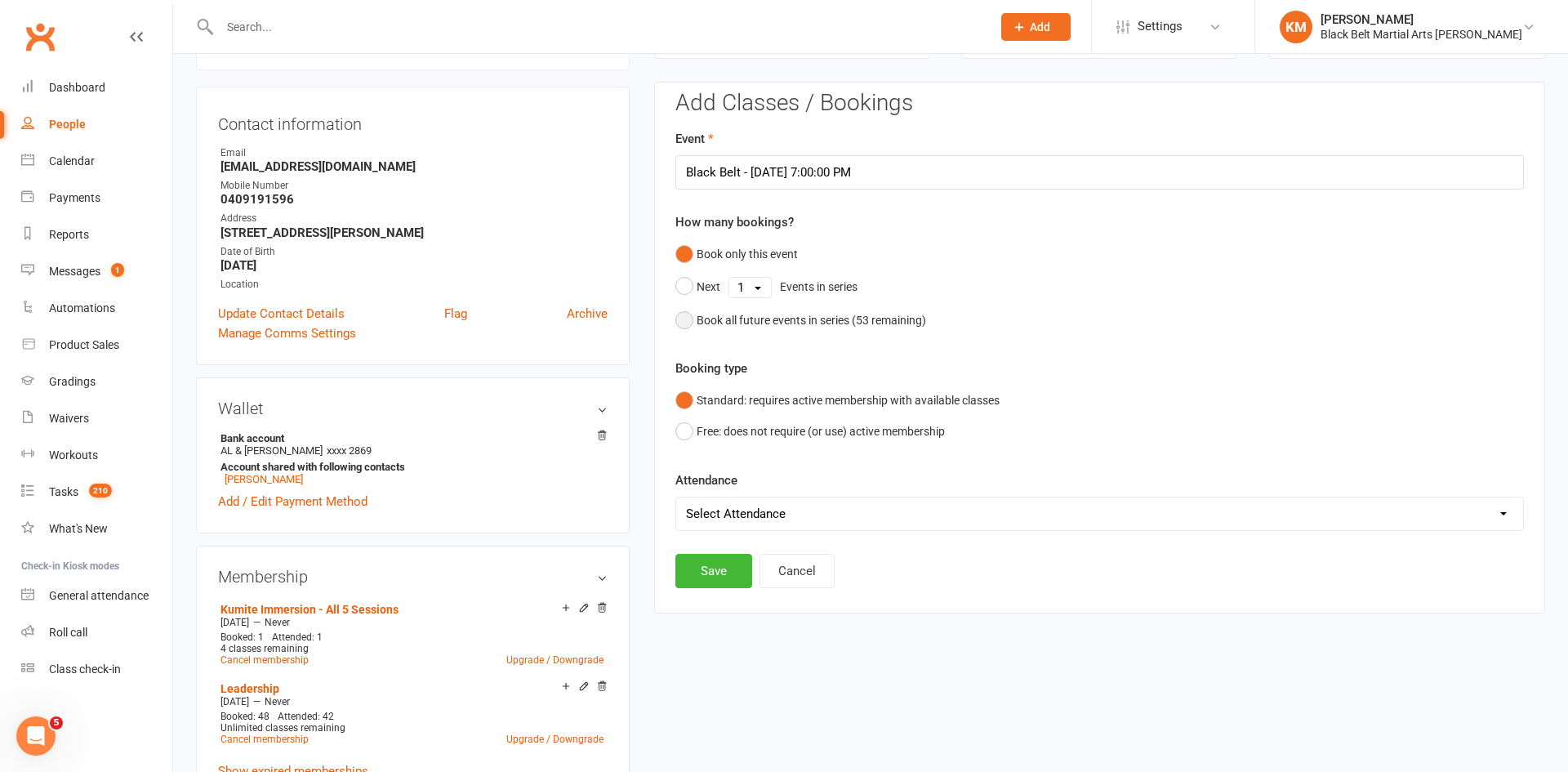
click at [806, 318] on div "Book all future events in series ( 53 remaining)" at bounding box center [812, 320] width 230 height 18
click at [724, 484] on button "Save" at bounding box center [714, 488] width 77 height 35
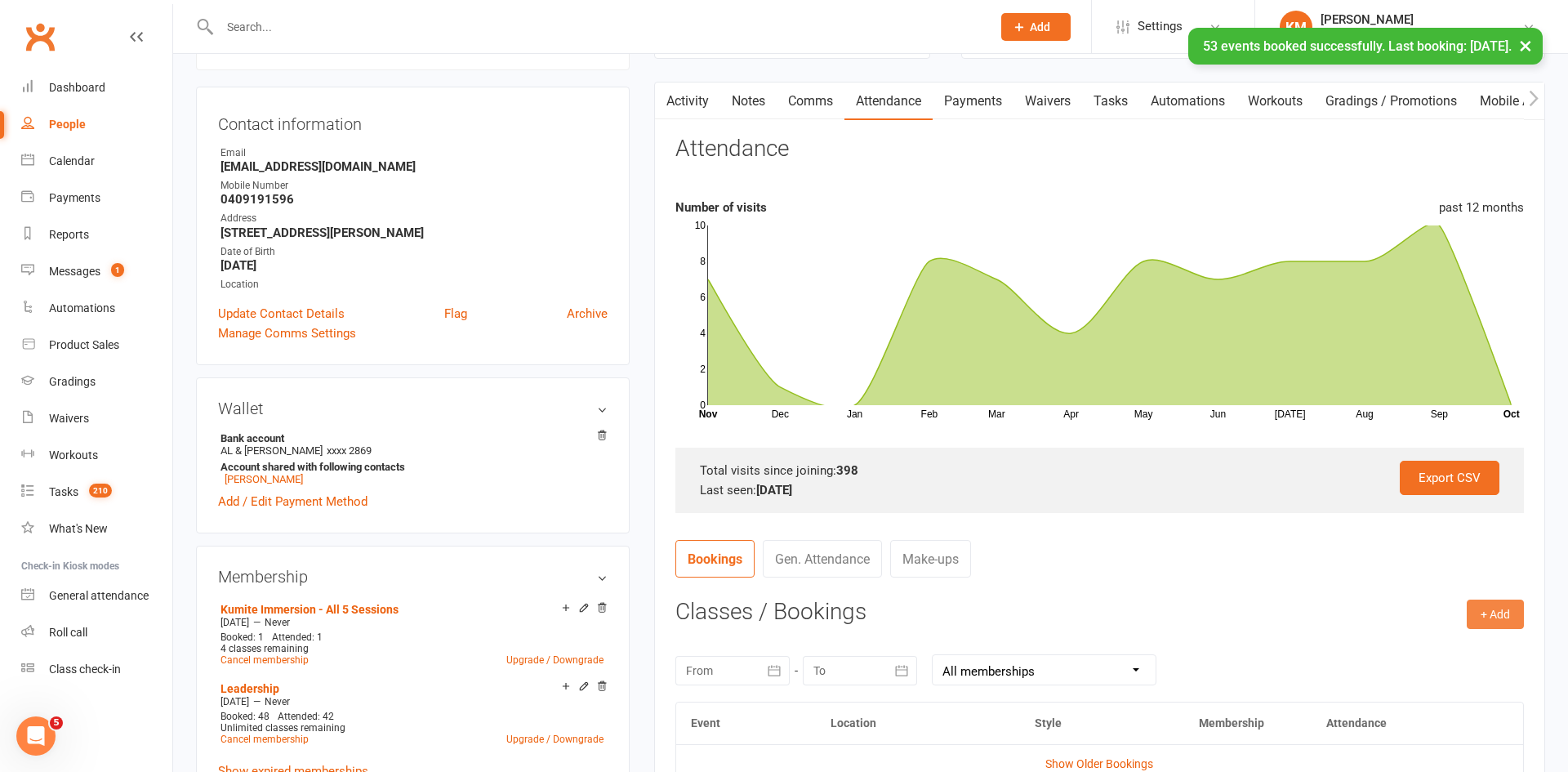
click at [1486, 603] on button "+ Add" at bounding box center [1495, 614] width 57 height 29
click at [1427, 642] on link "Book Event" at bounding box center [1442, 651] width 162 height 33
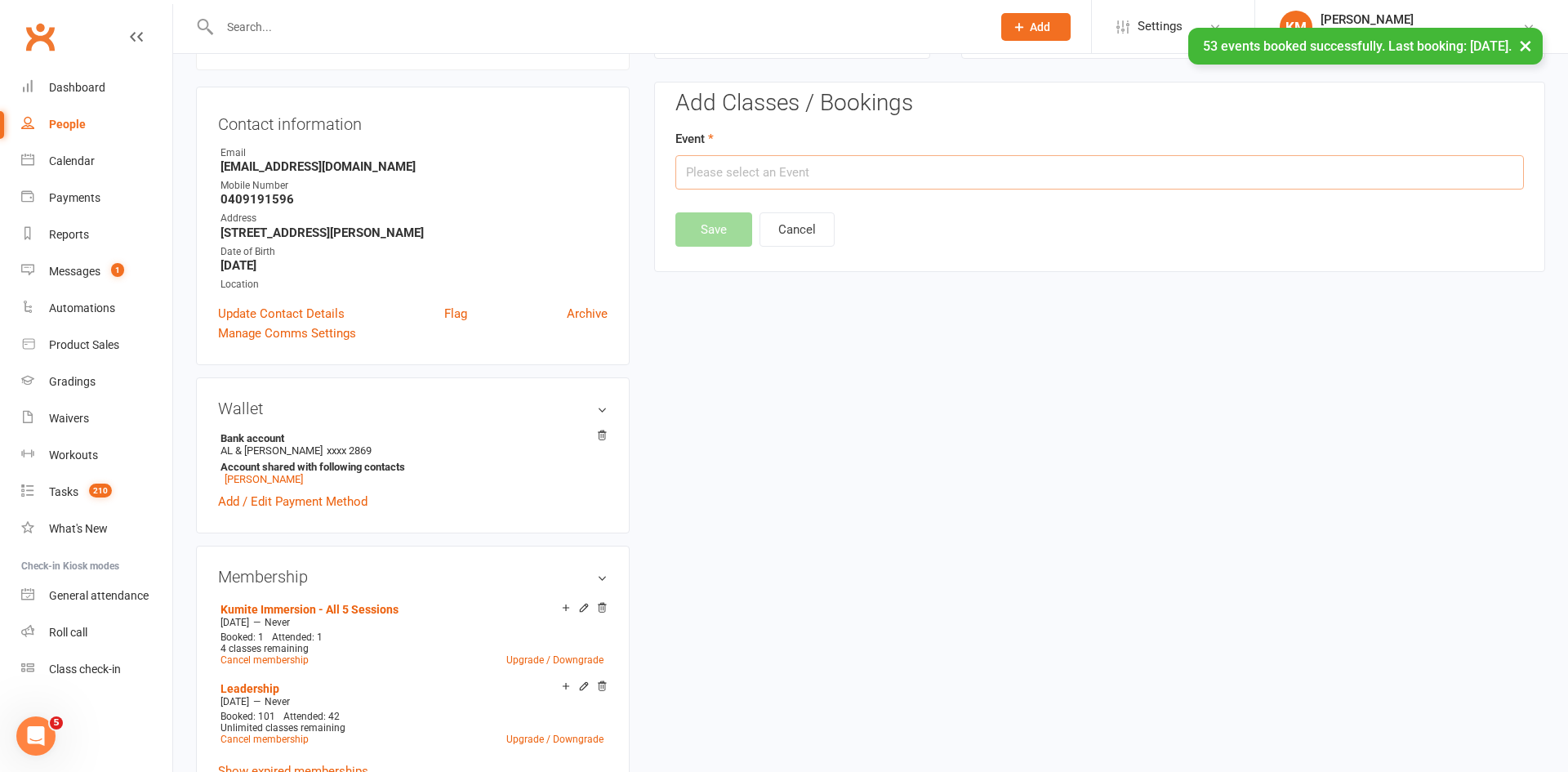
click at [1102, 169] on input "text" at bounding box center [1100, 173] width 848 height 35
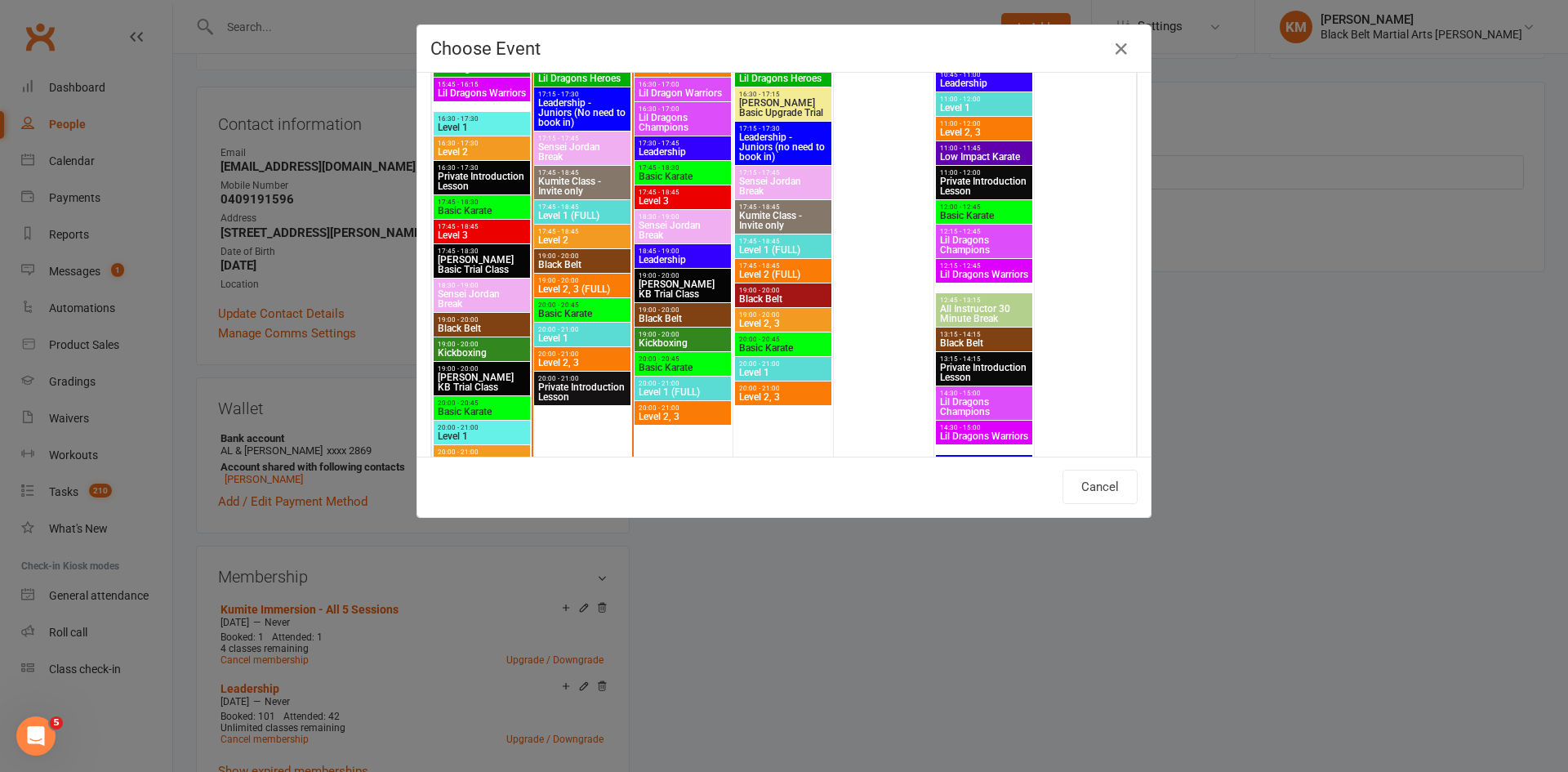
scroll to position [788, 0]
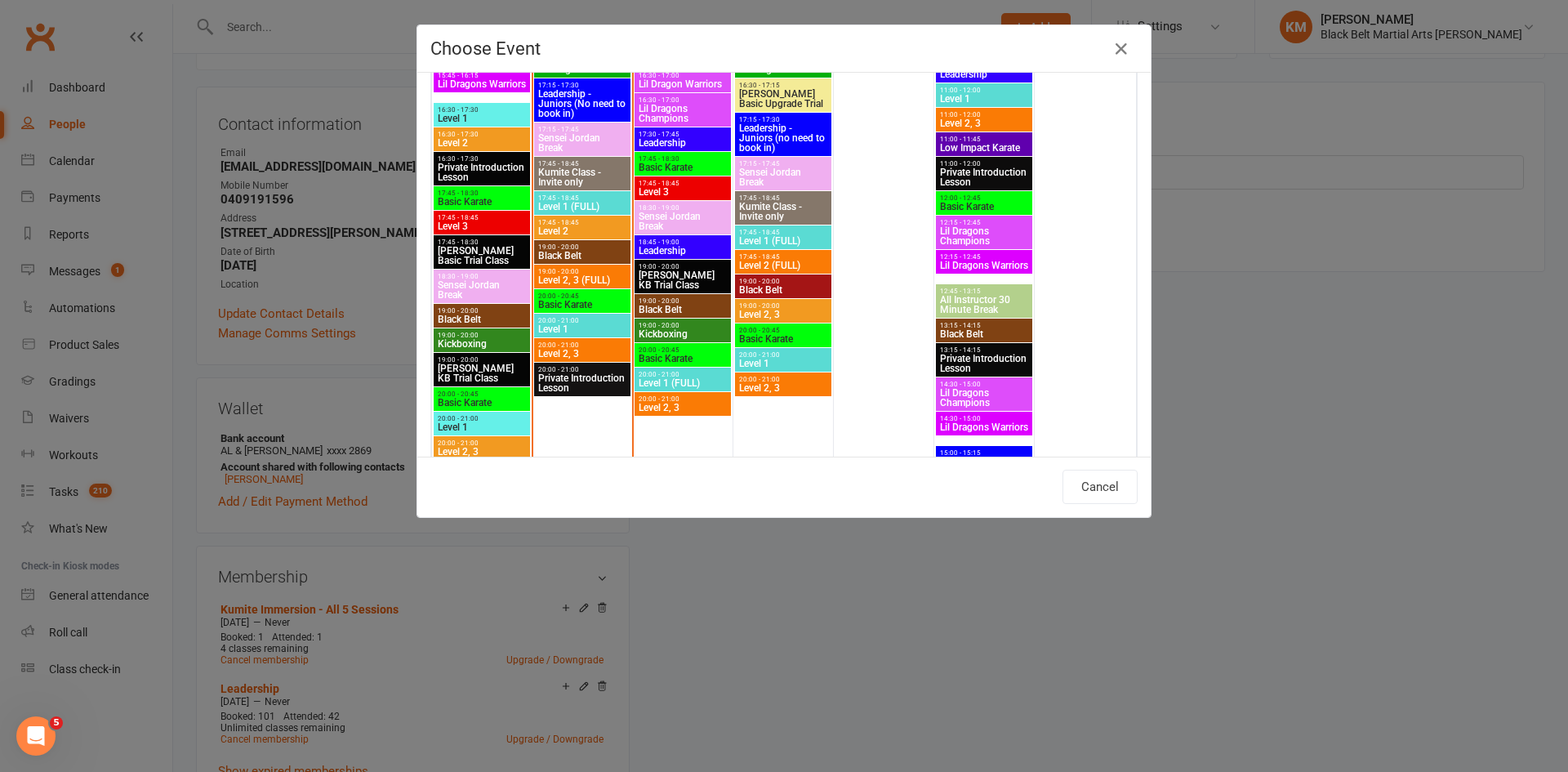
click at [668, 306] on span "Black Belt" at bounding box center [682, 309] width 90 height 9
type input "Black Belt - Oct 15, 2025 7:00:00 PM"
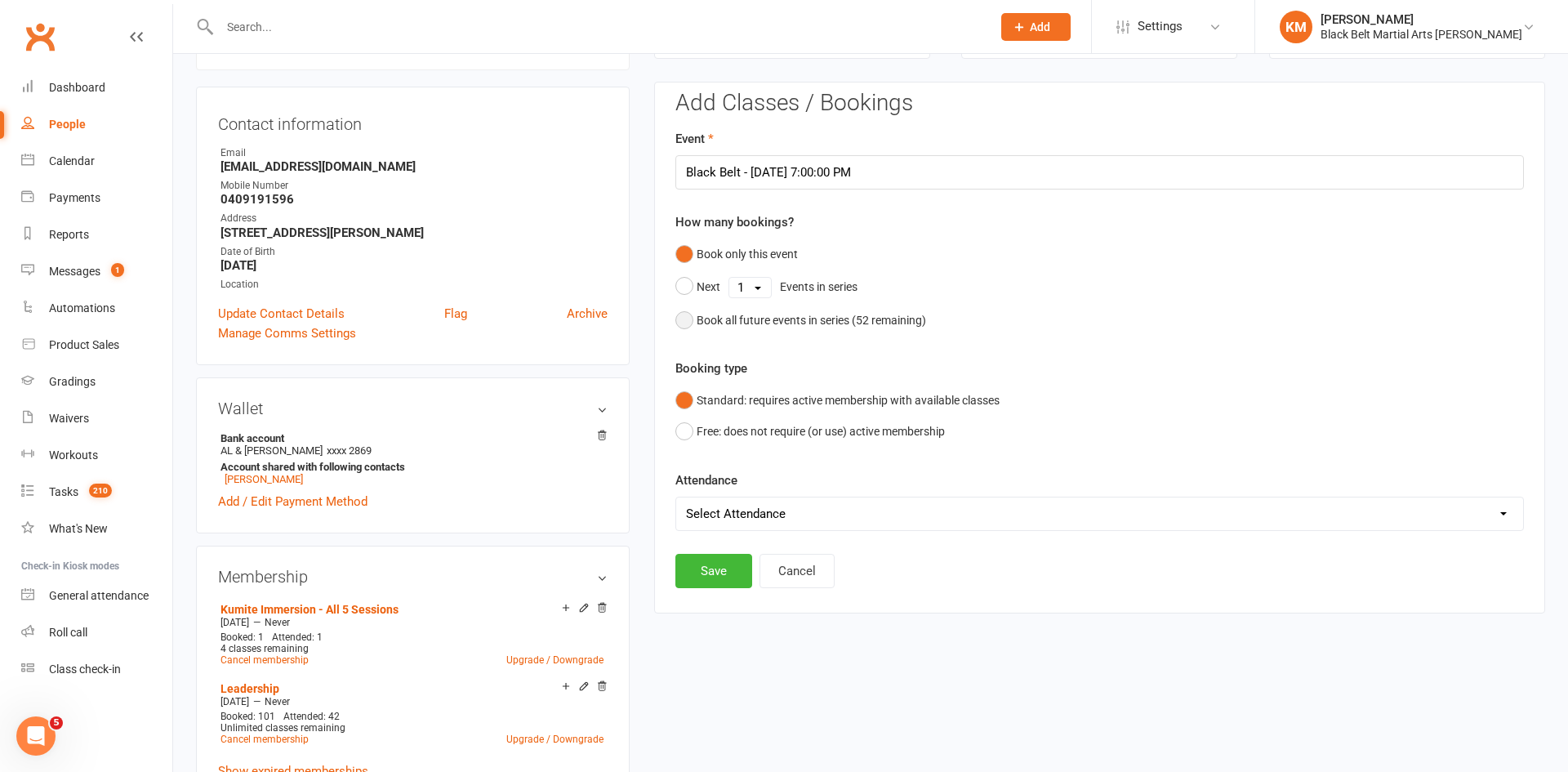
click at [748, 314] on div "Book all future events in series ( 52 remaining)" at bounding box center [812, 320] width 230 height 18
click at [723, 490] on button "Save" at bounding box center [714, 488] width 77 height 35
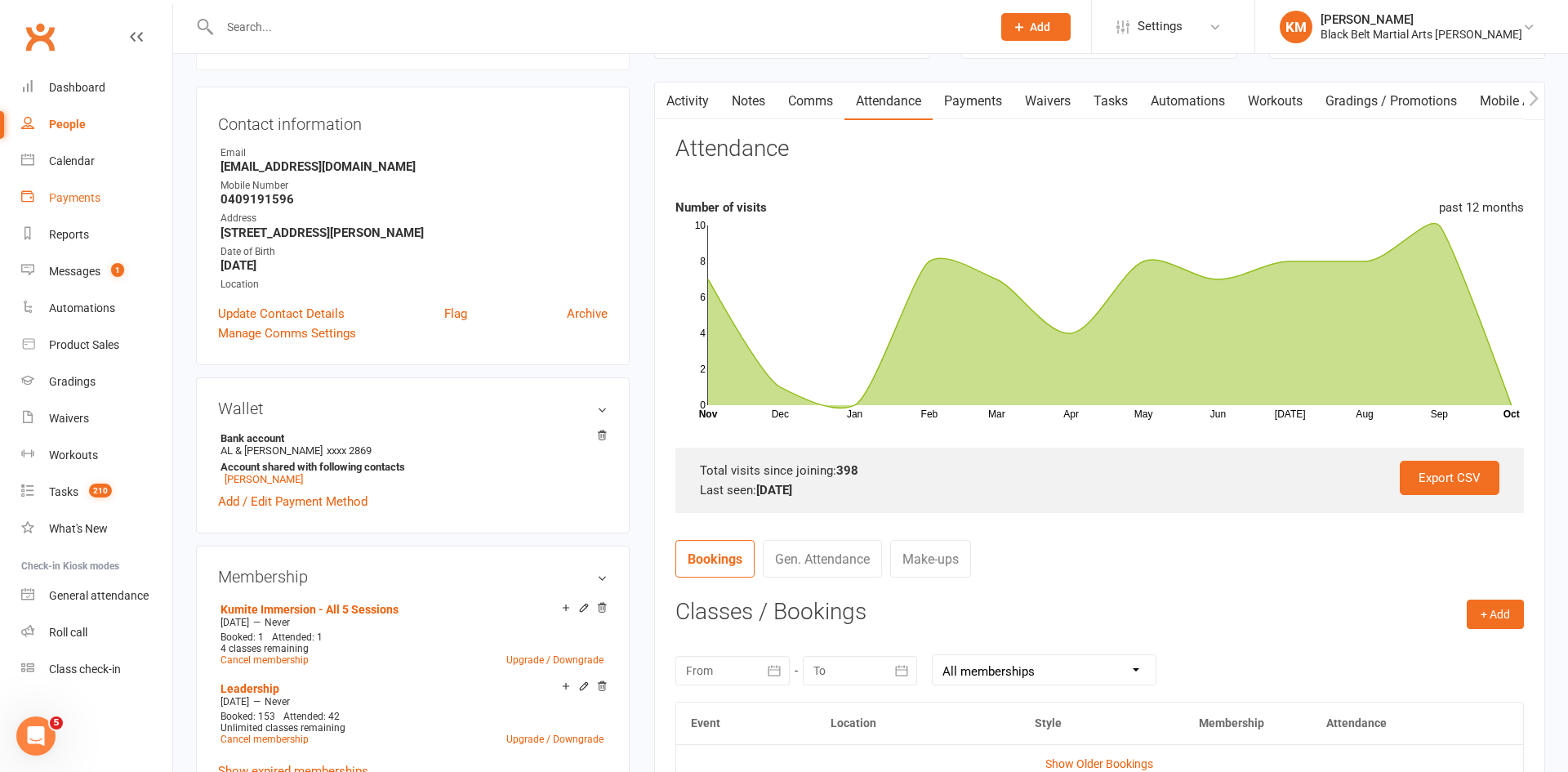
click at [87, 180] on link "Payments" at bounding box center [97, 198] width 151 height 37
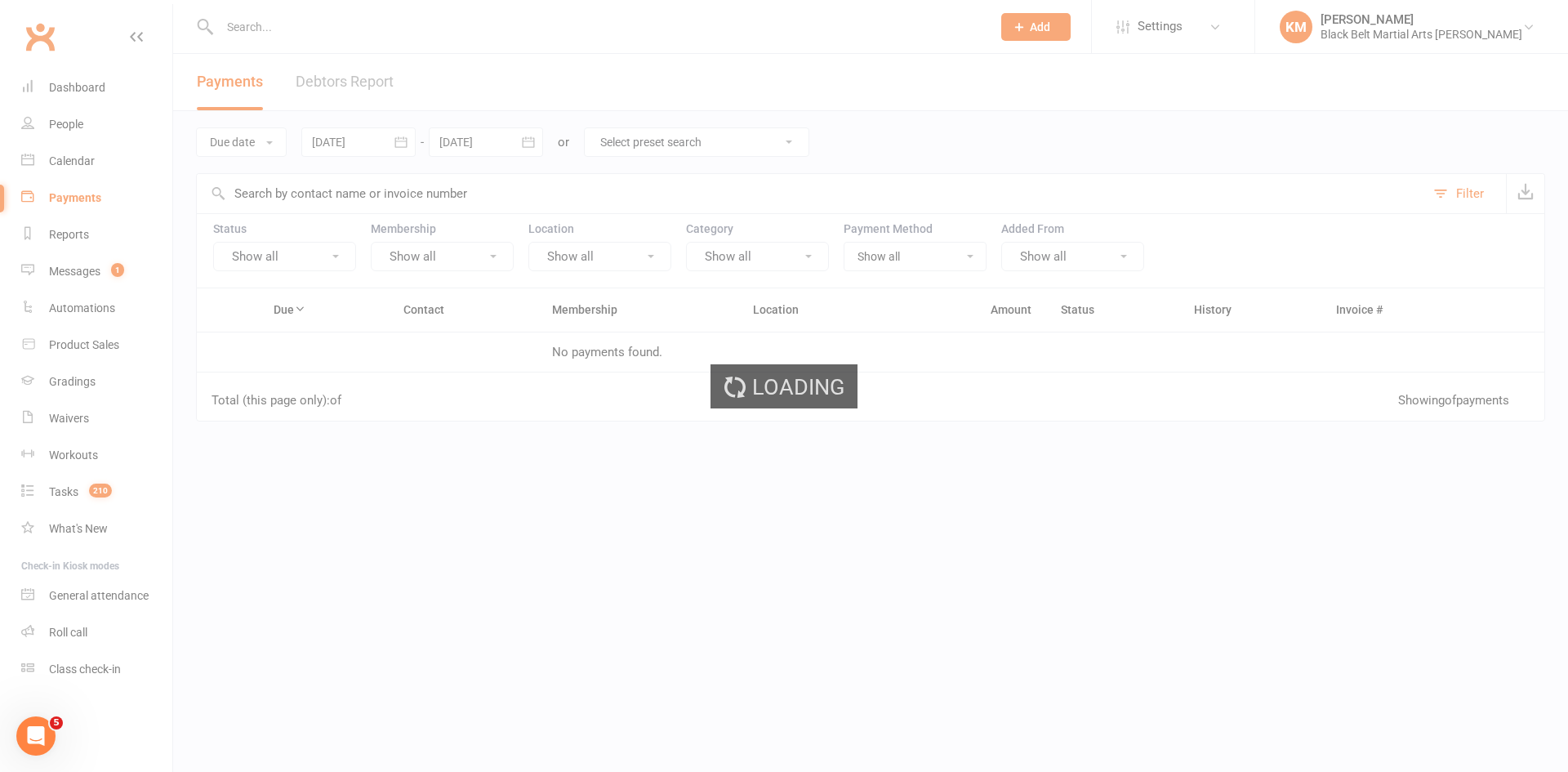
click at [87, 180] on div "Loading" at bounding box center [784, 386] width 1568 height 772
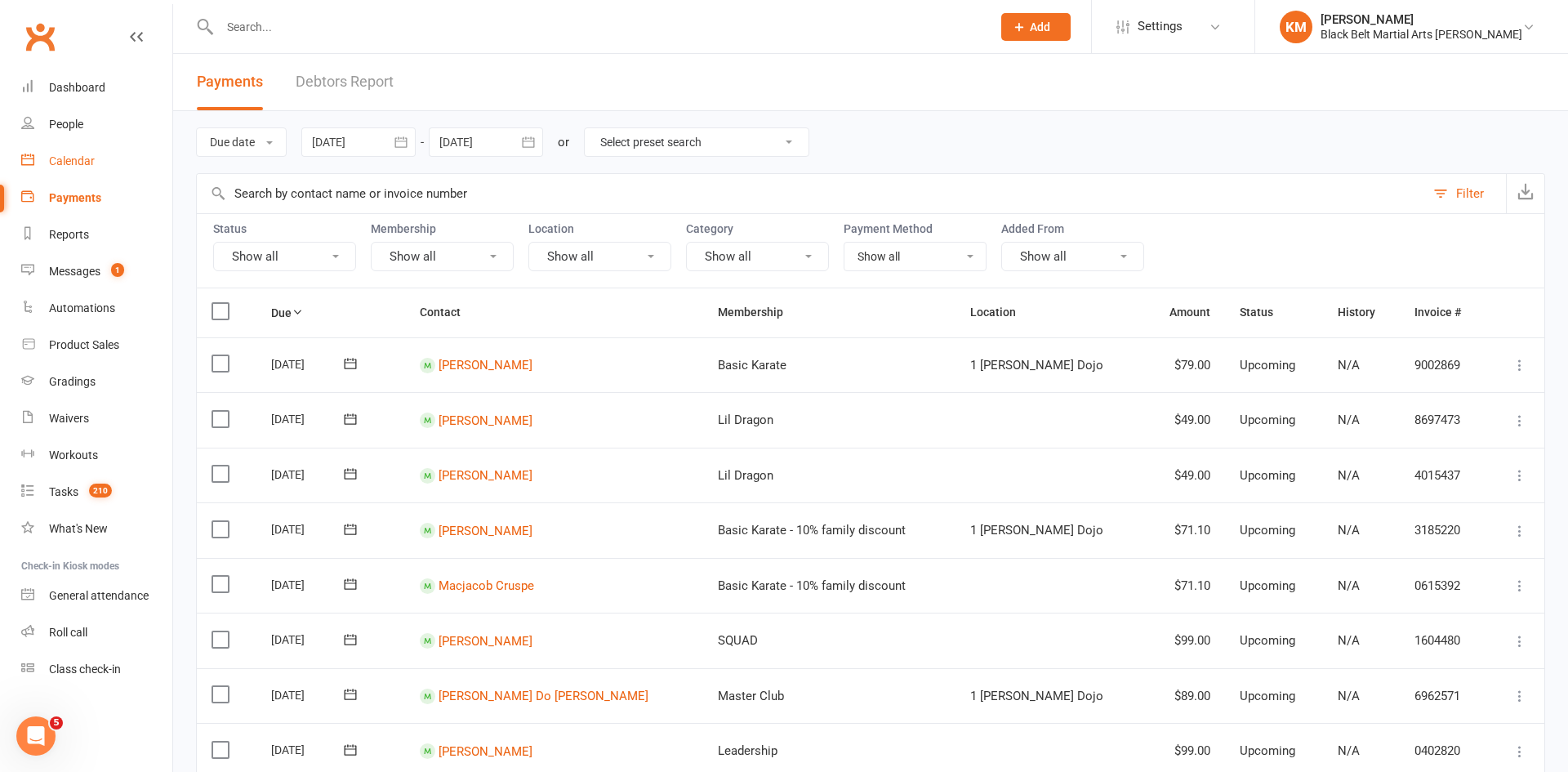
click at [97, 152] on link "Calendar" at bounding box center [97, 161] width 151 height 37
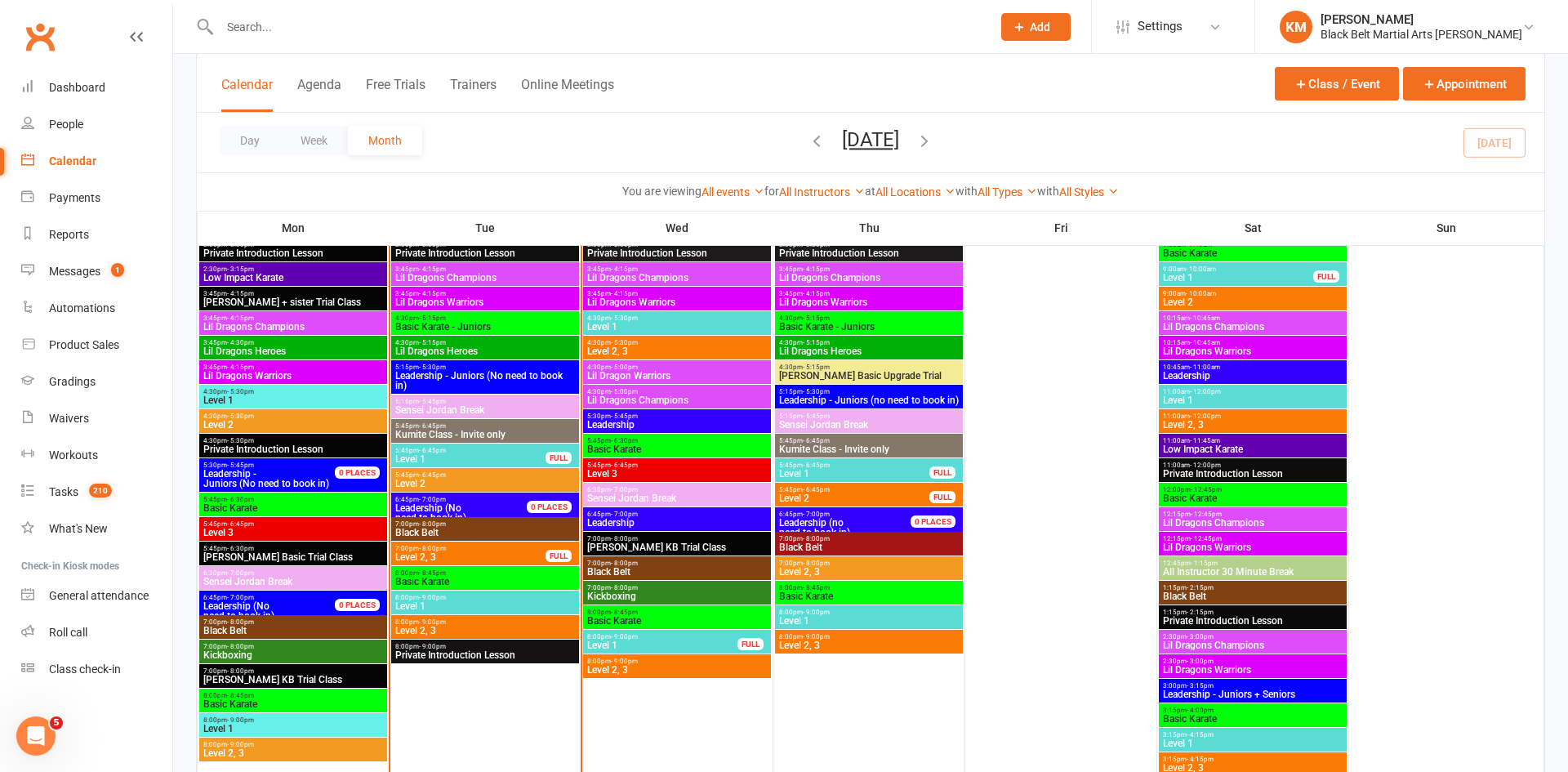
scroll to position [618, 0]
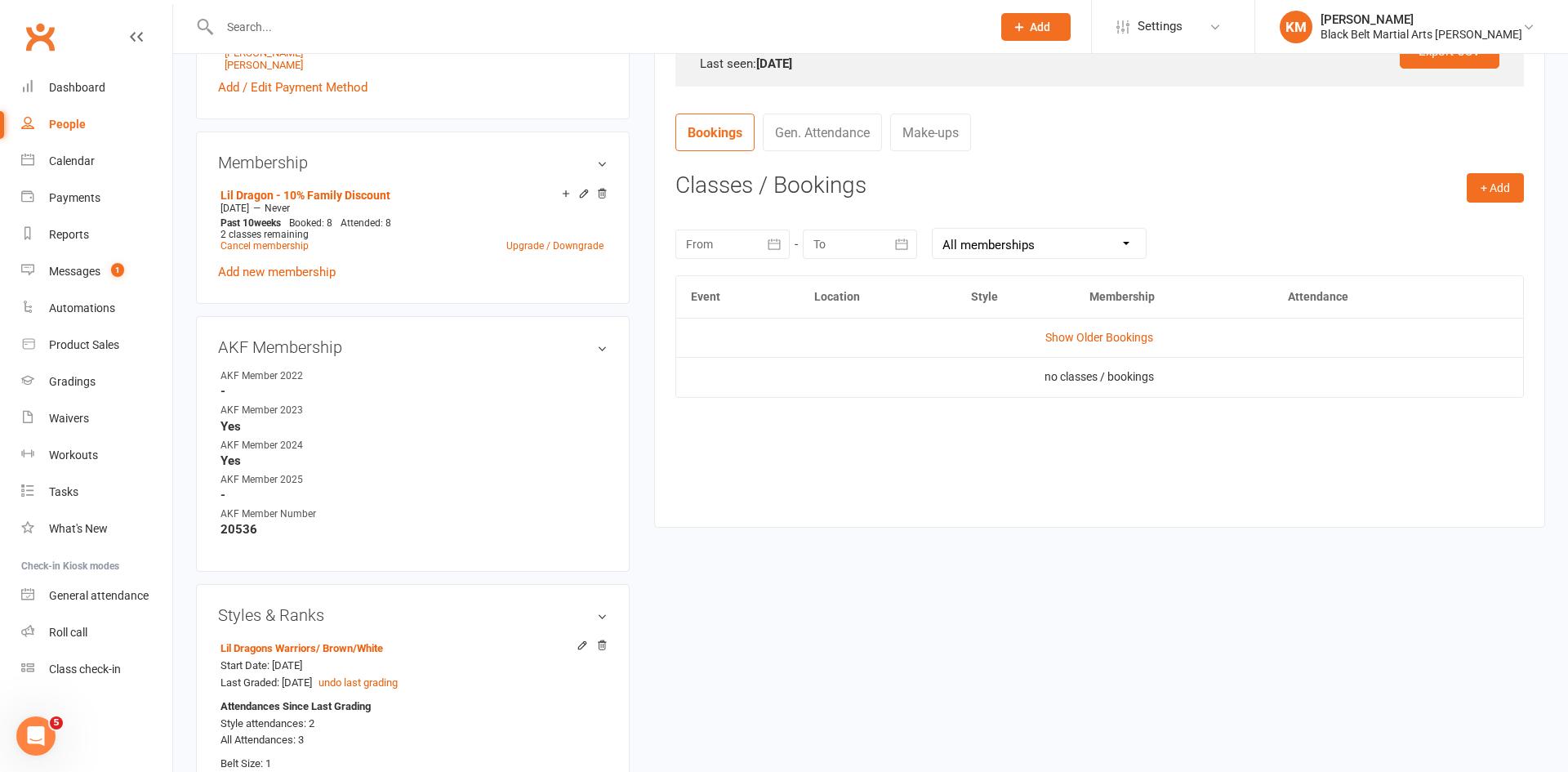
scroll to position [571, 0]
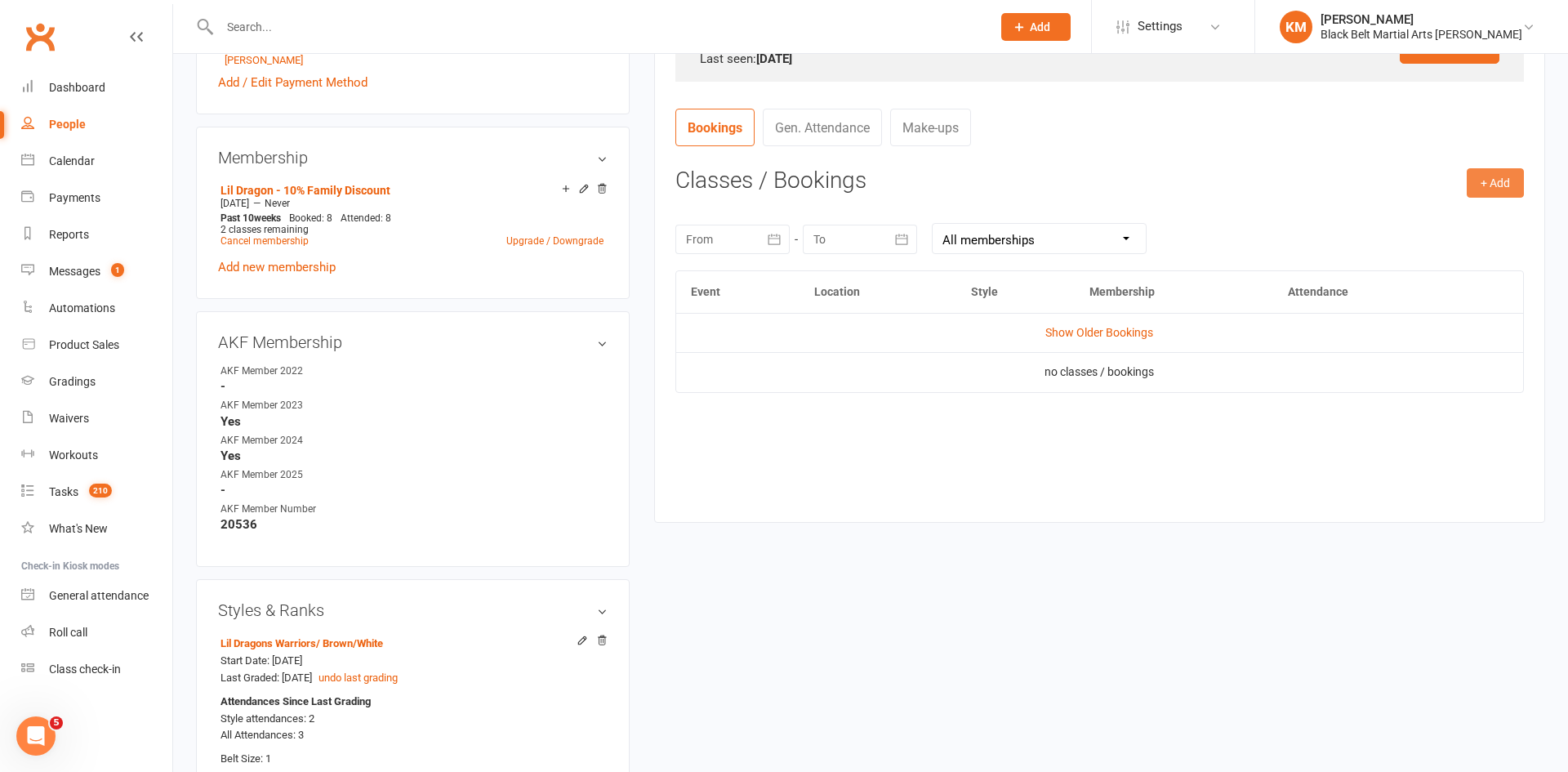
click at [1478, 187] on button "+ Add" at bounding box center [1495, 183] width 57 height 29
click at [1434, 225] on link "Book Event" at bounding box center [1442, 219] width 162 height 33
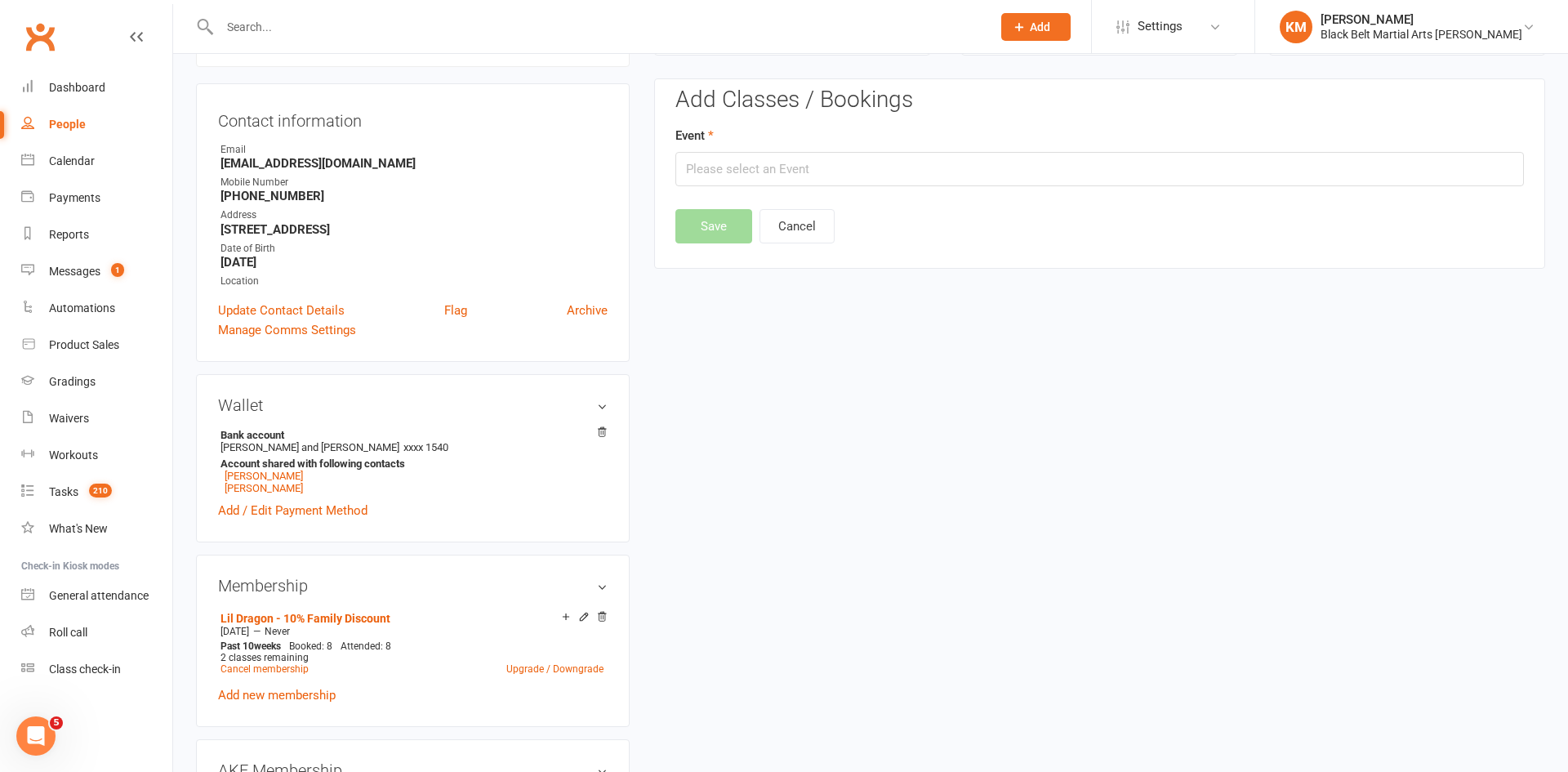
scroll to position [140, 0]
click at [1327, 172] on input "text" at bounding box center [1100, 173] width 848 height 35
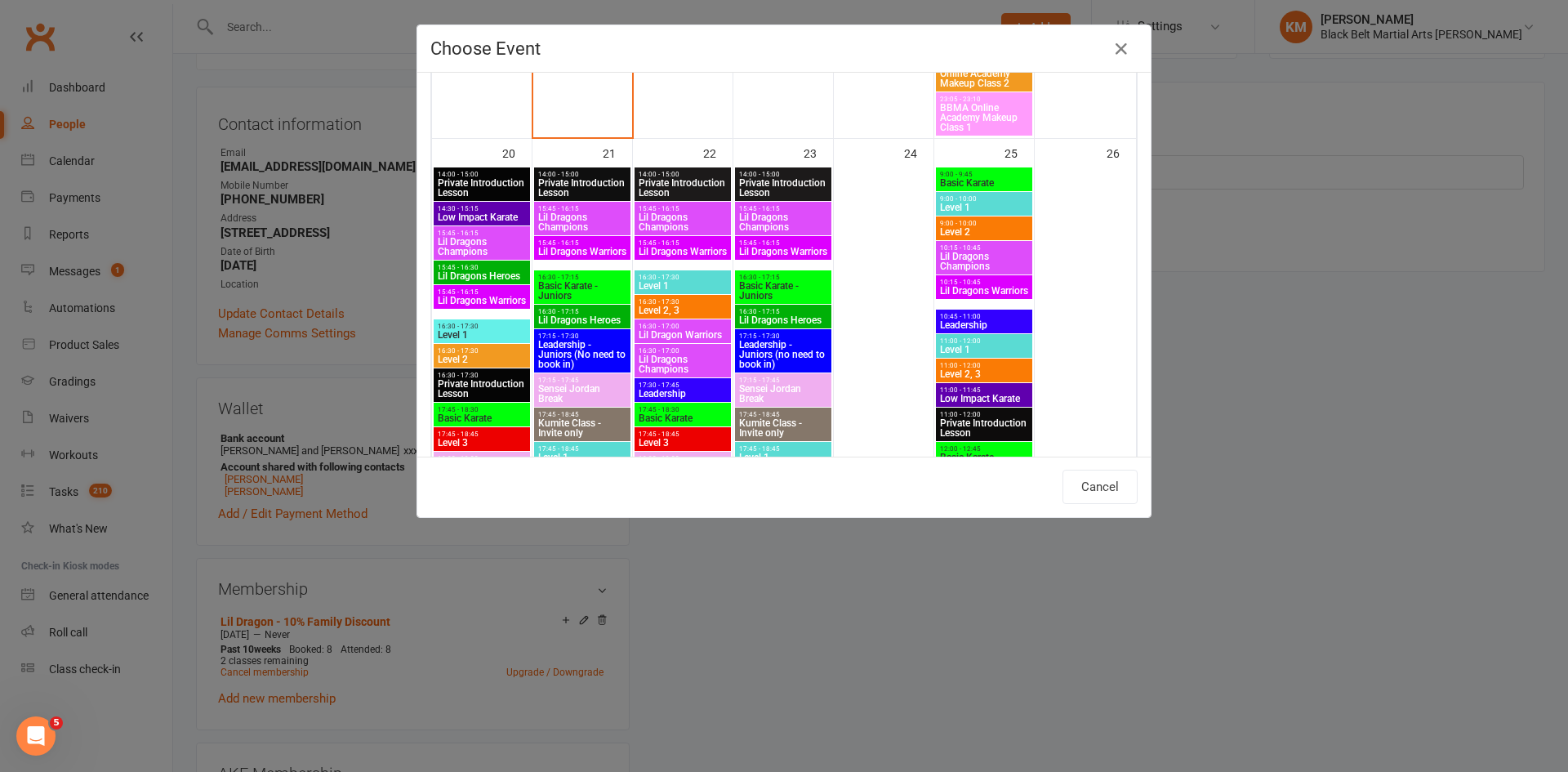
scroll to position [1345, 0]
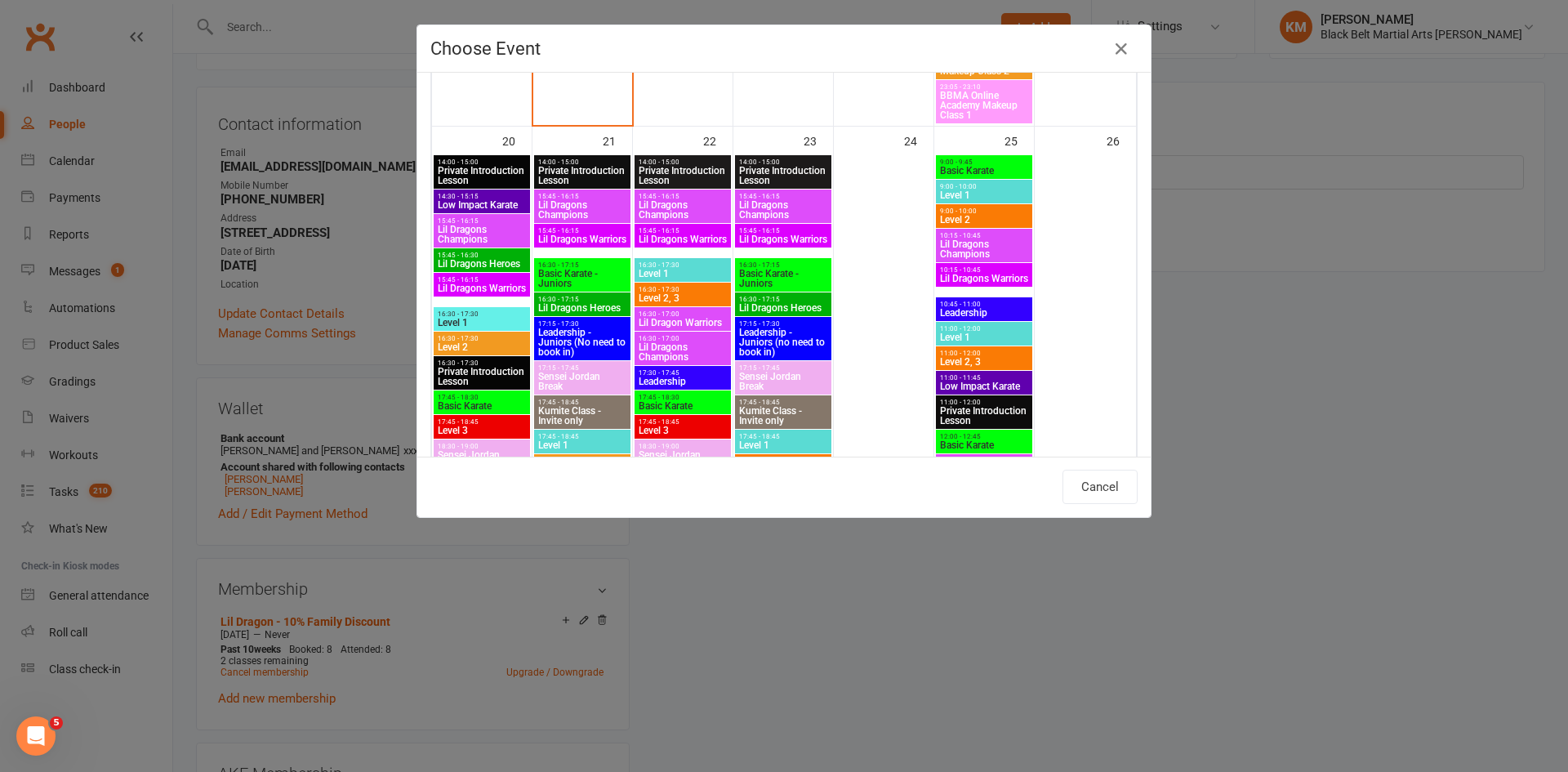
click at [793, 297] on span "16:30 - 17:15" at bounding box center [784, 299] width 90 height 8
type input "Lil Dragons Heroes - Oct 23, 2025 4:30:00 PM"
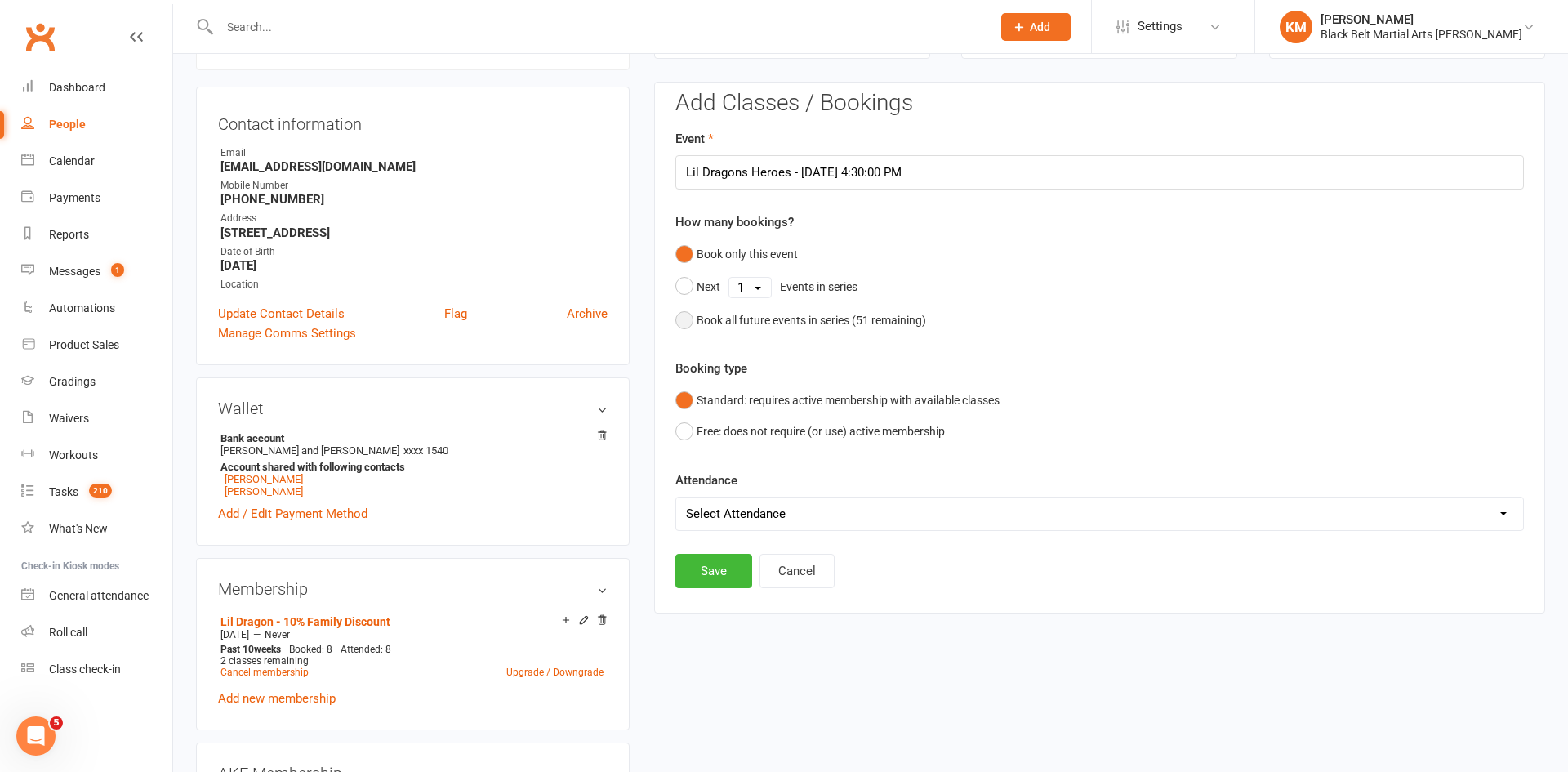
click at [775, 329] on button "Book all future events in series ( 51 remaining)" at bounding box center [801, 320] width 251 height 31
click at [712, 484] on button "Save" at bounding box center [714, 488] width 77 height 35
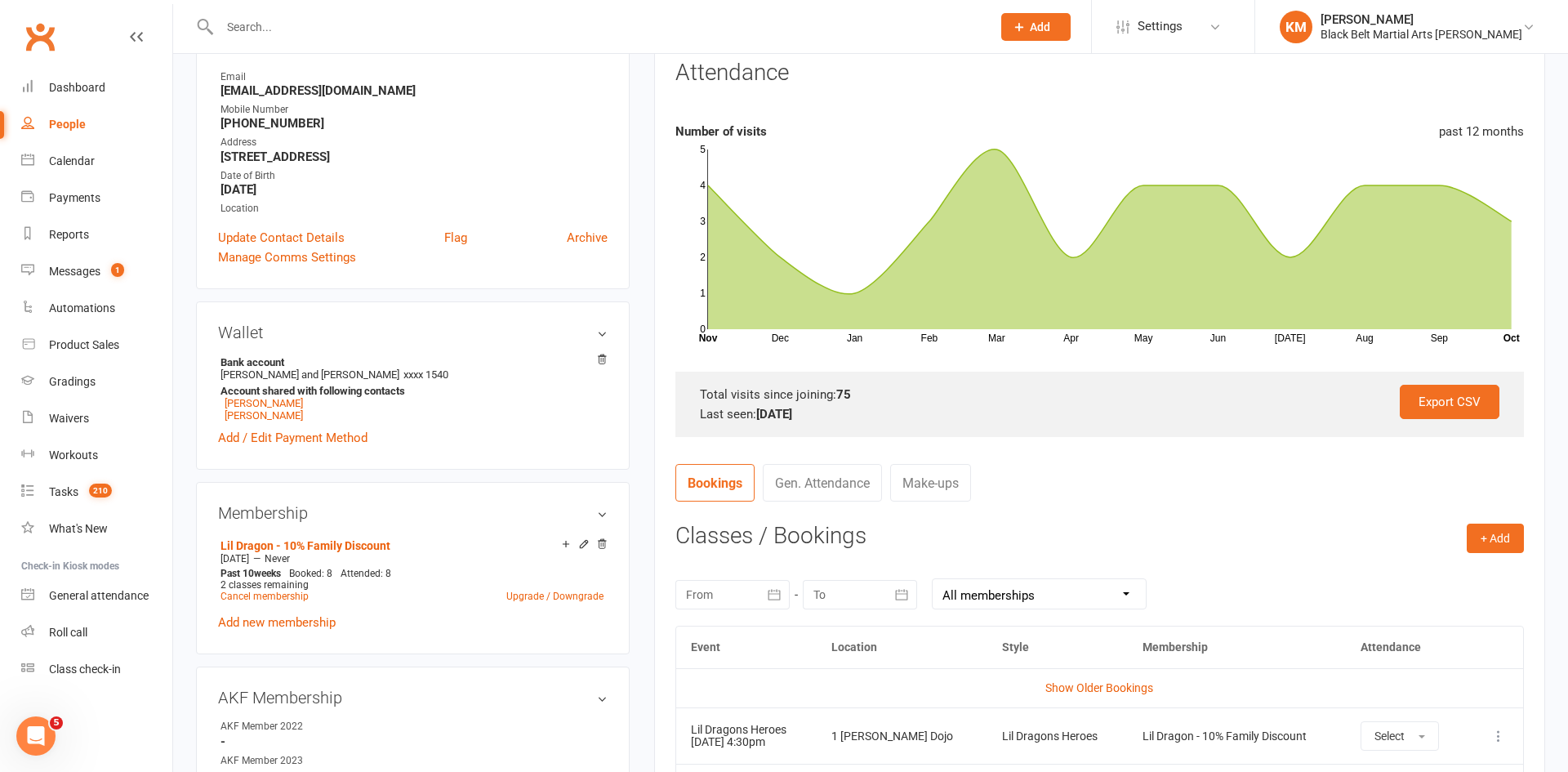
scroll to position [0, 0]
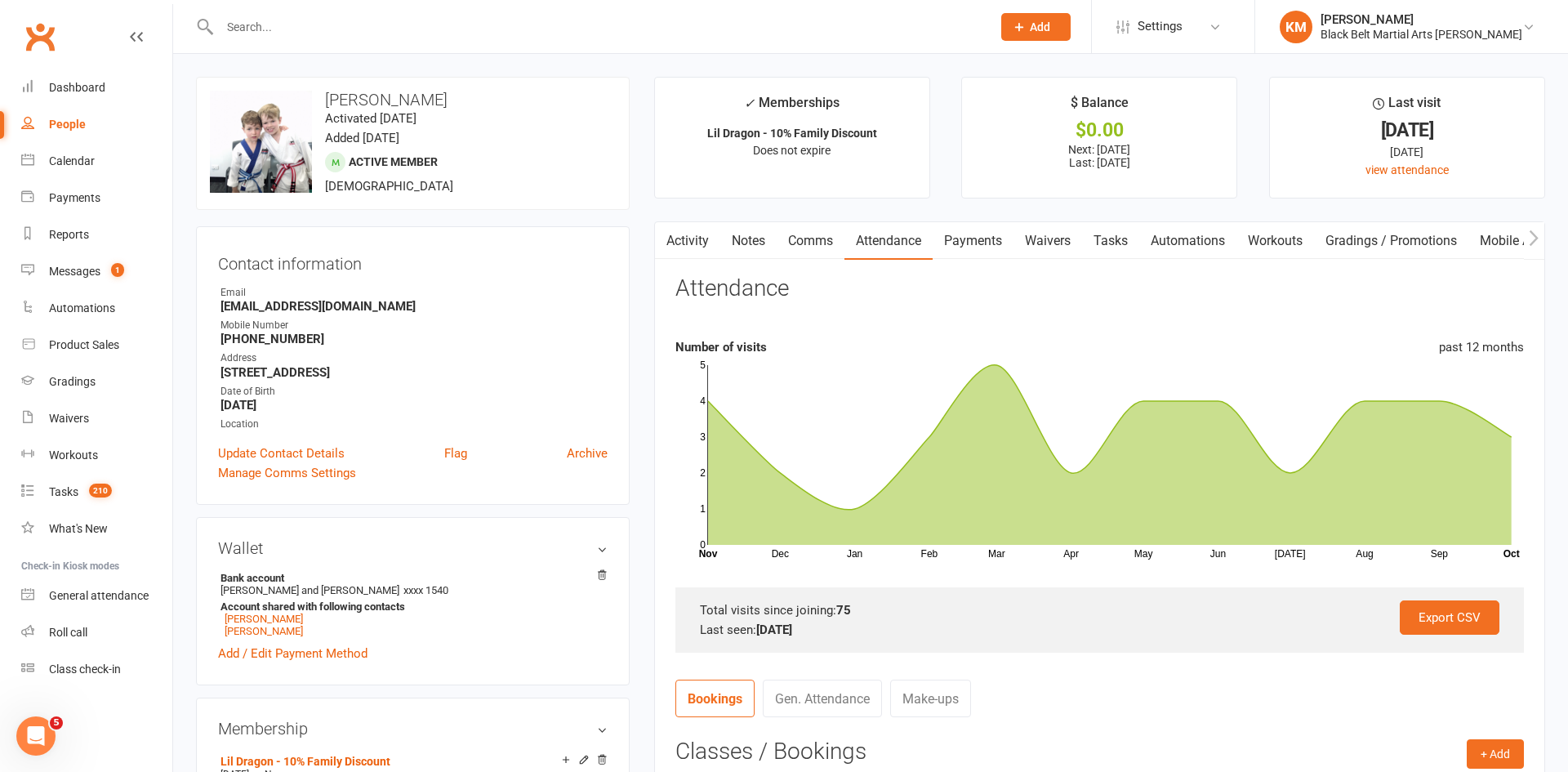
click at [291, 28] on input "text" at bounding box center [598, 27] width 765 height 22
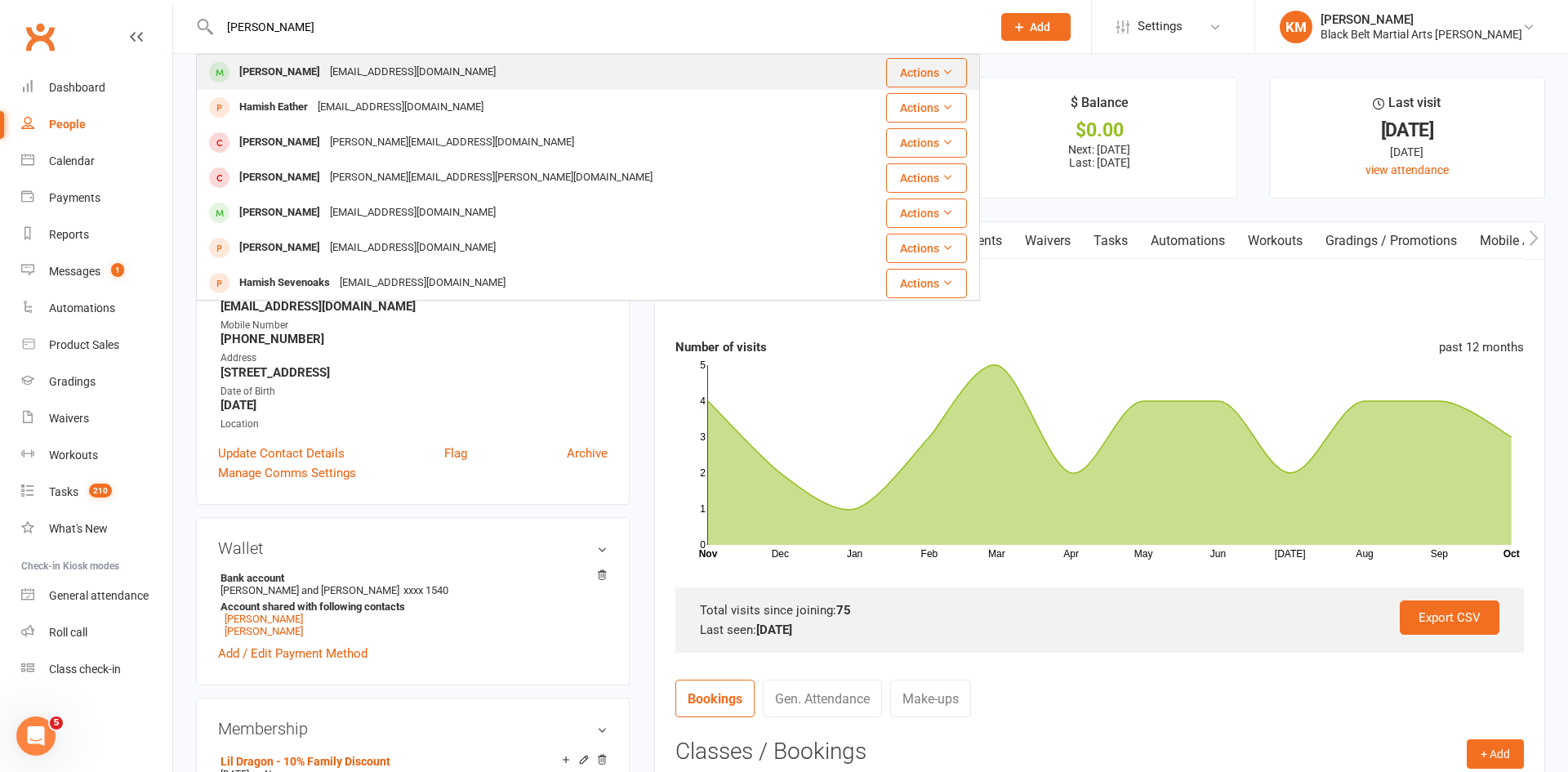
type input "Hamish ronadl"
click at [325, 74] on div "fleurronald1@gmail.com" at bounding box center [412, 72] width 175 height 23
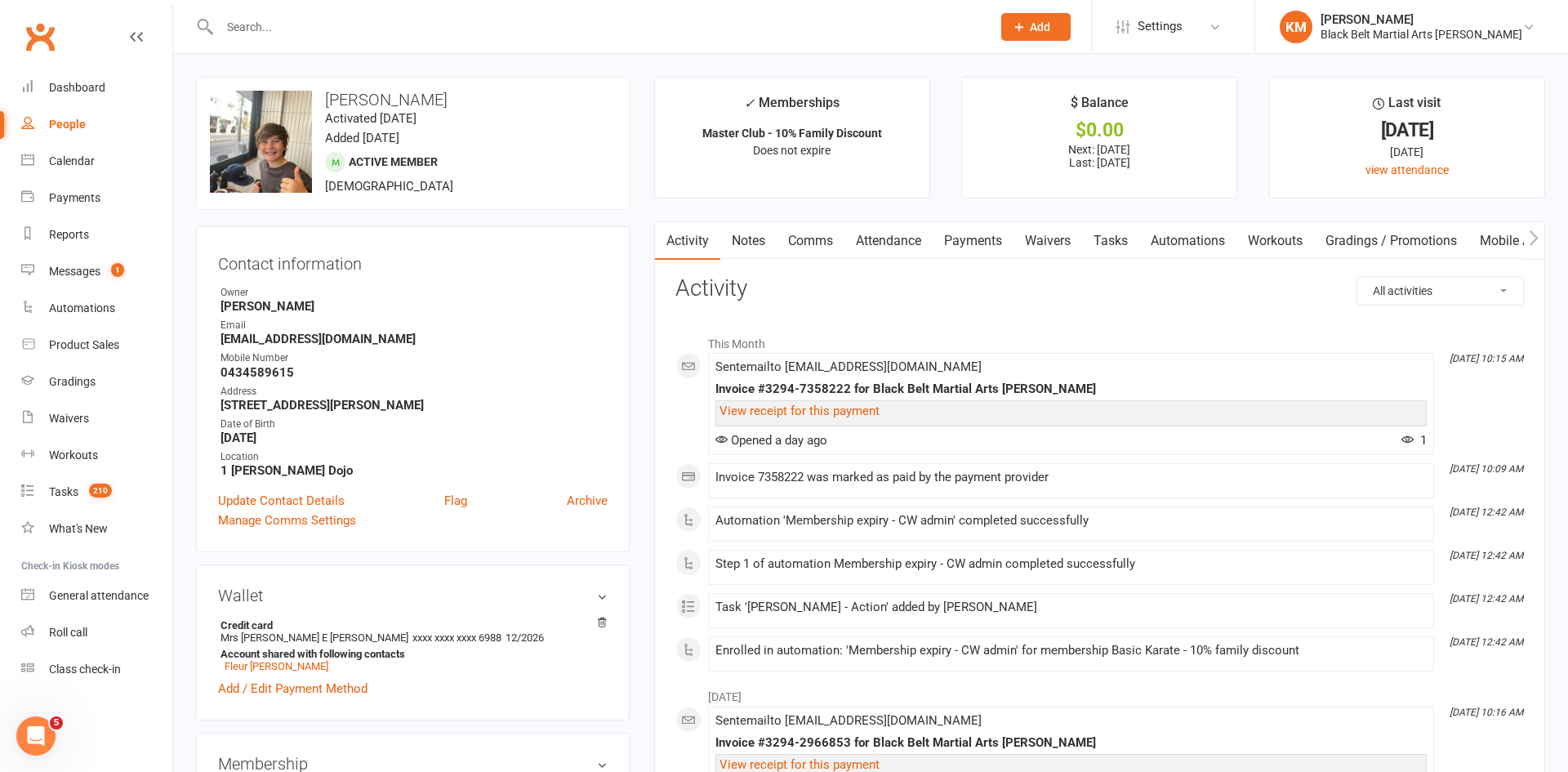
click at [893, 248] on link "Attendance" at bounding box center [889, 240] width 88 height 37
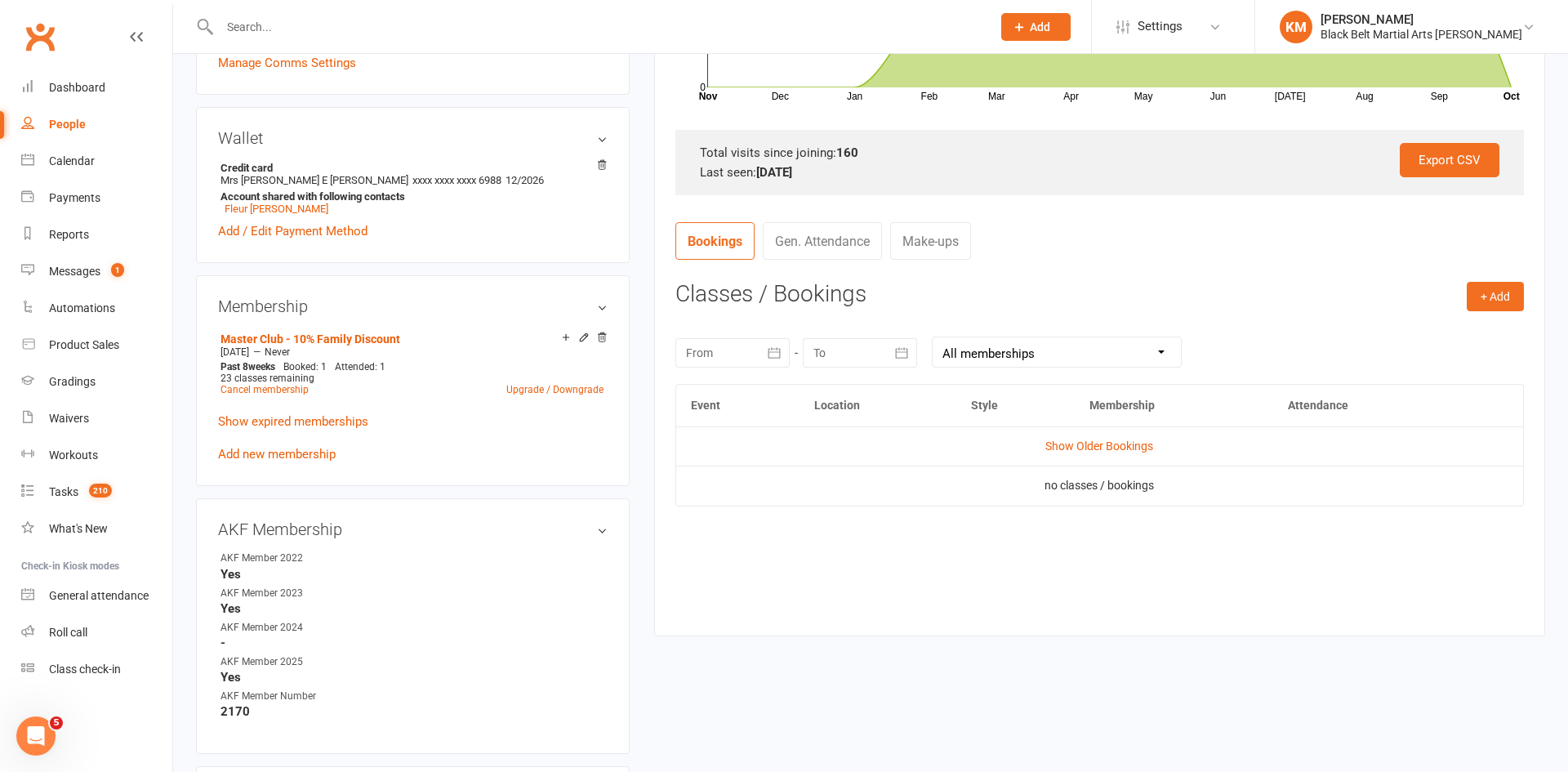
scroll to position [453, 0]
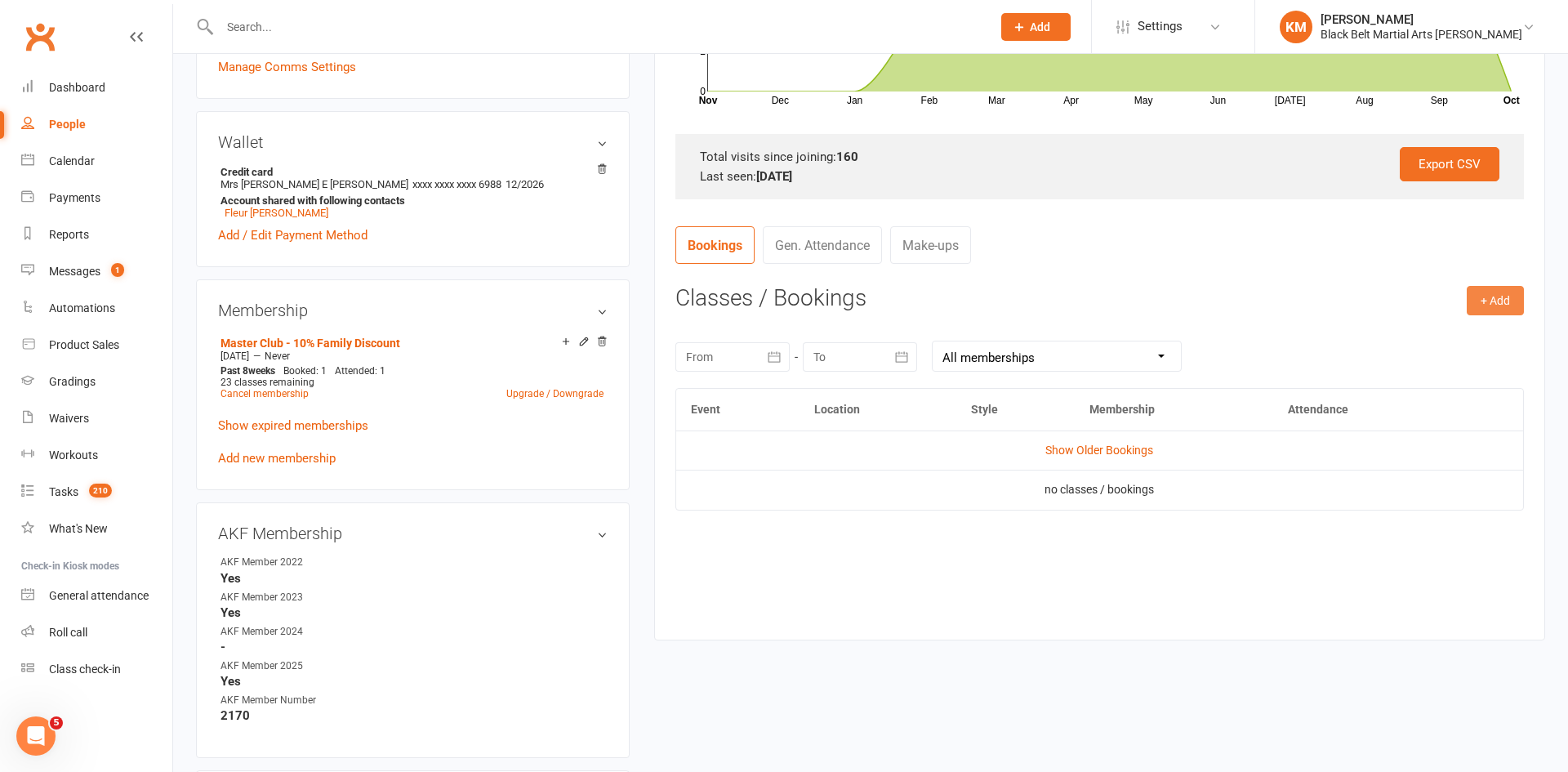
click at [1501, 307] on button "+ Add" at bounding box center [1495, 301] width 57 height 29
click at [1463, 330] on link "Book Event" at bounding box center [1442, 338] width 162 height 33
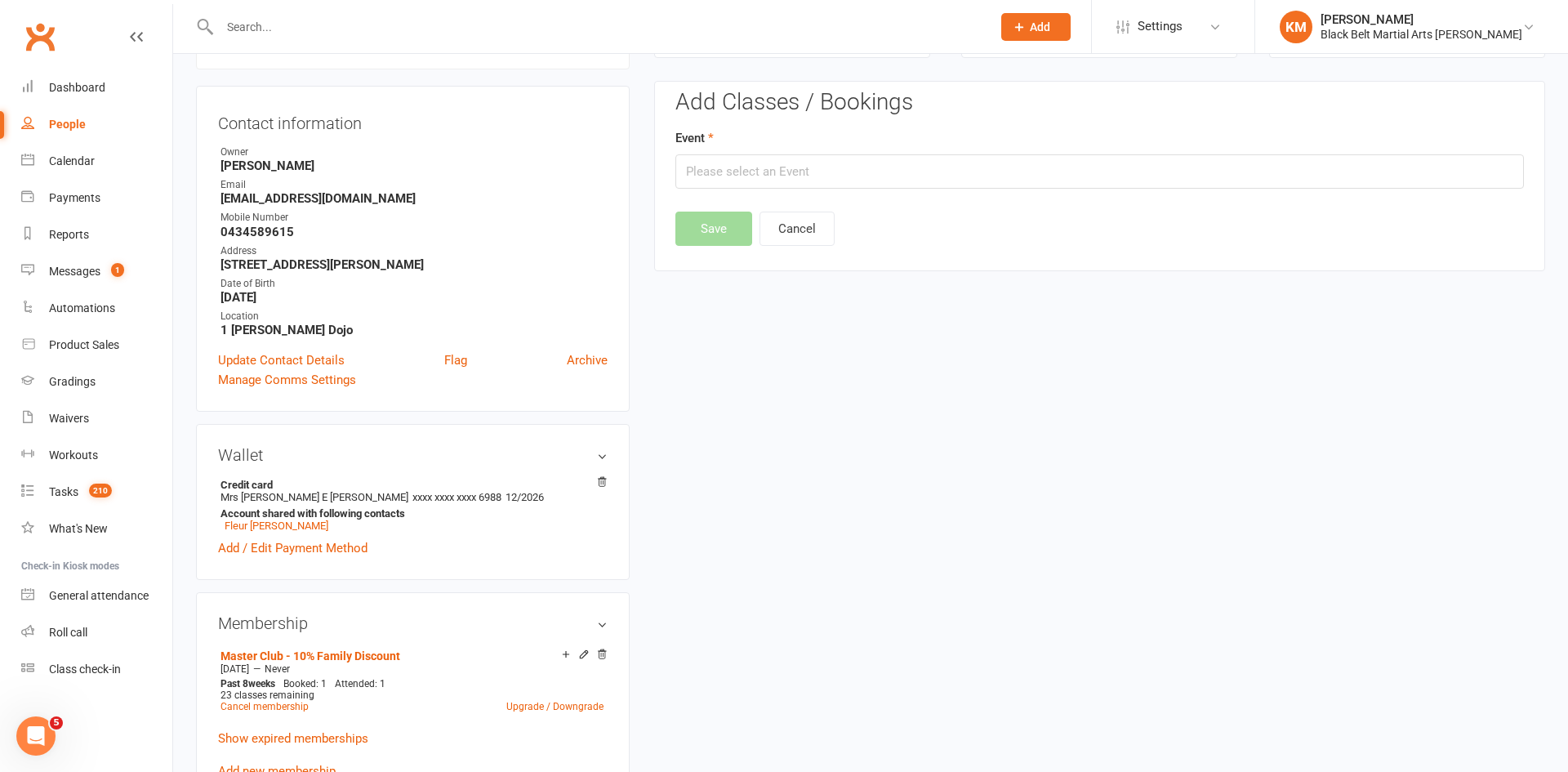
scroll to position [140, 0]
click at [1303, 167] on input "text" at bounding box center [1100, 173] width 848 height 35
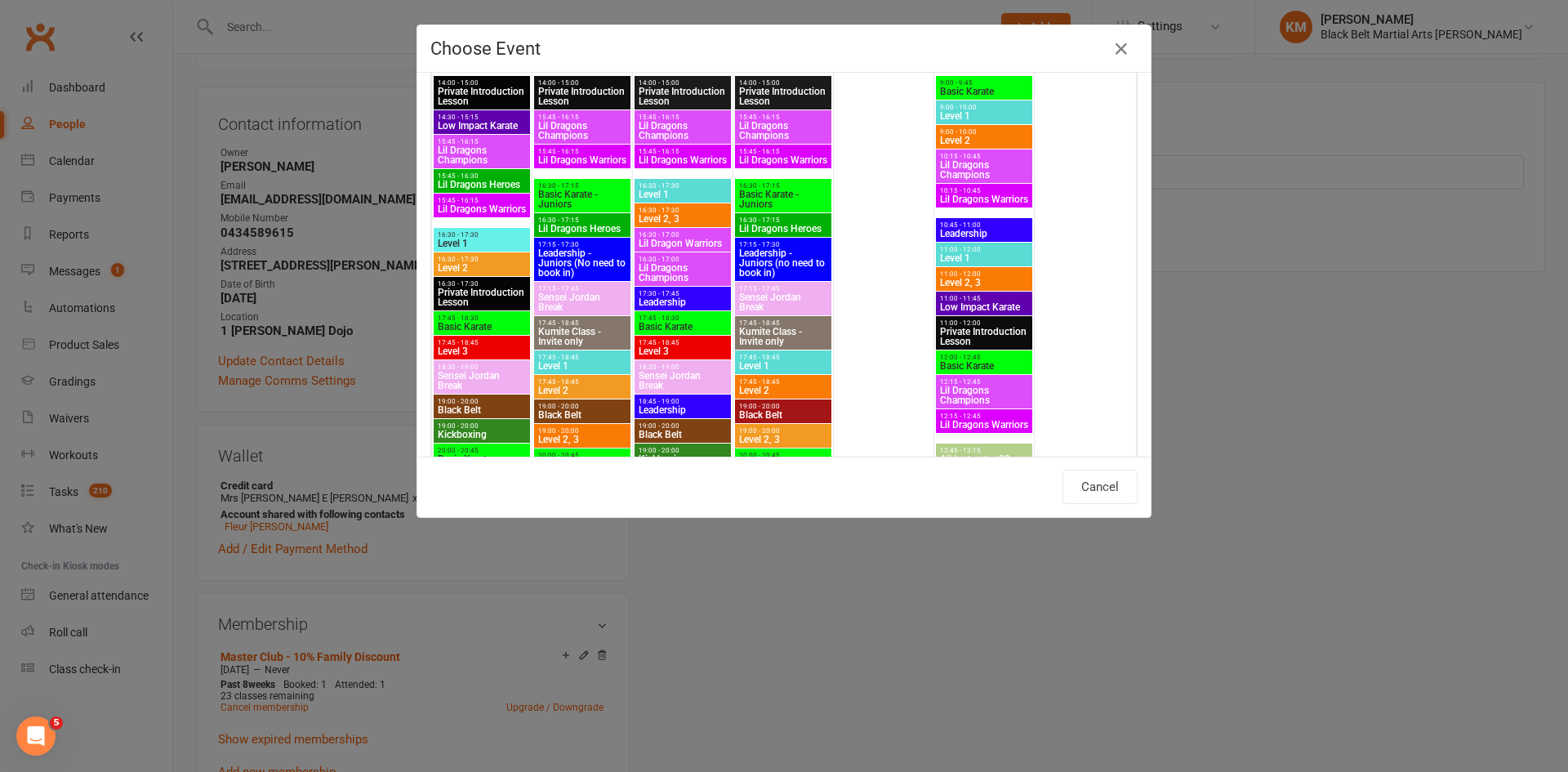
scroll to position [1426, 0]
click at [446, 237] on span "Level 1" at bounding box center [482, 242] width 90 height 9
type input "Level 1 - Oct 20, 2025 4:30:00 PM"
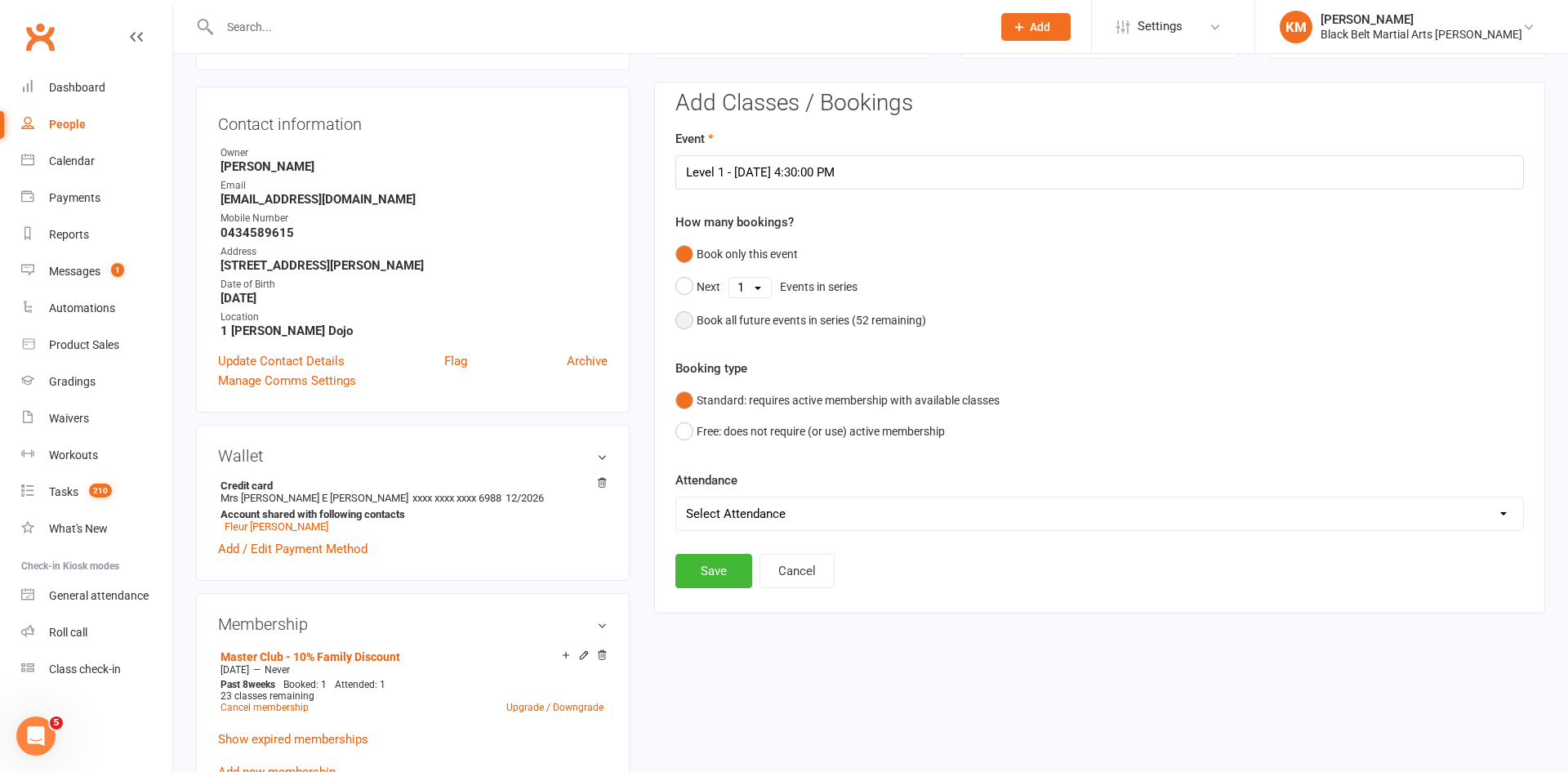
click at [740, 320] on div "Book all future events in series ( 52 remaining)" at bounding box center [812, 320] width 230 height 18
click at [706, 497] on button "Save" at bounding box center [714, 488] width 77 height 35
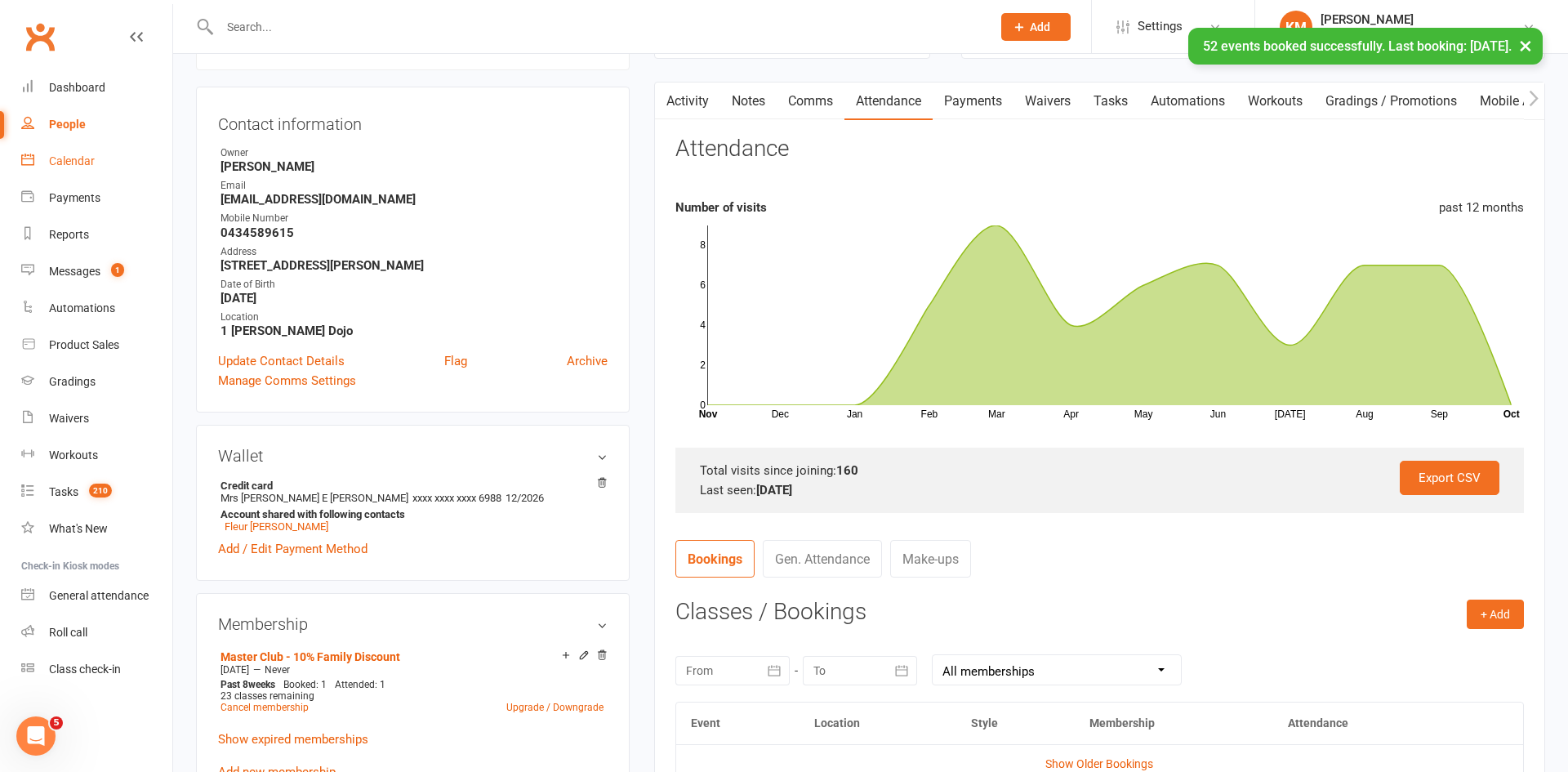
click at [72, 158] on div "Calendar" at bounding box center [72, 161] width 46 height 13
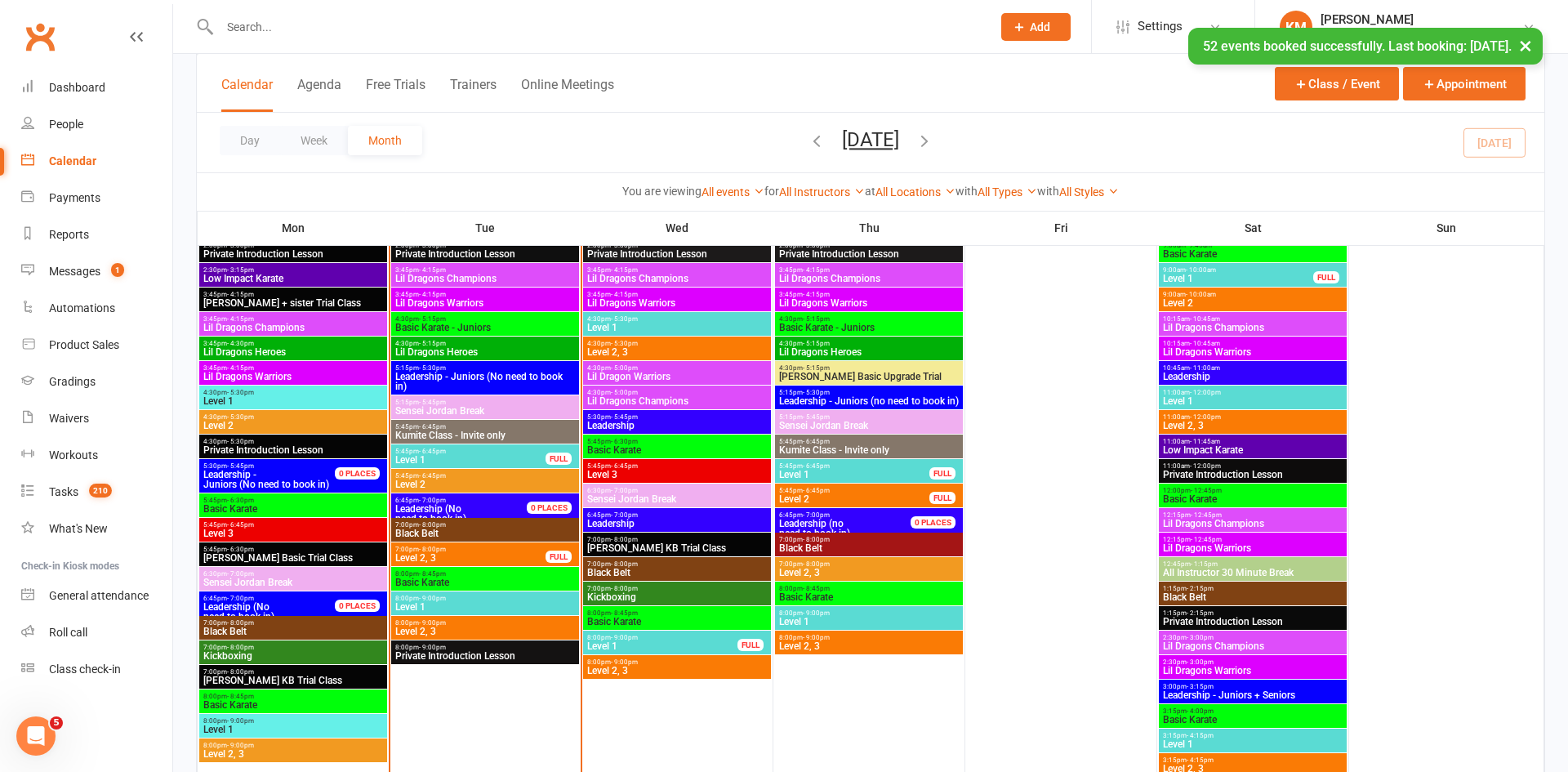
scroll to position [623, 0]
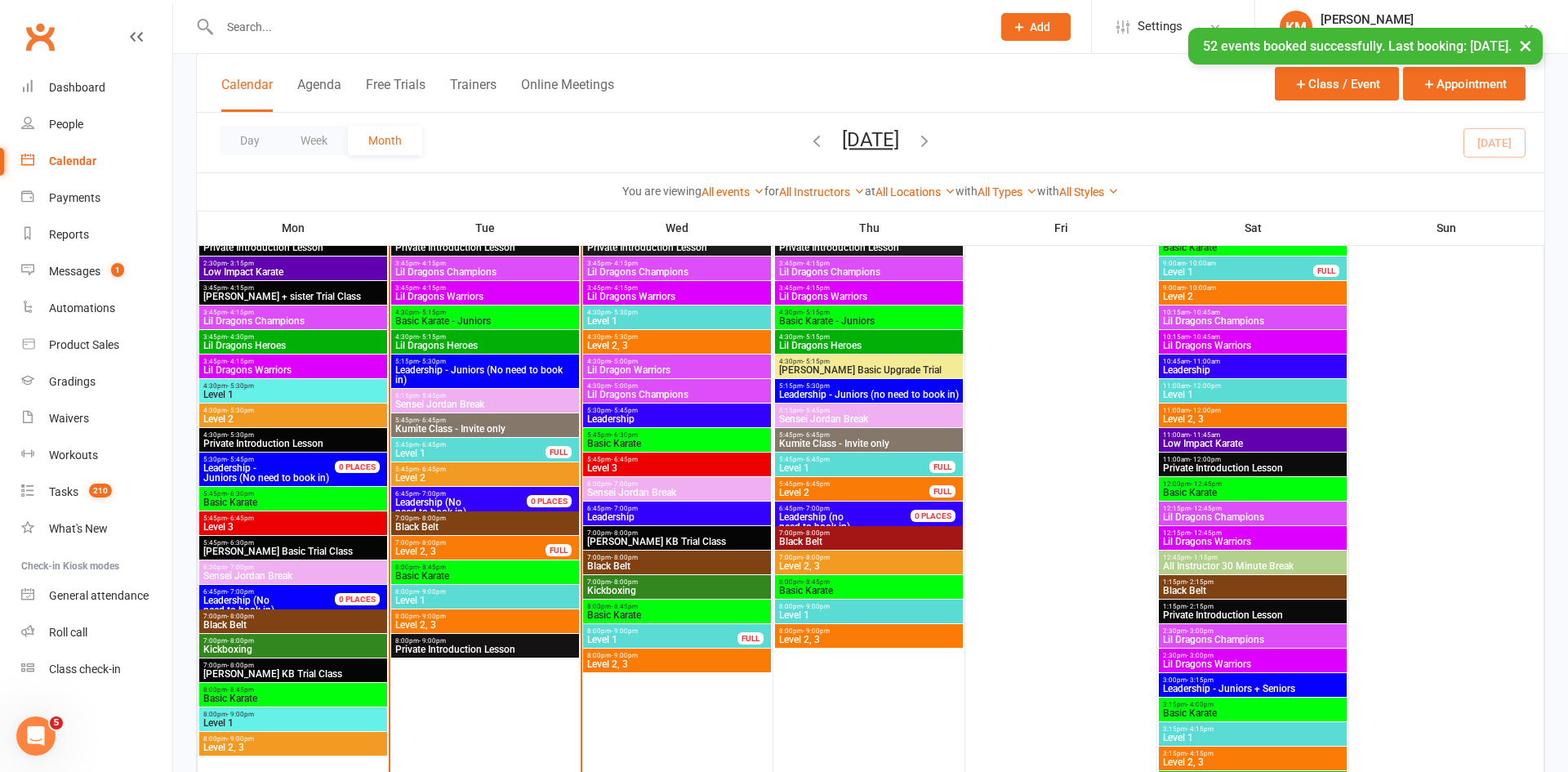
click at [857, 467] on span "Level 1" at bounding box center [854, 467] width 152 height 9
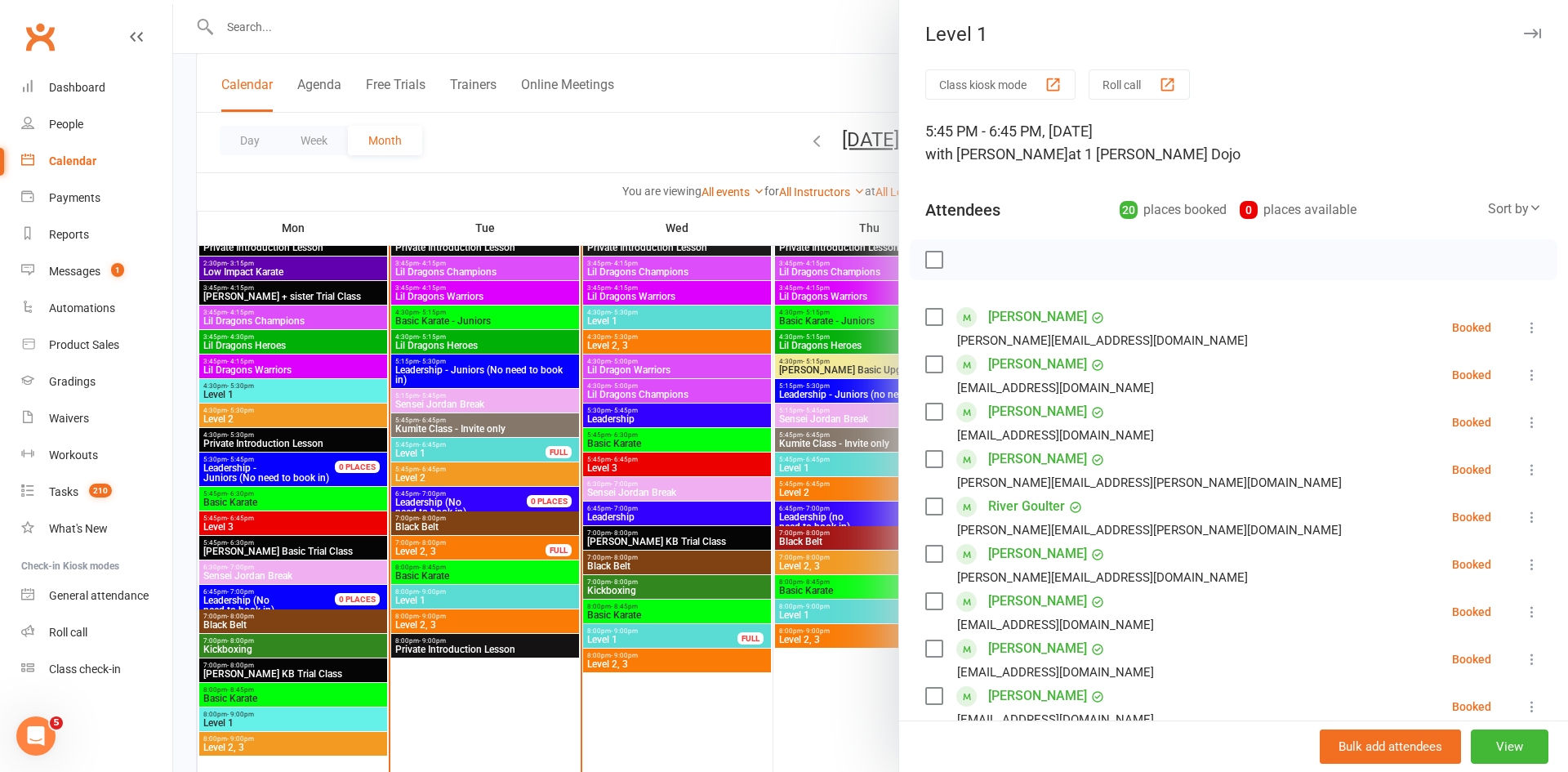
click at [1535, 471] on icon at bounding box center [1532, 469] width 16 height 16
click at [1475, 533] on link "Remove" at bounding box center [1453, 534] width 175 height 33
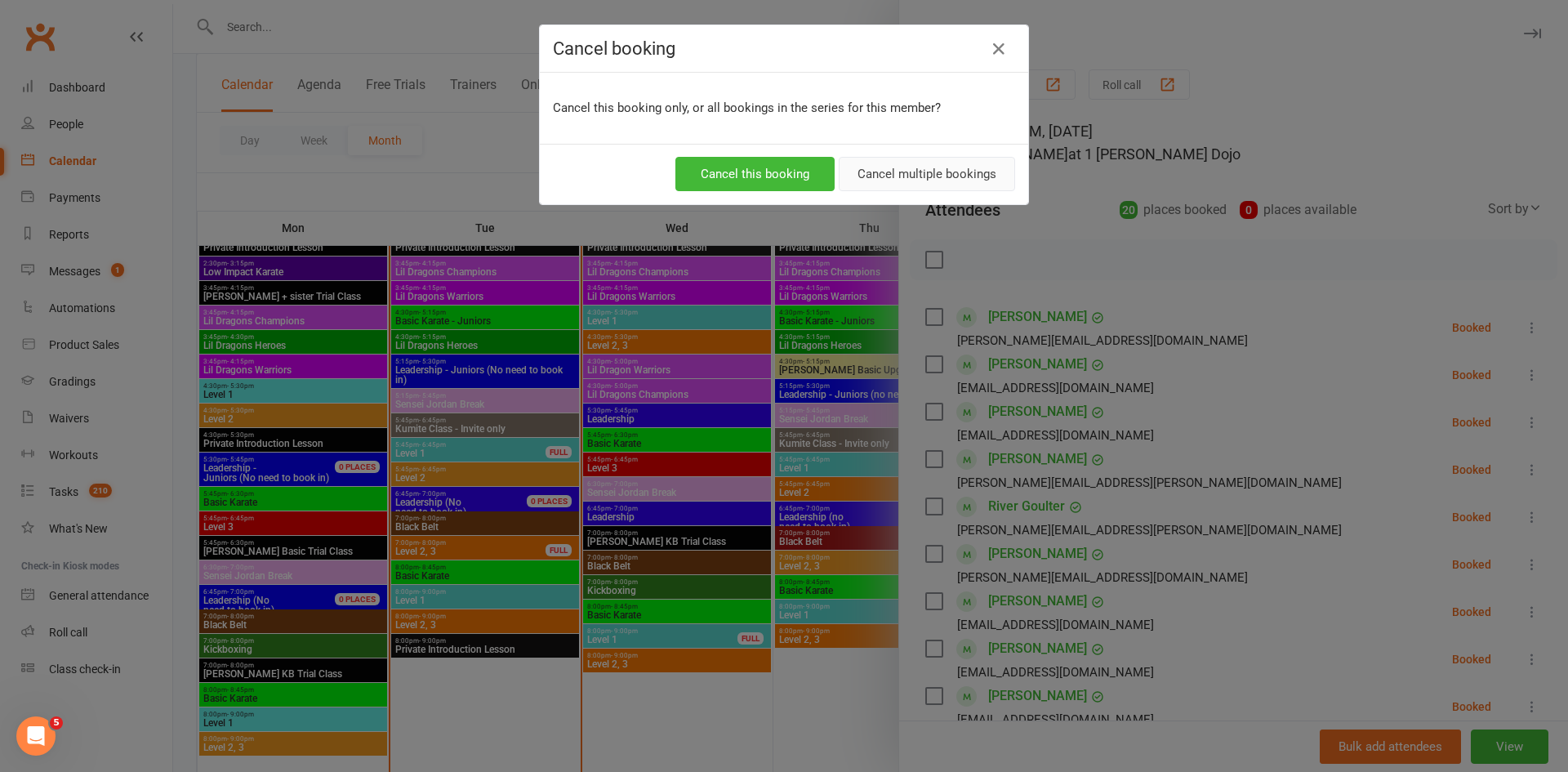
click at [906, 180] on button "Cancel multiple bookings" at bounding box center [927, 174] width 176 height 35
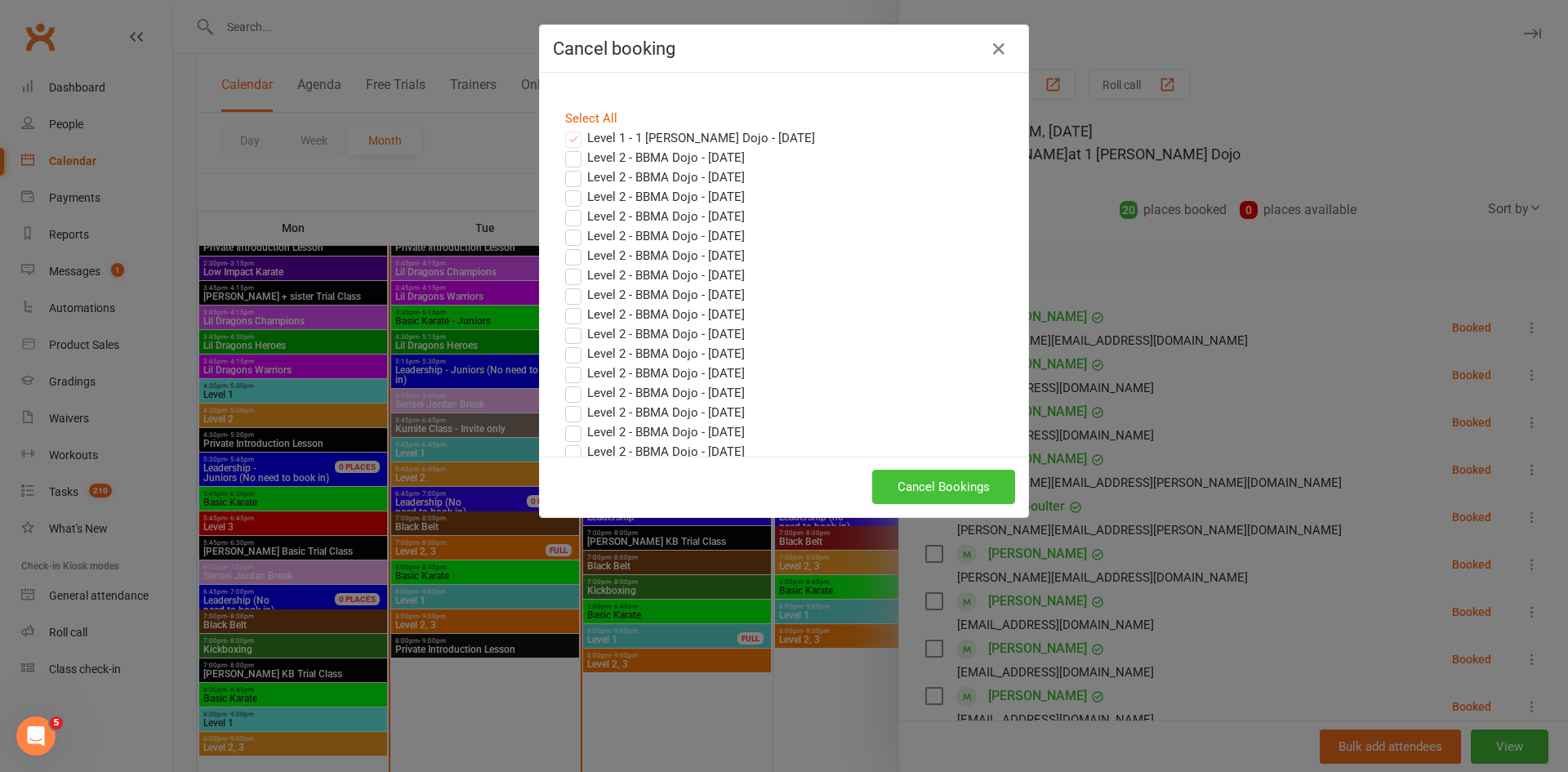
click at [936, 483] on button "Cancel Bookings" at bounding box center [943, 487] width 143 height 35
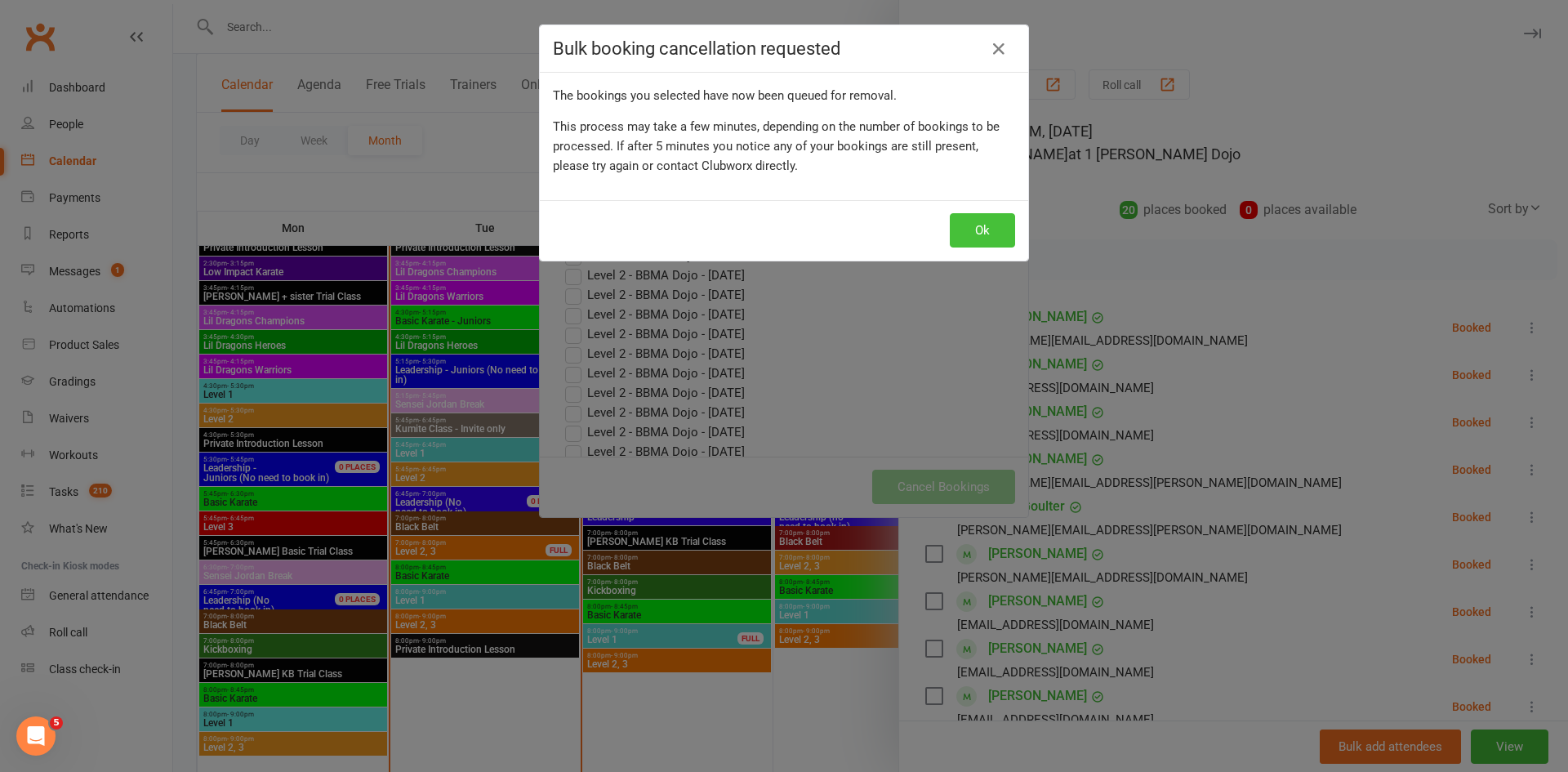
click at [974, 221] on button "Ok" at bounding box center [983, 231] width 66 height 35
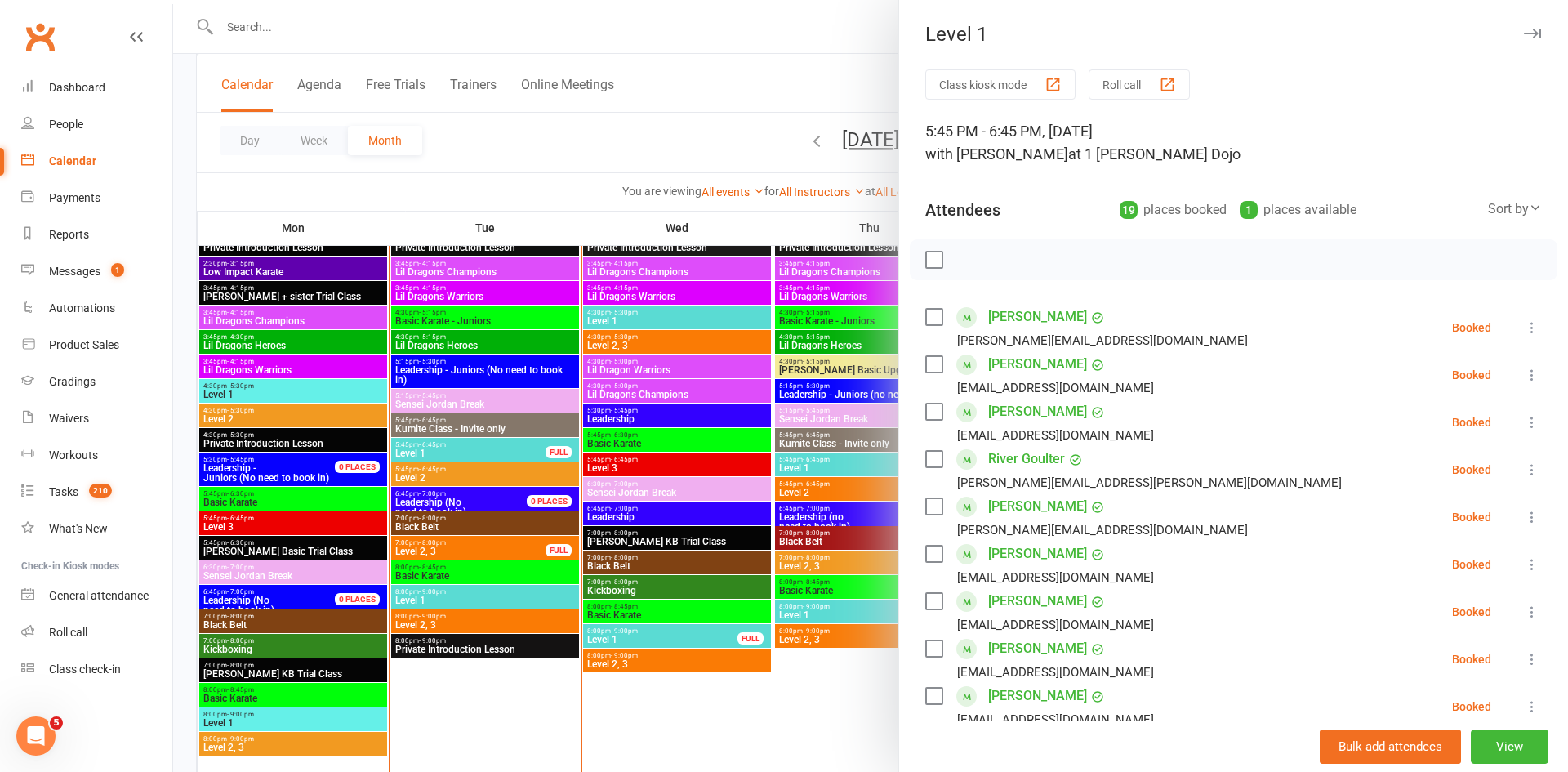
click at [703, 159] on div at bounding box center [870, 386] width 1395 height 772
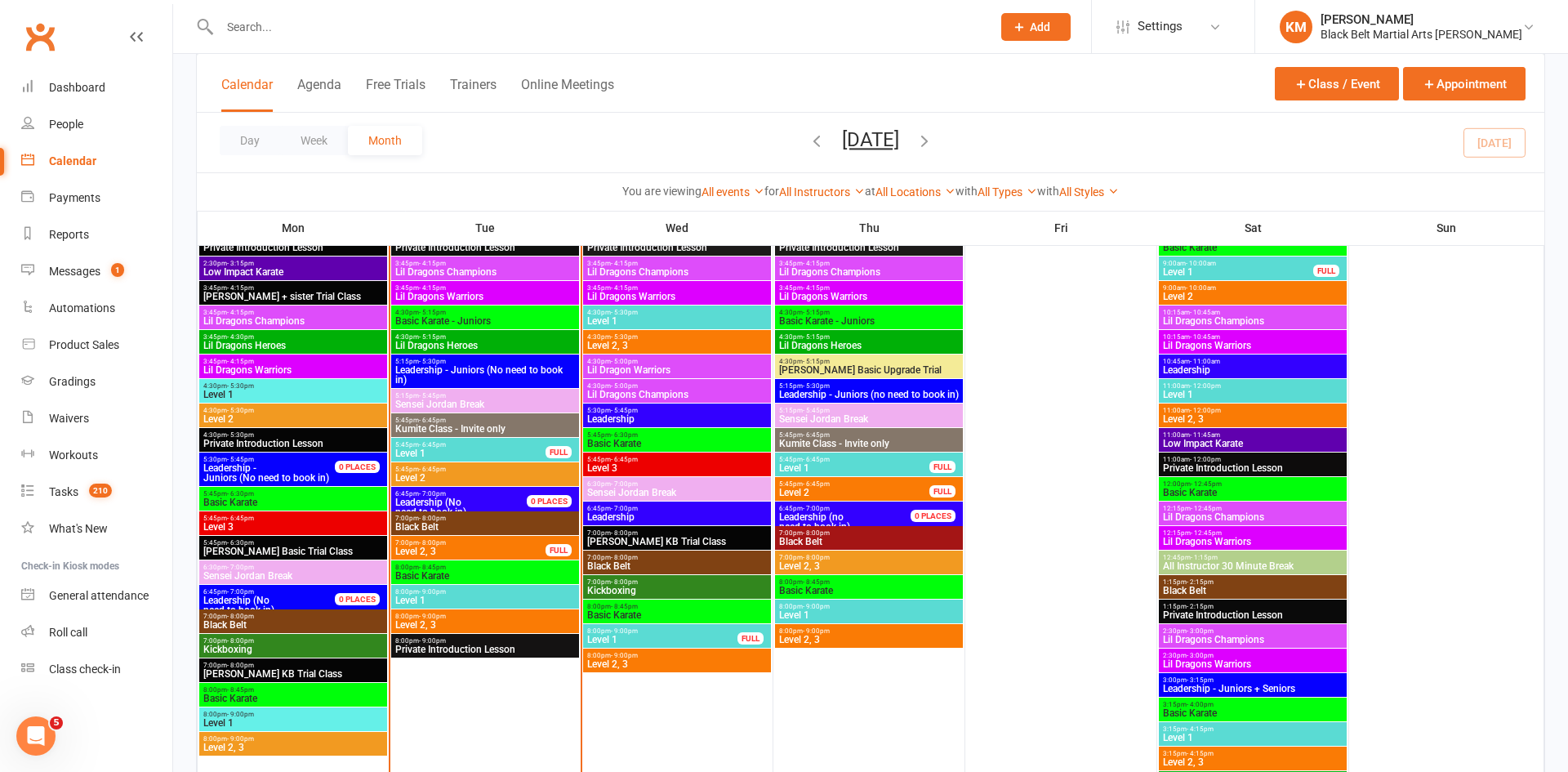
click at [840, 454] on div "5:45pm - 6:45pm Level 1 FULL" at bounding box center [868, 464] width 187 height 23
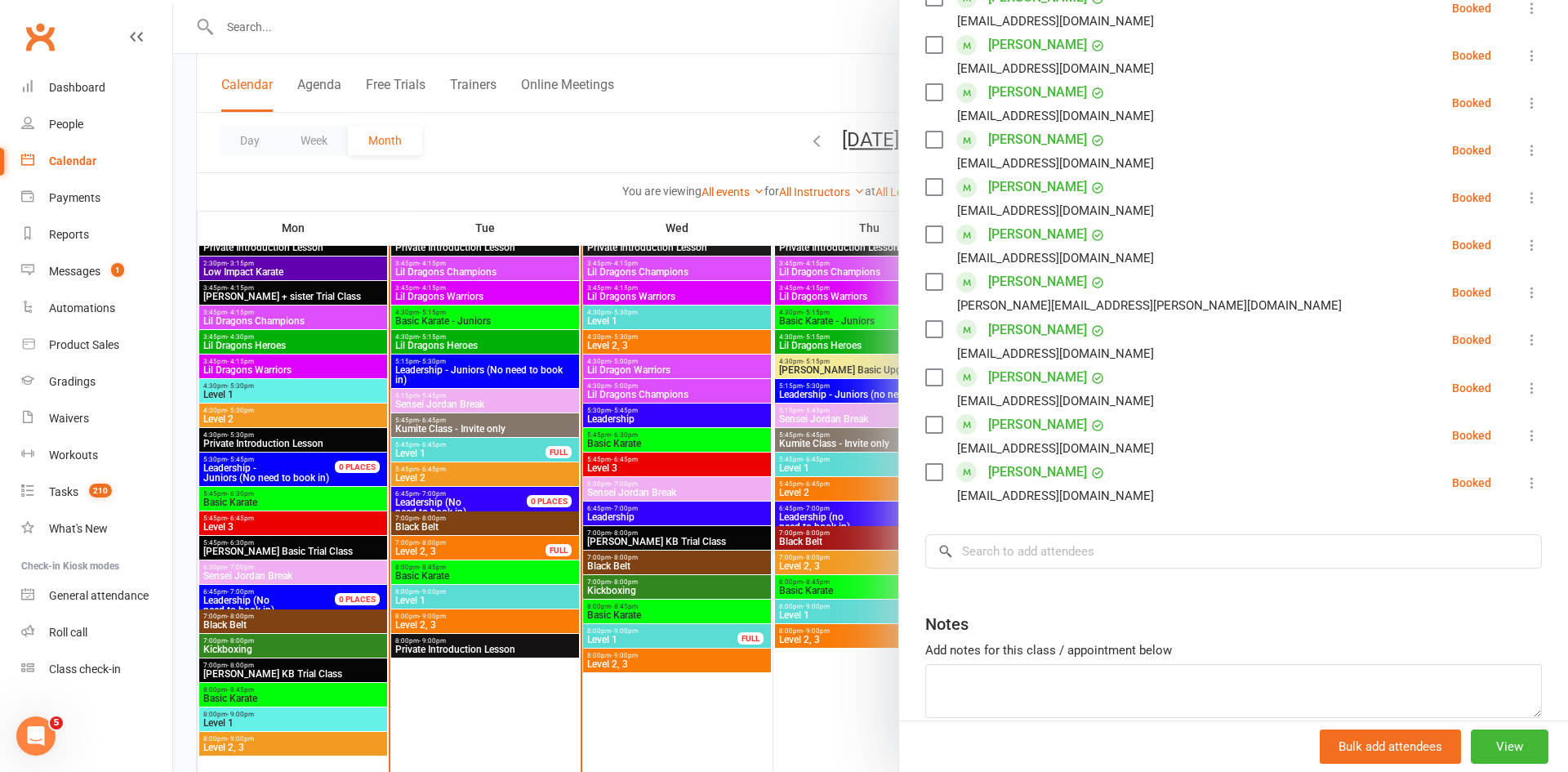
scroll to position [777, 0]
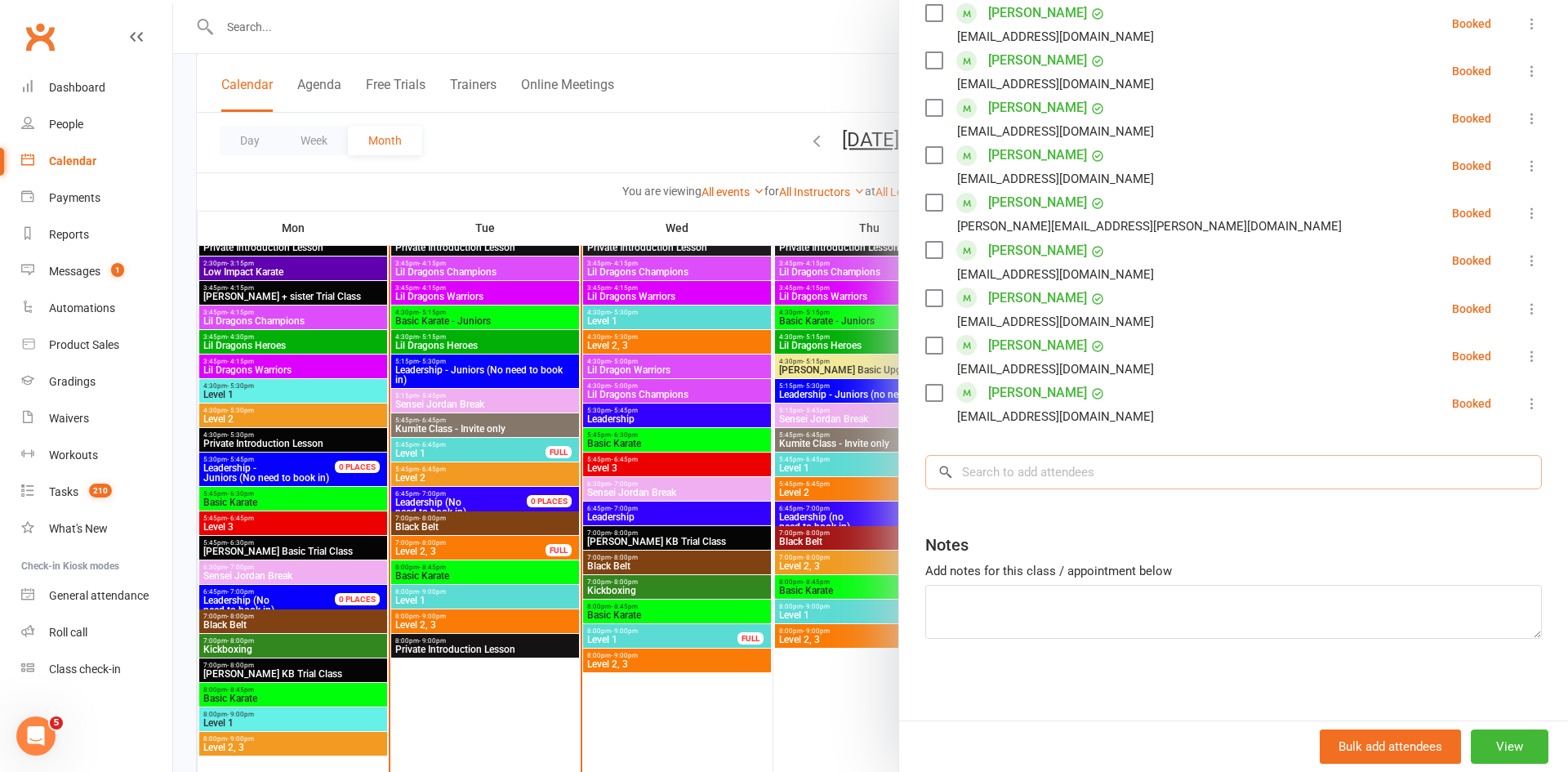
click at [1155, 472] on input "search" at bounding box center [1234, 472] width 617 height 35
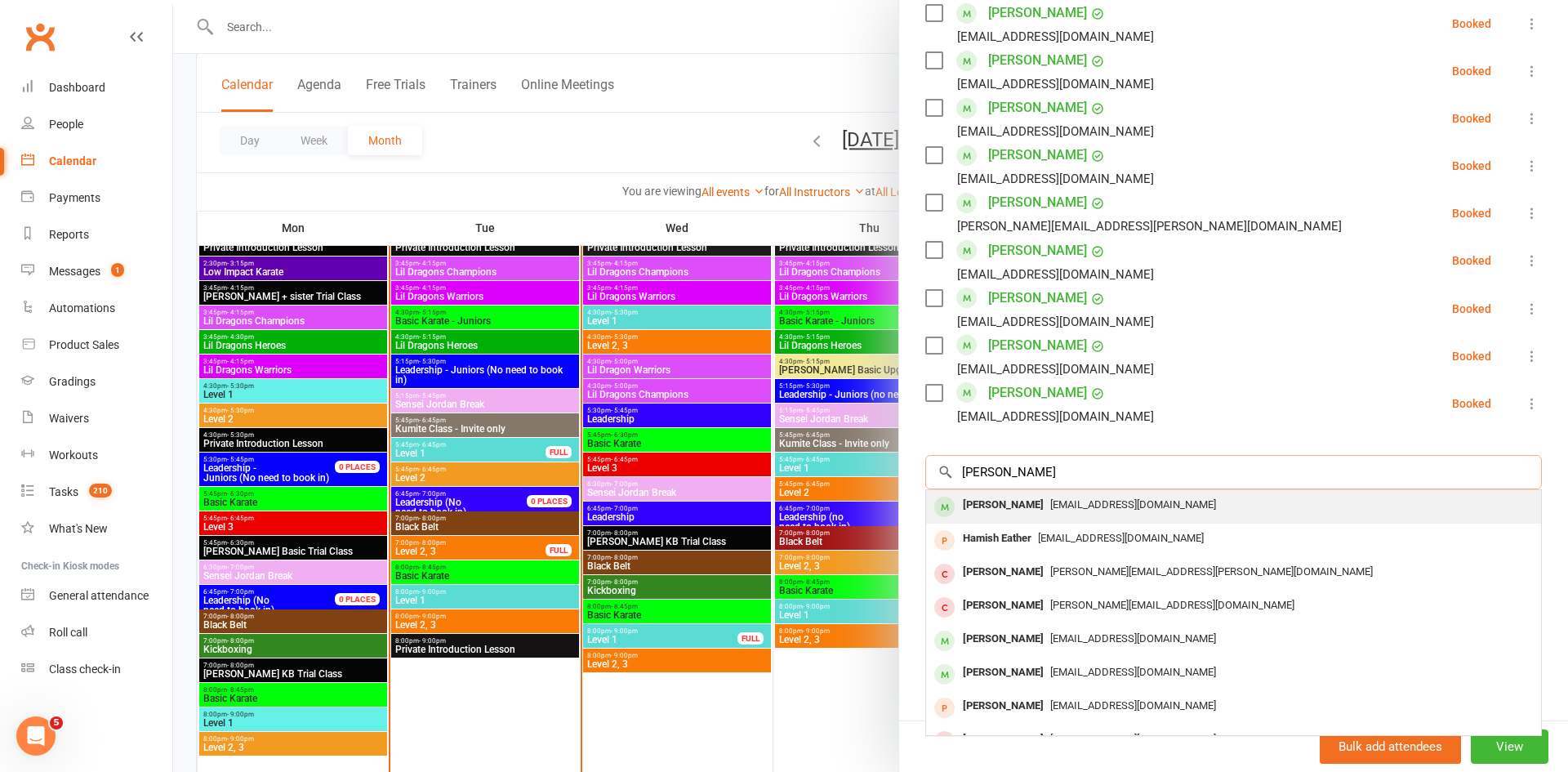
type input "hamish ronald"
click at [1161, 512] on div "fleurronald1@gmail.com" at bounding box center [1234, 504] width 602 height 23
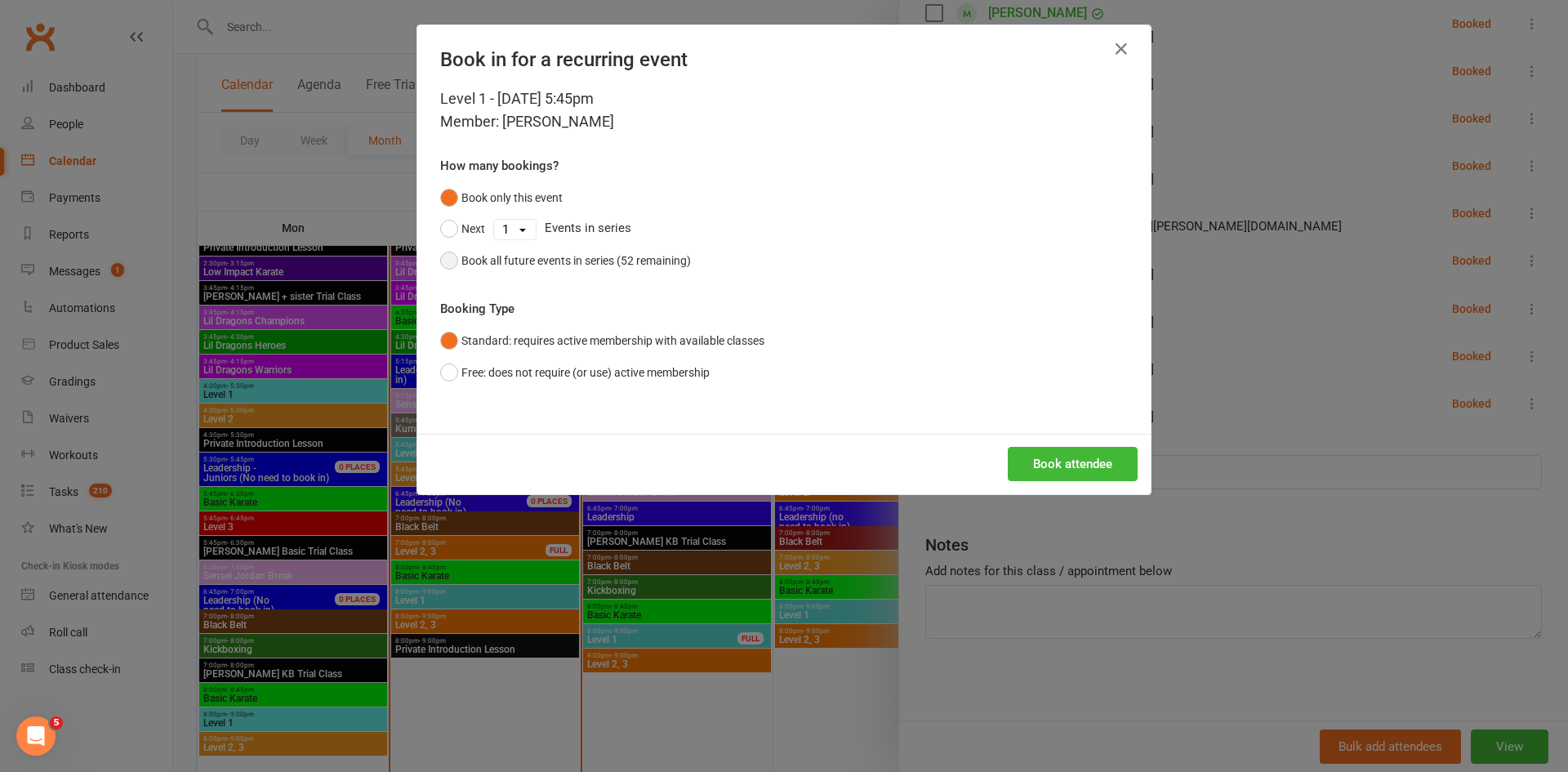
click at [682, 275] on button "Book all future events in series (52 remaining)" at bounding box center [566, 261] width 251 height 31
click at [1082, 484] on div "Book attendee" at bounding box center [784, 464] width 733 height 60
click at [1082, 467] on button "Book attendee" at bounding box center [1073, 464] width 130 height 35
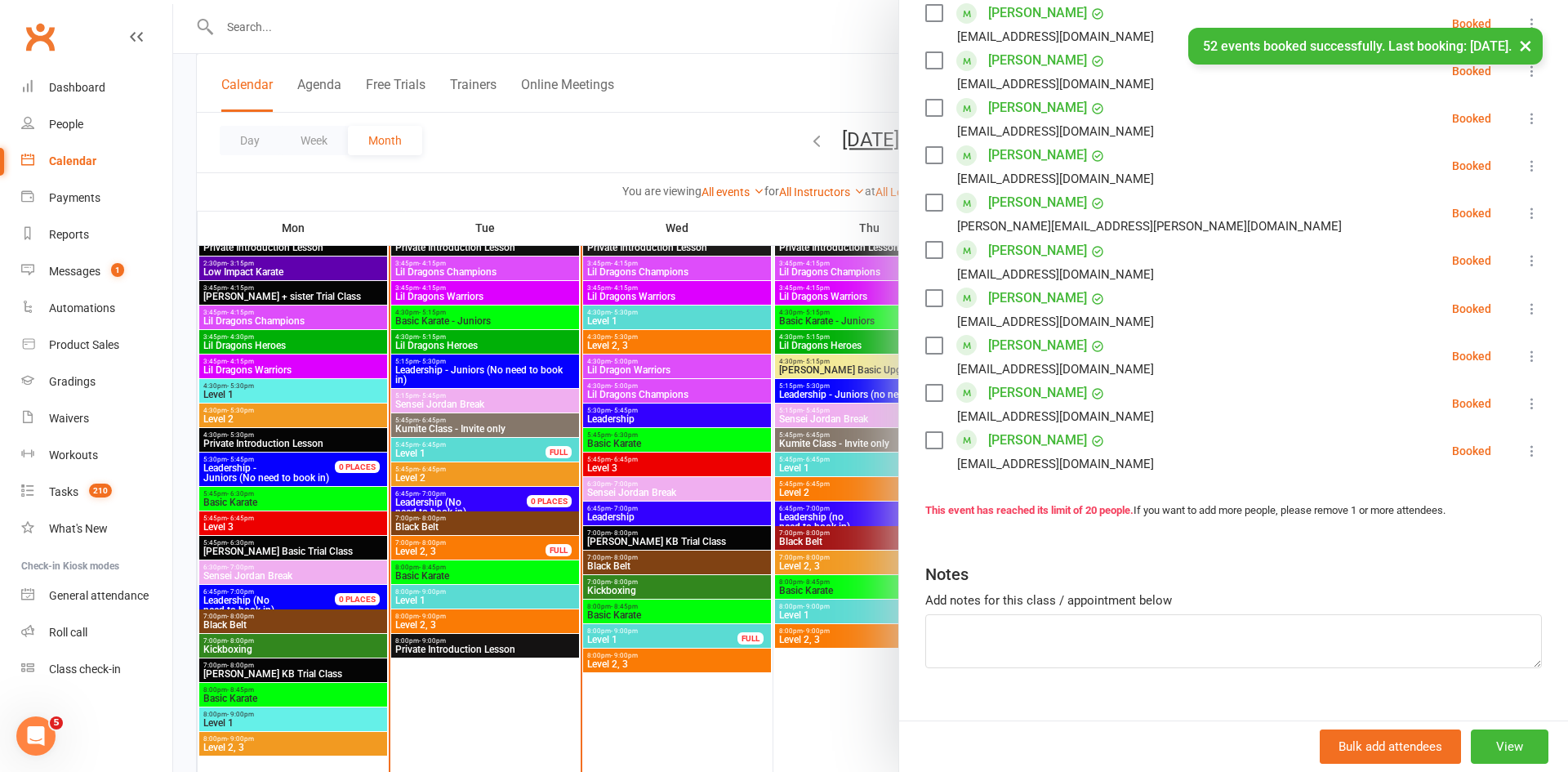
click at [818, 90] on div at bounding box center [870, 386] width 1395 height 772
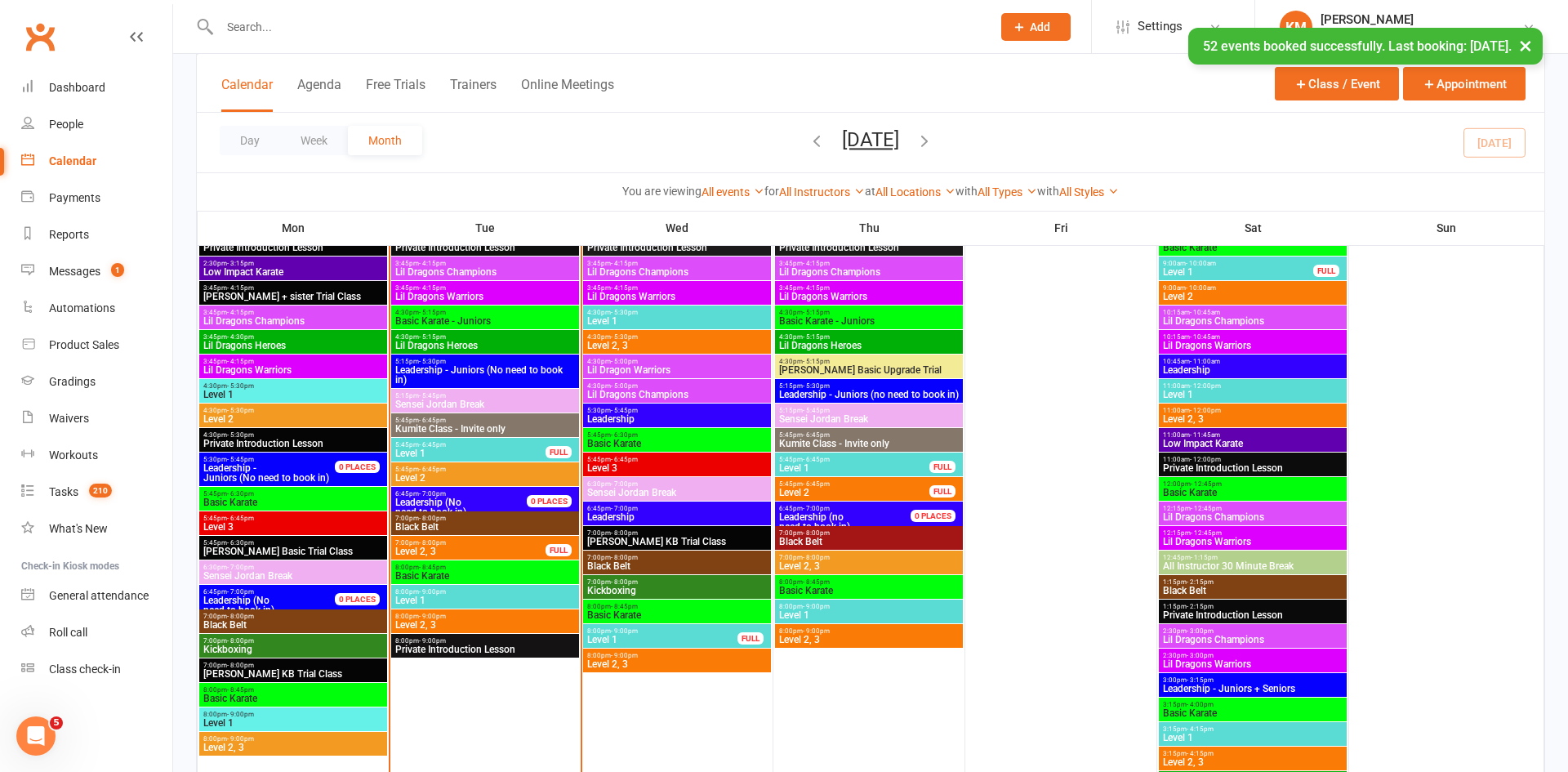
click at [850, 498] on div "5:45pm - 6:45pm Level 2 FULL" at bounding box center [868, 488] width 187 height 23
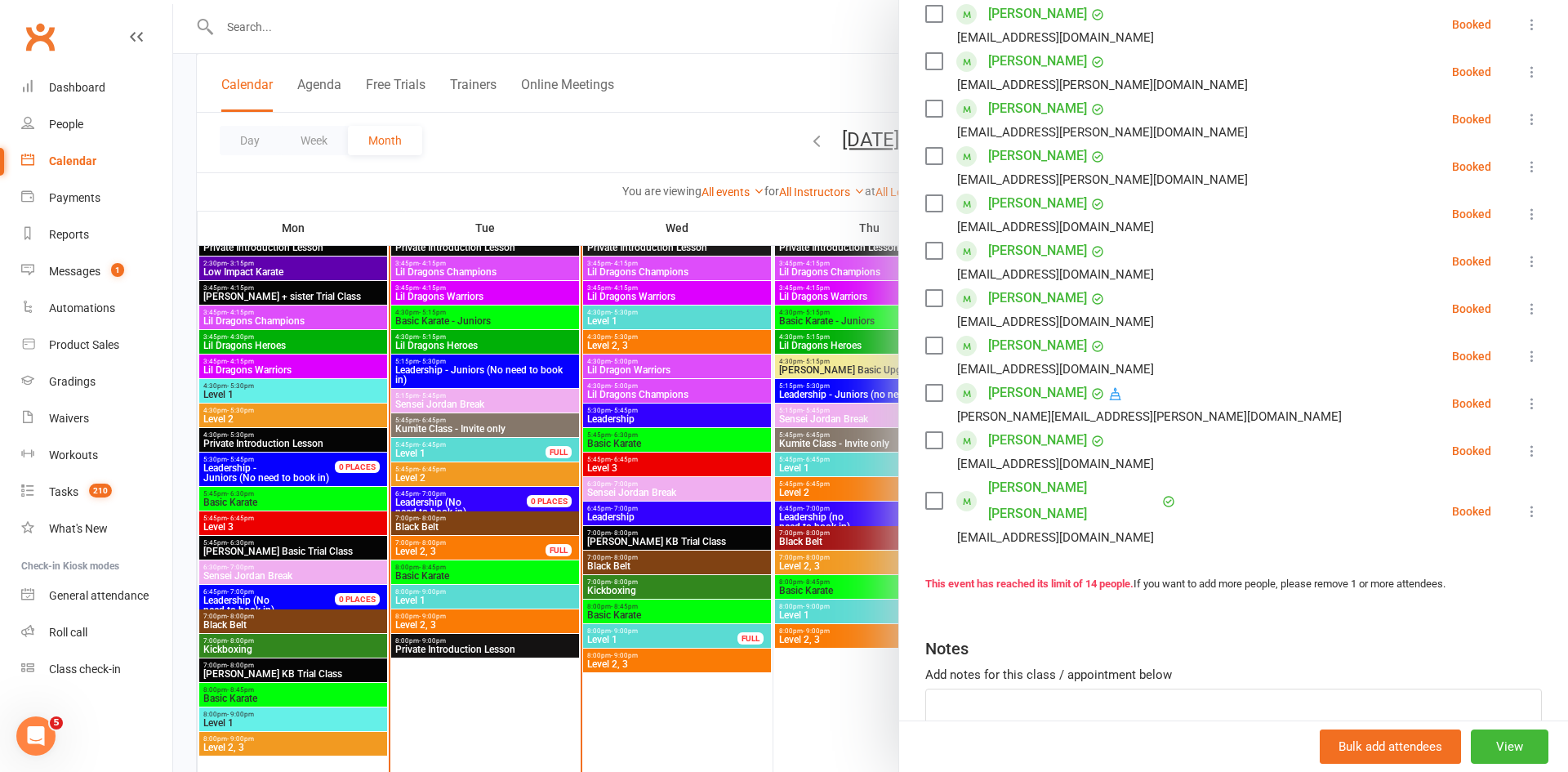
scroll to position [452, 0]
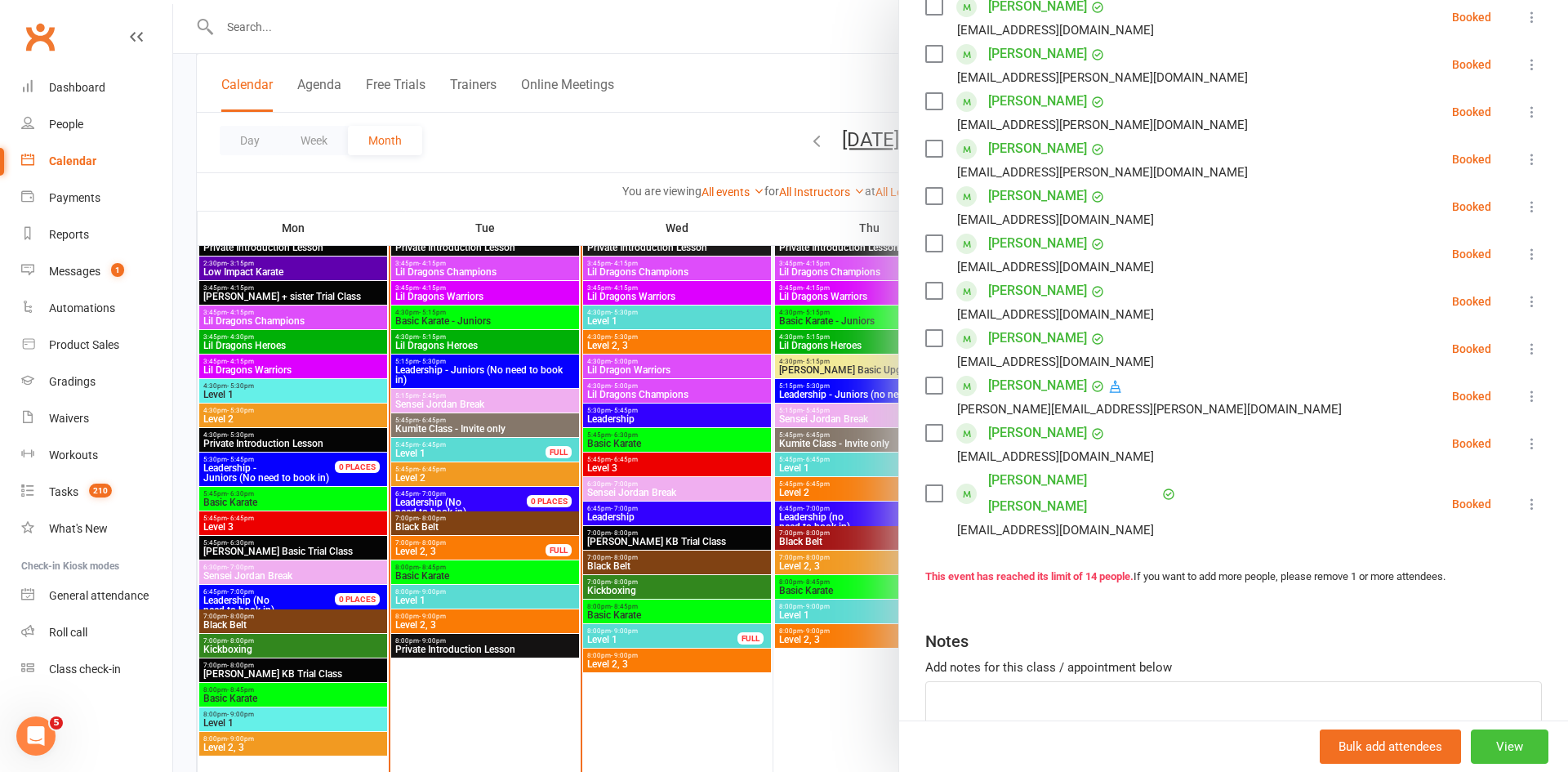
click at [1523, 748] on button "View" at bounding box center [1510, 746] width 78 height 35
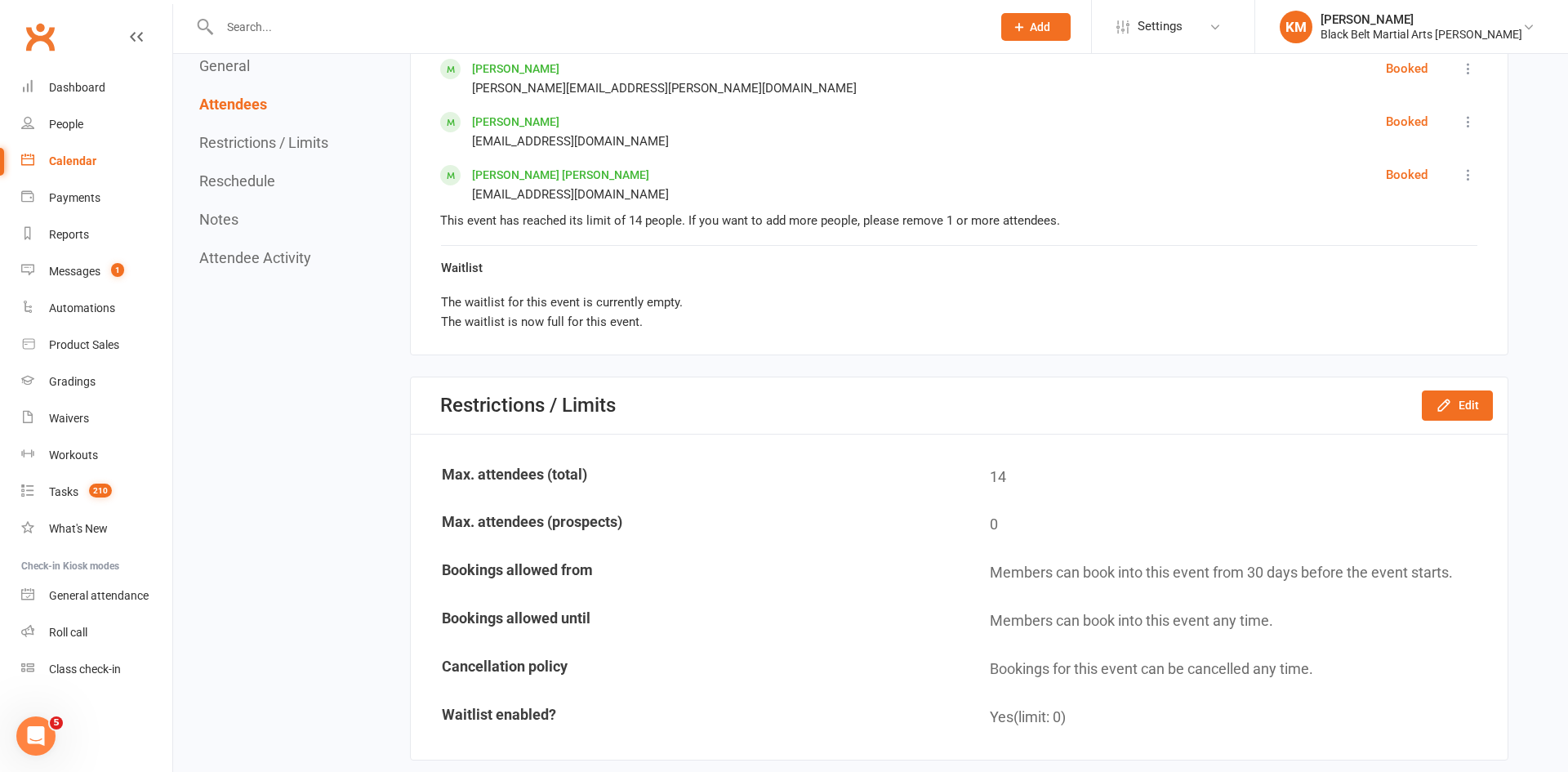
scroll to position [1561, 0]
click at [1373, 382] on div "Restrictions / Limits Edit" at bounding box center [960, 402] width 1097 height 56
click at [1462, 408] on button "Edit" at bounding box center [1457, 402] width 71 height 29
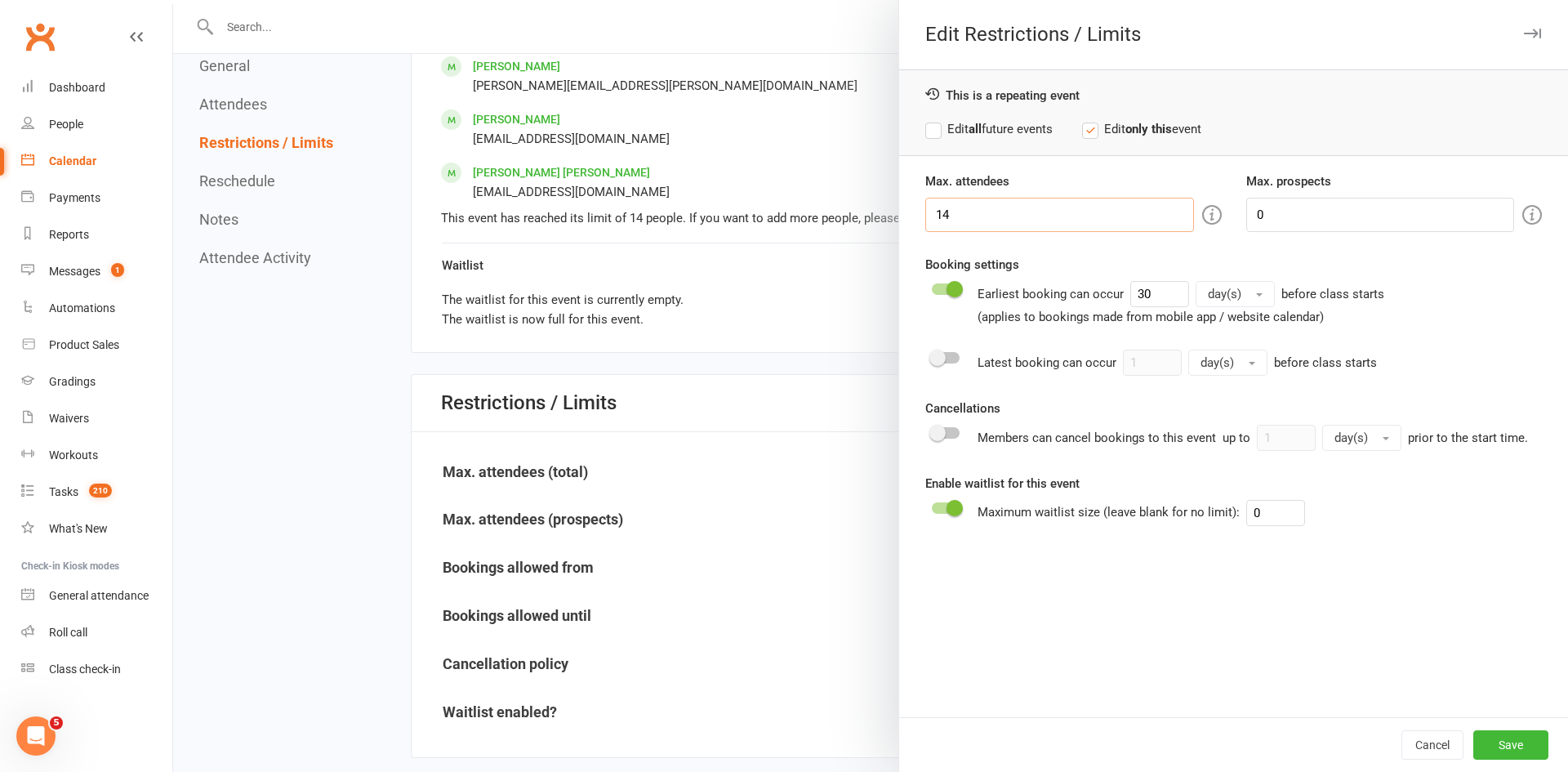
click at [1013, 220] on input "14" at bounding box center [1059, 215] width 268 height 35
type input "15"
click at [1006, 137] on label "Edit all future events" at bounding box center [989, 129] width 128 height 20
click at [1508, 752] on button "Save" at bounding box center [1511, 744] width 75 height 29
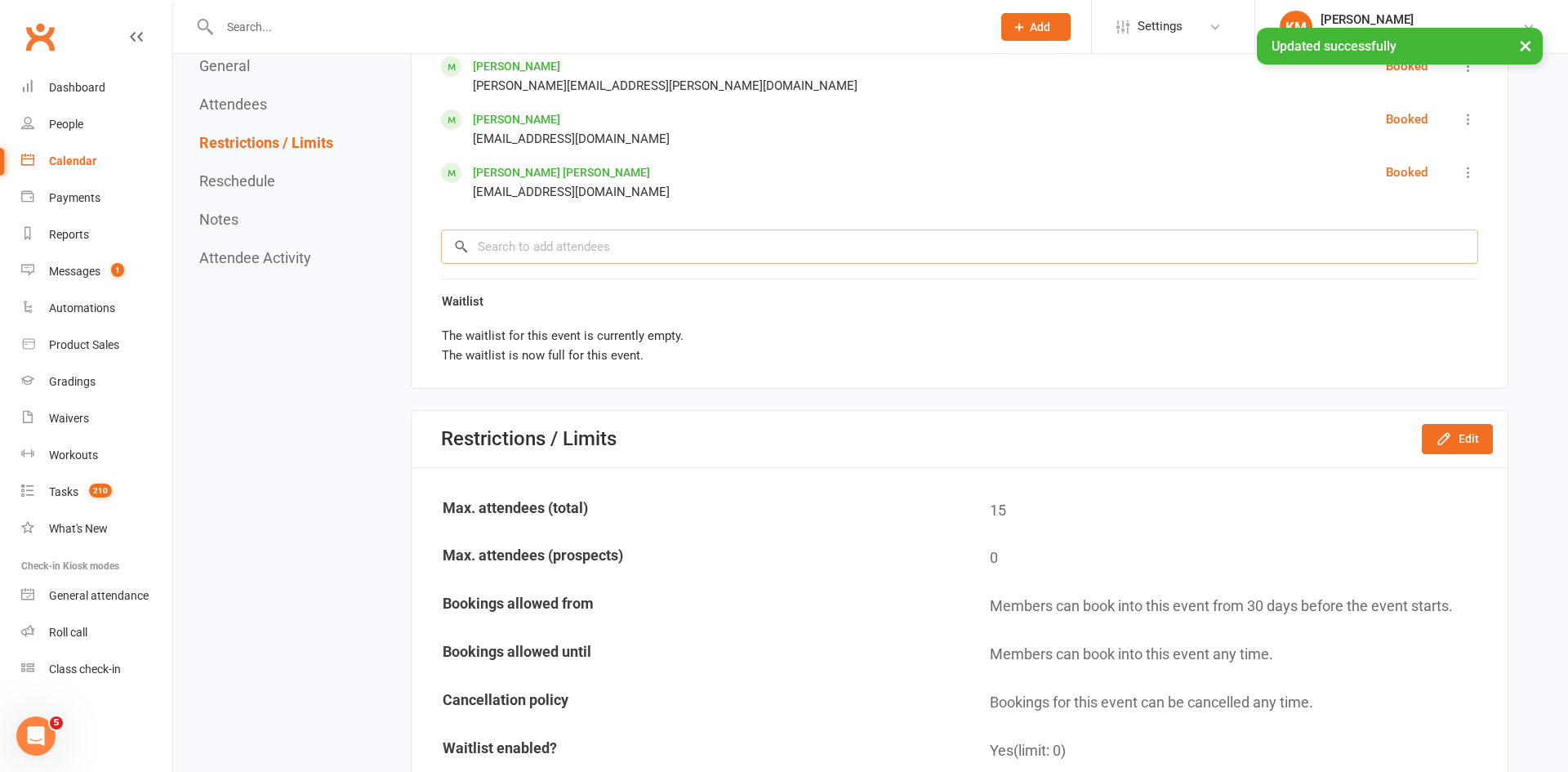
click at [537, 242] on input "search" at bounding box center [960, 247] width 1038 height 35
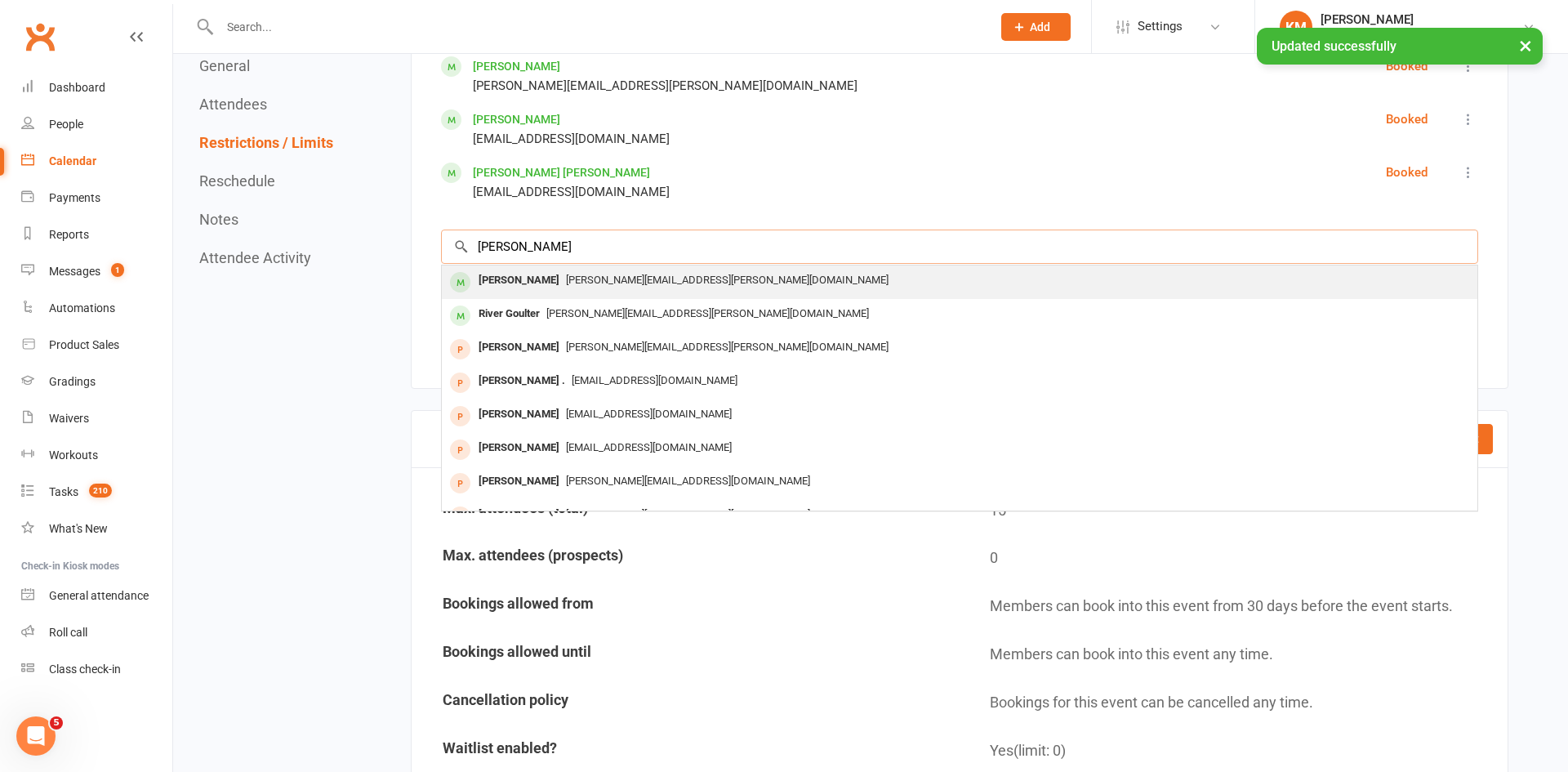
type input "chris goulter"
click at [526, 287] on div "Chris Goulter" at bounding box center [519, 280] width 94 height 23
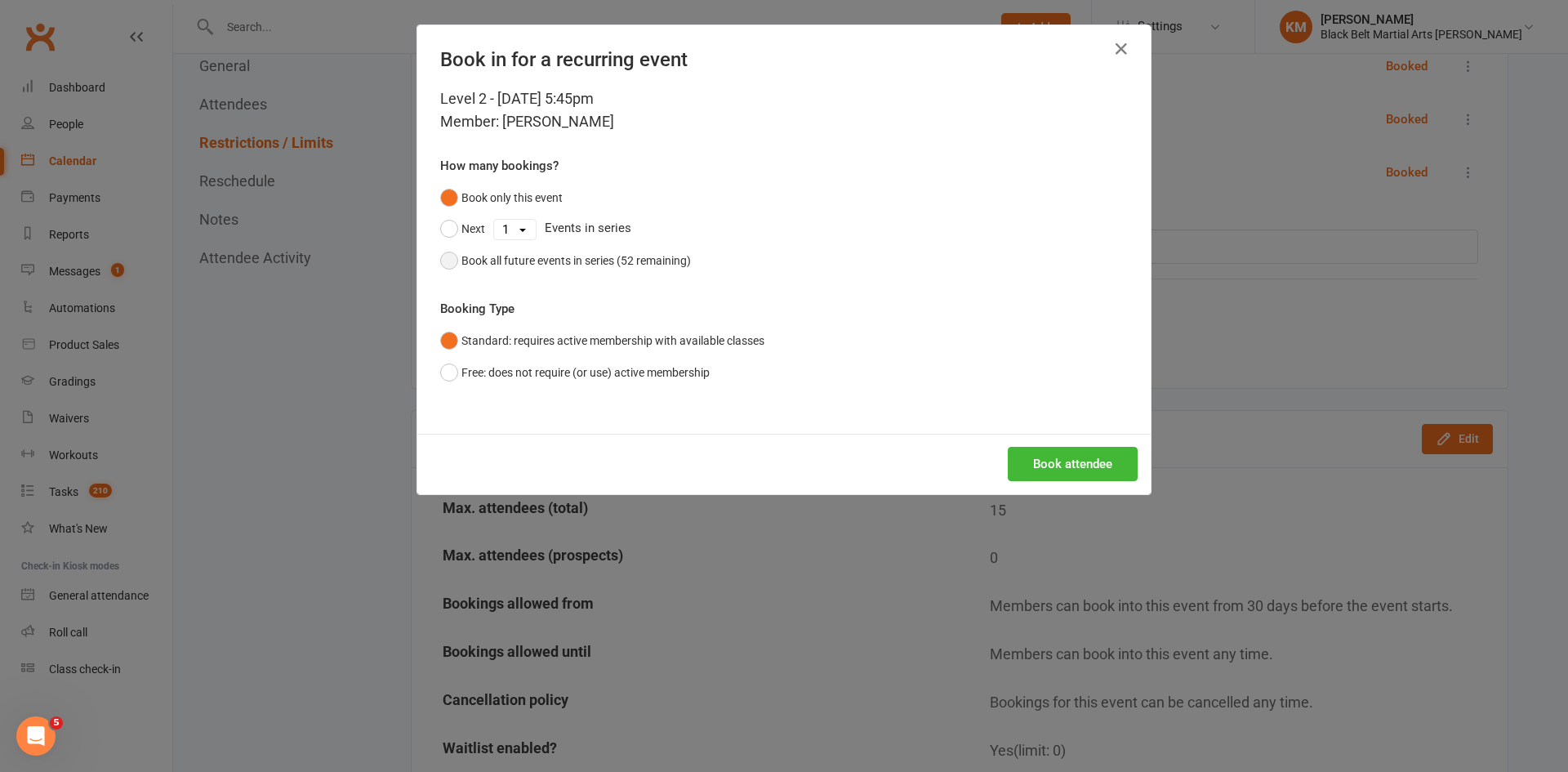
click at [677, 265] on div "Book all future events in series (52 remaining)" at bounding box center [576, 260] width 230 height 18
click at [1036, 459] on button "Book attendee" at bounding box center [1073, 464] width 130 height 35
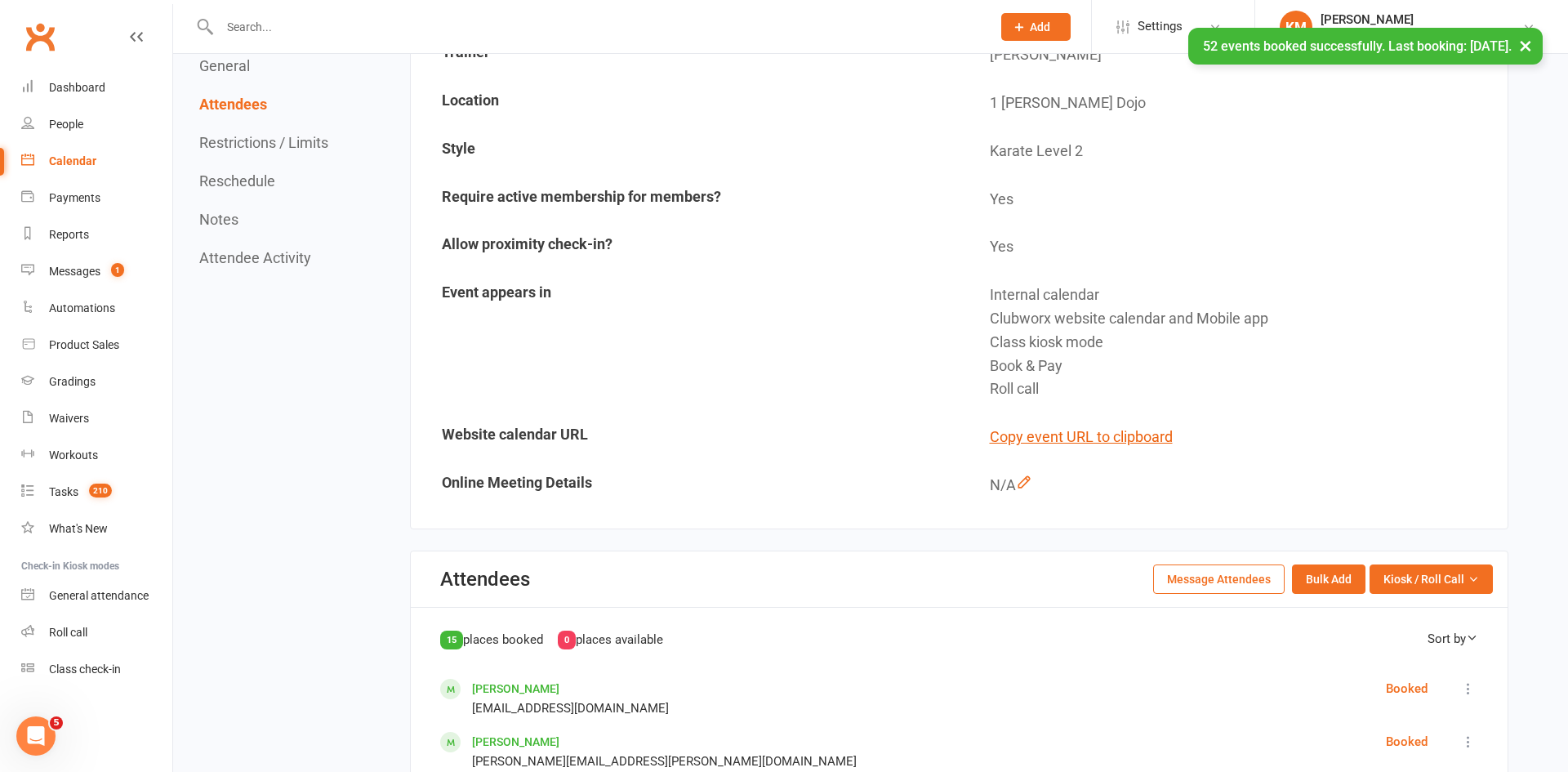
scroll to position [0, 0]
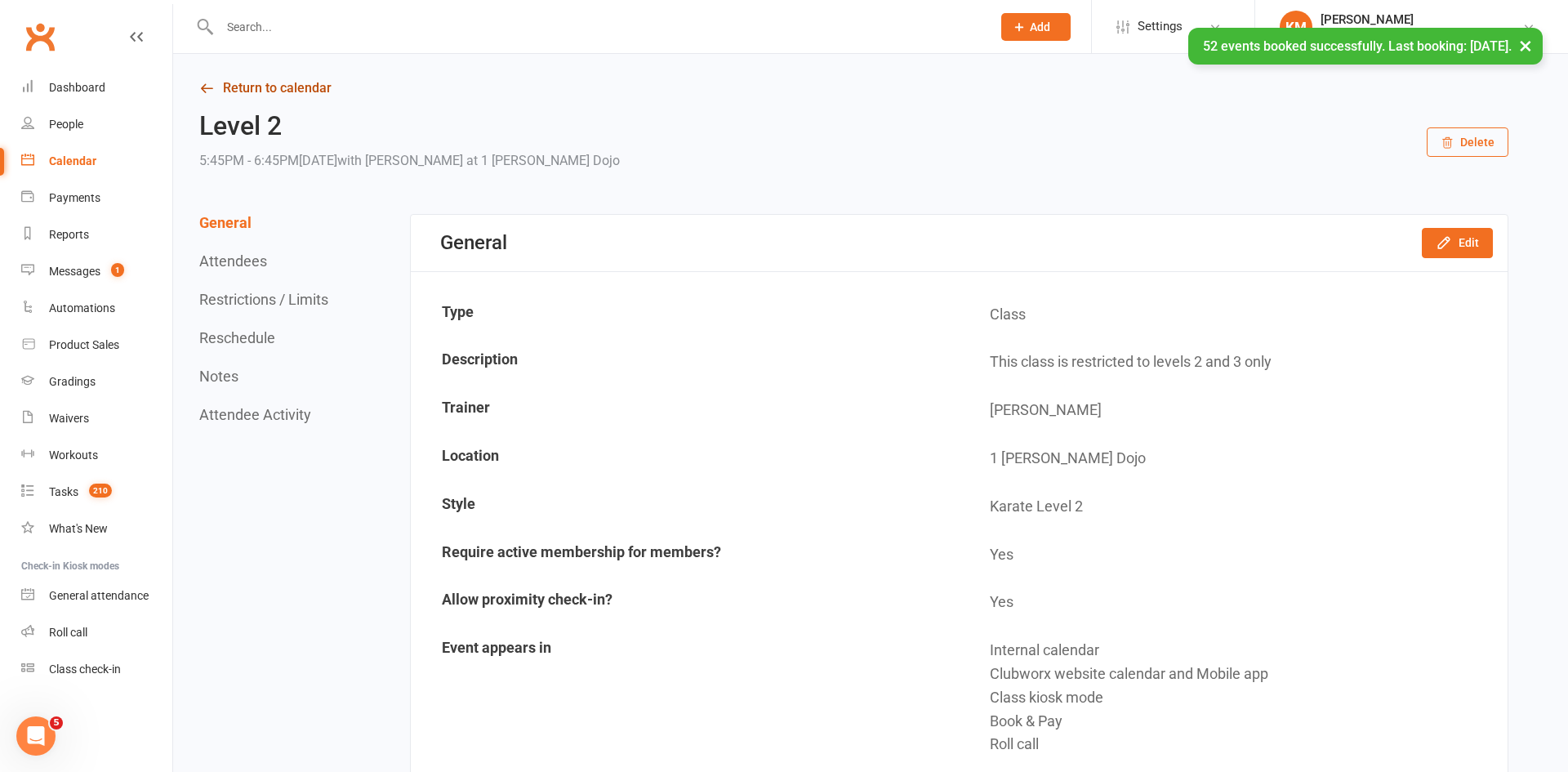
click at [268, 88] on link "Return to calendar" at bounding box center [854, 88] width 1310 height 22
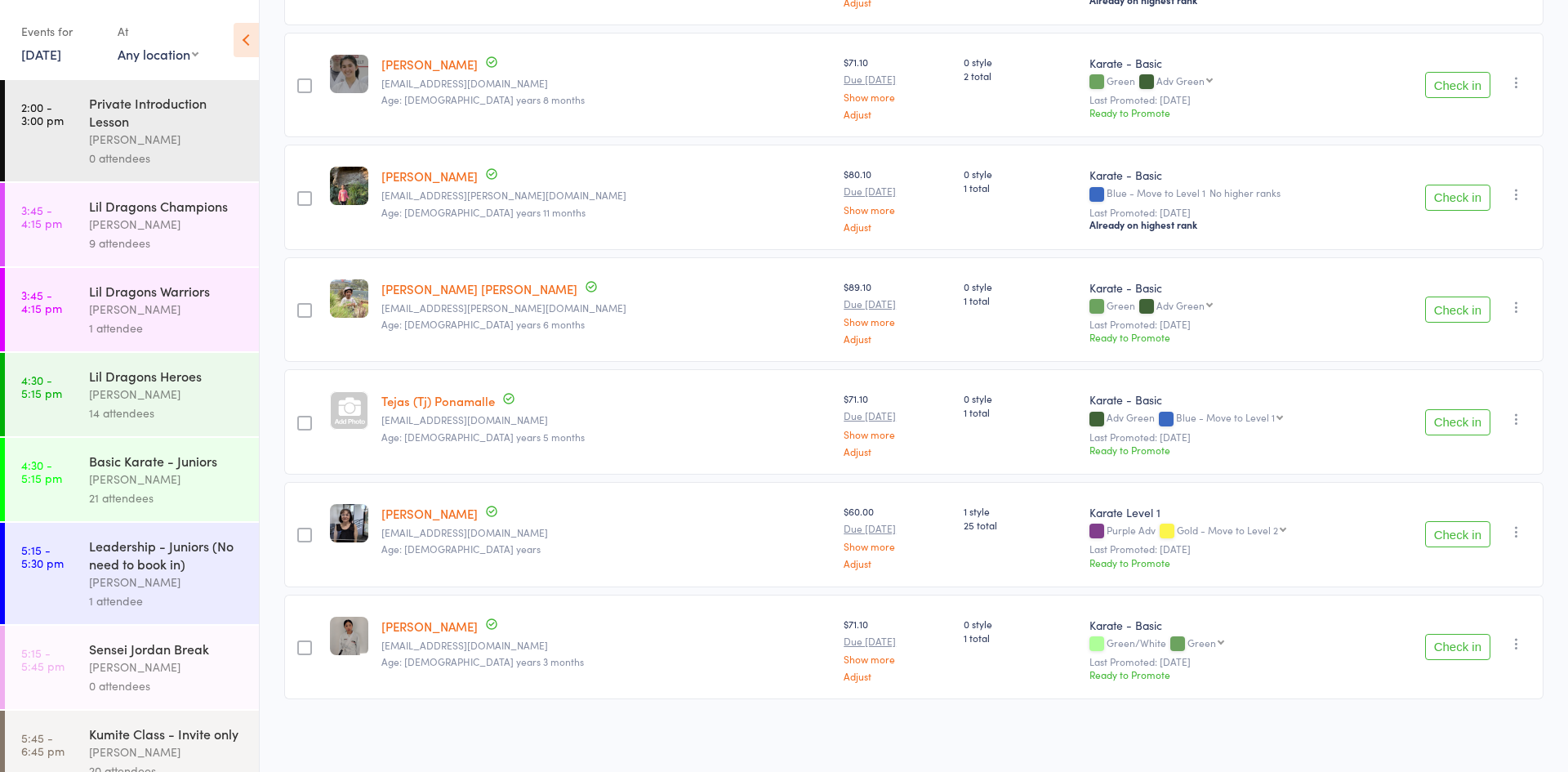
scroll to position [824, 0]
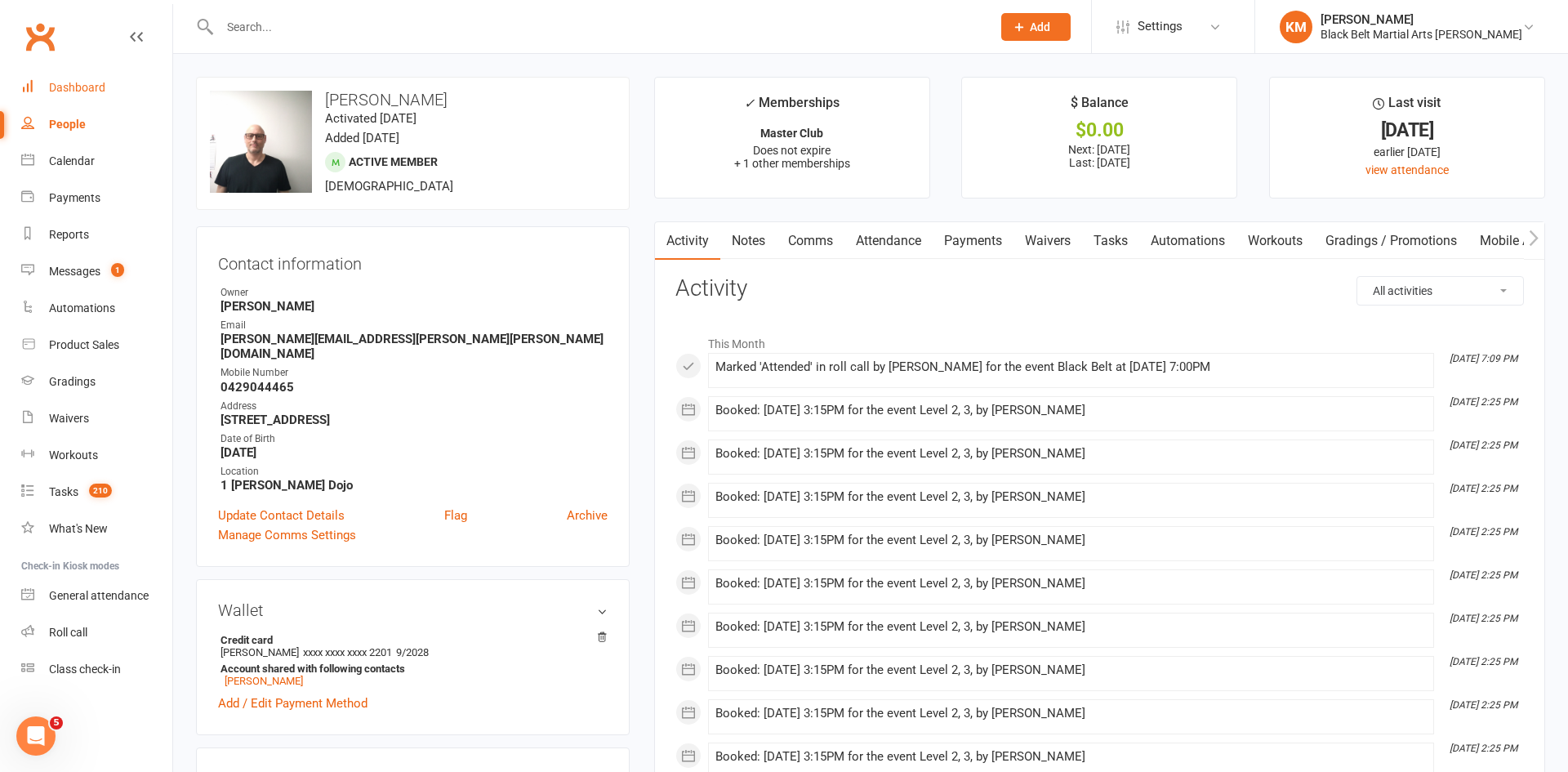
click at [78, 92] on div "Dashboard" at bounding box center [77, 87] width 56 height 13
